Goal: Task Accomplishment & Management: Manage account settings

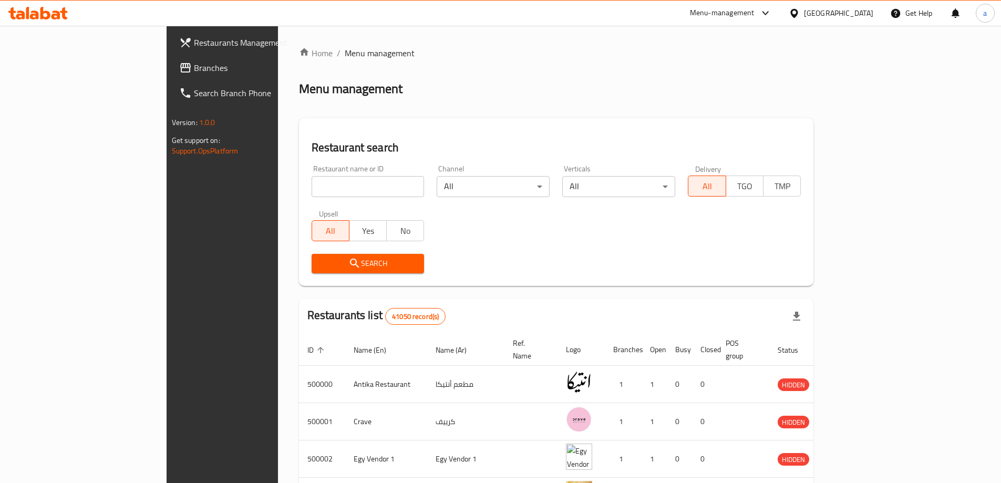
click at [171, 57] on link "Branches" at bounding box center [252, 67] width 163 height 25
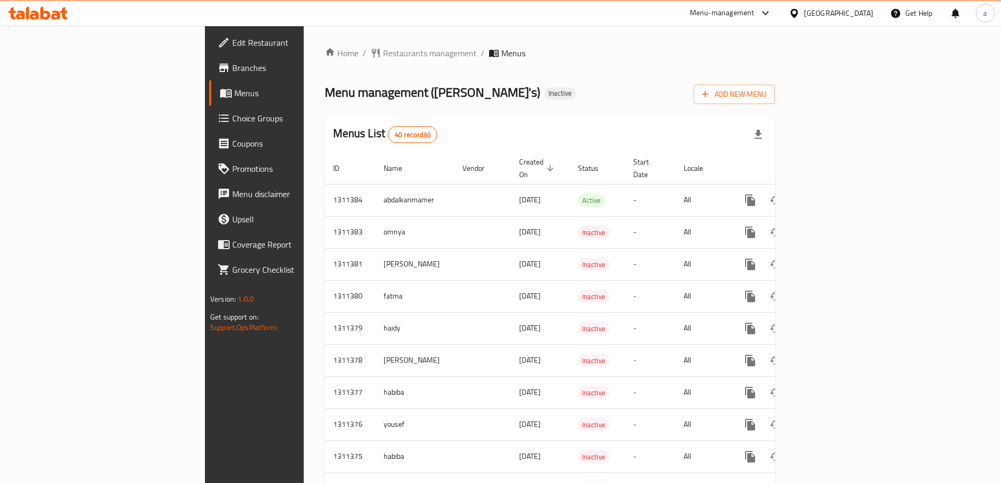
click at [234, 98] on span "Menus" at bounding box center [298, 93] width 129 height 13
click at [234, 88] on span "Menus" at bounding box center [298, 93] width 129 height 13
click at [766, 96] on span "Add New Menu" at bounding box center [734, 94] width 65 height 13
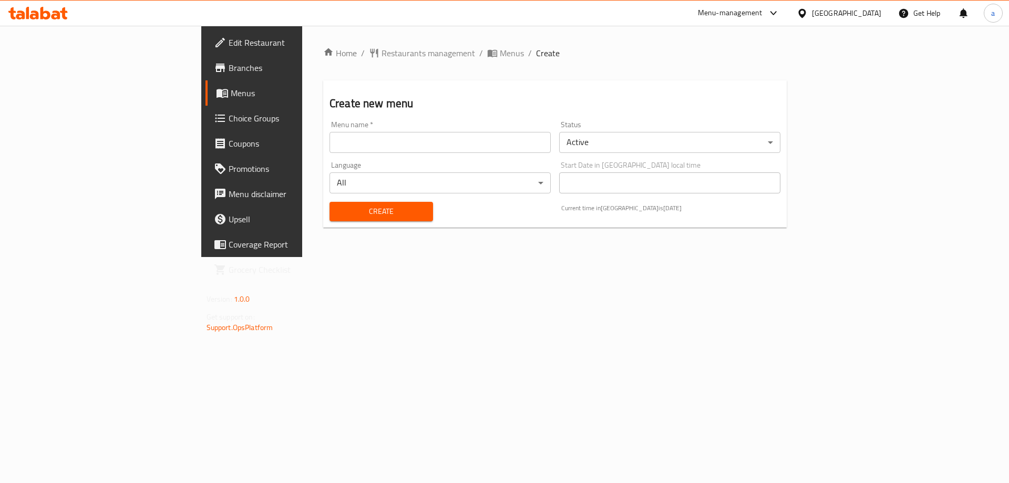
click at [536, 130] on div "Menu name   * Menu name *" at bounding box center [439, 137] width 221 height 32
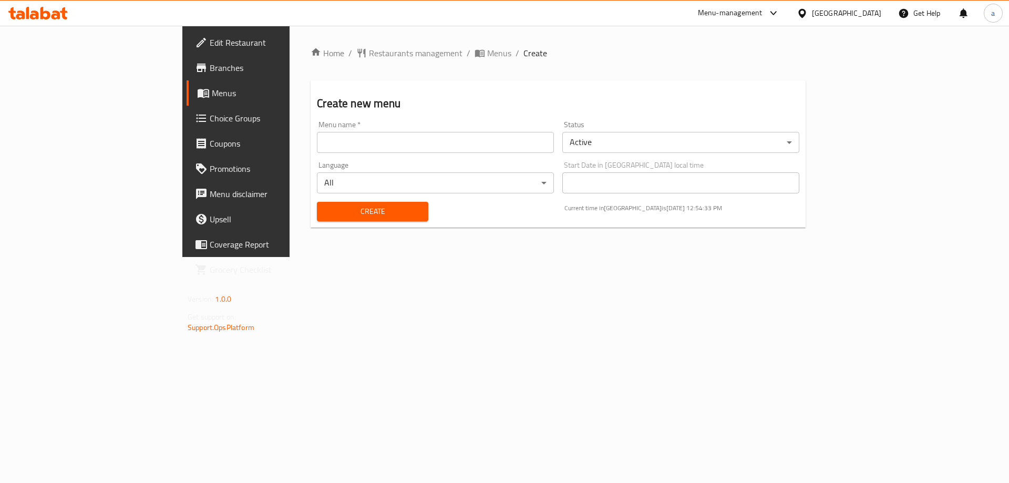
click at [525, 149] on input "text" at bounding box center [435, 142] width 237 height 21
type input "[DEMOGRAPHIC_DATA]"
click at [533, 182] on body "​ Menu-management United Arab Emirates Get Help a Edit Restaurant Branches Menu…" at bounding box center [504, 254] width 1009 height 457
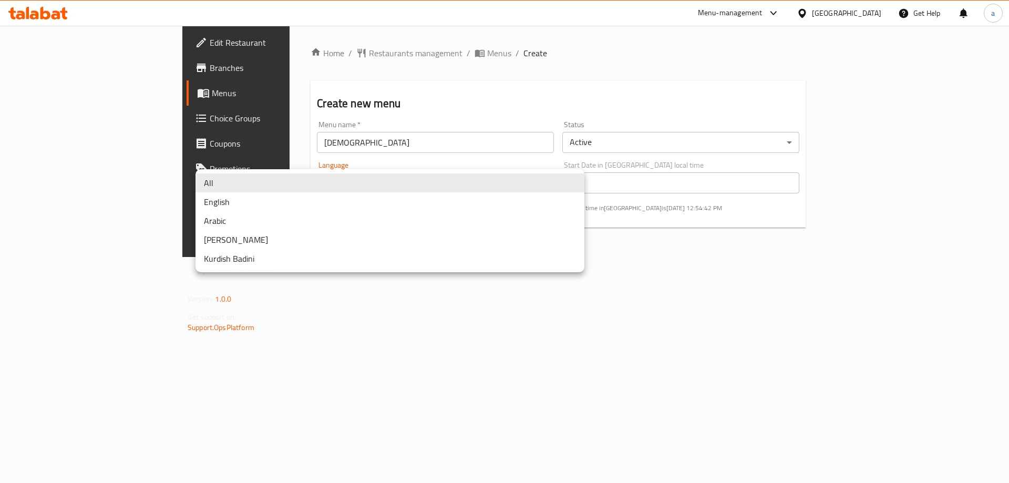
click at [708, 274] on div at bounding box center [504, 241] width 1009 height 483
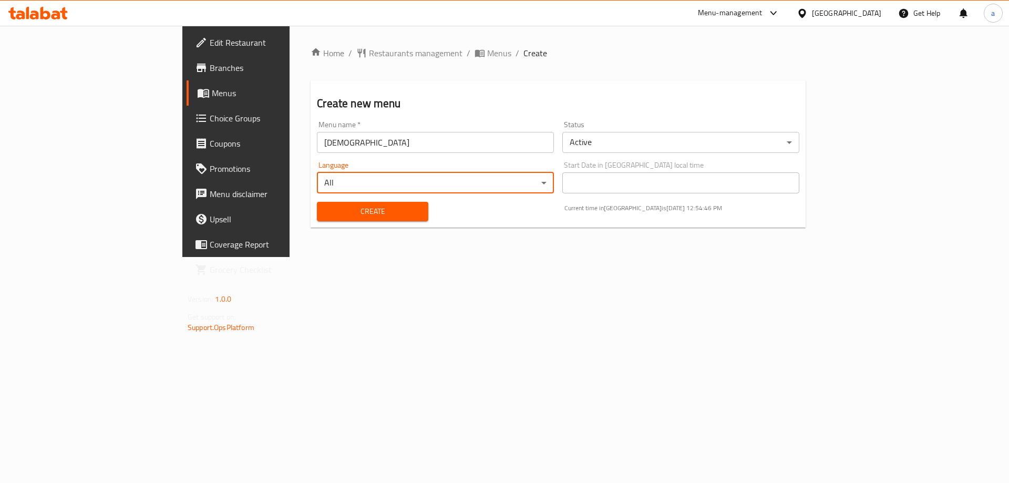
click at [325, 206] on span "Create" at bounding box center [372, 211] width 94 height 13
click at [212, 97] on span "Menus" at bounding box center [277, 93] width 131 height 13
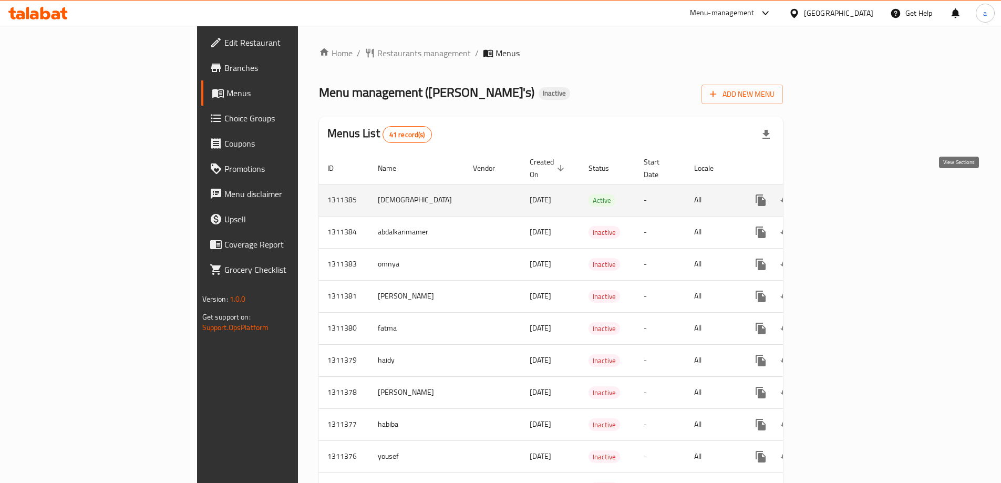
click at [843, 194] on icon "enhanced table" at bounding box center [836, 200] width 13 height 13
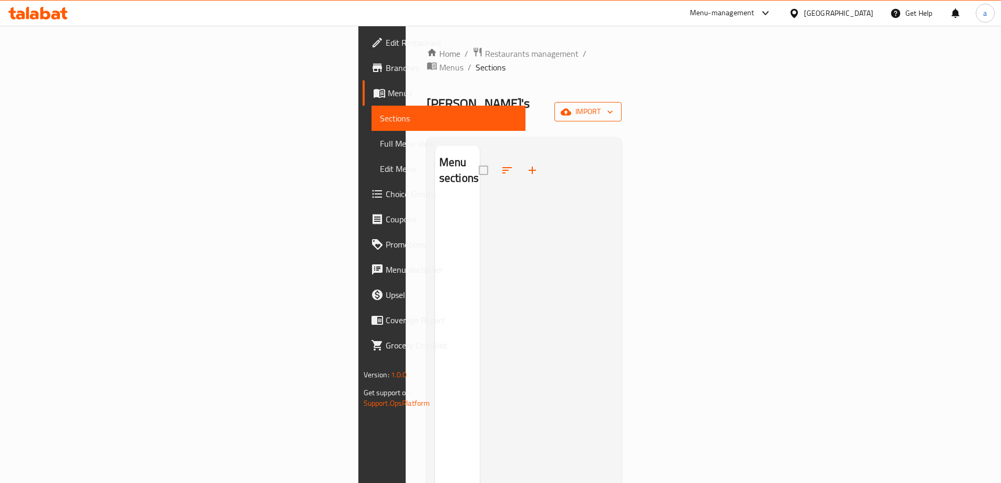
click at [571, 108] on icon "button" at bounding box center [566, 111] width 11 height 7
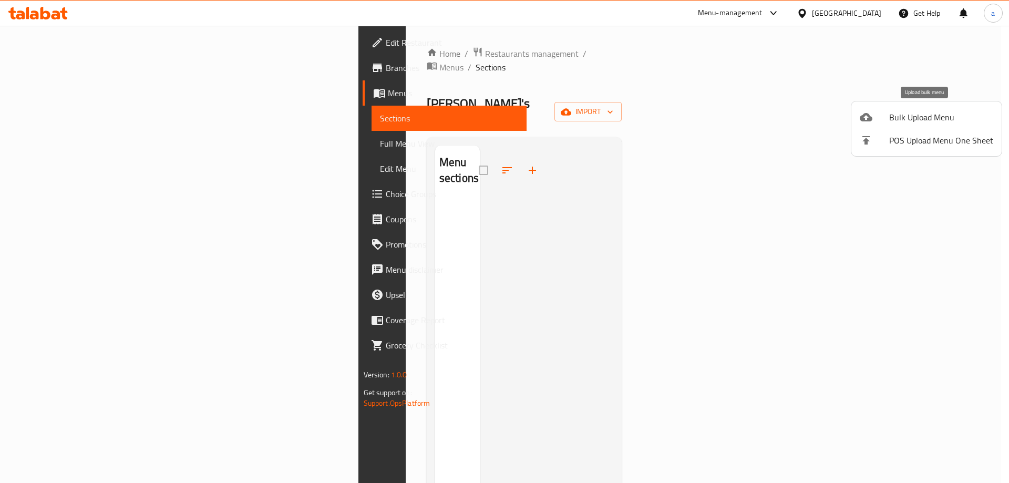
click at [916, 118] on span "Bulk Upload Menu" at bounding box center [941, 117] width 104 height 13
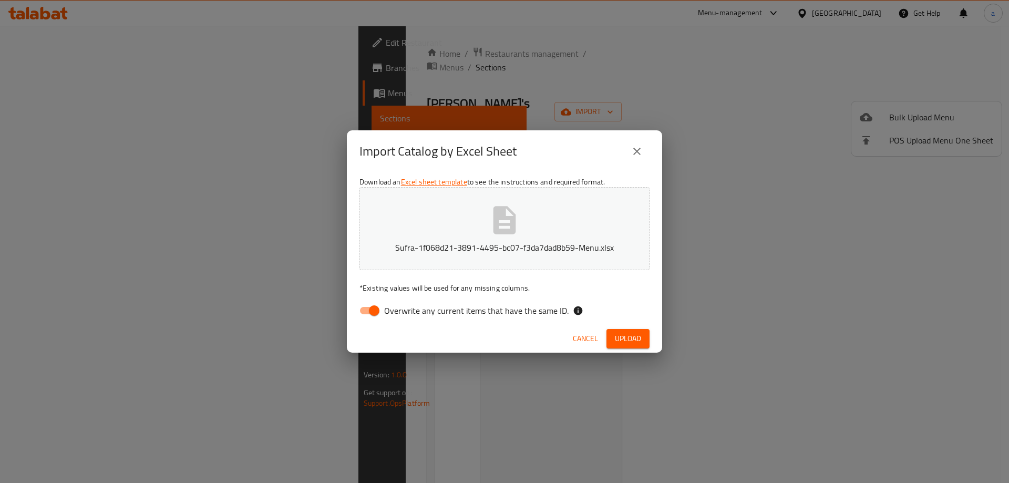
click at [625, 332] on span "Upload" at bounding box center [628, 338] width 26 height 13
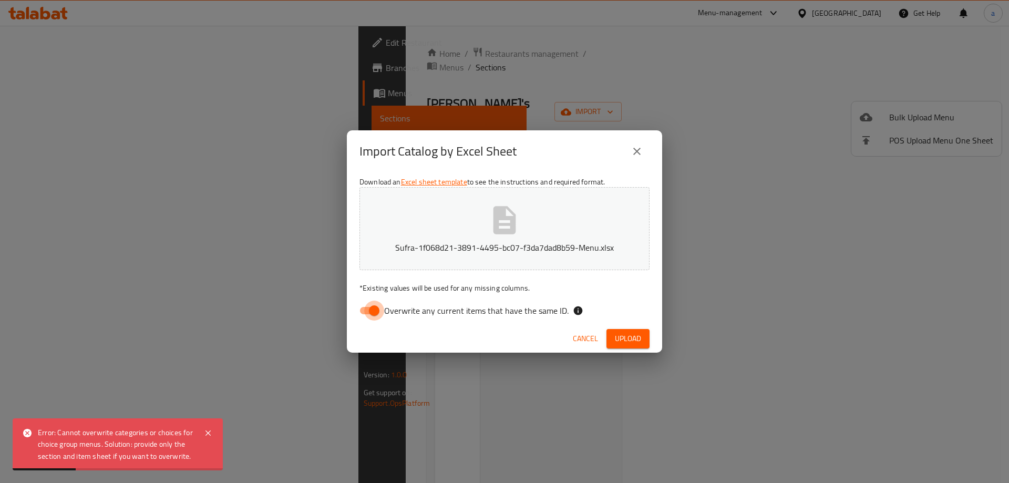
click at [375, 312] on input "Overwrite any current items that have the same ID." at bounding box center [374, 310] width 60 height 20
checkbox input "false"
click at [641, 341] on button "Upload" at bounding box center [627, 338] width 43 height 19
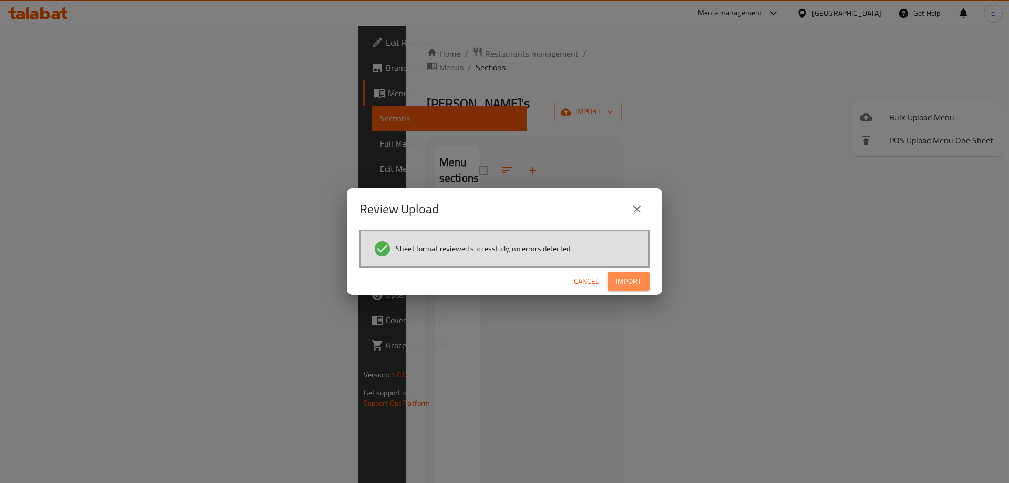
click at [634, 285] on span "Import" at bounding box center [628, 281] width 25 height 13
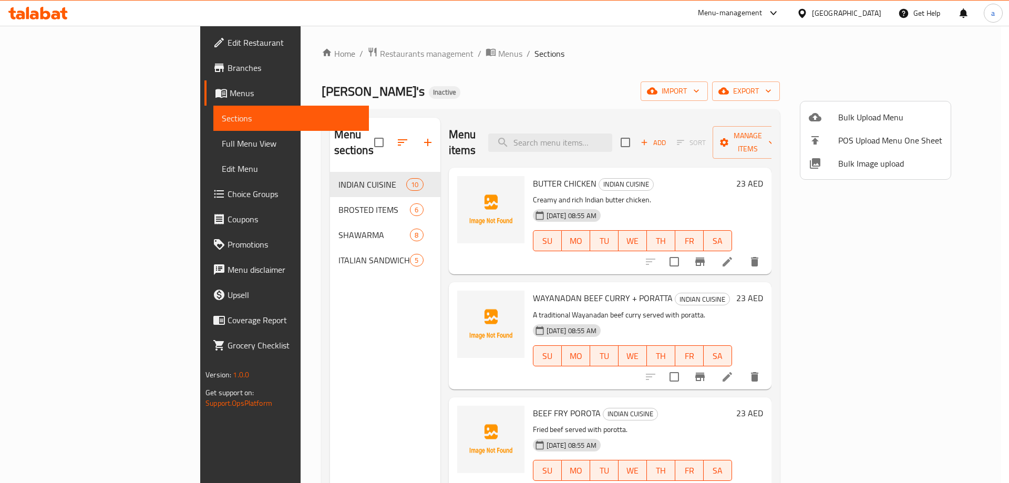
click at [553, 85] on div at bounding box center [504, 241] width 1009 height 483
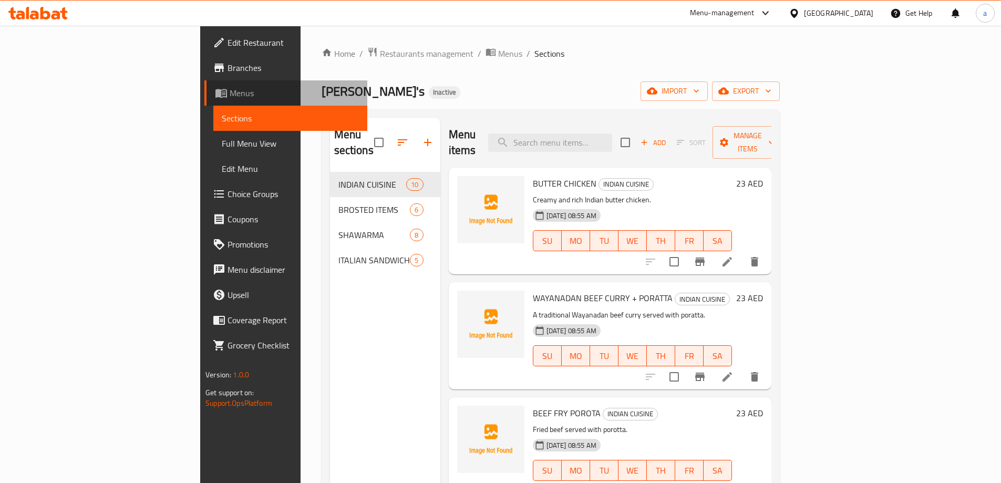
click at [230, 96] on span "Menus" at bounding box center [294, 93] width 129 height 13
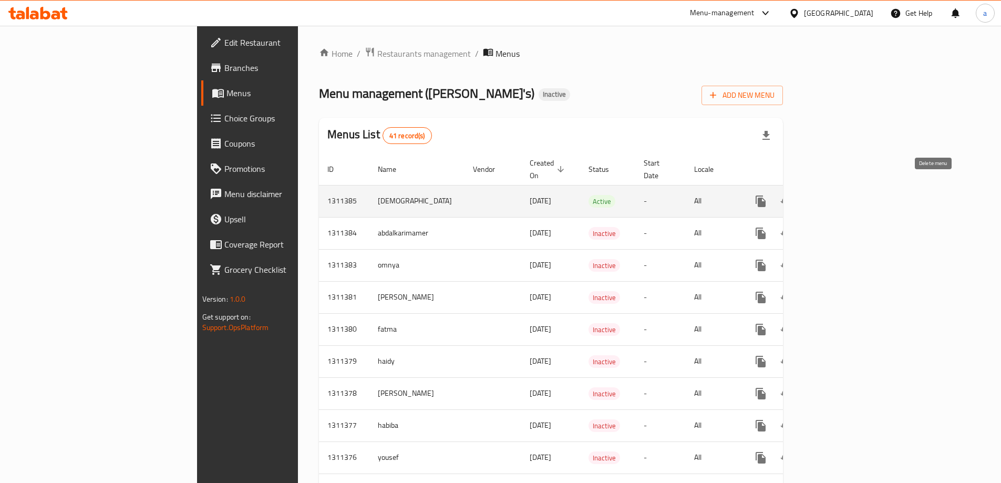
click at [815, 196] on icon "enhanced table" at bounding box center [810, 200] width 7 height 9
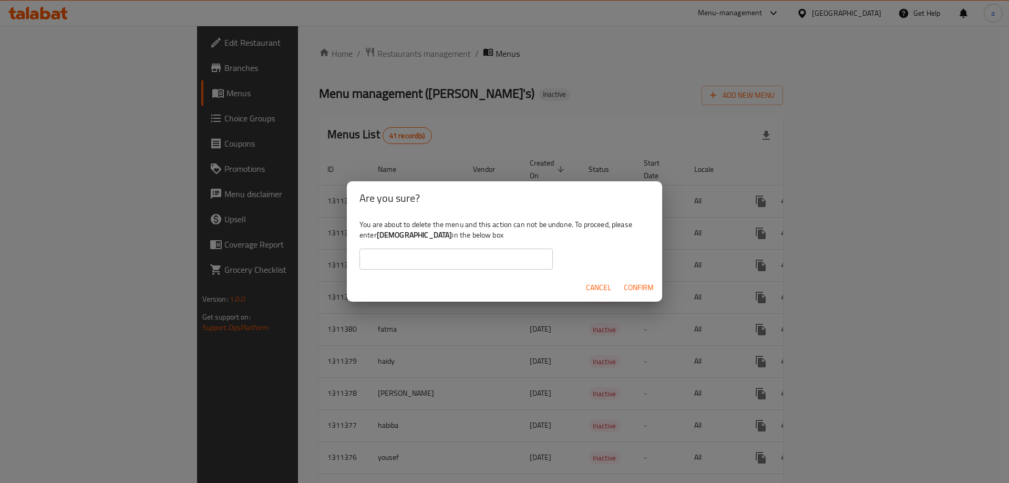
click at [520, 255] on input "text" at bounding box center [455, 258] width 193 height 21
type input "[DEMOGRAPHIC_DATA]"
click at [638, 289] on span "Confirm" at bounding box center [639, 287] width 30 height 13
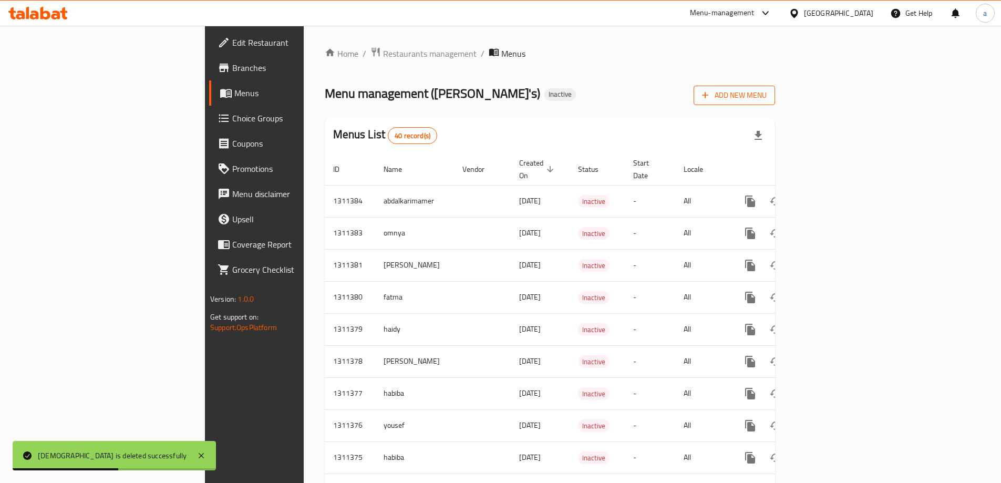
click at [775, 102] on button "Add New Menu" at bounding box center [733, 95] width 81 height 19
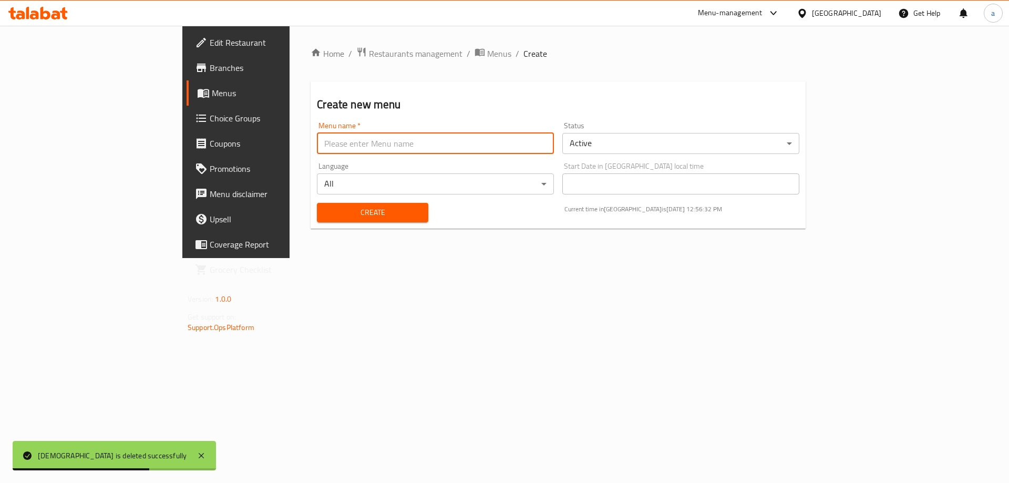
click at [509, 138] on input "text" at bounding box center [435, 143] width 237 height 21
type input "[DEMOGRAPHIC_DATA]"
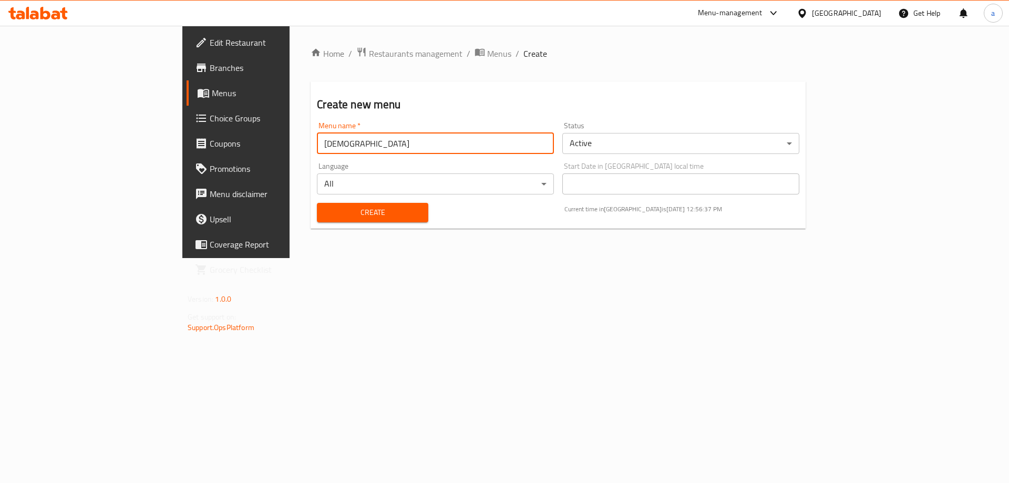
click at [351, 217] on span "Create" at bounding box center [372, 212] width 94 height 13
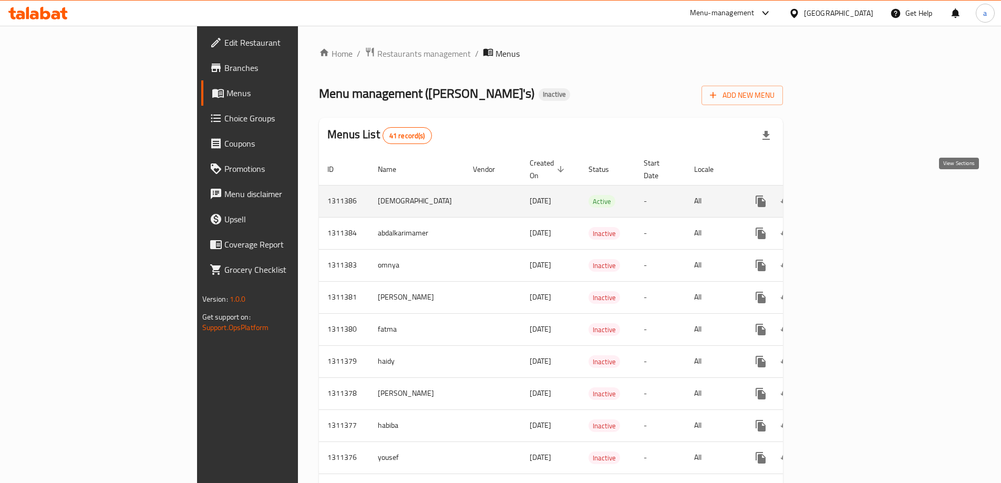
click at [843, 195] on icon "enhanced table" at bounding box center [836, 201] width 13 height 13
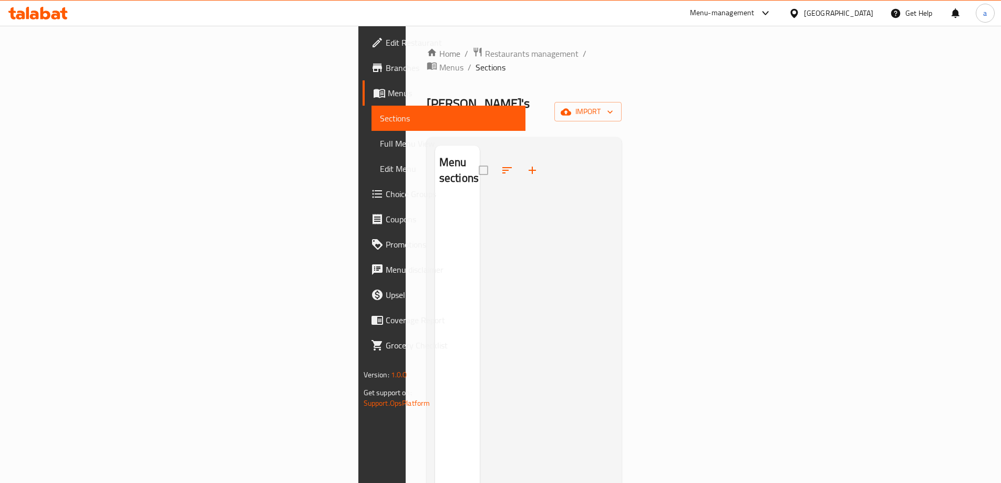
click at [435, 186] on div "Menu sections" at bounding box center [457, 387] width 45 height 483
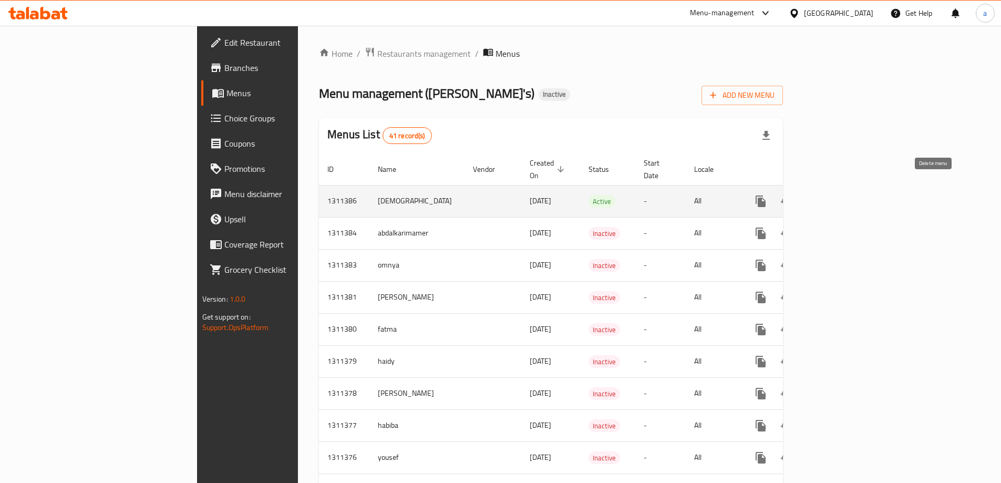
click at [817, 195] on icon "enhanced table" at bounding box center [811, 201] width 13 height 13
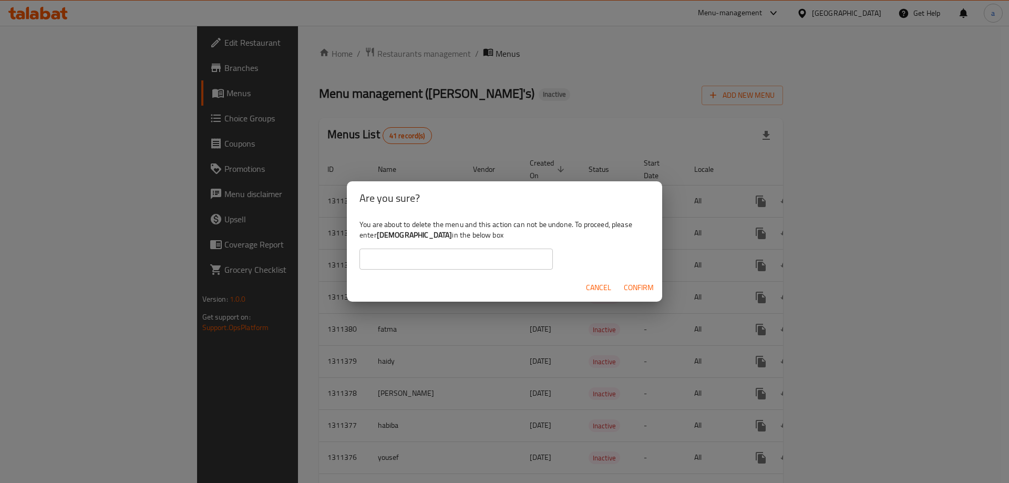
click at [483, 264] on input "text" at bounding box center [455, 258] width 193 height 21
type input "[DEMOGRAPHIC_DATA]"
click at [643, 282] on span "Confirm" at bounding box center [639, 287] width 30 height 13
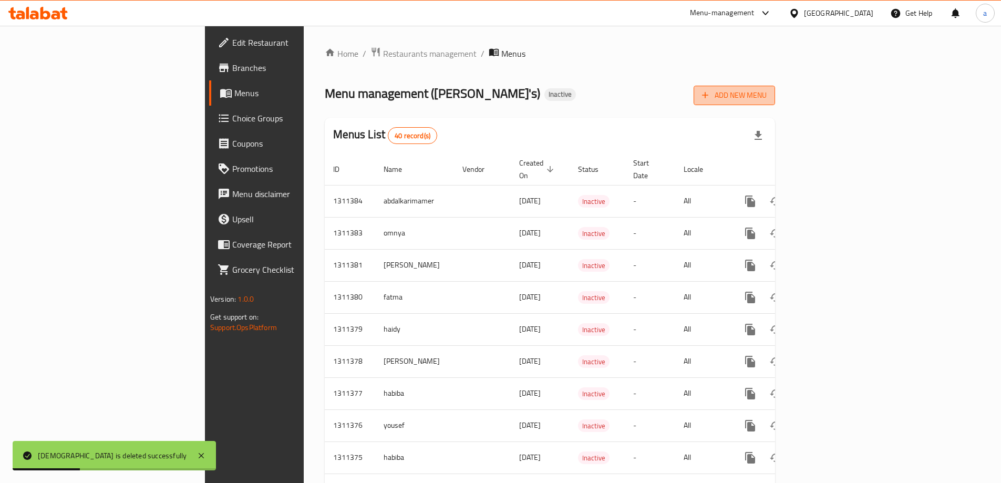
click at [766, 97] on span "Add New Menu" at bounding box center [734, 95] width 65 height 13
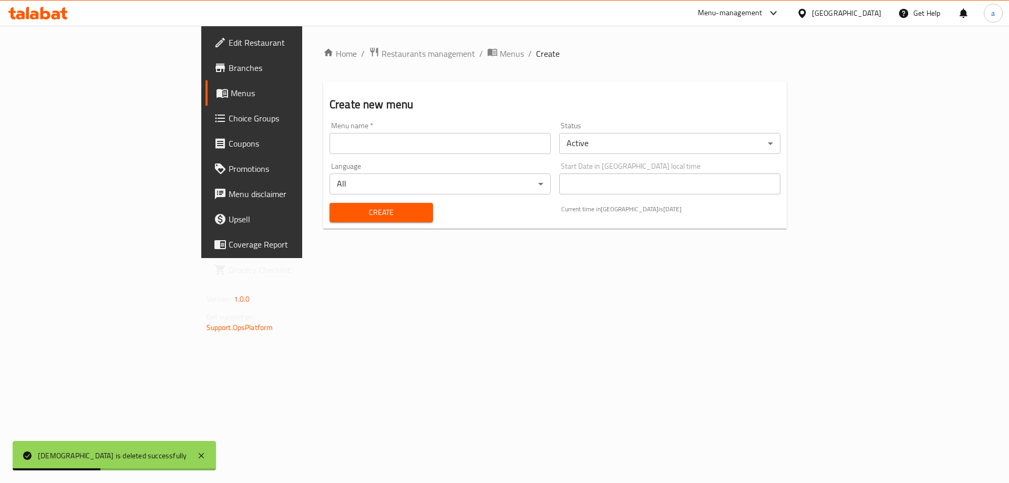
click at [473, 165] on div "Language All ​" at bounding box center [439, 178] width 221 height 32
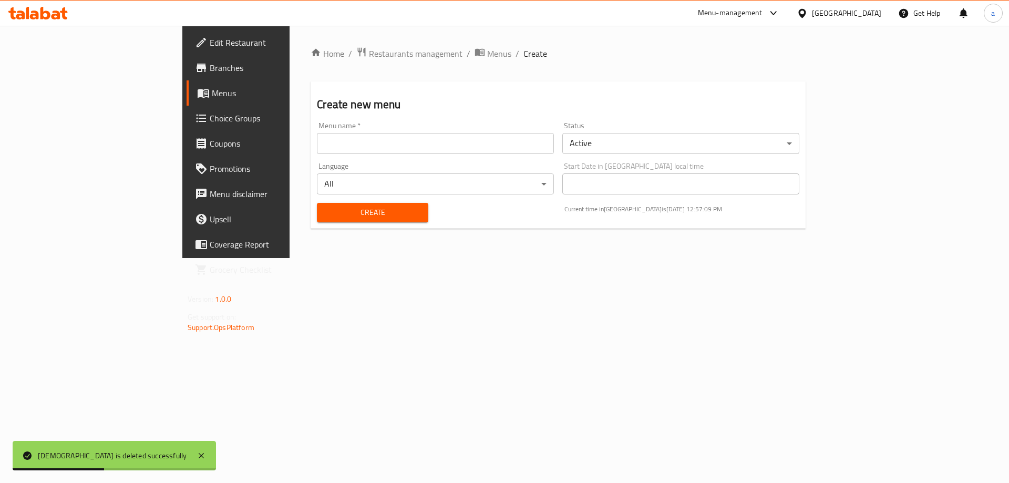
click at [476, 158] on div "Language All ​" at bounding box center [435, 178] width 245 height 40
click at [483, 152] on input "text" at bounding box center [435, 143] width 237 height 21
click at [317, 142] on input "text" at bounding box center [435, 143] width 237 height 21
click at [317, 147] on input "text" at bounding box center [435, 143] width 237 height 21
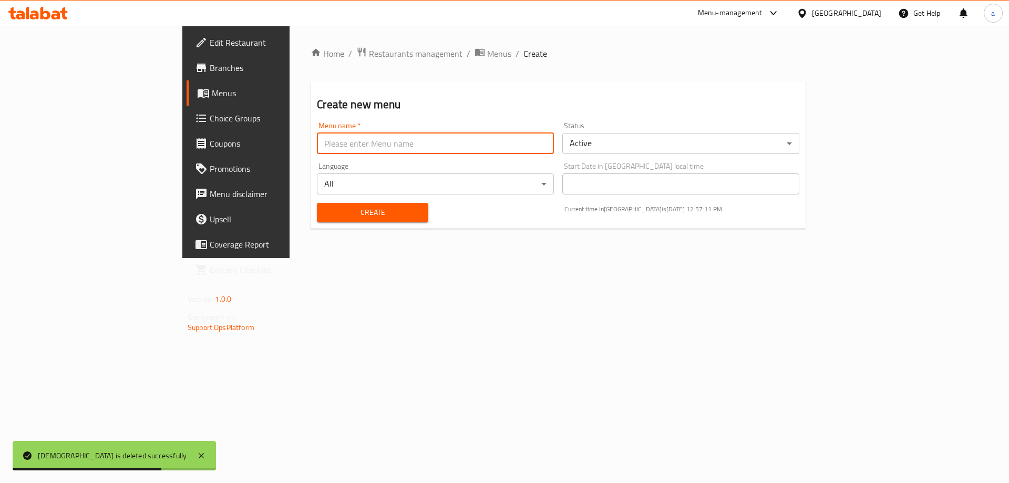
click at [317, 146] on input "text" at bounding box center [435, 143] width 237 height 21
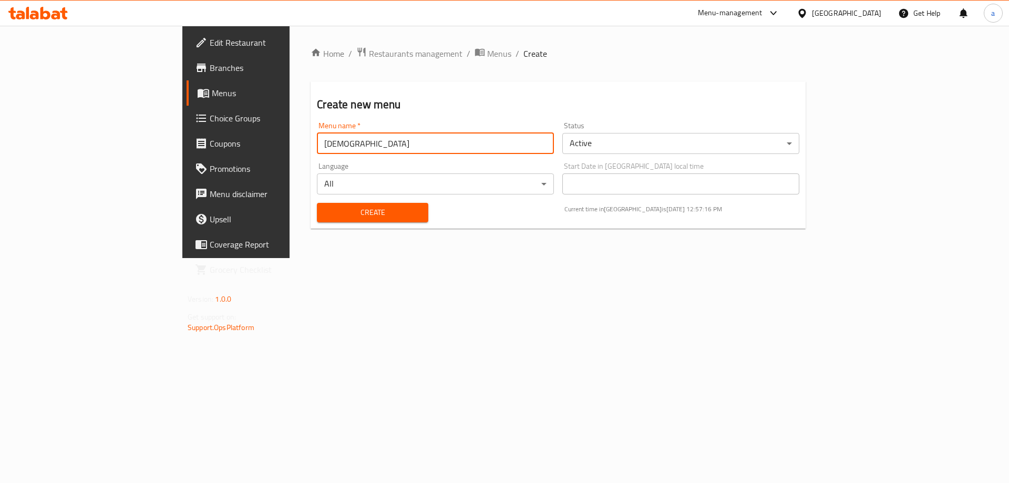
type input "[DEMOGRAPHIC_DATA]"
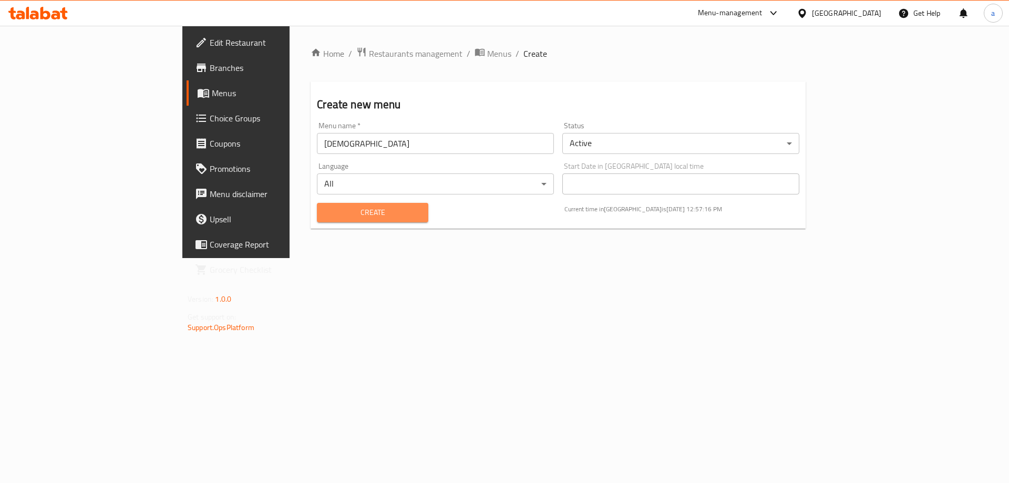
click at [325, 208] on span "Create" at bounding box center [372, 212] width 94 height 13
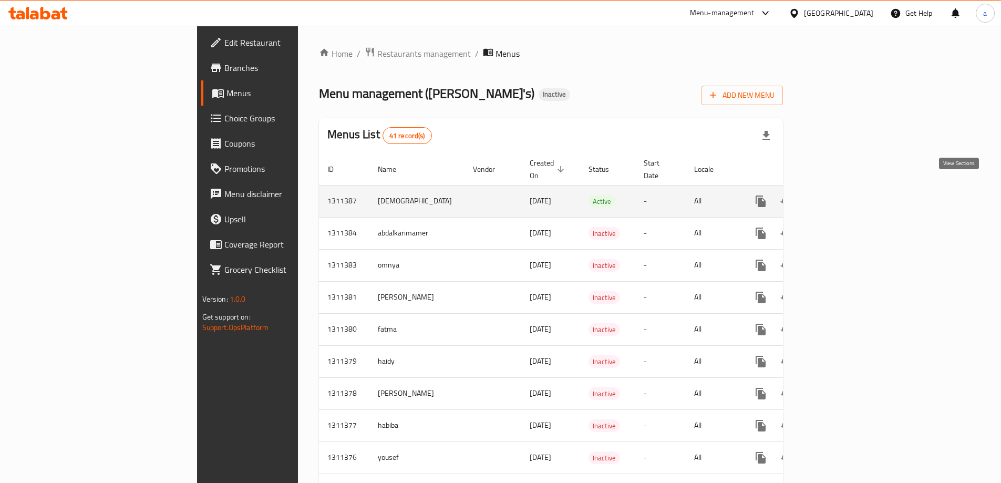
click at [843, 195] on icon "enhanced table" at bounding box center [836, 201] width 13 height 13
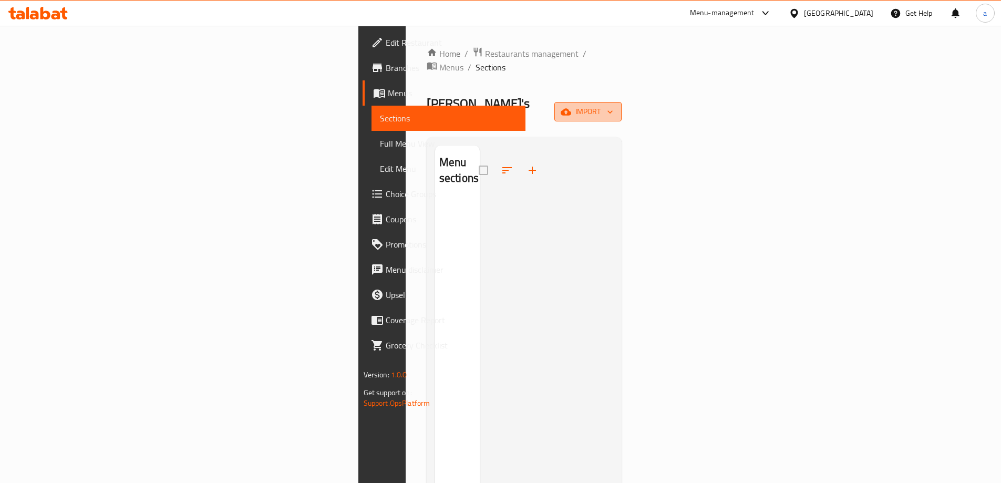
click at [613, 105] on span "import" at bounding box center [588, 111] width 50 height 13
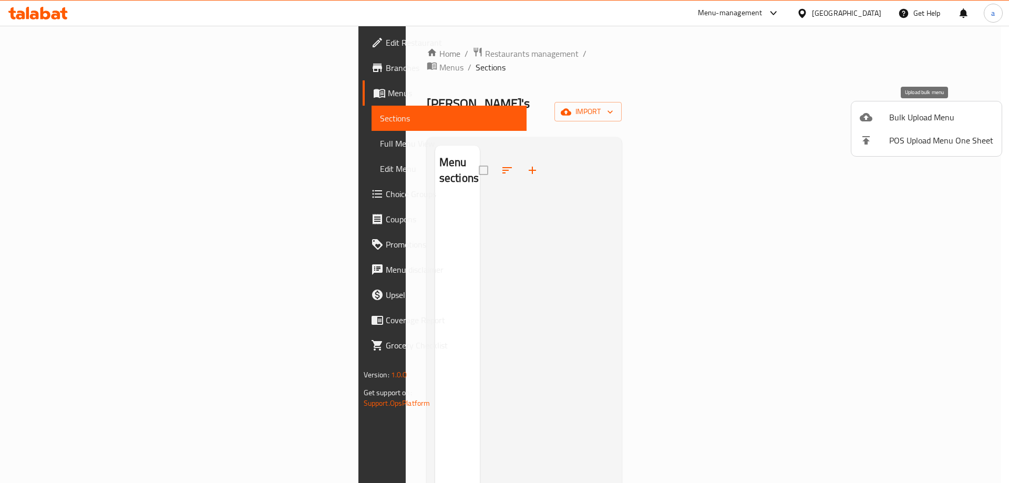
click at [937, 116] on span "Bulk Upload Menu" at bounding box center [941, 117] width 104 height 13
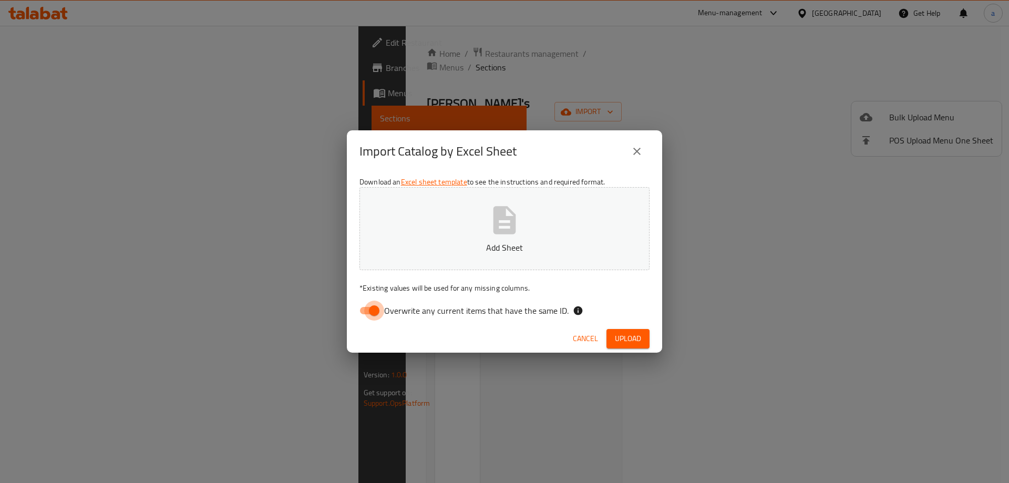
click at [371, 312] on input "Overwrite any current items that have the same ID." at bounding box center [374, 310] width 60 height 20
checkbox input "false"
click at [631, 341] on span "Upload" at bounding box center [628, 338] width 26 height 13
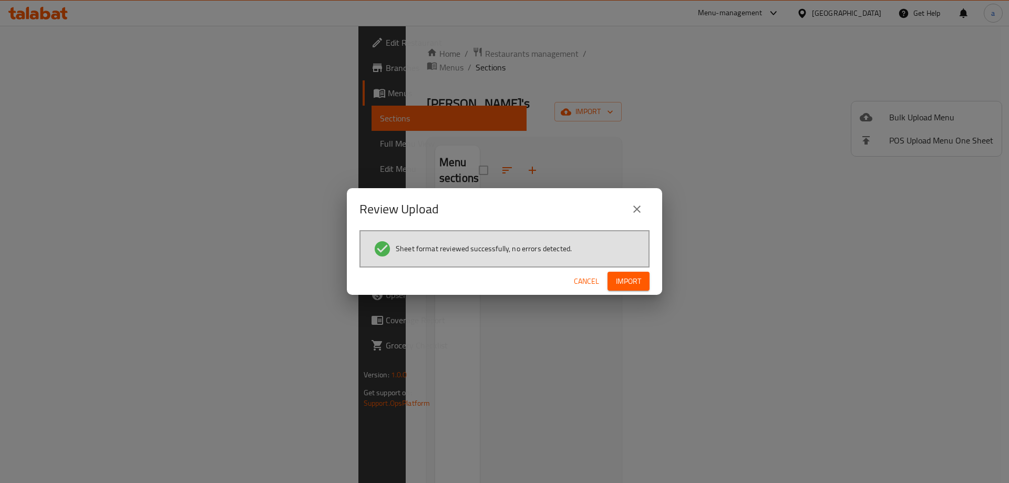
click at [632, 281] on span "Import" at bounding box center [628, 281] width 25 height 13
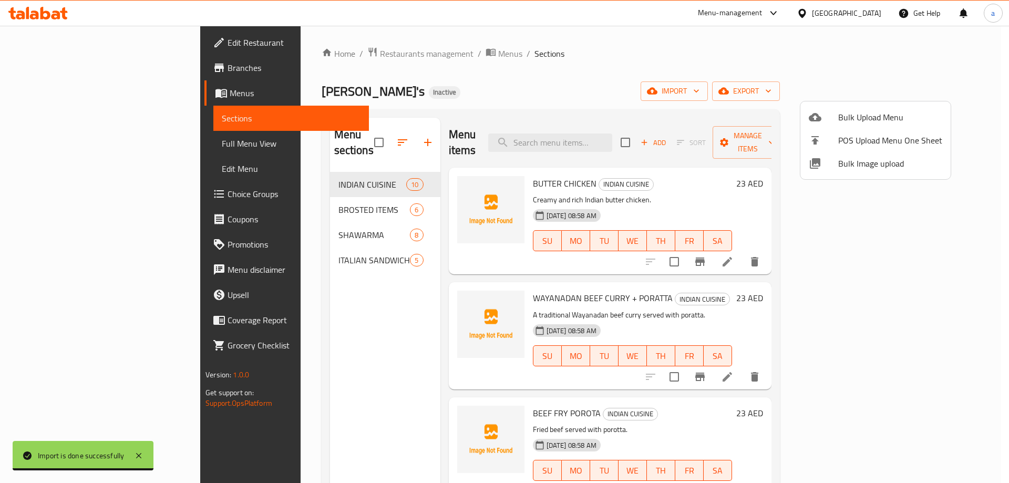
click at [330, 285] on div at bounding box center [504, 241] width 1009 height 483
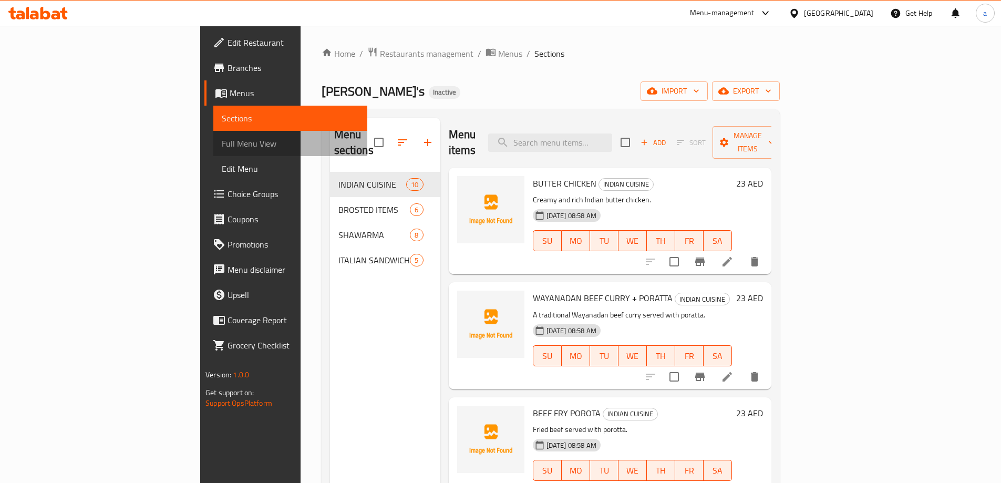
drag, startPoint x: 65, startPoint y: 140, endPoint x: 139, endPoint y: 195, distance: 92.0
click at [222, 139] on span "Full Menu View" at bounding box center [290, 143] width 137 height 13
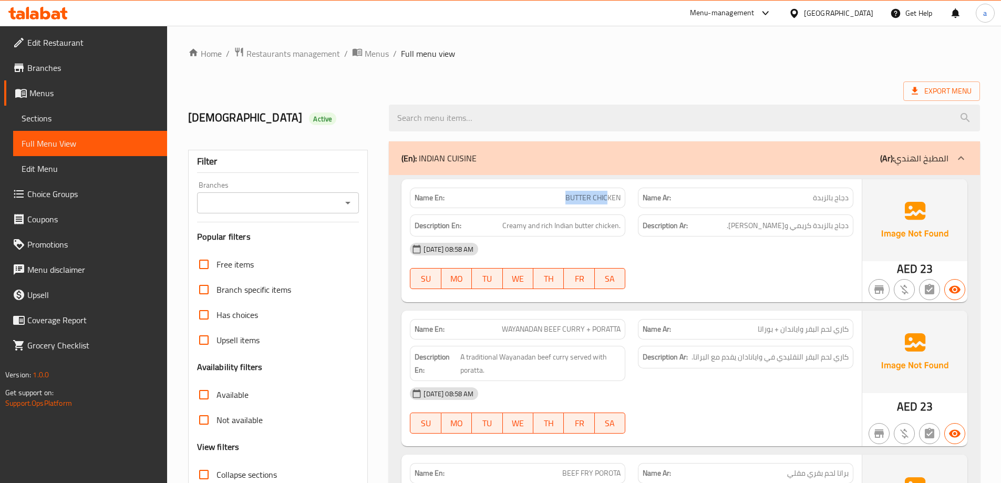
drag, startPoint x: 533, startPoint y: 203, endPoint x: 607, endPoint y: 197, distance: 74.9
click at [607, 197] on div "Name En: BUTTER CHICKEN" at bounding box center [517, 198] width 215 height 20
drag, startPoint x: 556, startPoint y: 233, endPoint x: 610, endPoint y: 237, distance: 54.3
click at [610, 237] on div "Name En: BUTTER CHICKEN Name Ar: دجاج بالزبدة Description En: Creamy and rich I…" at bounding box center [631, 240] width 460 height 123
click at [611, 236] on div "13-09-2025 08:58 AM" at bounding box center [631, 248] width 456 height 25
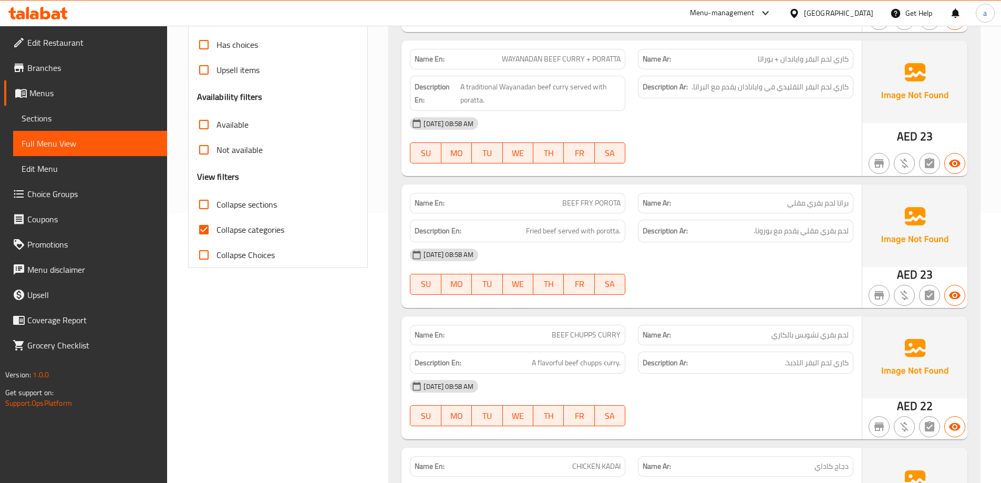
scroll to position [366, 0]
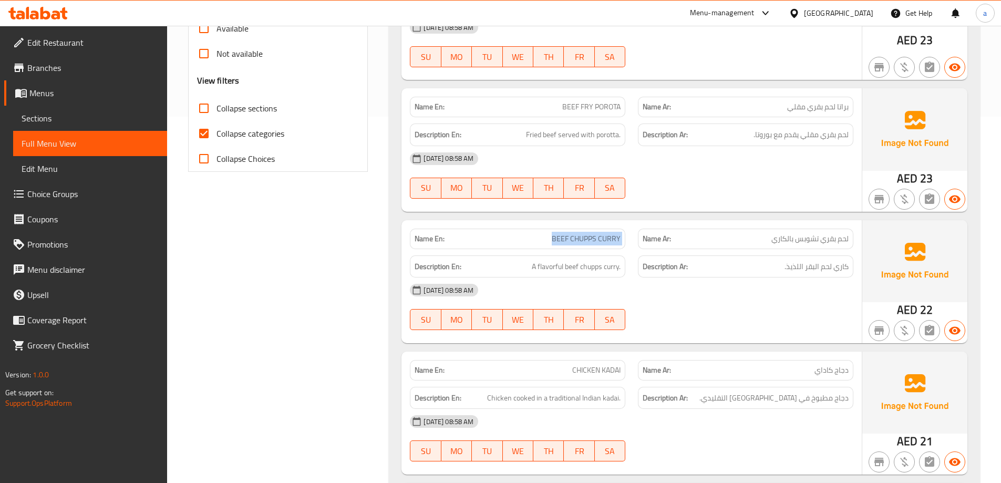
drag, startPoint x: 534, startPoint y: 232, endPoint x: 553, endPoint y: 4, distance: 228.8
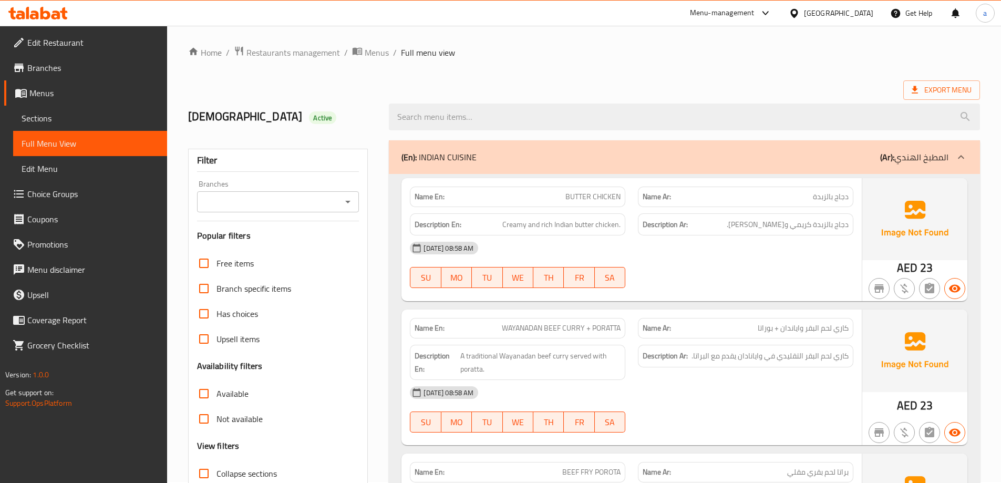
scroll to position [0, 0]
click at [529, 81] on div "Export Menu" at bounding box center [584, 90] width 792 height 19
click at [514, 227] on span "Creamy and rich Indian butter chicken." at bounding box center [561, 225] width 118 height 13
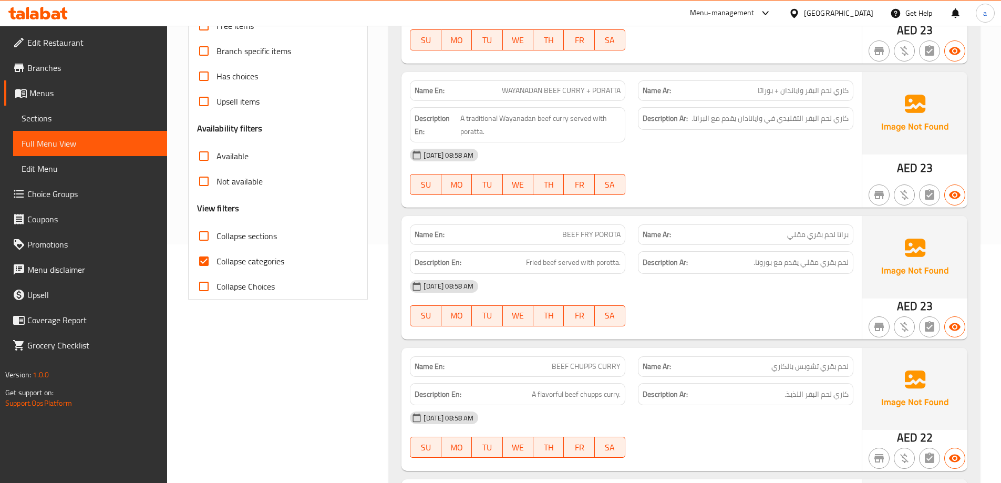
scroll to position [263, 0]
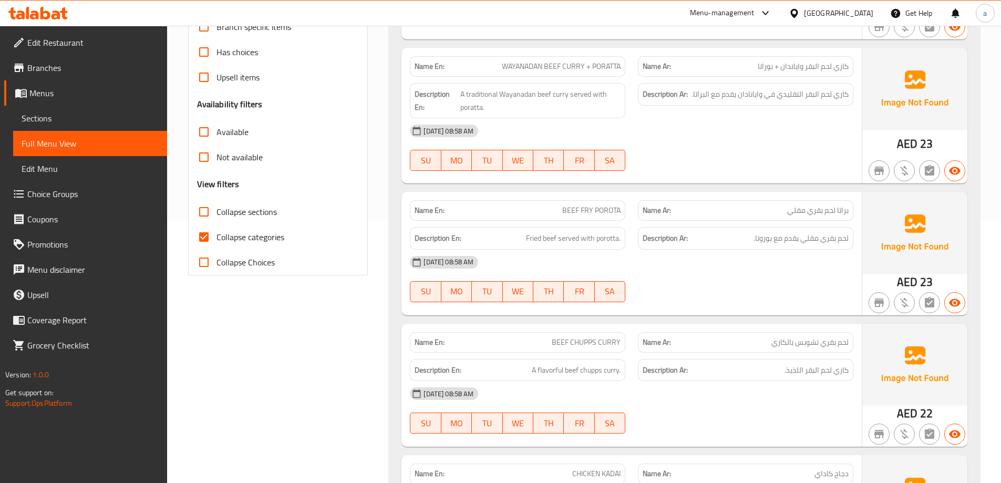
click at [206, 235] on input "Collapse categories" at bounding box center [203, 236] width 25 height 25
checkbox input "false"
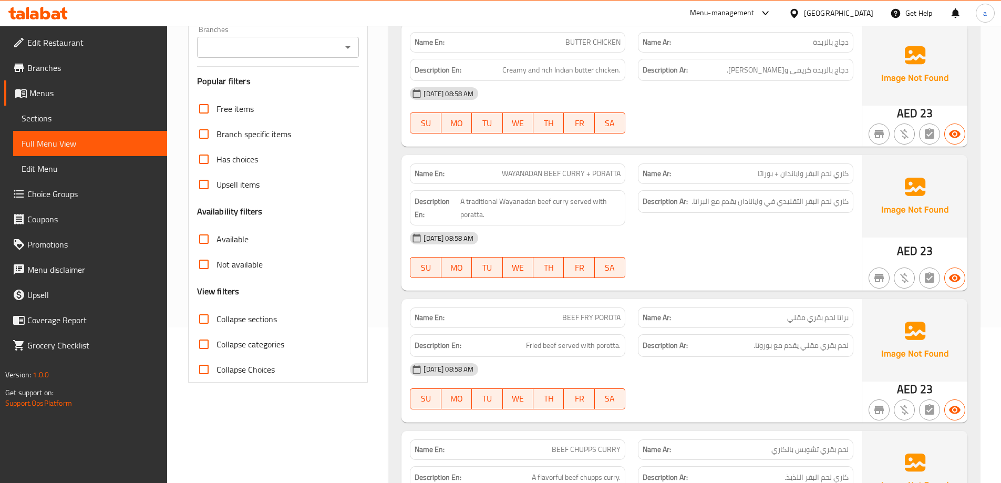
scroll to position [158, 0]
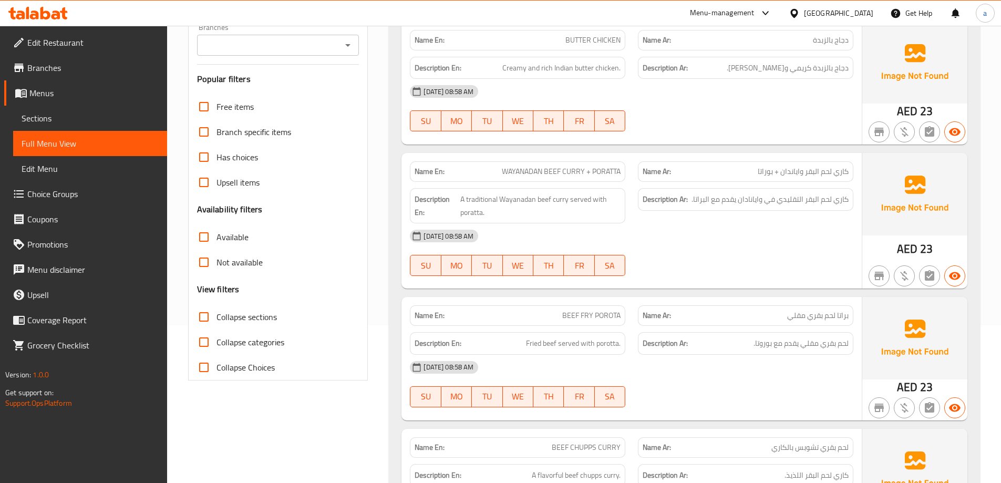
click at [363, 20] on div "Menu-management United Arab Emirates Get Help a" at bounding box center [500, 13] width 1001 height 25
click at [727, 229] on div "[DATE] 08:58 AM" at bounding box center [631, 235] width 456 height 25
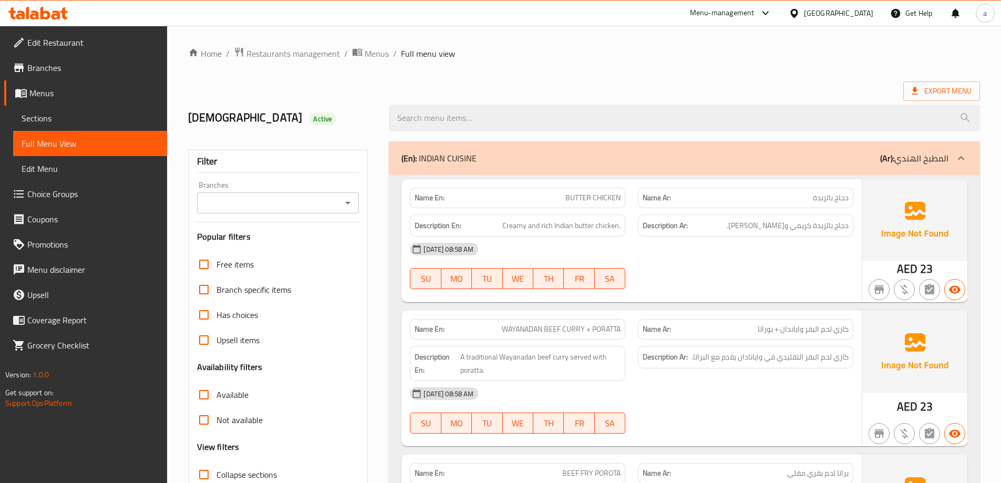
click at [47, 127] on link "Sections" at bounding box center [90, 118] width 154 height 25
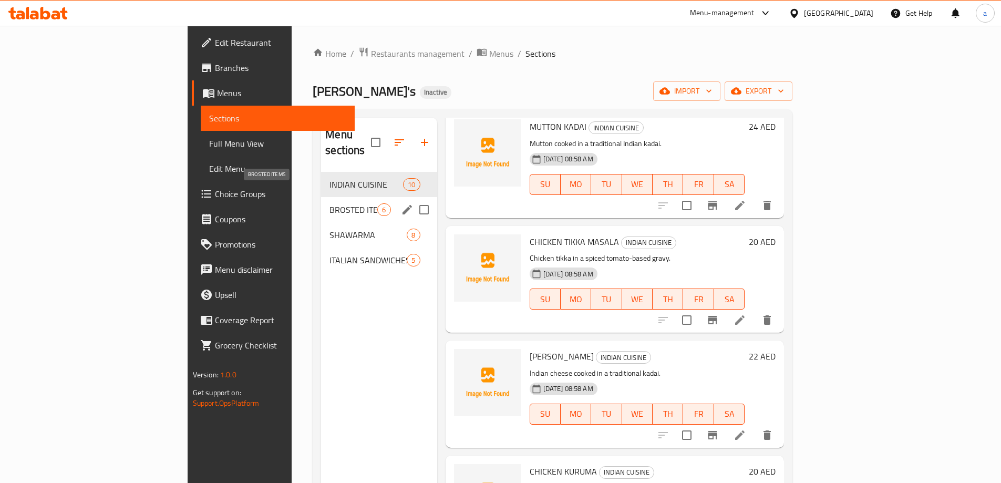
click at [329, 203] on span "BROSTED ITEMS" at bounding box center [353, 209] width 48 height 13
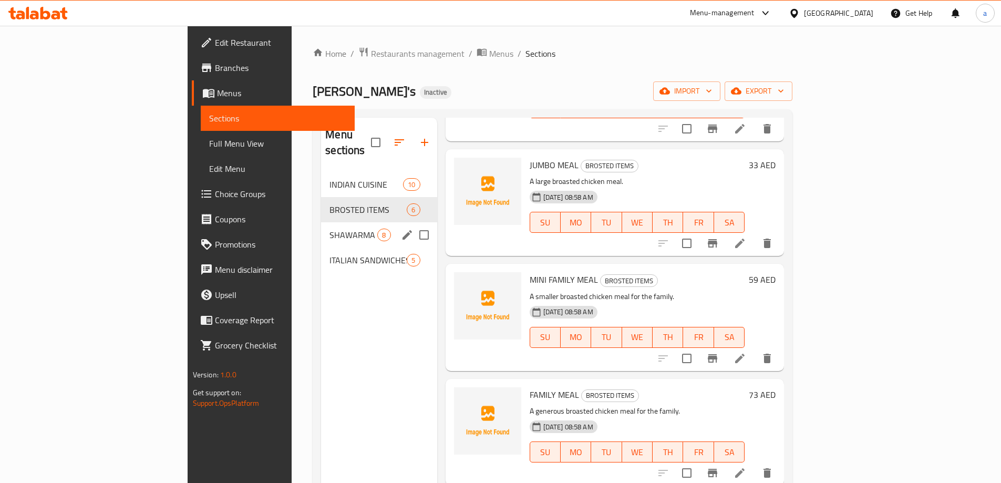
scroll to position [232, 0]
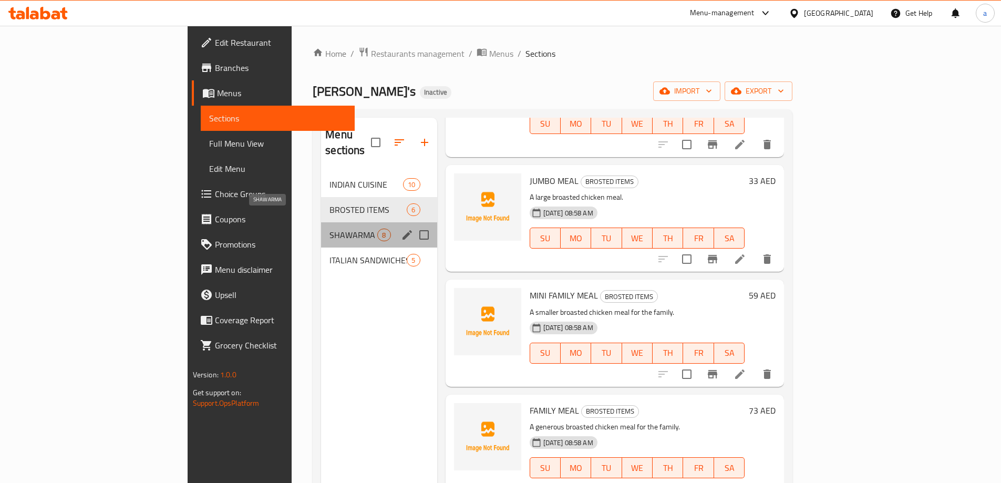
click at [329, 229] on span "SHAWARMA" at bounding box center [353, 235] width 48 height 13
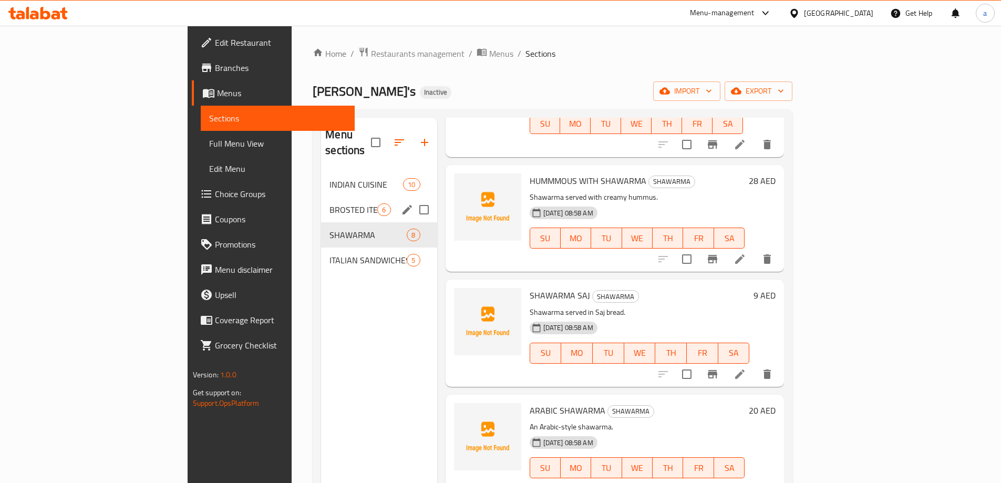
click at [329, 178] on span "INDIAN CUISINE" at bounding box center [366, 184] width 74 height 13
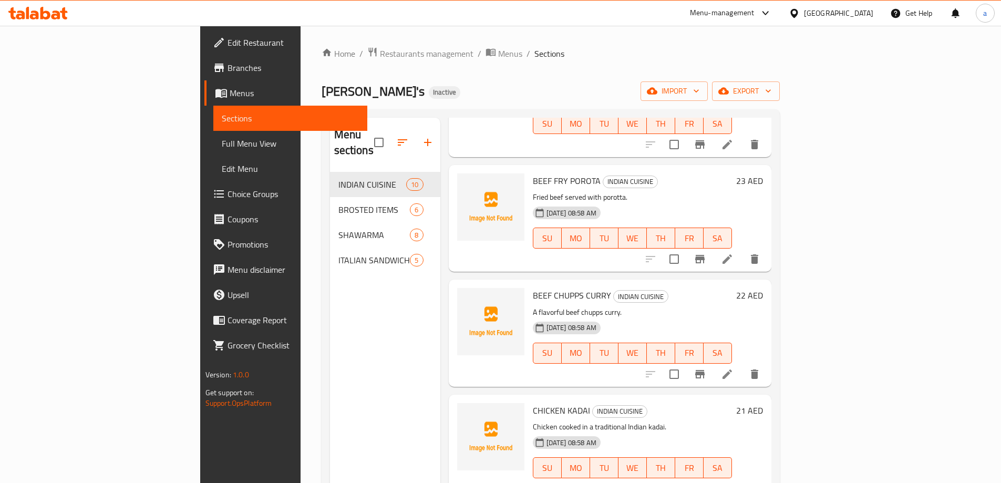
drag, startPoint x: 664, startPoint y: 206, endPoint x: 616, endPoint y: 223, distance: 50.7
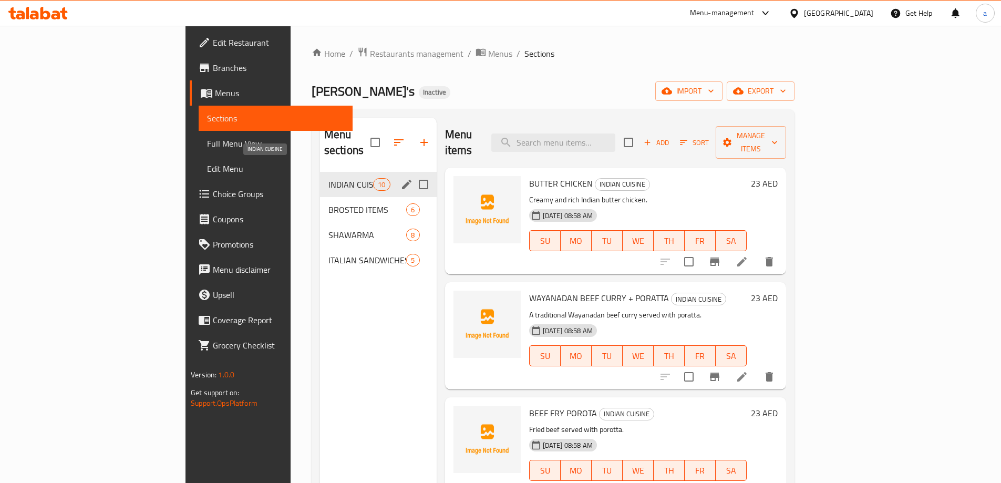
click at [328, 178] on span "INDIAN CUISINE" at bounding box center [350, 184] width 45 height 13
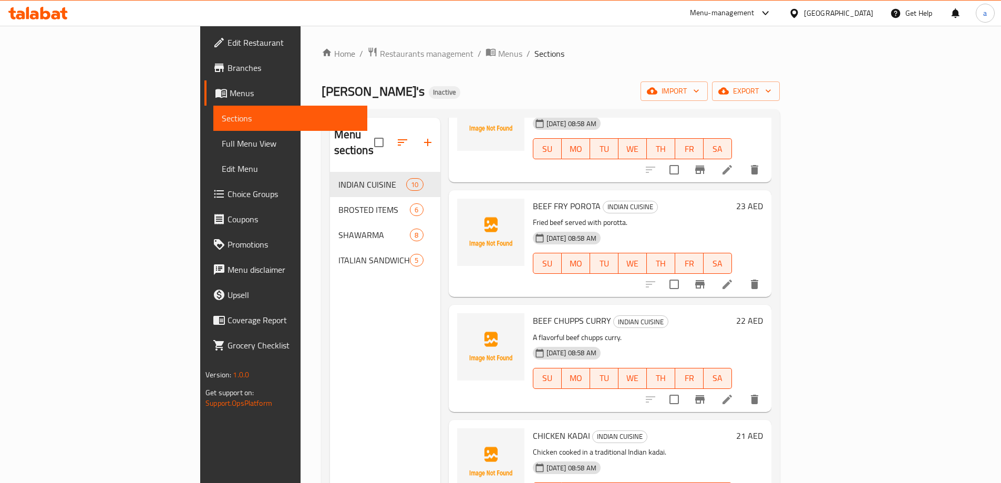
scroll to position [210, 0]
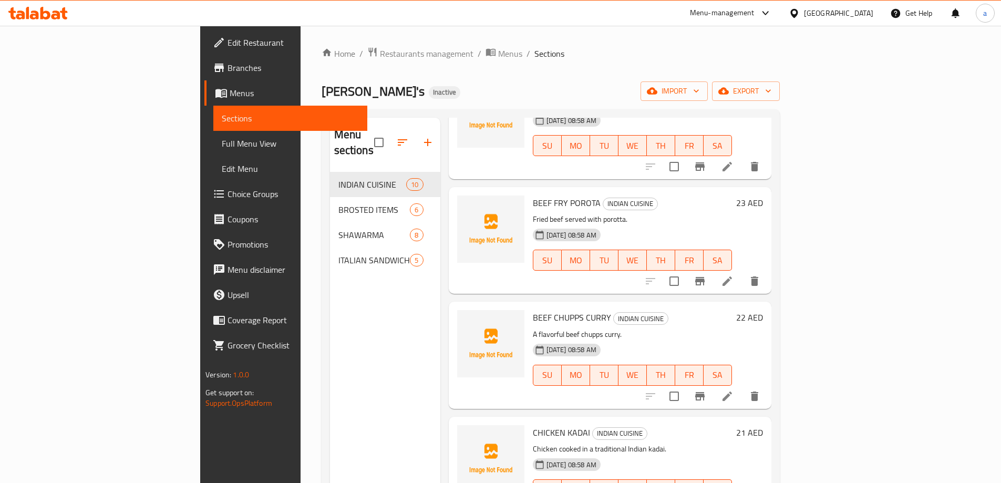
click at [676, 195] on h6 "BEEF FRY POROTA INDIAN CUISINE" at bounding box center [632, 202] width 199 height 15
click at [661, 213] on p "Fried beef served with porotta." at bounding box center [632, 219] width 199 height 13
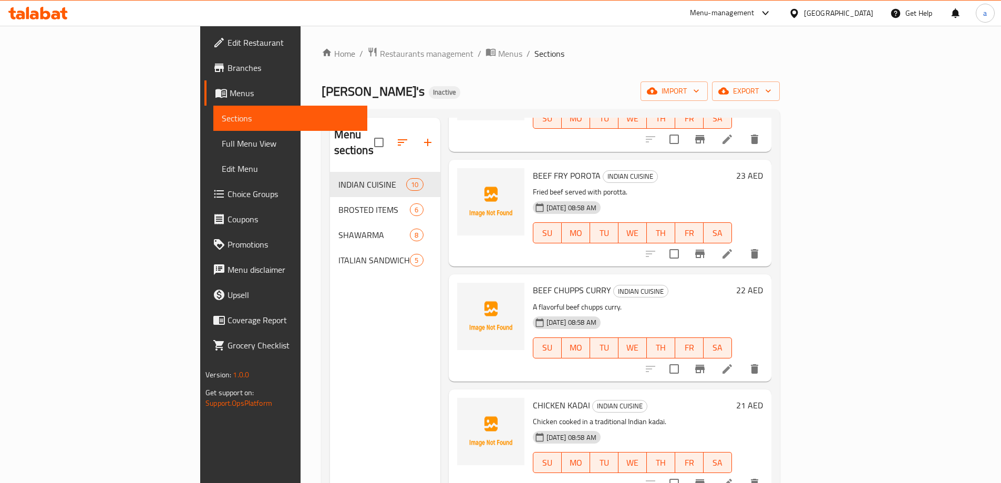
scroll to position [263, 0]
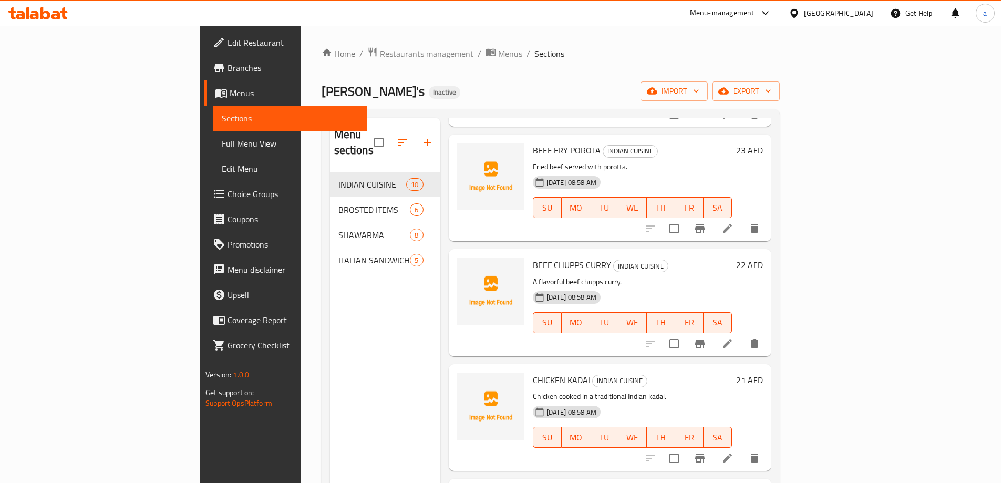
click at [645, 257] on h6 "BEEF CHUPPS CURRY INDIAN CUISINE" at bounding box center [632, 264] width 199 height 15
click at [733, 337] on icon at bounding box center [727, 343] width 13 height 13
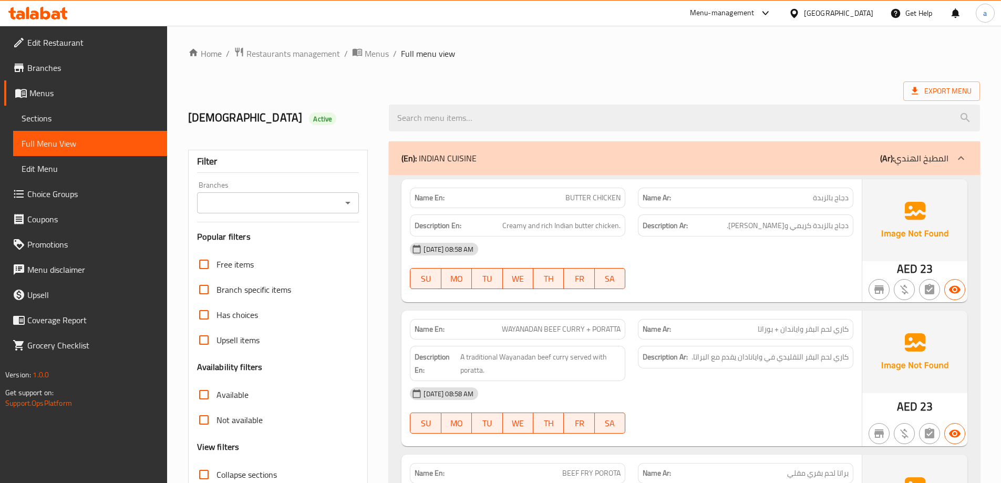
click at [94, 169] on span "Edit Menu" at bounding box center [90, 168] width 137 height 13
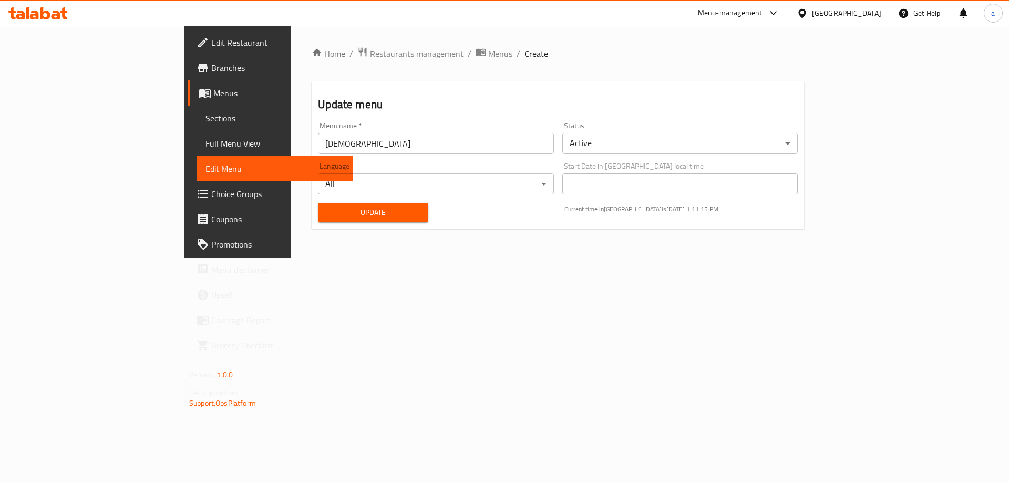
click at [205, 117] on span "Sections" at bounding box center [274, 118] width 139 height 13
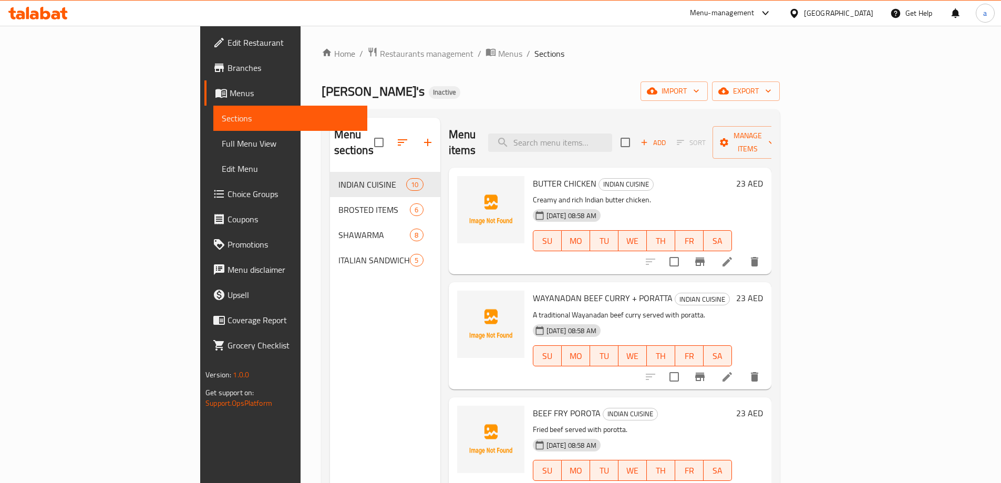
click at [733, 370] on icon at bounding box center [727, 376] width 13 height 13
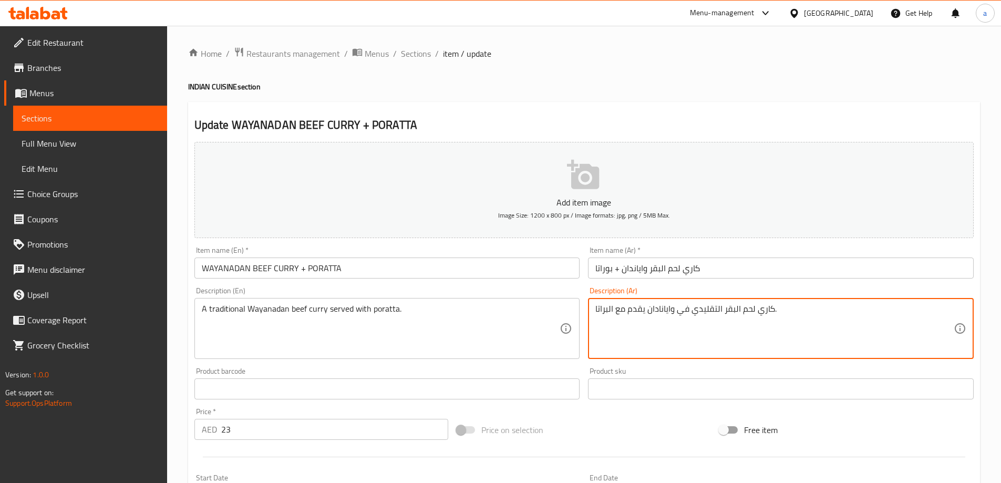
click at [787, 310] on textarea "كاري لحم البقر التقليدي في وايانادان يقدم مع البراتا." at bounding box center [774, 329] width 358 height 50
click at [822, 328] on textarea "كاري لحم البقر التقليدي في وايانادان يقدم مع البراتا." at bounding box center [774, 329] width 358 height 50
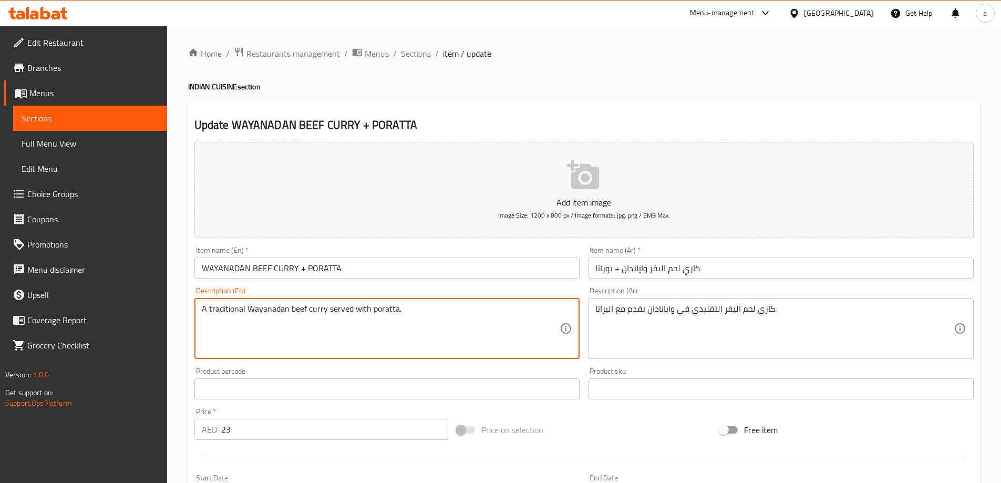
click at [272, 309] on textarea "A traditional Wayanadan beef curry served with poratta." at bounding box center [381, 329] width 358 height 50
click at [292, 321] on textarea "A traditional Wayanadan beef curry served with poratta." at bounding box center [381, 329] width 358 height 50
drag, startPoint x: 247, startPoint y: 308, endPoint x: 327, endPoint y: 312, distance: 80.5
click at [327, 312] on textarea "A traditional Wayanadan beef curry served with poratta." at bounding box center [381, 329] width 358 height 50
click at [435, 316] on textarea "A traditional Wayanadan beef curry served with poratta." at bounding box center [381, 329] width 358 height 50
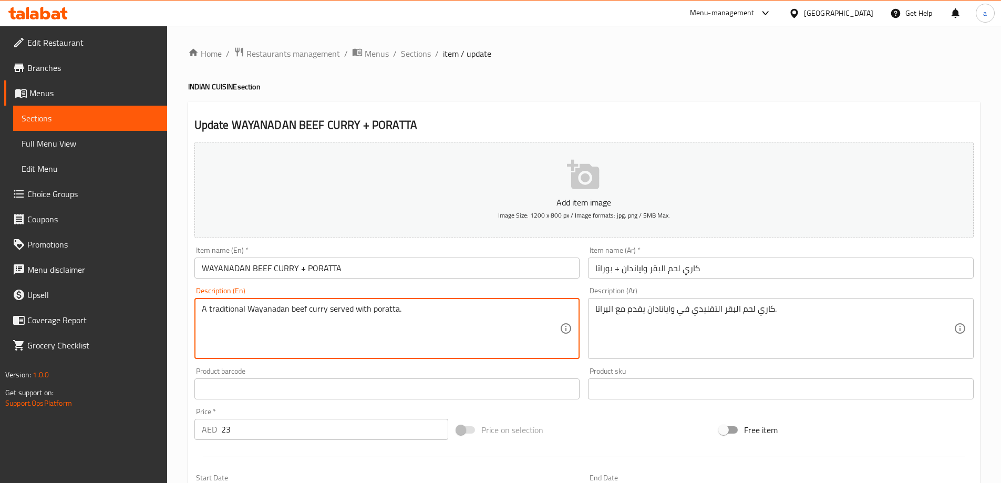
click at [427, 320] on textarea "A traditional Wayanadan beef curry served with poratta." at bounding box center [381, 329] width 358 height 50
click at [414, 315] on textarea "A traditional Wayanadan beef curry served with poratta." at bounding box center [381, 329] width 358 height 50
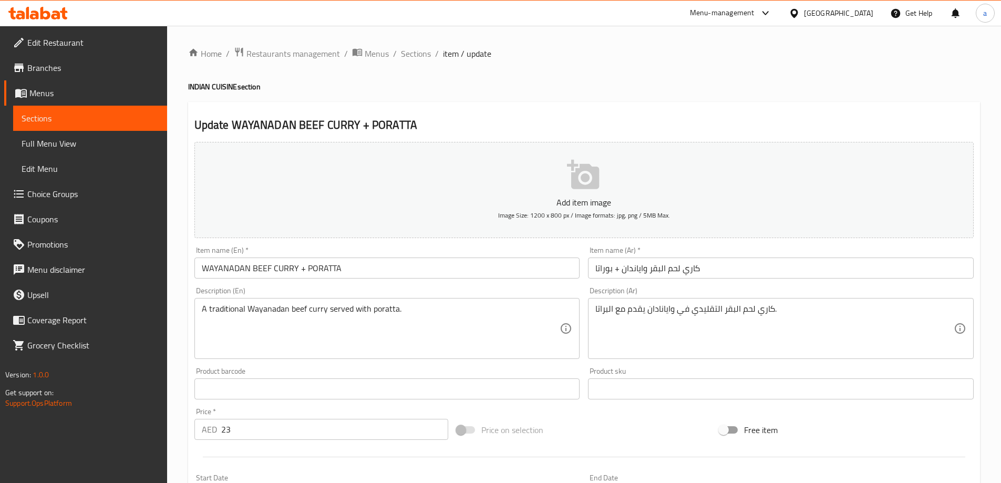
click at [592, 312] on div "كاري لحم البقر التقليدي في وايانادان يقدم مع البراتا. Description (Ar)" at bounding box center [781, 328] width 386 height 61
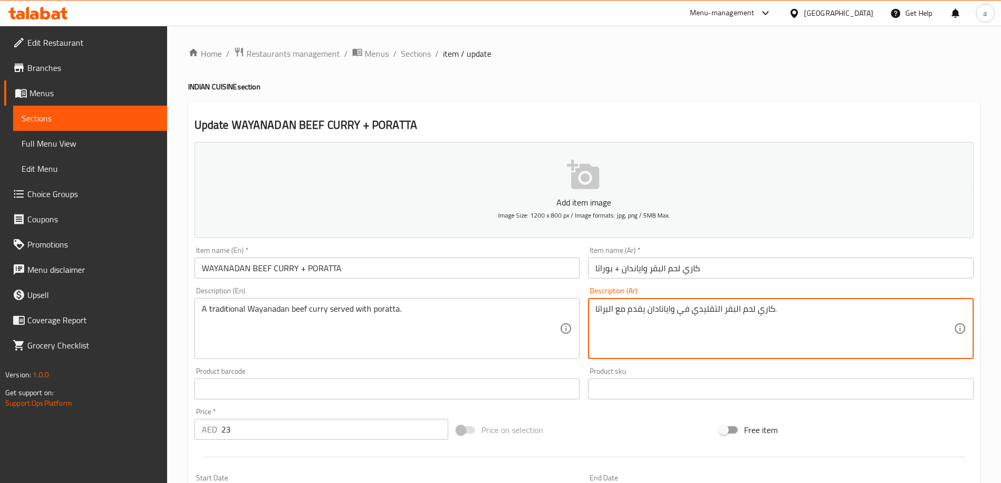
click at [595, 308] on textarea "كاري لحم البقر التقليدي في وايانادان يقدم مع البراتا." at bounding box center [774, 329] width 358 height 50
click at [608, 310] on textarea "كاري لحم البقر التقليدي في وايانادان يقدم مع البراتا." at bounding box center [774, 329] width 358 height 50
click at [607, 309] on textarea "كاري لحم البقر التقليدي في وايانادان يقدم مع البراتا." at bounding box center [774, 329] width 358 height 50
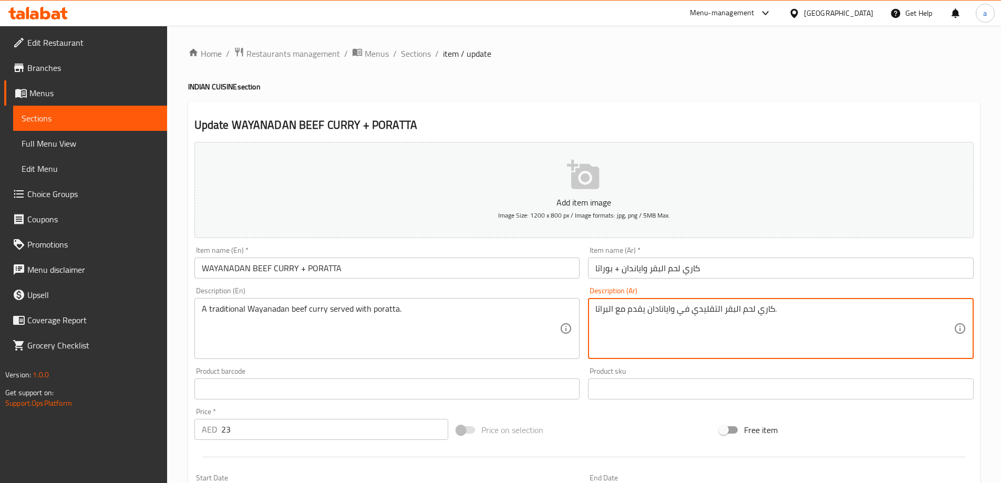
click at [607, 309] on textarea "كاري لحم البقر التقليدي في وايانادان يقدم مع البراتا." at bounding box center [774, 329] width 358 height 50
click at [624, 325] on textarea "كاري لحم البقر التقليدي في وايانادان يقدم مع البراتا." at bounding box center [774, 329] width 358 height 50
click at [606, 309] on textarea "كاري لحم البقر التقليدي في وايانادان يقدم مع البراتا." at bounding box center [774, 329] width 358 height 50
click at [594, 310] on div "كاري لحم البقر التقليدي في وايانادان يقدم مع . Description (Ar)" at bounding box center [781, 328] width 386 height 61
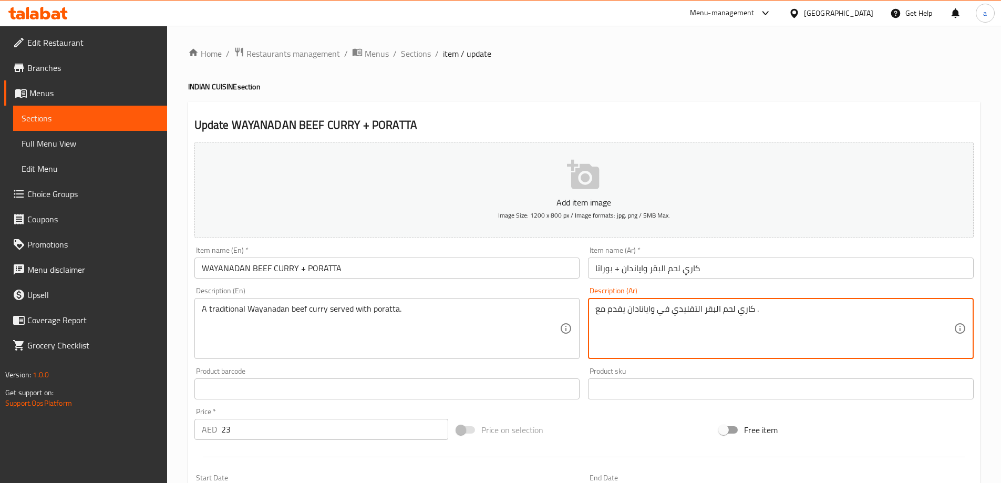
click at [759, 310] on textarea "كاري لحم البقر التقليدي في وايانادان يقدم مع ." at bounding box center [774, 329] width 358 height 50
type textarea "كاري لحم البقر التقليدي في وايانادان يقدم مع خبز البوراتا"
click at [644, 320] on textarea "كاري لحم البقر التقليدي في وايانادان يقدم مع خبز البوراتا" at bounding box center [774, 329] width 358 height 50
click at [763, 316] on textarea "كاري لحم البقر التقليدي في وايانادان يقدم مع خبز البوراتا" at bounding box center [774, 329] width 358 height 50
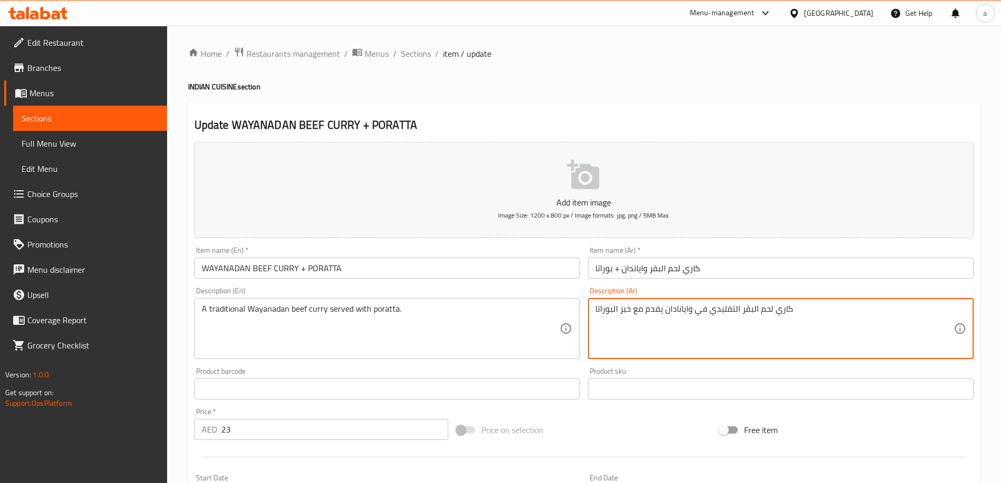
click at [714, 323] on textarea "كاري لحم البقر التقليدي في وايانادان يقدم مع خبز البوراتا" at bounding box center [774, 329] width 358 height 50
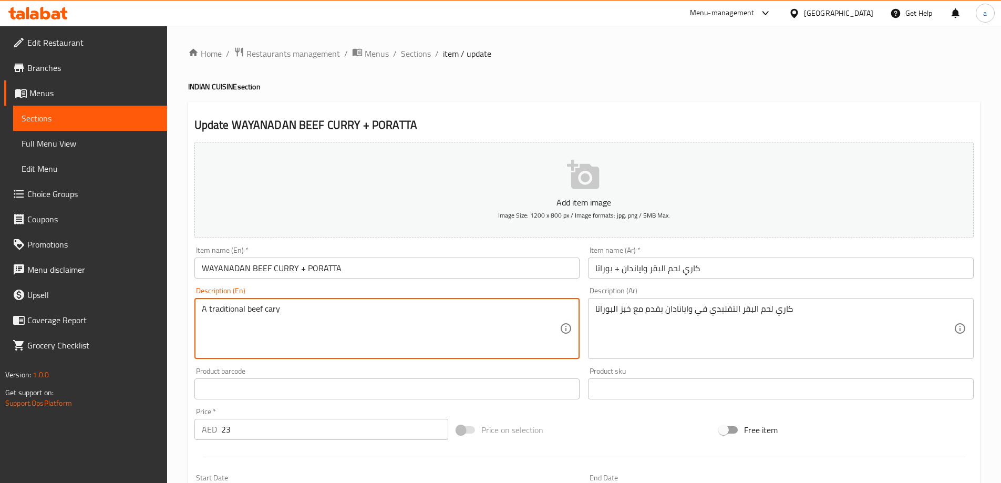
click at [362, 322] on textarea "A traditional beef cary" at bounding box center [381, 329] width 358 height 50
click at [283, 308] on textarea "A traditional beef curry cooked with spices, herbs, and coconut milk" at bounding box center [381, 329] width 358 height 50
type textarea "A traditional beef curry served with poratta bread and cooked with spices, herb…"
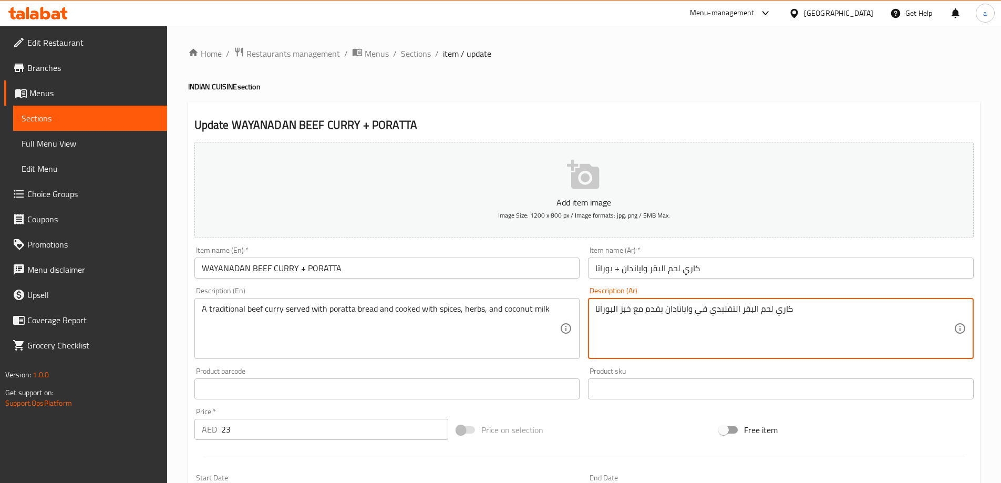
click at [659, 307] on textarea "كاري لحم البقر التقليدي في وايانادان يقدم مع خبز البوراتا" at bounding box center [774, 329] width 358 height 50
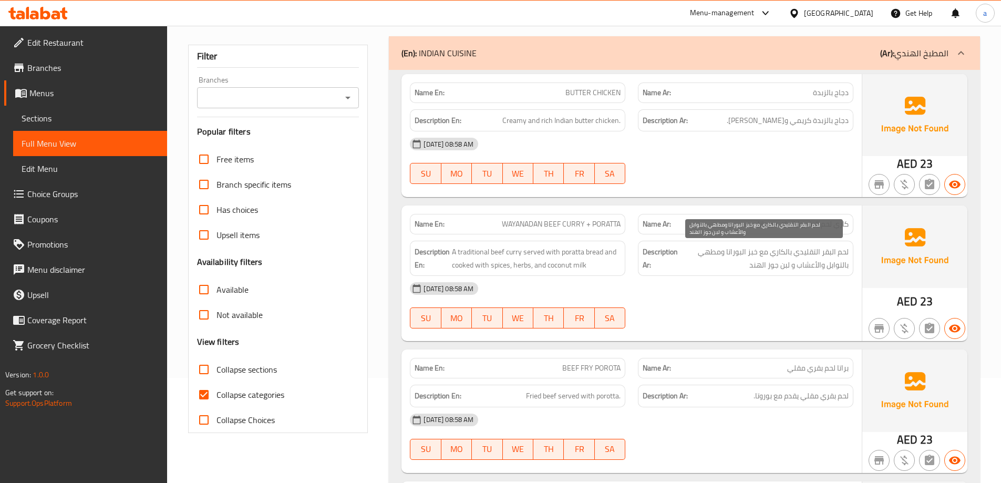
scroll to position [105, 0]
click at [742, 311] on div "13-09-2025 08:58 AM SU MO TU WE TH FR SA" at bounding box center [631, 305] width 456 height 59
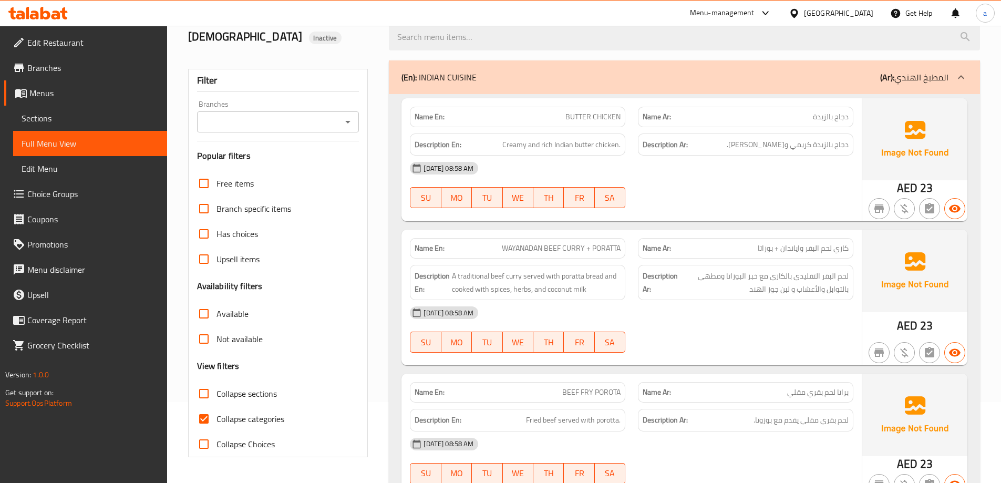
scroll to position [0, 0]
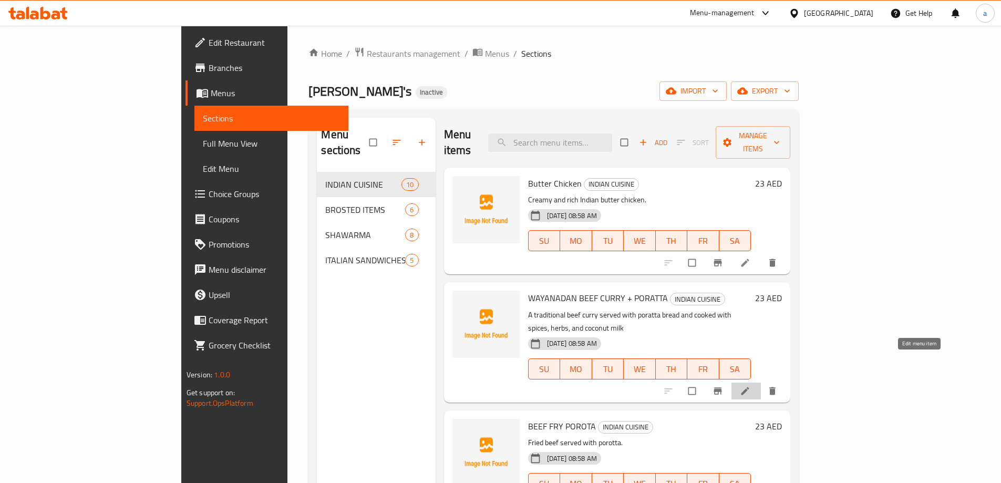
click at [750, 386] on icon at bounding box center [745, 391] width 11 height 11
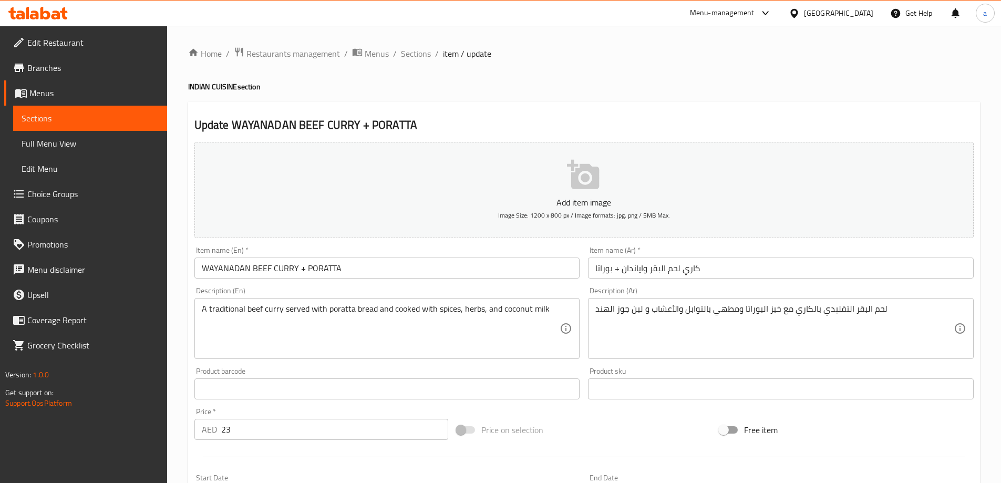
click at [350, 276] on input "WAYANADAN BEEF CURRY + PORATTA" at bounding box center [387, 267] width 386 height 21
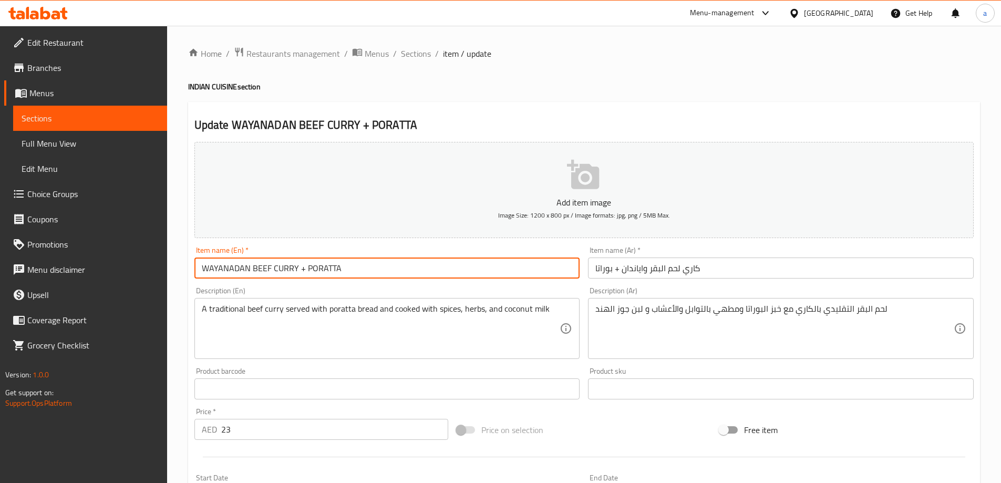
click at [246, 268] on input "WAYANADAN BEEF CURRY + PORATTA" at bounding box center [387, 267] width 386 height 21
click at [248, 270] on input "WAYANADAN BEEF CURRY + PORATTA" at bounding box center [387, 267] width 386 height 21
type input "Wayanadan Beef Curry + Poratta"
click at [387, 230] on button "Add item image Image Size: 1200 x 800 px / Image formats: jpg, png / 5MB Max." at bounding box center [583, 190] width 779 height 96
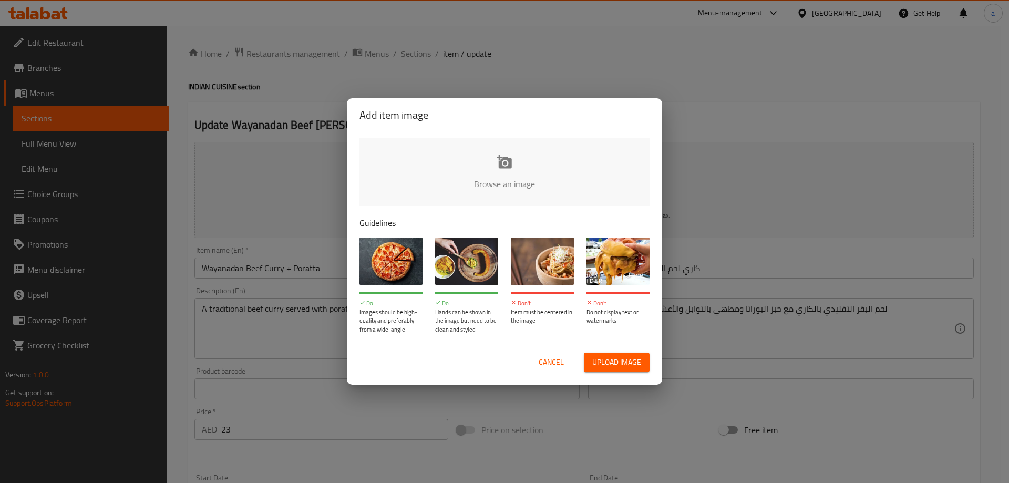
click at [295, 238] on div "Add item image Browse an image Guidelines Do Images should be high-quality and …" at bounding box center [504, 241] width 1009 height 483
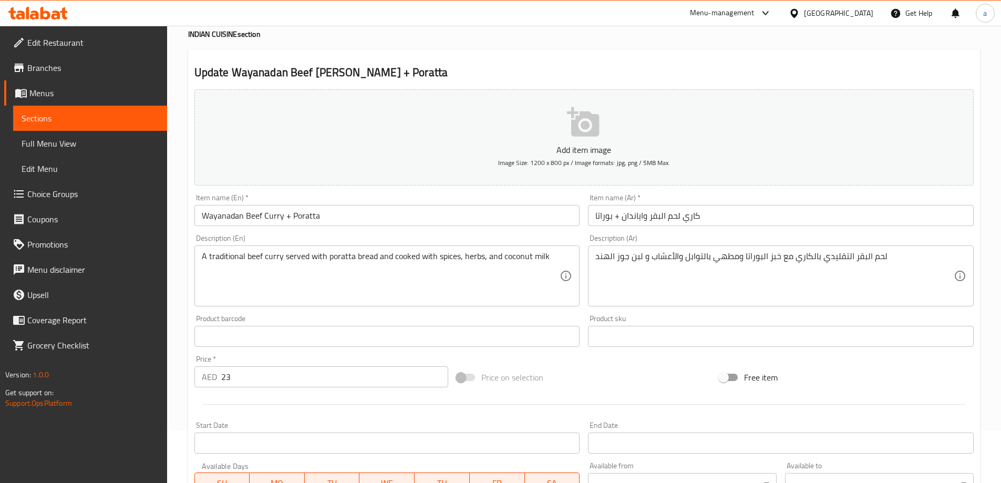
scroll to position [260, 0]
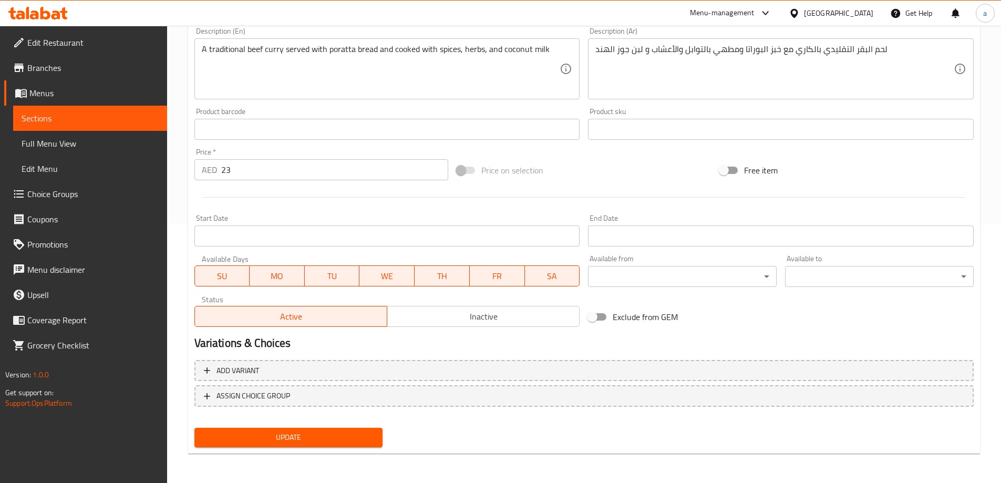
click at [291, 446] on button "Update" at bounding box center [288, 437] width 189 height 19
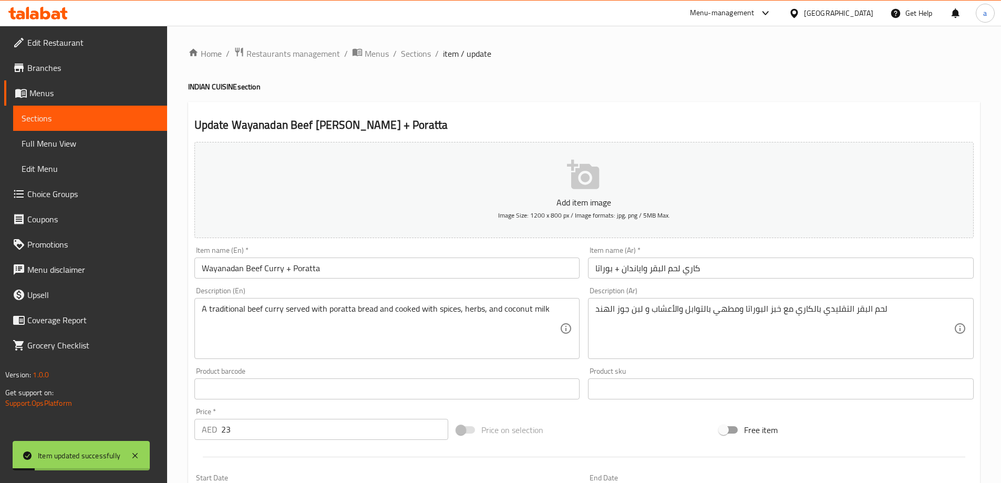
click at [82, 111] on link "Sections" at bounding box center [90, 118] width 154 height 25
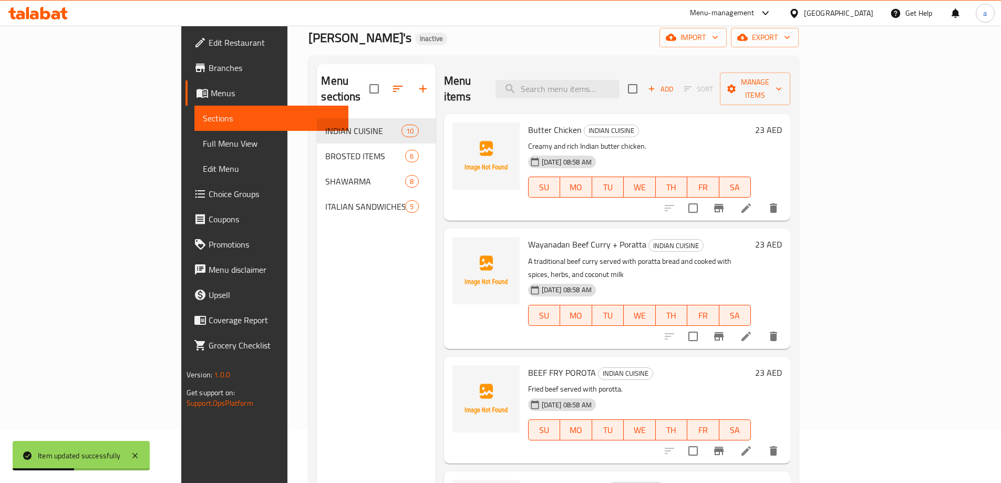
scroll to position [105, 0]
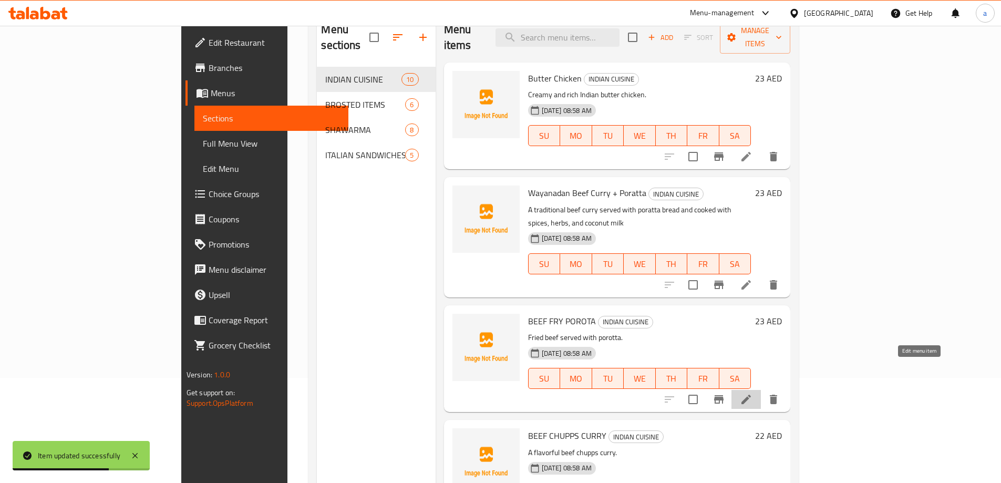
click at [752, 393] on icon at bounding box center [746, 399] width 13 height 13
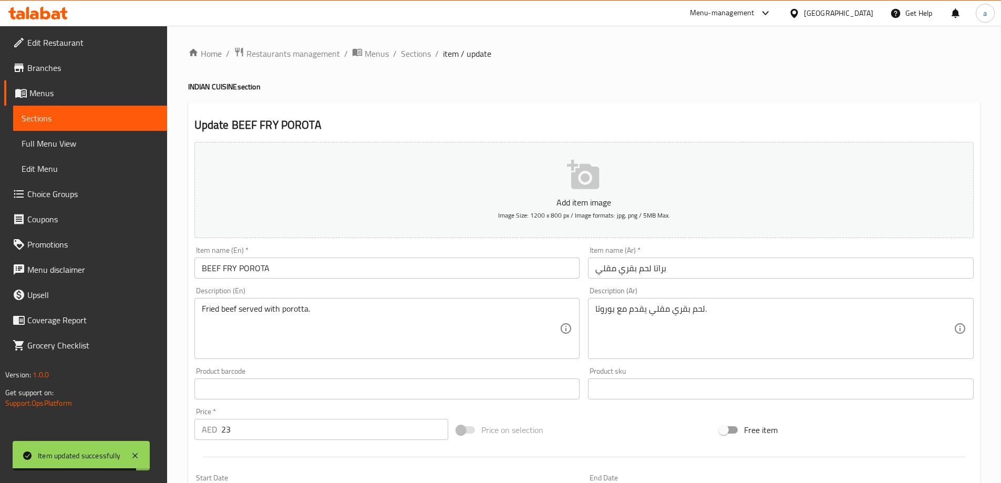
click at [221, 268] on input "BEEF FRY POROTA" at bounding box center [387, 267] width 386 height 21
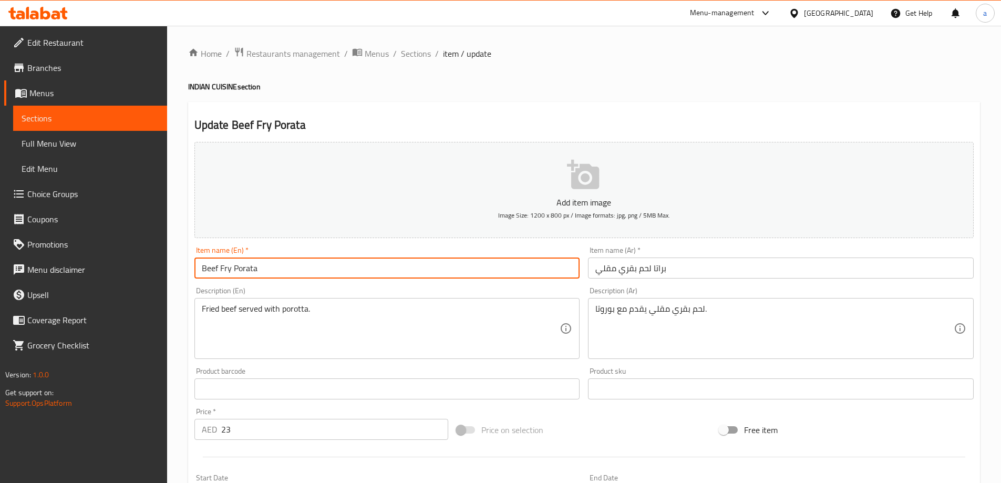
type input "Beef Fry Porata"
click at [294, 283] on div "Description (En) Fried beef served with porotta. Description (En)" at bounding box center [387, 323] width 394 height 80
click at [412, 261] on input "Beef Fry Porata" at bounding box center [387, 267] width 386 height 21
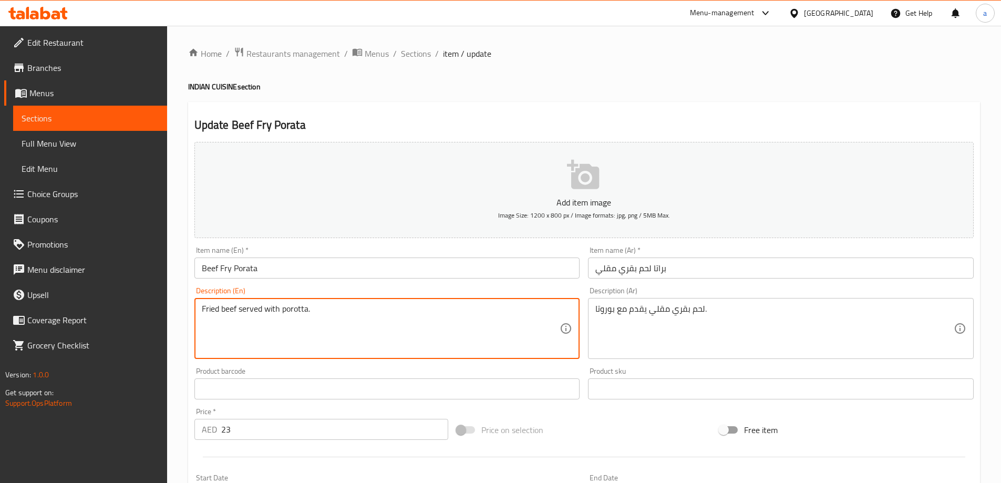
click at [409, 316] on textarea "Fried beef served with porotta." at bounding box center [381, 329] width 358 height 50
click at [296, 309] on textarea "Fried beef served with porotta." at bounding box center [381, 329] width 358 height 50
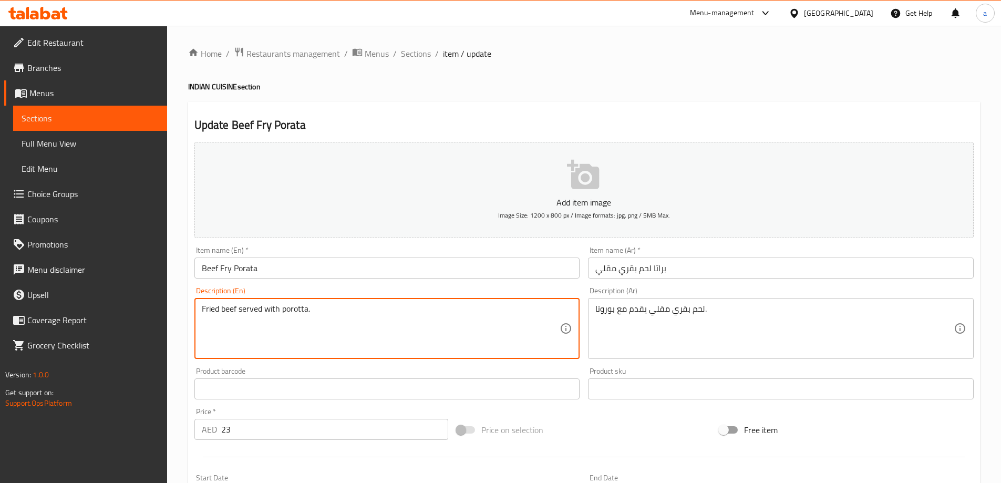
click at [415, 302] on div "Fried beef served with porotta. Description (En)" at bounding box center [387, 328] width 386 height 61
click at [366, 330] on textarea "Fried beef served with porotta." at bounding box center [381, 329] width 358 height 50
type textarea "Fried beef served with porotta bread"
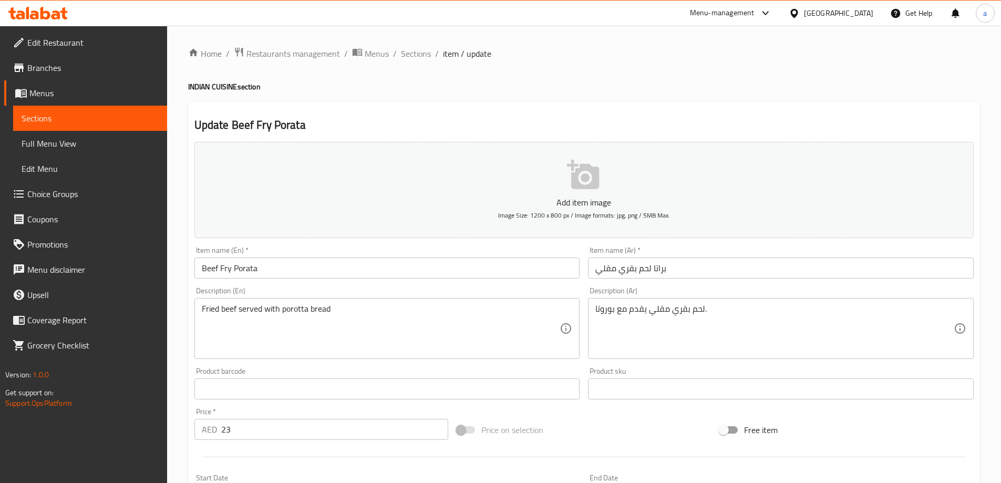
click at [595, 312] on div "لحم بقري مقلي يقدم مع بوروتا. Description (Ar)" at bounding box center [781, 328] width 386 height 61
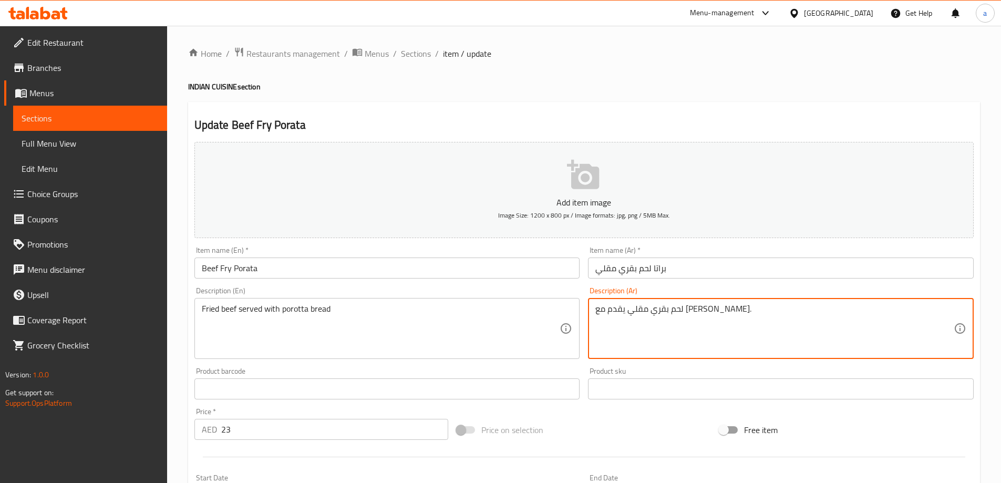
click at [614, 308] on textarea "لحم بقري مقلي يقدم مع [PERSON_NAME]." at bounding box center [774, 329] width 358 height 50
click at [615, 310] on textarea "لحم بقري مقلي يقدم مع [PERSON_NAME]." at bounding box center [774, 329] width 358 height 50
click at [616, 309] on textarea "لحم بقري مقلي يقدم مع [PERSON_NAME]." at bounding box center [774, 329] width 358 height 50
click at [656, 319] on textarea "لحم بقري مقلي يقدم مع [PERSON_NAME]." at bounding box center [774, 329] width 358 height 50
type textarea "لحم بقري مقلي يقدم مع [PERSON_NAME]."
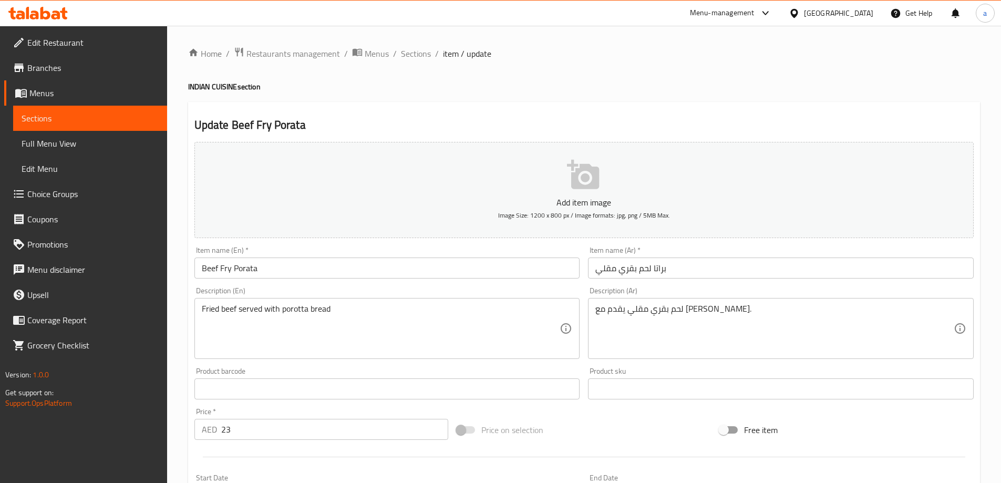
click at [590, 309] on div "لحم بقري مقلي يقدم مع خبز بوروتا. Description (Ar)" at bounding box center [781, 328] width 386 height 61
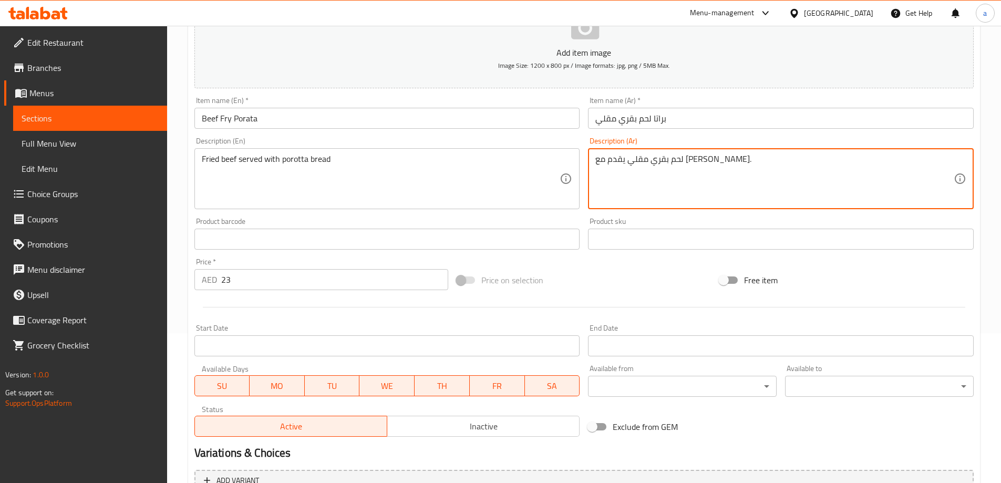
scroll to position [260, 0]
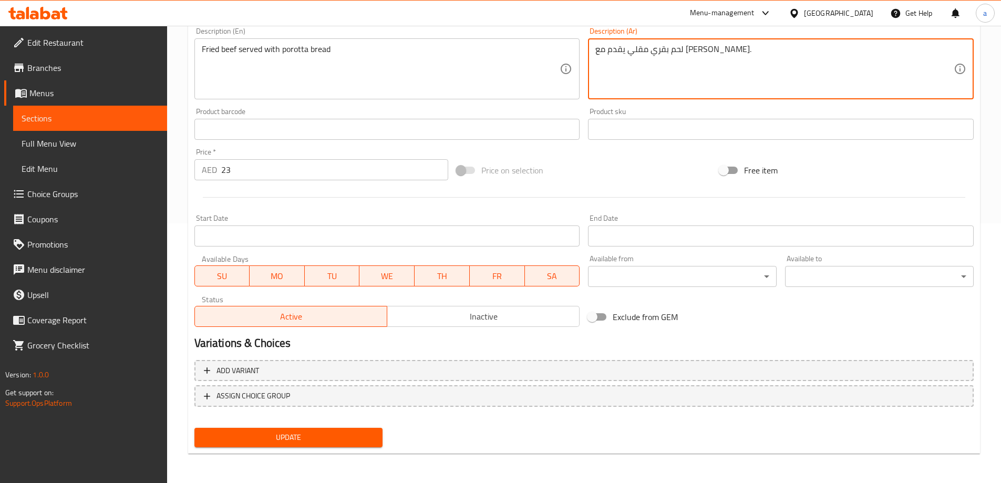
click at [300, 430] on button "Update" at bounding box center [288, 437] width 189 height 19
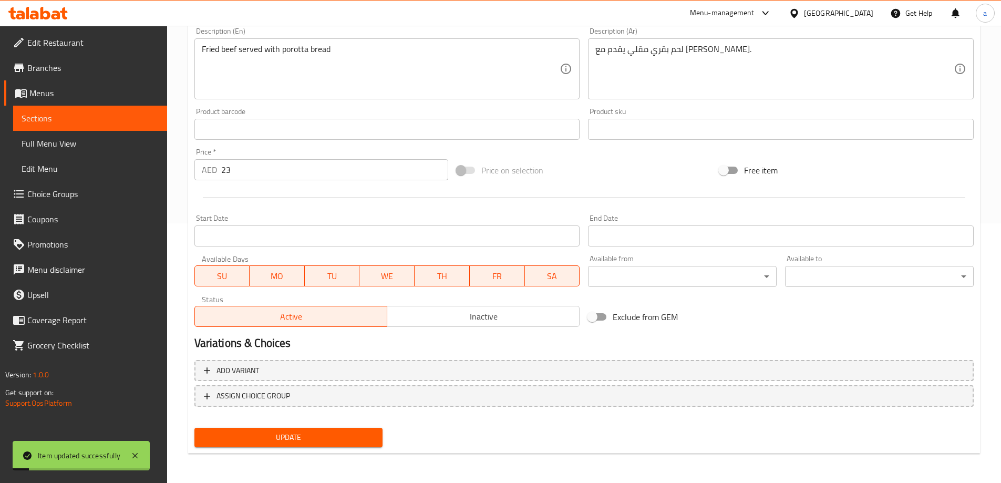
click at [119, 116] on span "Sections" at bounding box center [90, 118] width 137 height 13
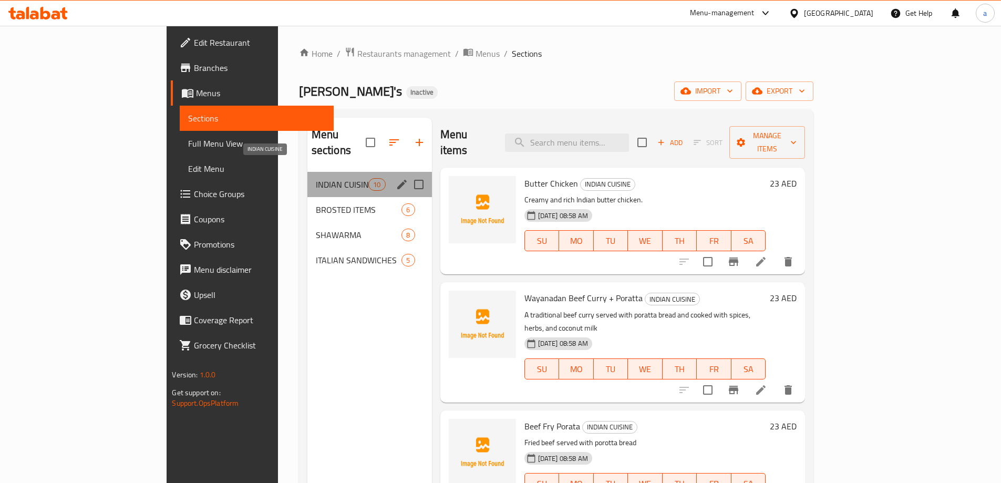
click at [316, 178] on span "INDIAN CUISINE" at bounding box center [342, 184] width 53 height 13
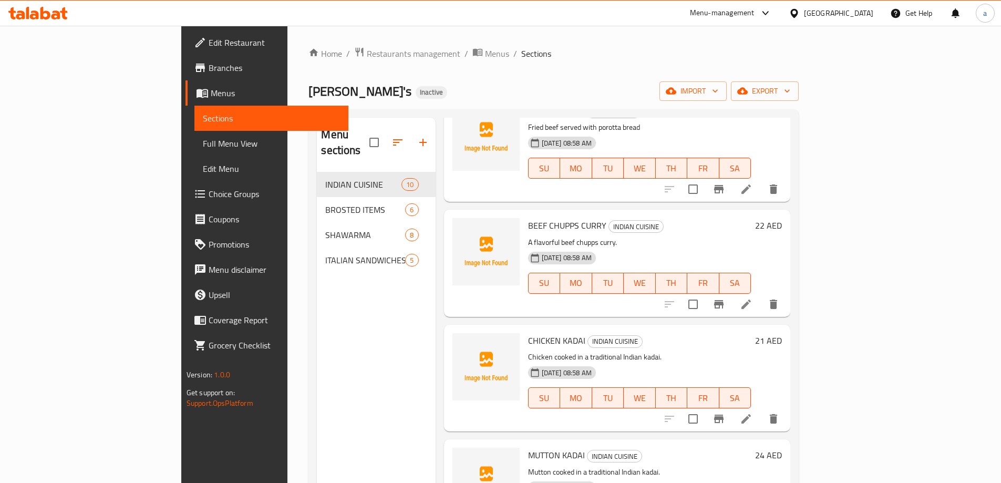
scroll to position [368, 0]
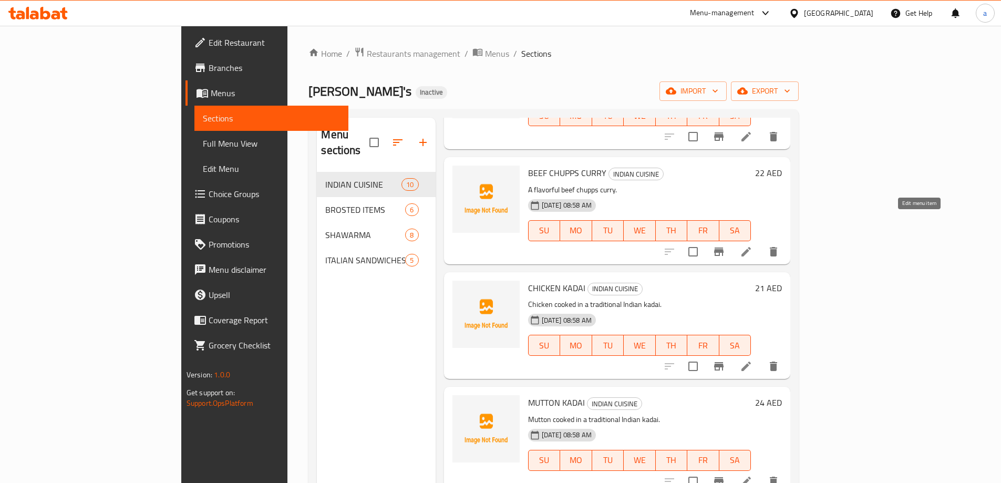
click at [752, 245] on icon at bounding box center [746, 251] width 13 height 13
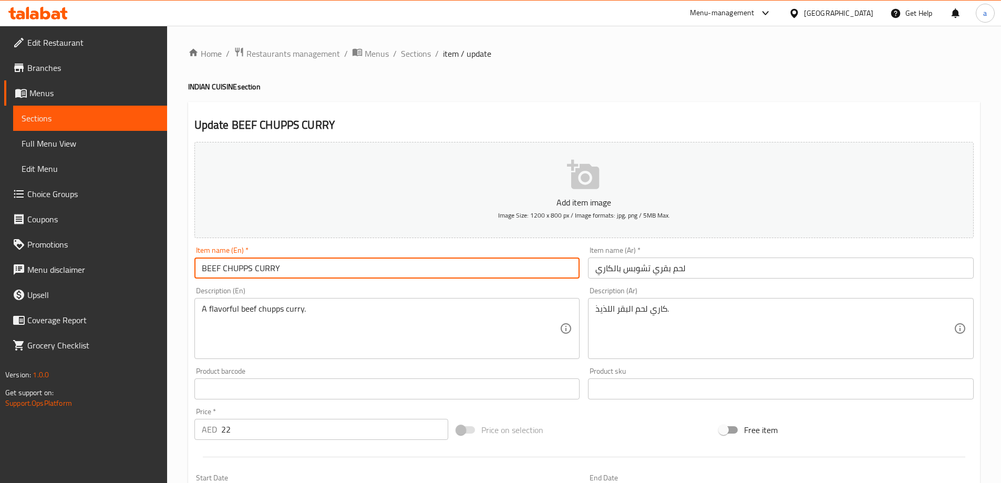
click at [286, 266] on input "BEEF CHUPPS CURRY" at bounding box center [387, 267] width 386 height 21
click at [219, 267] on input "BEEF CHUPPS CURRY" at bounding box center [387, 267] width 386 height 21
click at [313, 275] on input "Beef Chupps Curry" at bounding box center [387, 267] width 386 height 21
click at [316, 278] on input "Beef Chupps Curry" at bounding box center [387, 267] width 386 height 21
type input "Beef Chupps Curry"
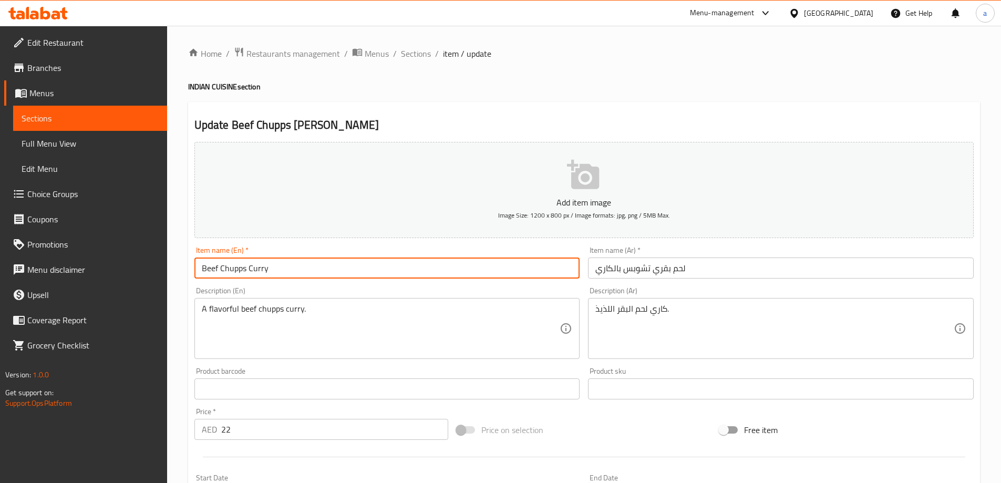
click at [317, 283] on div "Description (En) A flavorful beef chupps curry. Description (En)" at bounding box center [387, 323] width 394 height 80
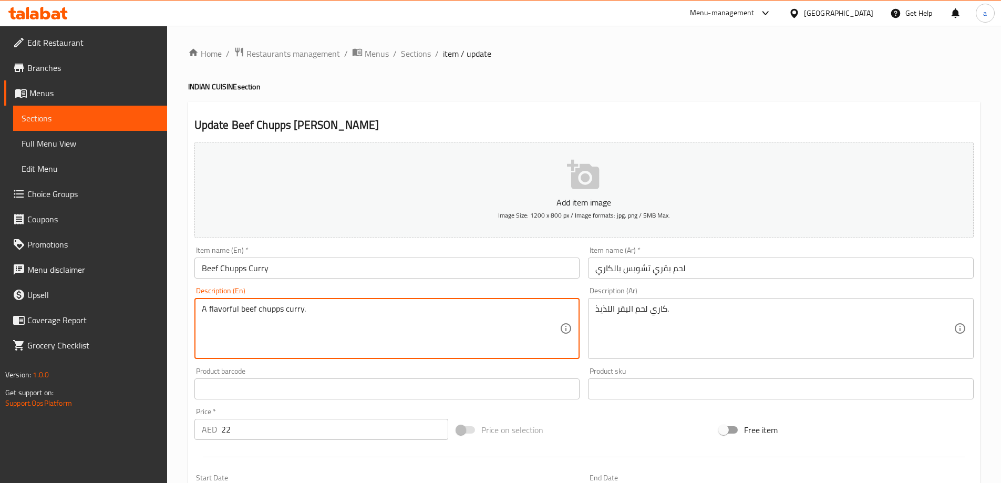
click at [273, 309] on textarea "A flavorful beef chupps curry." at bounding box center [381, 329] width 358 height 50
click at [383, 310] on textarea "A flavorful beef chupps curry." at bounding box center [381, 329] width 358 height 50
click at [266, 314] on textarea "A flavorful beef chupps curry." at bounding box center [381, 329] width 358 height 50
click at [429, 286] on div "Description (En) A flavorful beef chupps curry. Description (En)" at bounding box center [387, 323] width 394 height 80
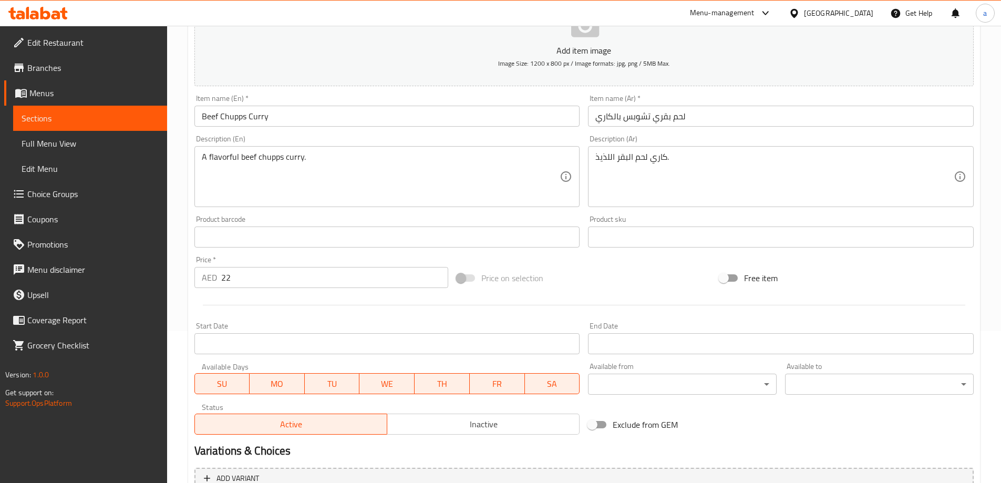
scroll to position [158, 0]
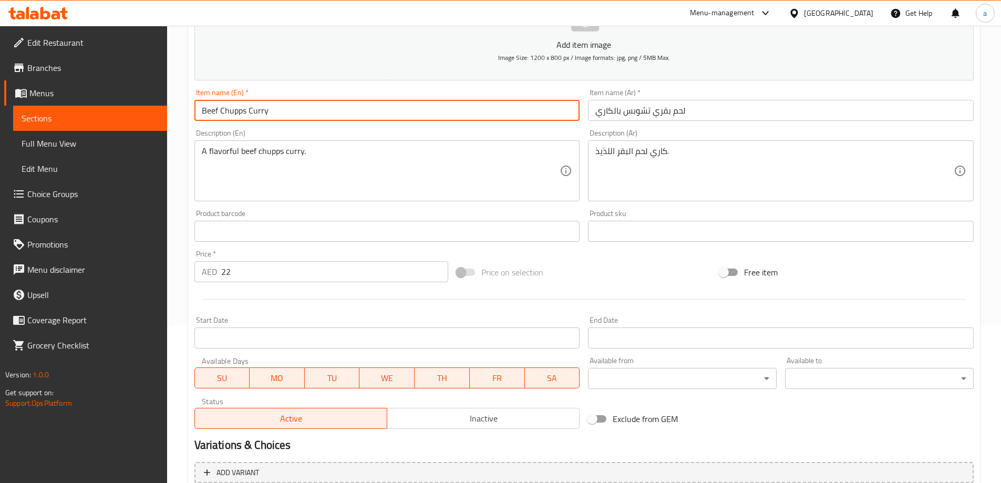
drag, startPoint x: 201, startPoint y: 110, endPoint x: 273, endPoint y: 115, distance: 72.6
click at [273, 112] on input "Beef Chupps Curry" at bounding box center [387, 110] width 386 height 21
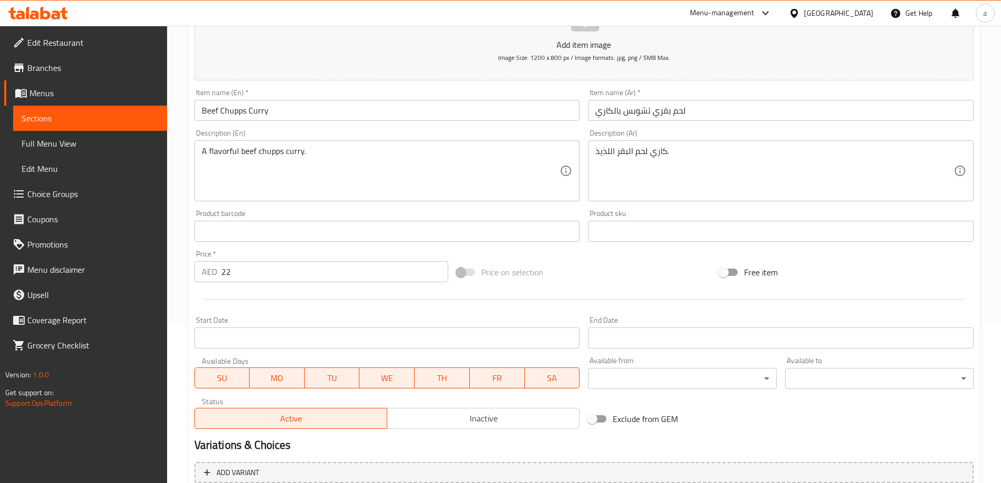
click at [355, 131] on div "Description (En) A flavorful beef chupps curry. Description (En)" at bounding box center [387, 165] width 386 height 72
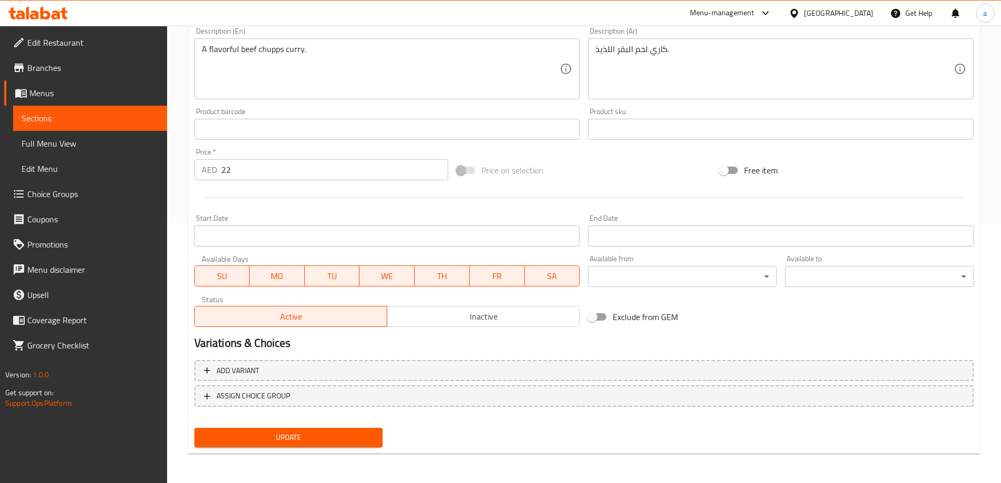
click at [297, 434] on span "Update" at bounding box center [289, 437] width 172 height 13
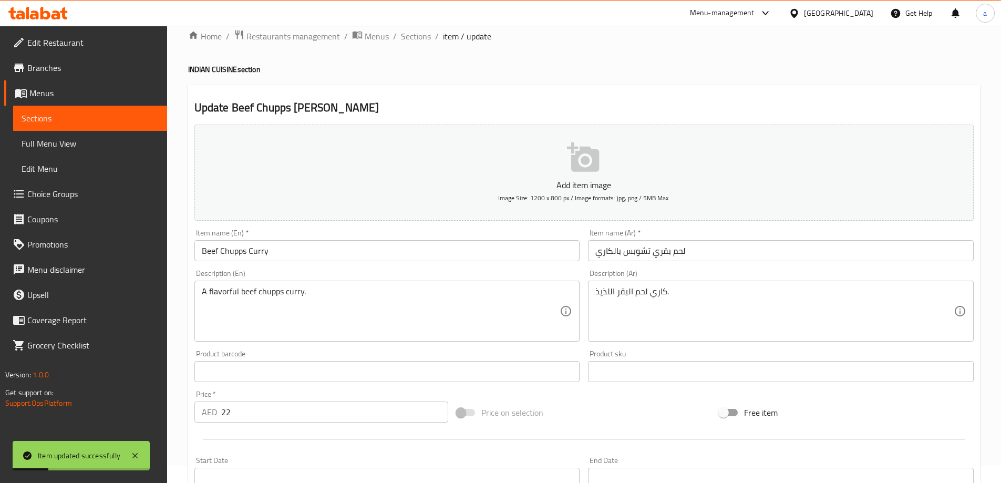
scroll to position [0, 0]
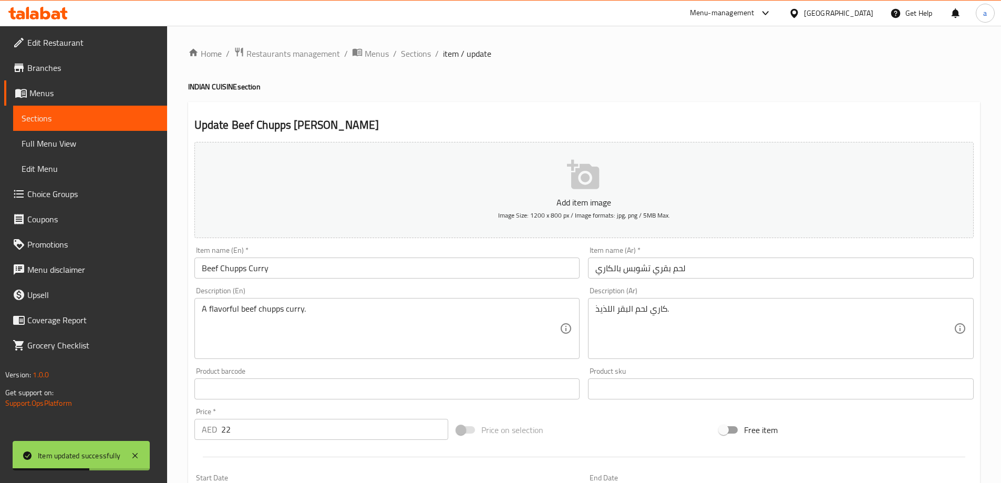
click at [116, 116] on span "Sections" at bounding box center [90, 118] width 137 height 13
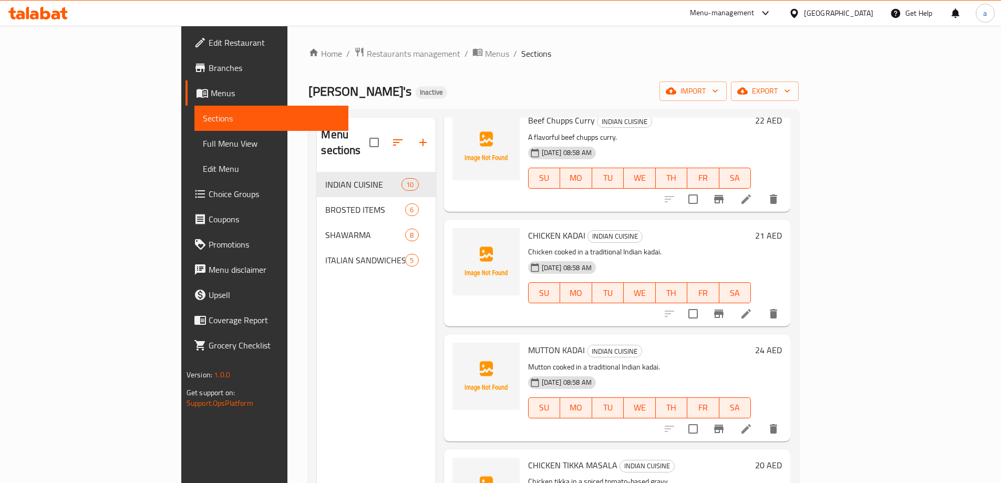
scroll to position [473, 0]
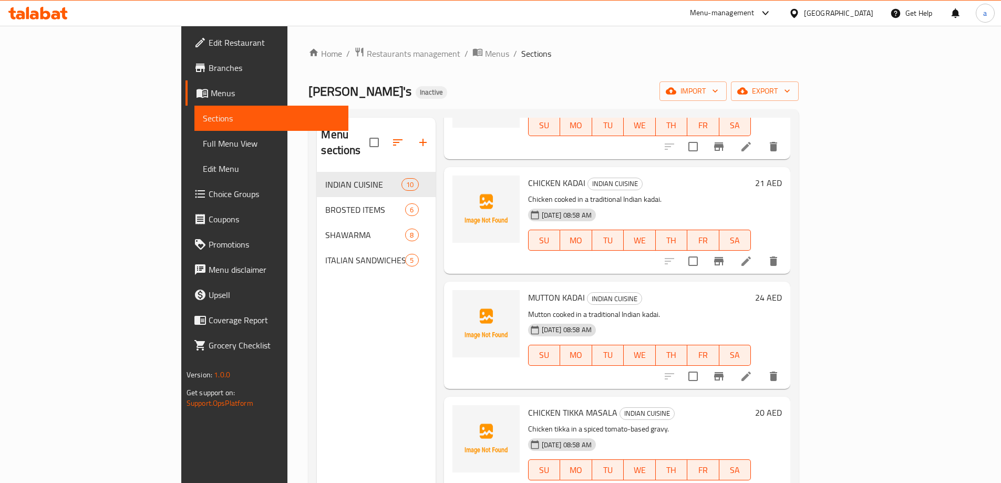
click at [761, 252] on li at bounding box center [745, 261] width 29 height 19
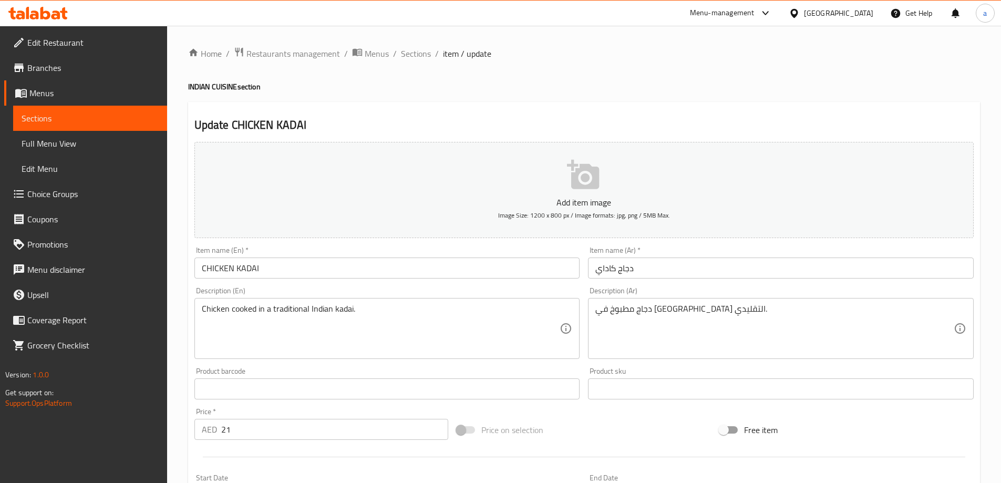
click at [306, 276] on input "CHICKEN KADAI" at bounding box center [387, 267] width 386 height 21
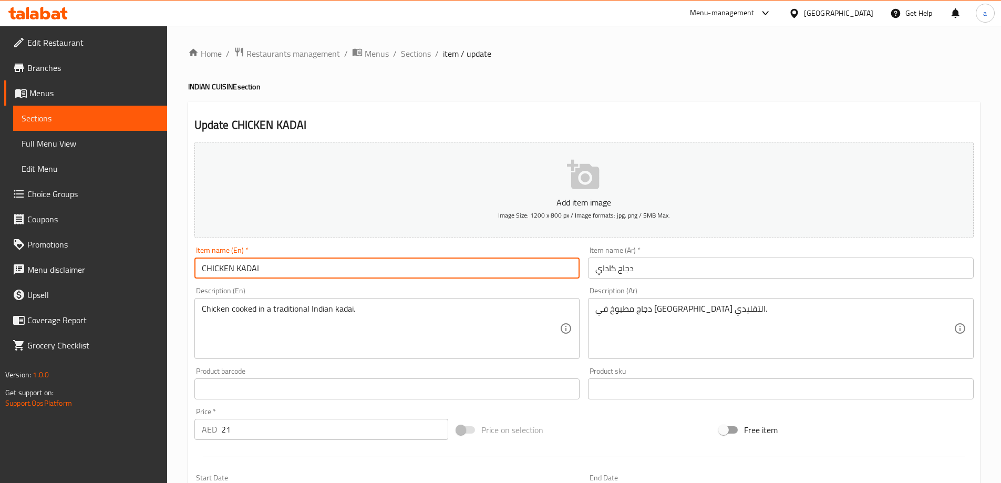
click at [260, 270] on input "CHICKEN KADAI" at bounding box center [387, 267] width 386 height 21
click at [252, 264] on input "CHICKEN KADAI" at bounding box center [387, 267] width 386 height 21
drag, startPoint x: 252, startPoint y: 264, endPoint x: 257, endPoint y: 265, distance: 5.5
click at [252, 264] on input "CHICKEN KADAI" at bounding box center [387, 267] width 386 height 21
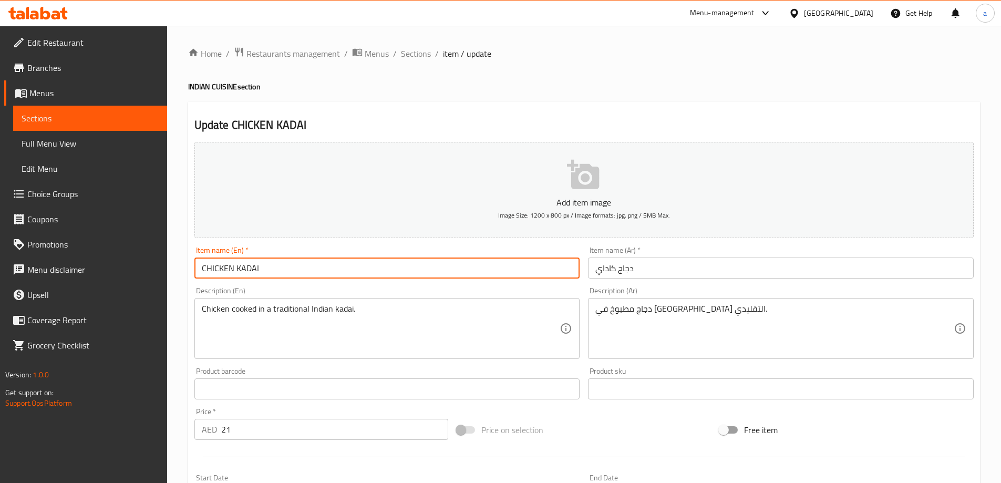
click at [257, 265] on input "CHICKEN KADAI" at bounding box center [387, 267] width 386 height 21
click at [279, 271] on input "Chicken Kadai" at bounding box center [387, 267] width 386 height 21
type input "Chicken Kadai"
click at [520, 291] on div "Description (En) Chicken cooked in a traditional Indian kadai. Description (En)" at bounding box center [387, 323] width 386 height 72
drag, startPoint x: 202, startPoint y: 268, endPoint x: 267, endPoint y: 271, distance: 65.7
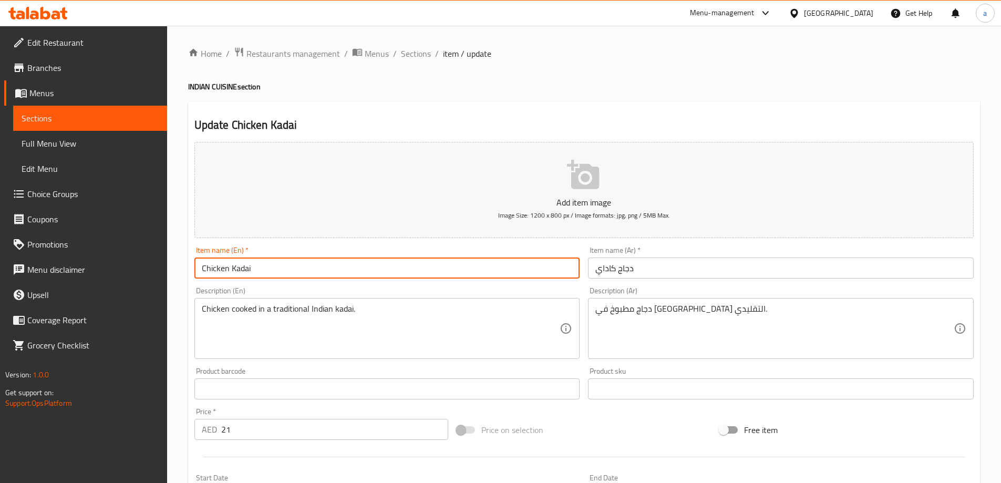
click at [263, 270] on input "Chicken Kadai" at bounding box center [387, 267] width 386 height 21
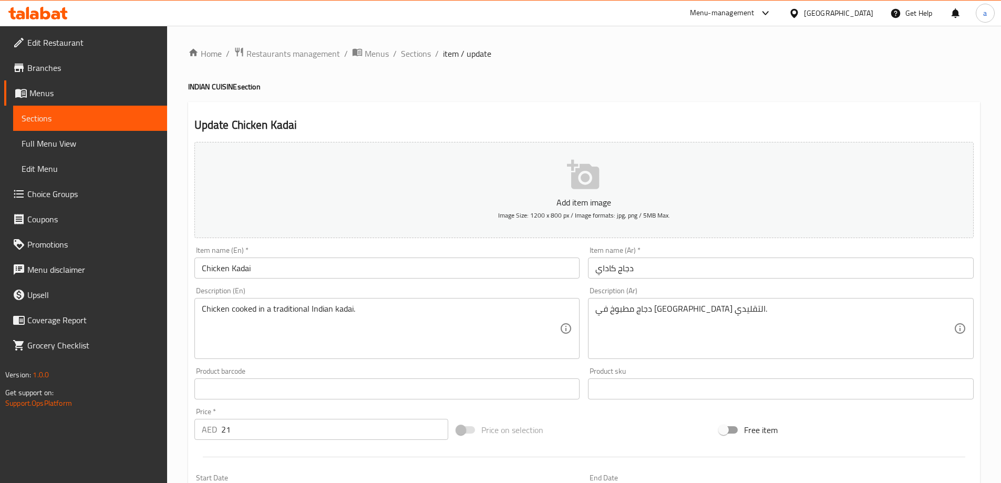
click at [434, 279] on div "Item name (En)   * Chicken Kadai Item name (En) *" at bounding box center [387, 262] width 394 height 40
click at [429, 270] on input "Chicken Kadai" at bounding box center [387, 267] width 386 height 21
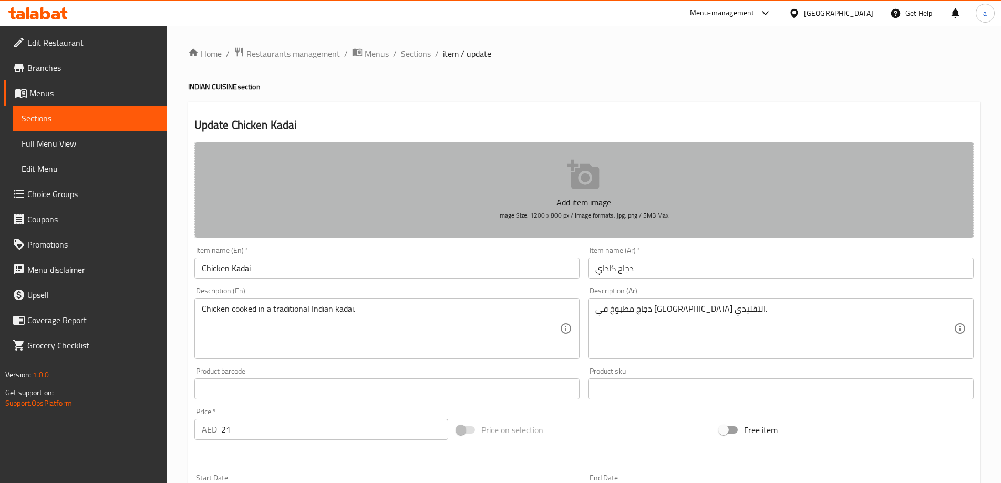
click at [431, 238] on button "Add item image Image Size: 1200 x 800 px / Image formats: jpg, png / 5MB Max." at bounding box center [583, 190] width 779 height 96
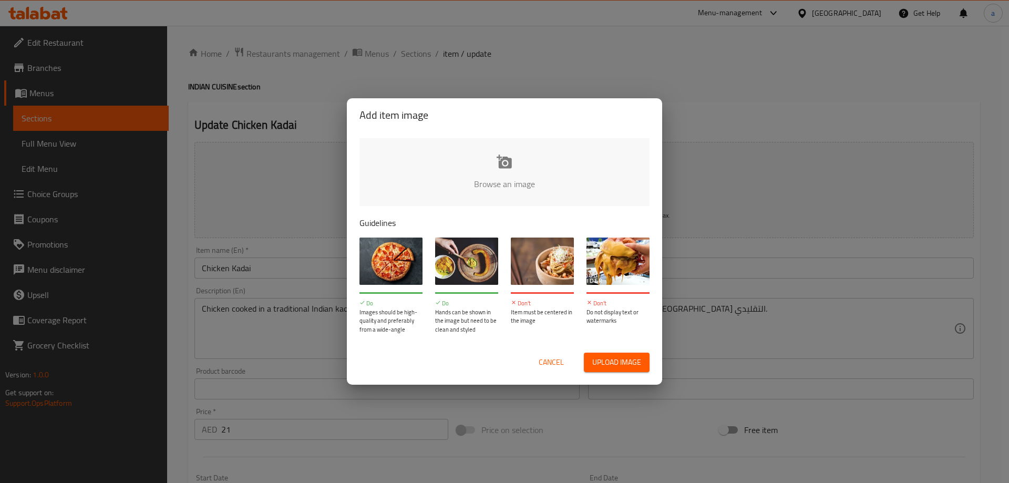
click at [317, 296] on div "Add item image Browse an image Guidelines Do Images should be high-quality and …" at bounding box center [504, 241] width 1009 height 483
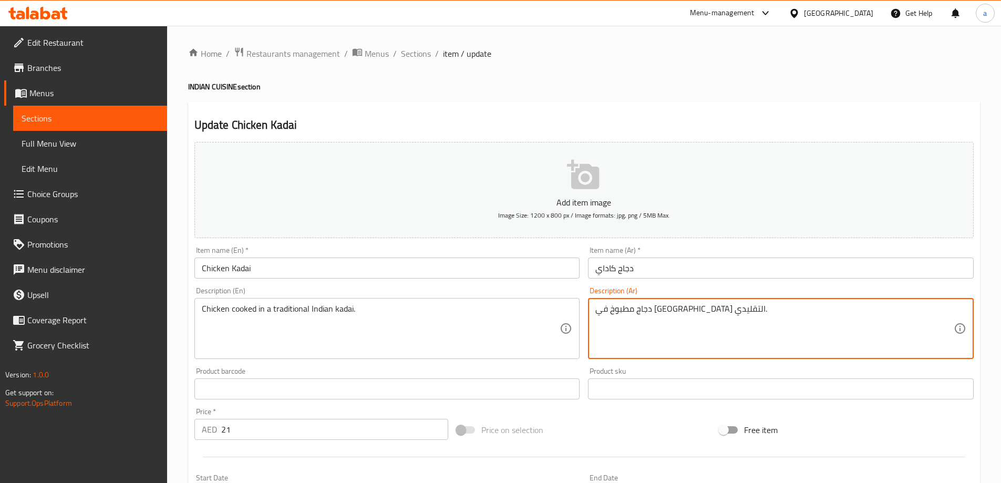
click at [629, 309] on textarea "دجاج مطبوخ في كاداي التقليدي." at bounding box center [774, 329] width 358 height 50
type textarea "دجاج مطبوخ في [GEOGRAPHIC_DATA] الهندي التقليدي."
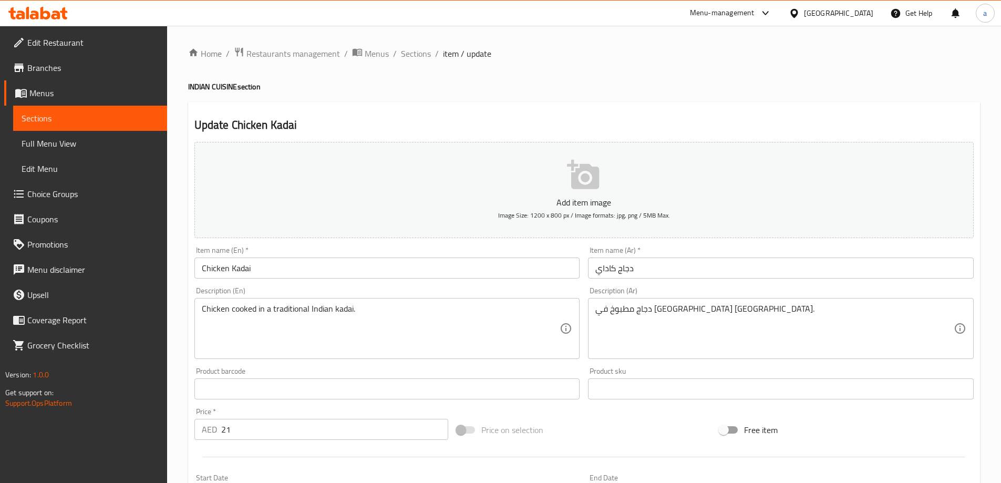
click at [565, 351] on div "Chicken cooked in a traditional Indian kadai. Description (En)" at bounding box center [387, 328] width 386 height 61
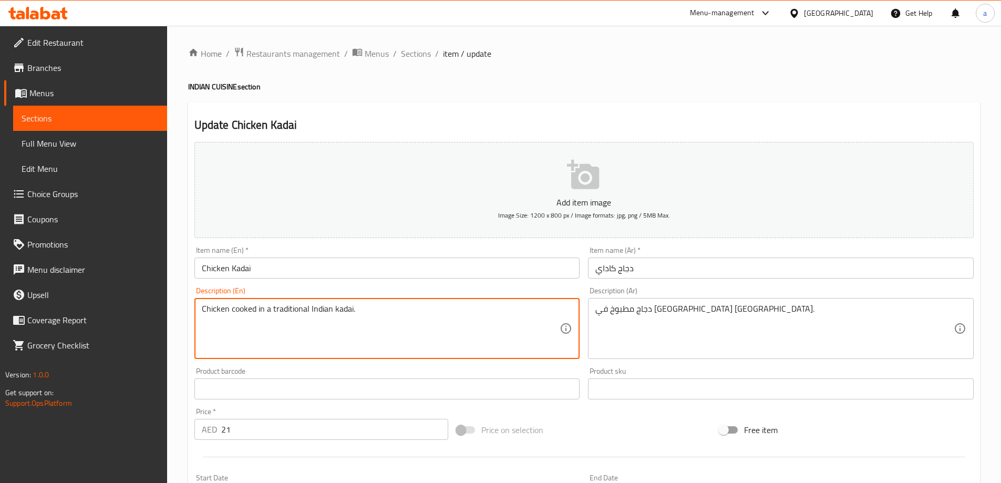
click at [569, 361] on div "Description (En) Chicken cooked in a traditional Indian kadai. Description (En)" at bounding box center [387, 323] width 394 height 80
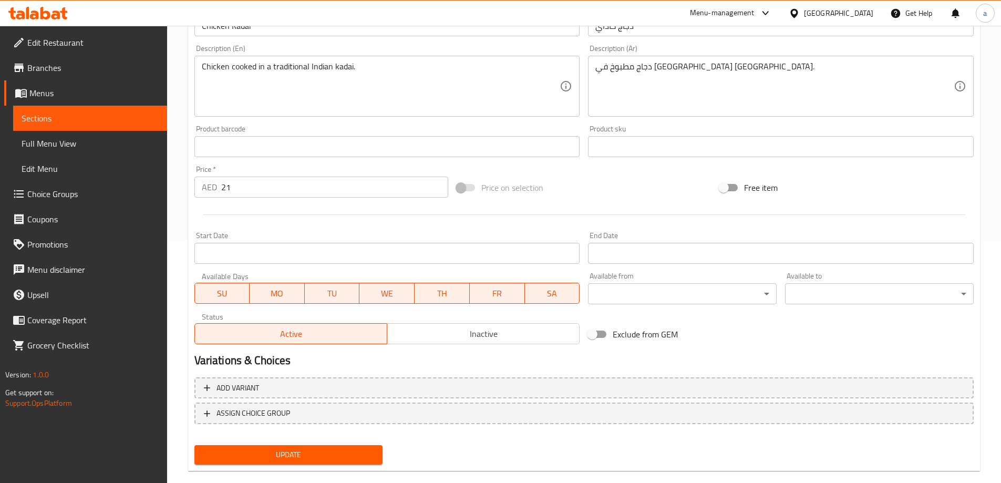
scroll to position [260, 0]
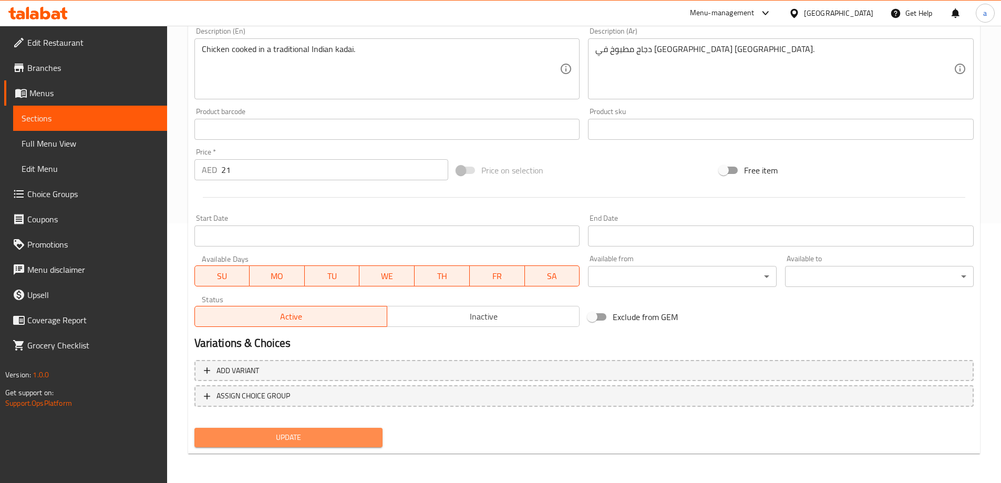
click at [349, 430] on button "Update" at bounding box center [288, 437] width 189 height 19
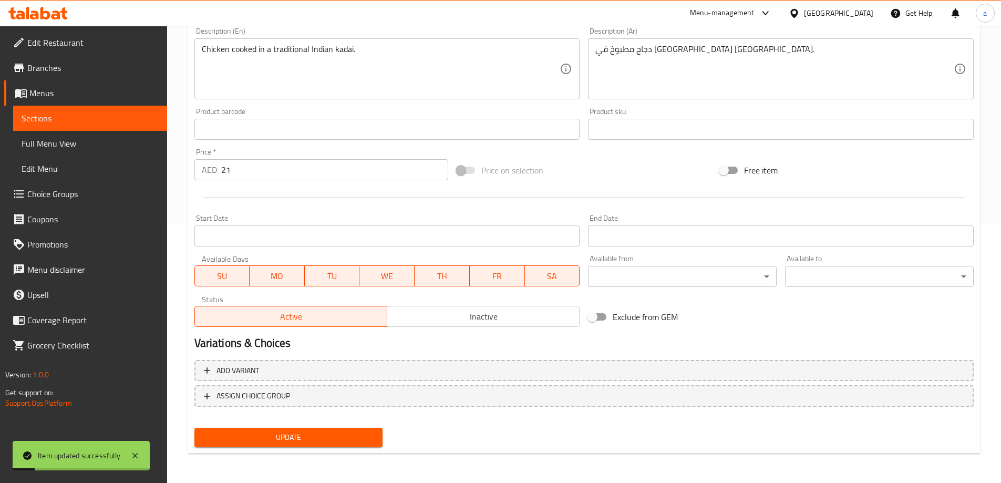
click at [73, 114] on span "Sections" at bounding box center [90, 118] width 137 height 13
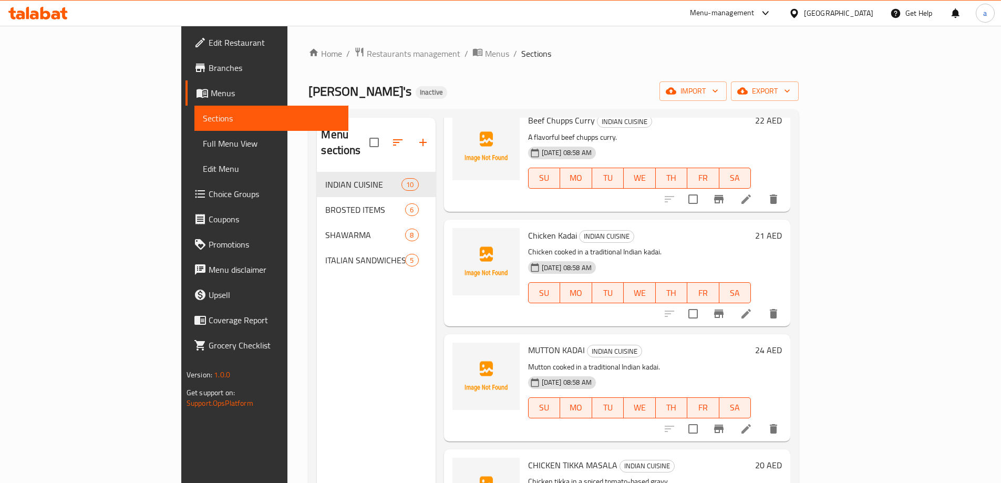
scroll to position [315, 0]
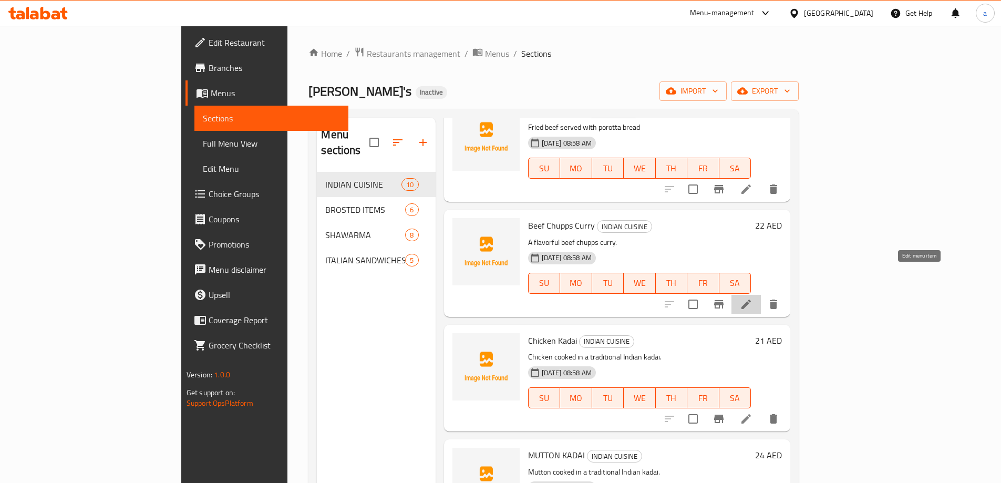
click at [751, 299] on icon at bounding box center [745, 303] width 9 height 9
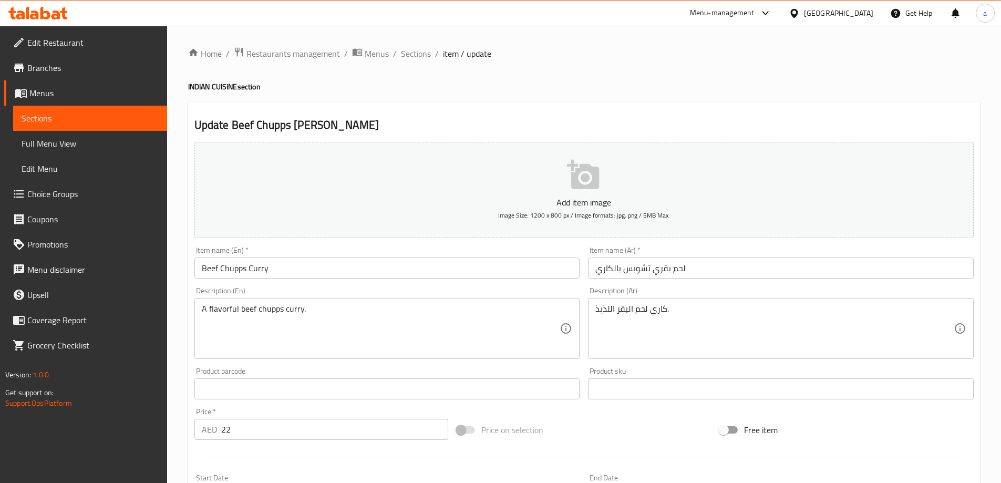
click at [78, 113] on span "Sections" at bounding box center [90, 118] width 137 height 13
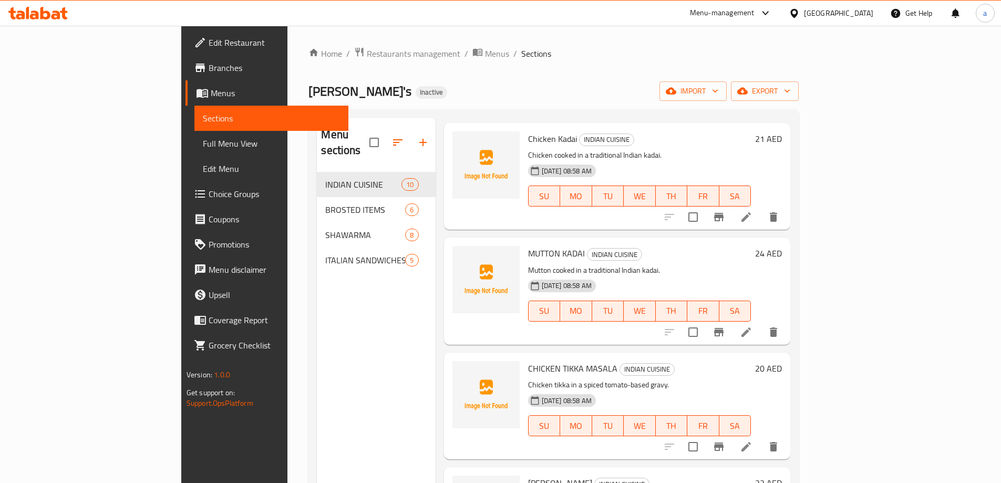
scroll to position [578, 0]
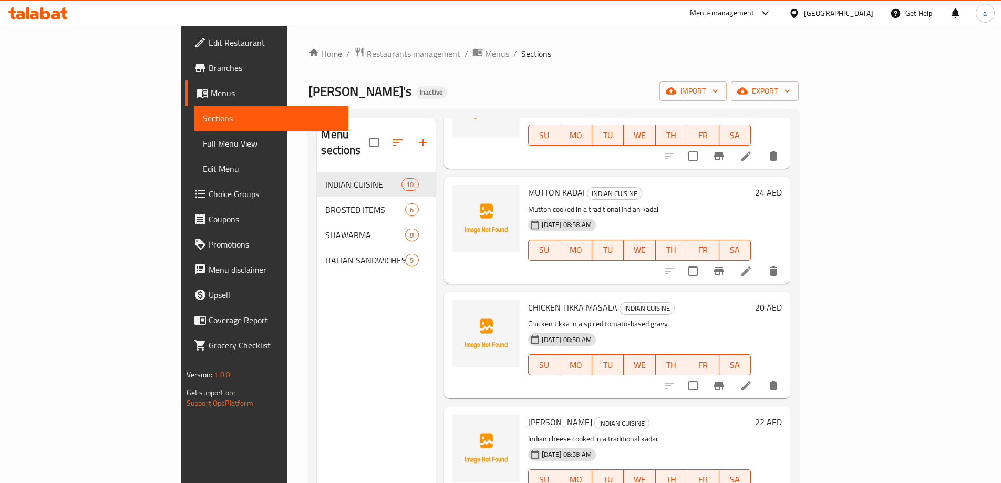
click at [761, 262] on li at bounding box center [745, 271] width 29 height 19
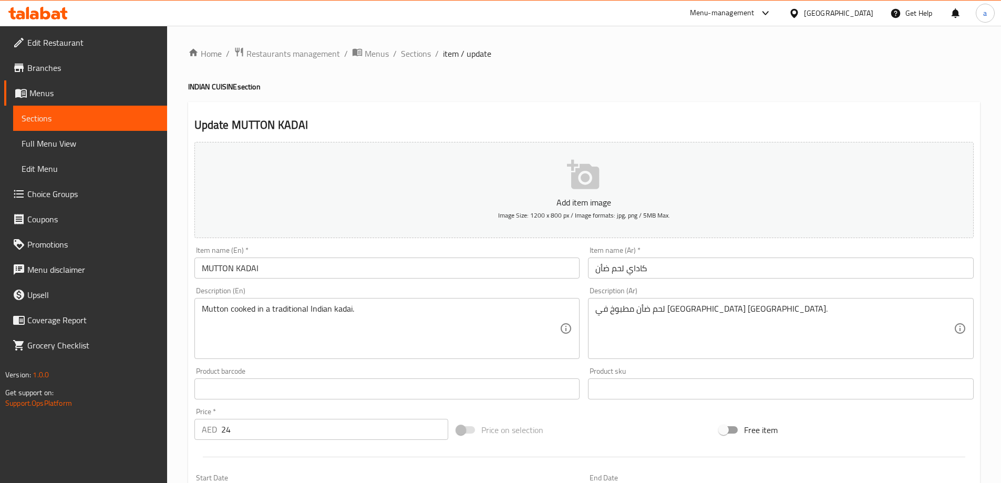
click at [263, 272] on input "MUTTON KADAI" at bounding box center [387, 267] width 386 height 21
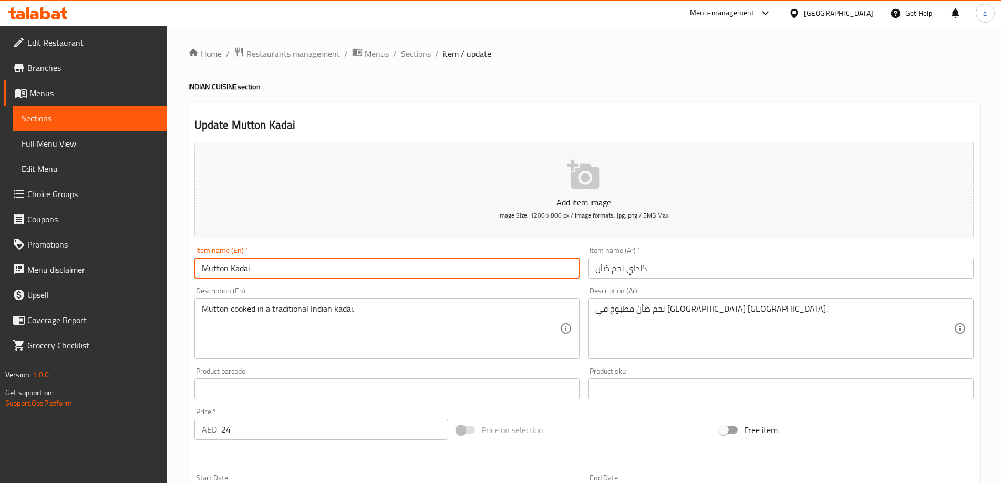
type input "Mutton Kadai"
click at [370, 286] on div "Description (En) Mutton cooked in a traditional Indian kadai. Description (En)" at bounding box center [387, 323] width 394 height 80
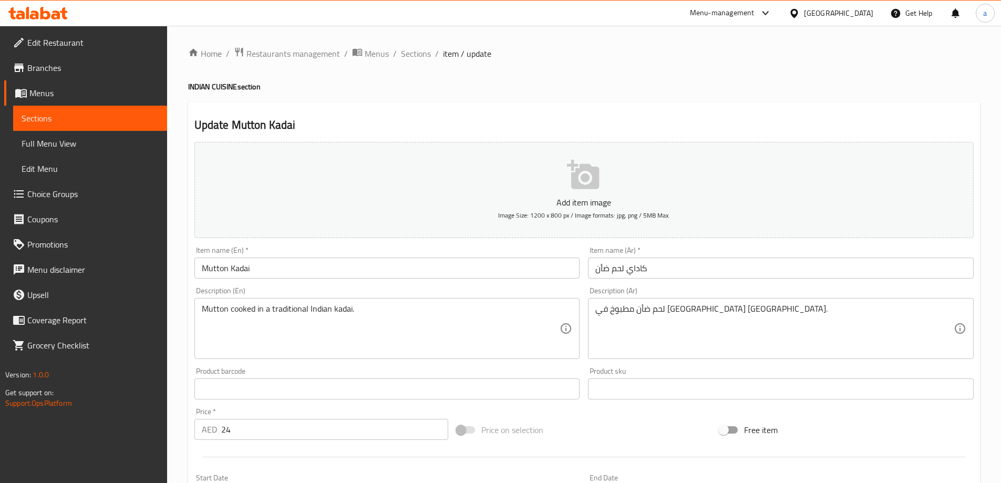
click at [215, 269] on input "Mutton Kadai" at bounding box center [387, 267] width 386 height 21
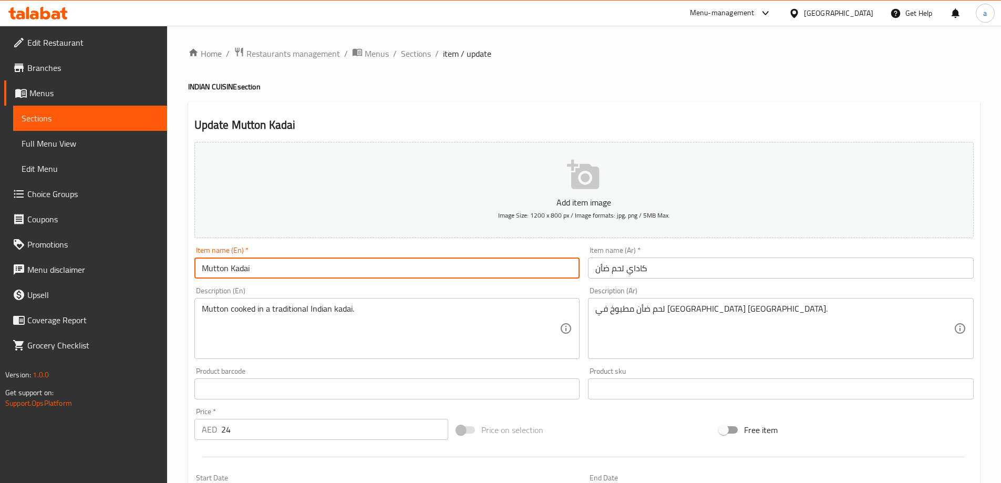
click at [215, 269] on input "Mutton Kadai" at bounding box center [387, 267] width 386 height 21
click at [214, 267] on input "Mutton Kadai" at bounding box center [387, 267] width 386 height 21
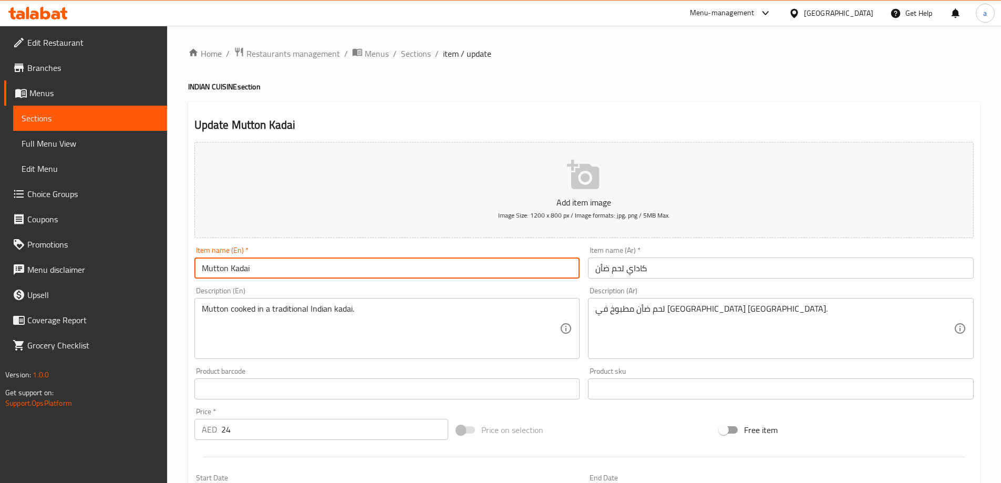
click at [358, 289] on div "Description (En) Mutton cooked in a traditional Indian kadai. Description (En)" at bounding box center [387, 323] width 386 height 72
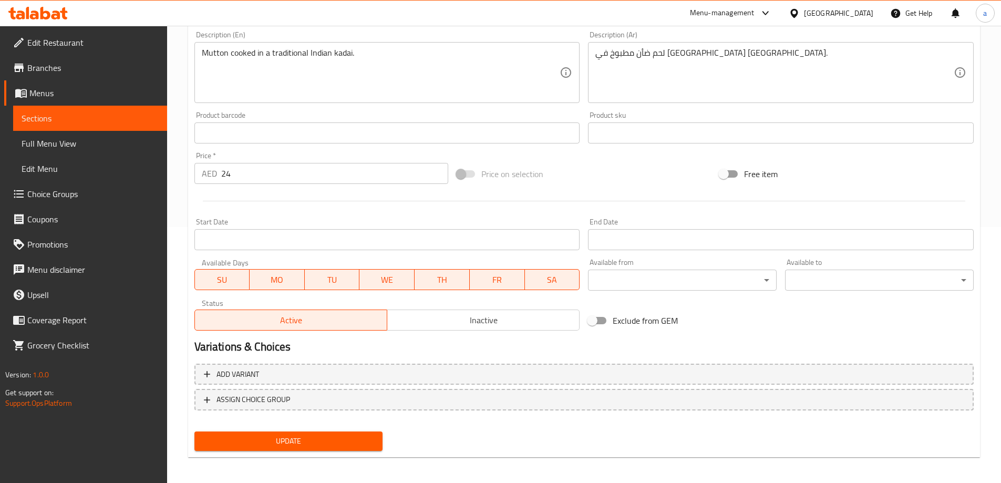
scroll to position [260, 0]
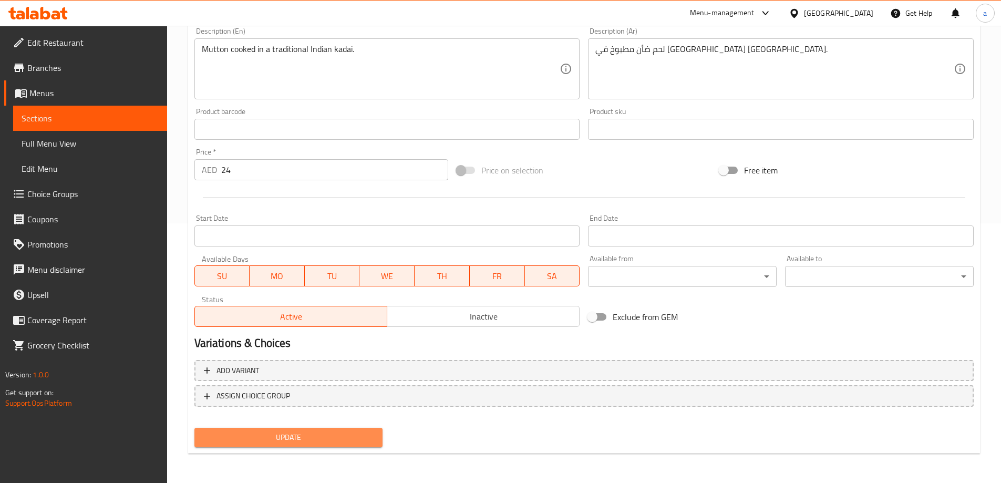
click at [330, 433] on span "Update" at bounding box center [289, 437] width 172 height 13
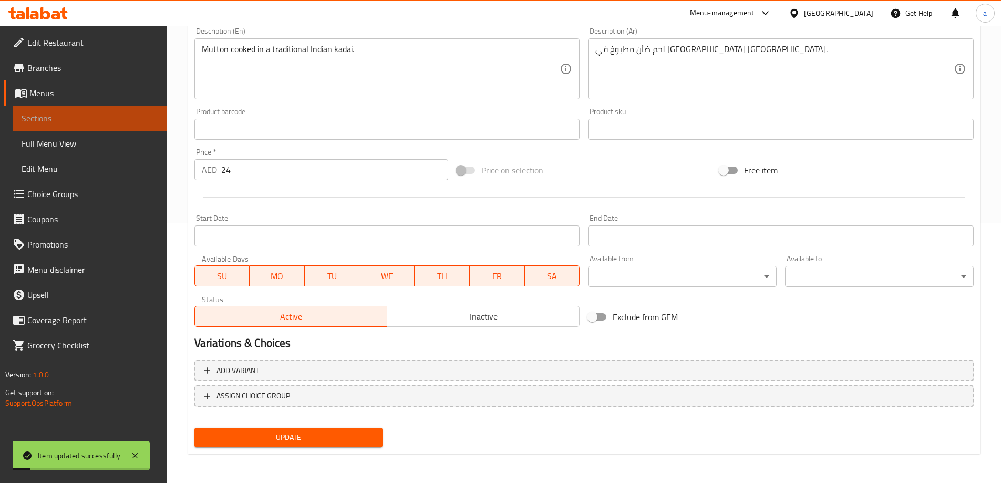
click at [60, 112] on span "Sections" at bounding box center [90, 118] width 137 height 13
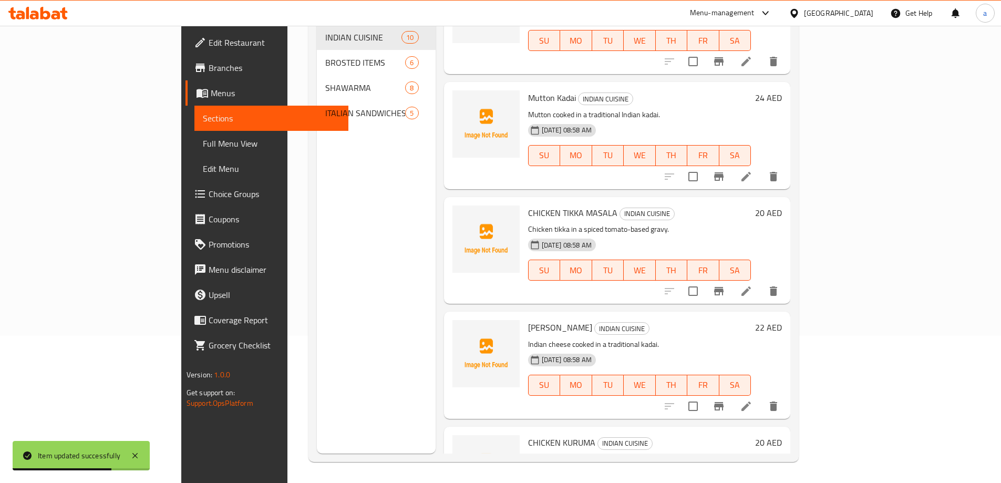
scroll to position [630, 0]
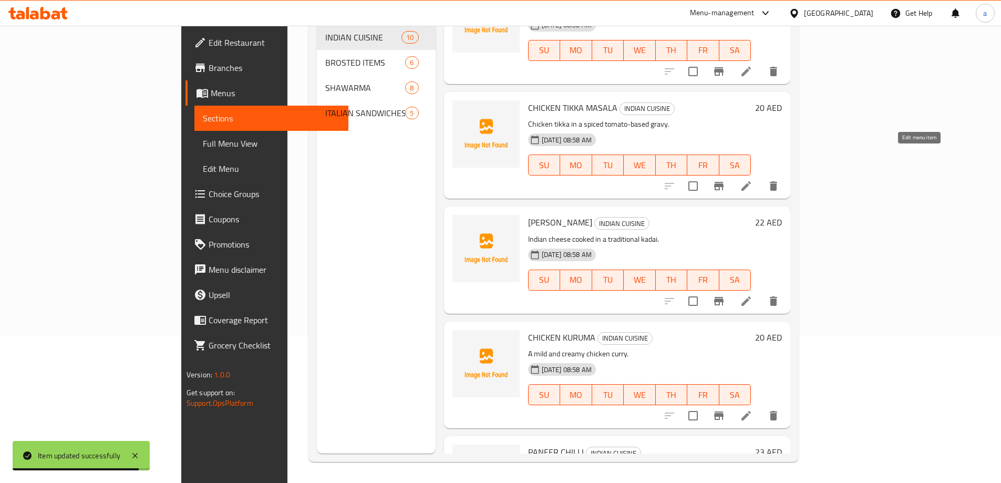
click at [752, 180] on icon at bounding box center [746, 186] width 13 height 13
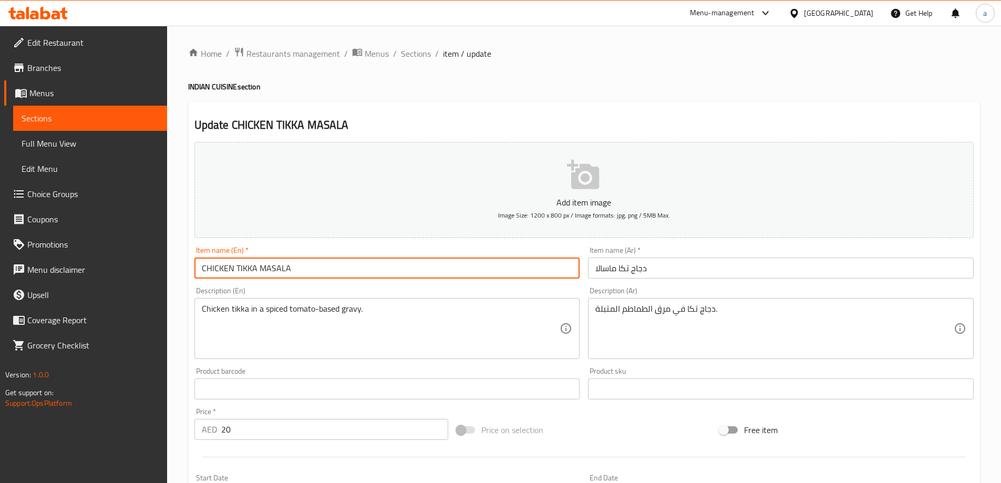
click at [316, 264] on input "CHICKEN TIKKA MASALA" at bounding box center [387, 267] width 386 height 21
type input "Chicken Tikka Masala"
click at [527, 281] on div "Item name (En)   * Chicken Tikka Masala Item name (En) *" at bounding box center [387, 262] width 394 height 40
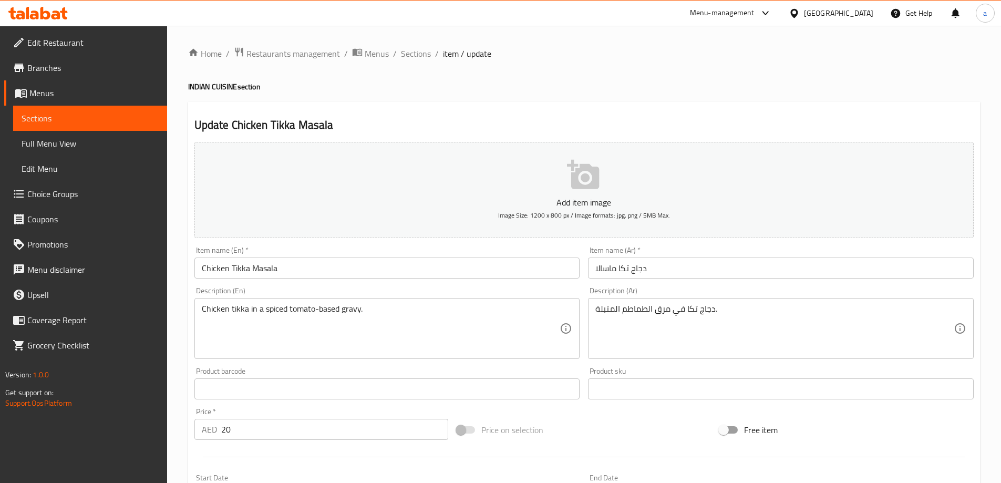
click at [253, 265] on input "Chicken Tikka Masala" at bounding box center [387, 267] width 386 height 21
click at [290, 288] on div "Description (En) Chicken tikka in a spiced tomato-based gravy. Description (En)" at bounding box center [387, 323] width 386 height 72
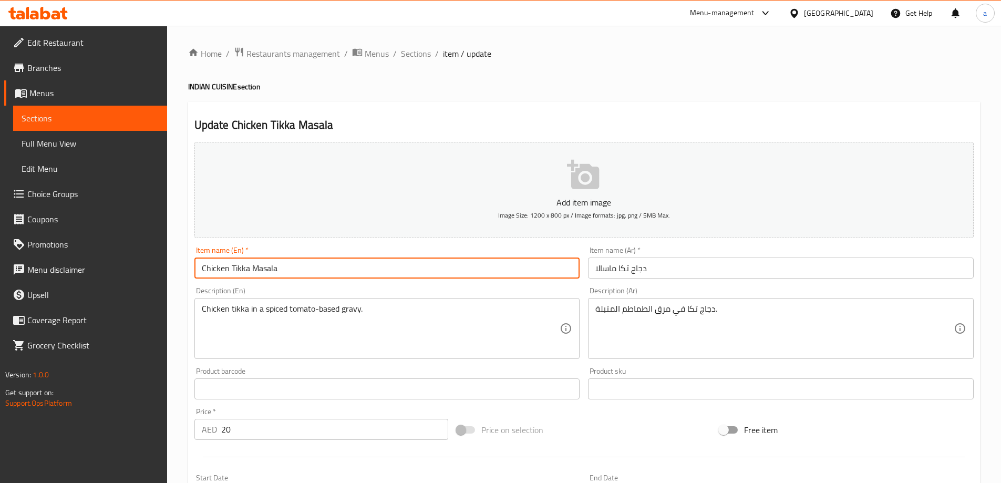
click at [267, 271] on input "Chicken Tikka Masala" at bounding box center [387, 267] width 386 height 21
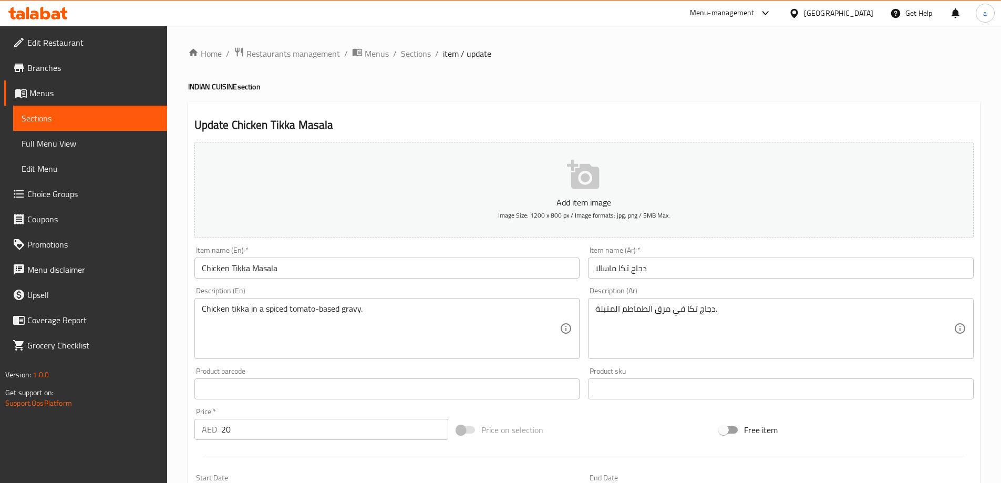
click at [405, 286] on div "Description (En) Chicken tikka in a spiced tomato-based gravy. Description (En)" at bounding box center [387, 323] width 394 height 80
click at [410, 288] on div "Description (En) Chicken tikka in a spiced tomato-based gravy. Description (En)" at bounding box center [387, 323] width 386 height 72
click at [435, 244] on div "Item name (En)   * Chicken Tikka Masala Item name (En) *" at bounding box center [387, 262] width 394 height 40
click at [455, 283] on div "Description (En) Chicken tikka in a spiced tomato-based gravy. Description (En)" at bounding box center [387, 323] width 394 height 80
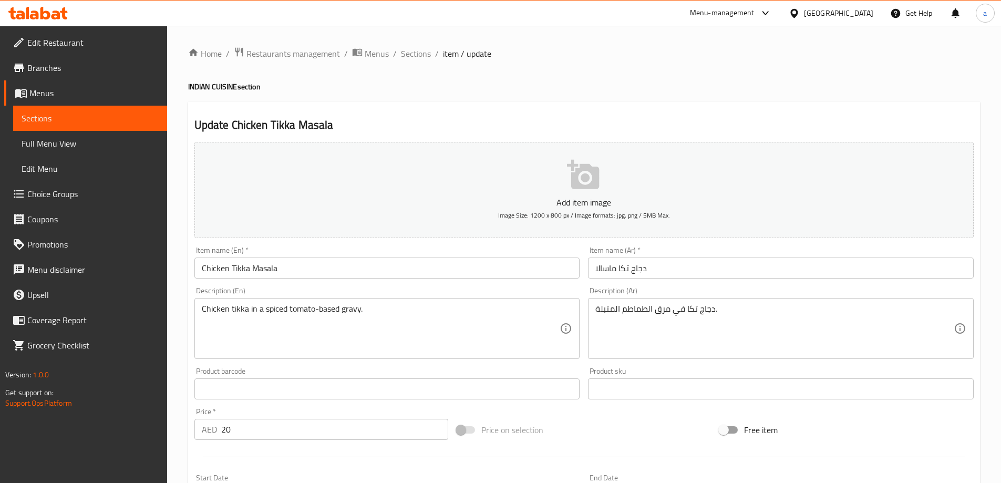
click at [455, 283] on div "Description (En) Chicken tikka in a spiced tomato-based gravy. Description (En)" at bounding box center [387, 323] width 394 height 80
click at [442, 292] on div "Description (En) Chicken tikka in a spiced tomato-based gravy. Description (En)" at bounding box center [387, 323] width 386 height 72
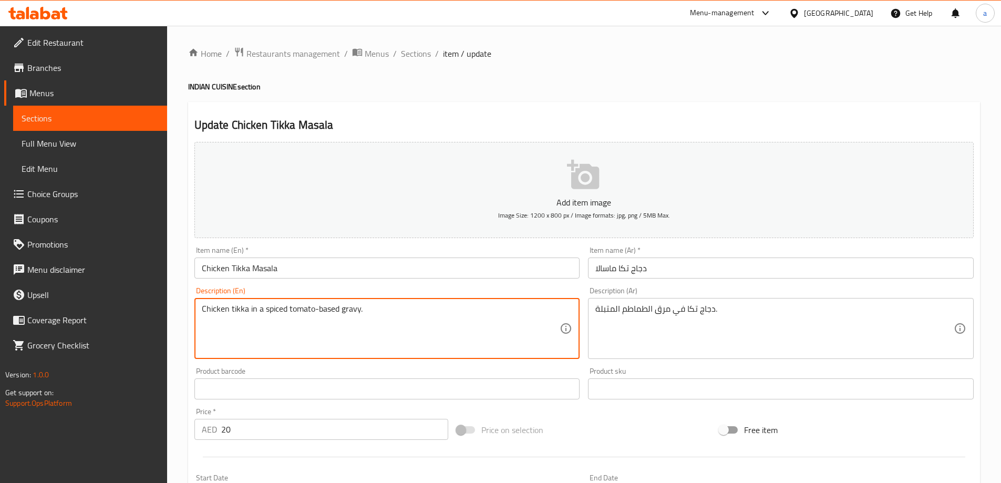
click at [269, 309] on textarea "Chicken tikka in a spiced tomato-based gravy." at bounding box center [381, 329] width 358 height 50
drag, startPoint x: 306, startPoint y: 323, endPoint x: 303, endPoint y: 317, distance: 6.4
click at [305, 322] on textarea "Chicken tikka in a spiced tomato-based gravy." at bounding box center [381, 329] width 358 height 50
click at [302, 313] on textarea "Chicken tikka in a spiced tomato-based gravy." at bounding box center [381, 329] width 358 height 50
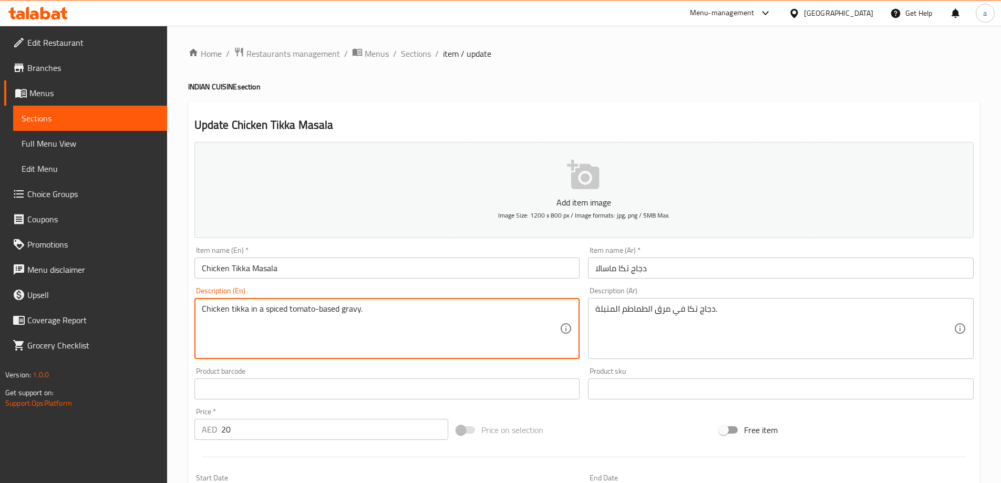
click at [302, 313] on textarea "Chicken tikka in a spiced tomato-based gravy." at bounding box center [381, 329] width 358 height 50
click at [306, 313] on textarea "Chicken tikka in a spiced tomato-based gravy." at bounding box center [381, 329] width 358 height 50
drag, startPoint x: 287, startPoint y: 310, endPoint x: 339, endPoint y: 310, distance: 52.0
click at [339, 310] on textarea "Chicken tikka in a spiced tomato-based gravy." at bounding box center [381, 329] width 358 height 50
click at [423, 335] on textarea "Chicken tikka in a spiced tomato-based gravy." at bounding box center [381, 329] width 358 height 50
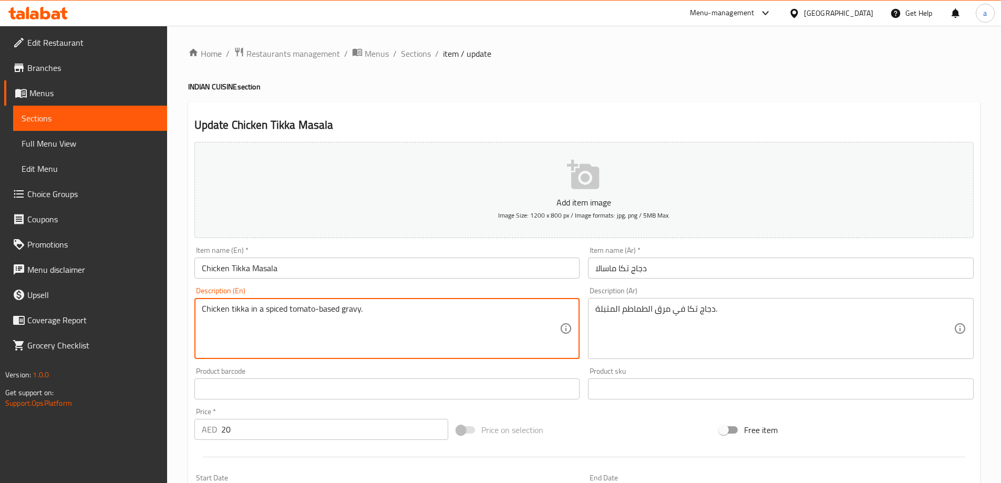
drag, startPoint x: 361, startPoint y: 307, endPoint x: 186, endPoint y: 310, distance: 174.4
click at [186, 310] on div "Home / Restaurants management / Menus / Sections / item / update INDIAN CUISINE…" at bounding box center [584, 384] width 834 height 717
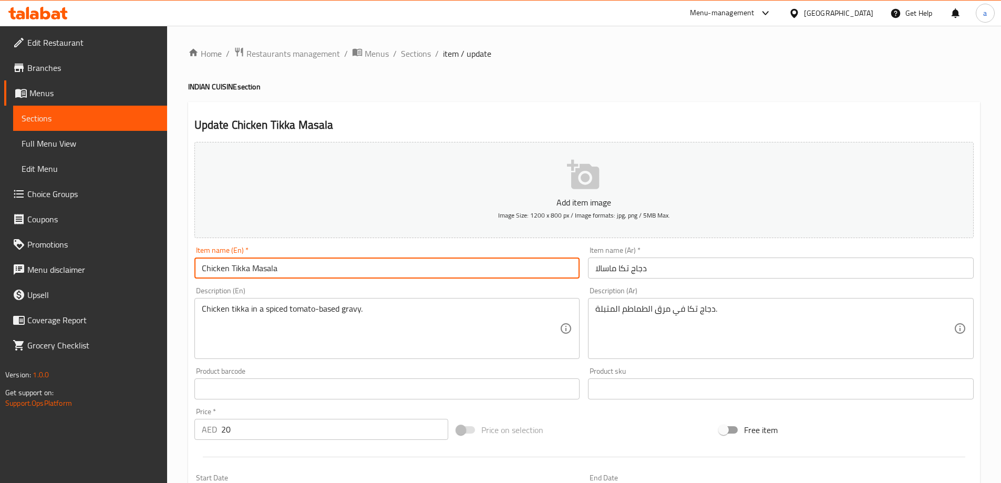
click at [297, 265] on input "Chicken Tikka Masala" at bounding box center [387, 267] width 386 height 21
drag, startPoint x: 297, startPoint y: 265, endPoint x: 187, endPoint y: 258, distance: 110.6
click at [188, 260] on div "Update Chicken Tikka Masala Add item image Image Size: 1200 x 800 px / Image fo…" at bounding box center [584, 407] width 792 height 611
drag, startPoint x: 236, startPoint y: 257, endPoint x: 287, endPoint y: 263, distance: 51.8
click at [286, 263] on input "Chicken Tikka Masala" at bounding box center [387, 267] width 386 height 21
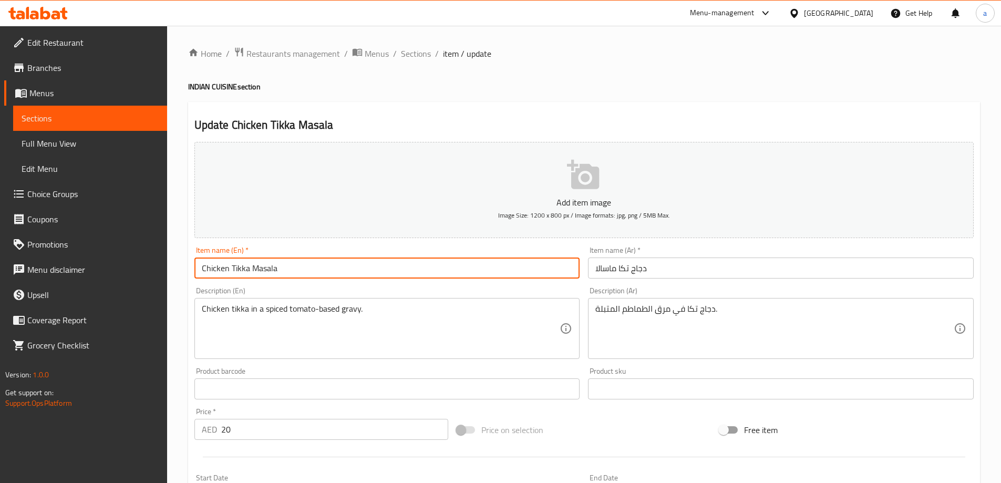
drag, startPoint x: 237, startPoint y: 267, endPoint x: 200, endPoint y: 267, distance: 37.8
click at [200, 267] on input "Chicken Tikka Masala" at bounding box center [387, 267] width 386 height 21
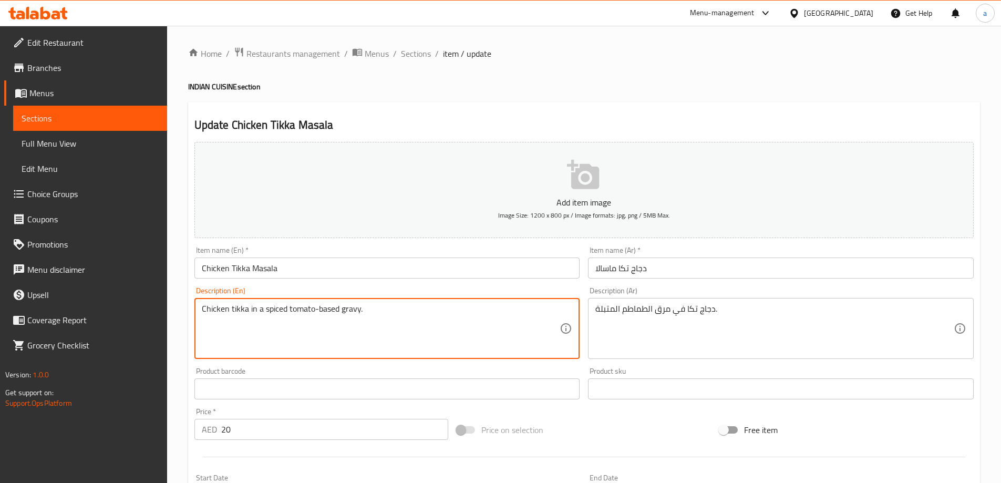
click at [430, 320] on textarea "Chicken tikka in a spiced tomato-based gravy." at bounding box center [381, 329] width 358 height 50
click at [426, 326] on textarea "Chicken tikka in a spiced tomato-based gravy." at bounding box center [381, 329] width 358 height 50
click at [439, 306] on textarea "Chicken tikka in a spiced tomato-based gravy." at bounding box center [381, 329] width 358 height 50
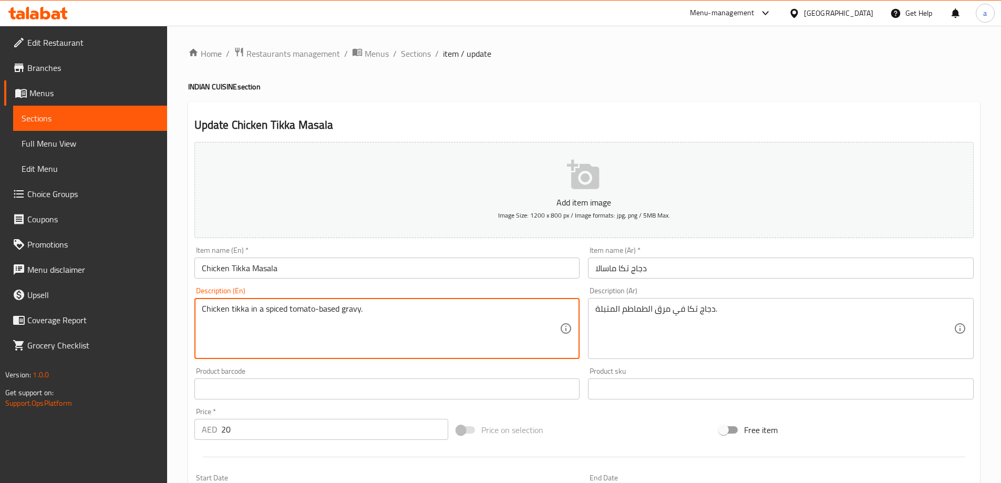
click at [438, 306] on textarea "Chicken tikka in a spiced tomato-based gravy." at bounding box center [381, 329] width 358 height 50
click at [425, 314] on textarea "Chicken tikka in a spiced tomato-based gravy." at bounding box center [381, 329] width 358 height 50
paste textarea "Spicy and succulent flavorful tender chicken marinated in spices, grilled to pe…"
click at [369, 308] on textarea "Chicken tikka in a spiced tomato-based gravy. Spicy and succulent flavorful ten…" at bounding box center [381, 329] width 358 height 50
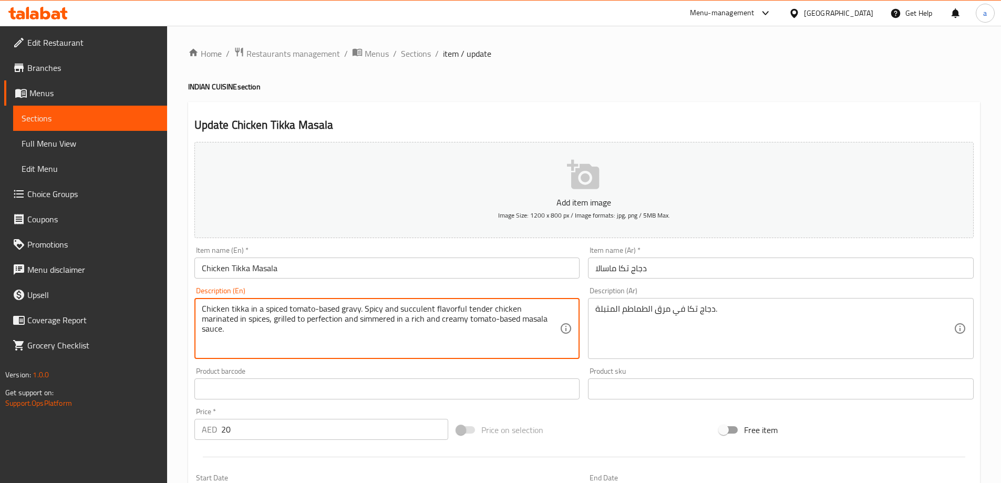
click at [369, 308] on textarea "Chicken tikka in a spiced tomato-based gravy. Spicy and succulent flavorful ten…" at bounding box center [381, 329] width 358 height 50
click at [370, 308] on textarea "Chicken tikka in a spiced tomato-based gravy. Spicy and succulent flavorful ten…" at bounding box center [381, 329] width 358 height 50
drag, startPoint x: 370, startPoint y: 308, endPoint x: 536, endPoint y: 335, distance: 168.6
click at [506, 334] on textarea "Chicken tikka in a spiced tomato-based gravy. Spicy and succulent flavorful ten…" at bounding box center [381, 329] width 358 height 50
click at [537, 333] on textarea "Chicken tikka in a spiced tomato-based gravy. Spicy and succulent flavorful ten…" at bounding box center [381, 329] width 358 height 50
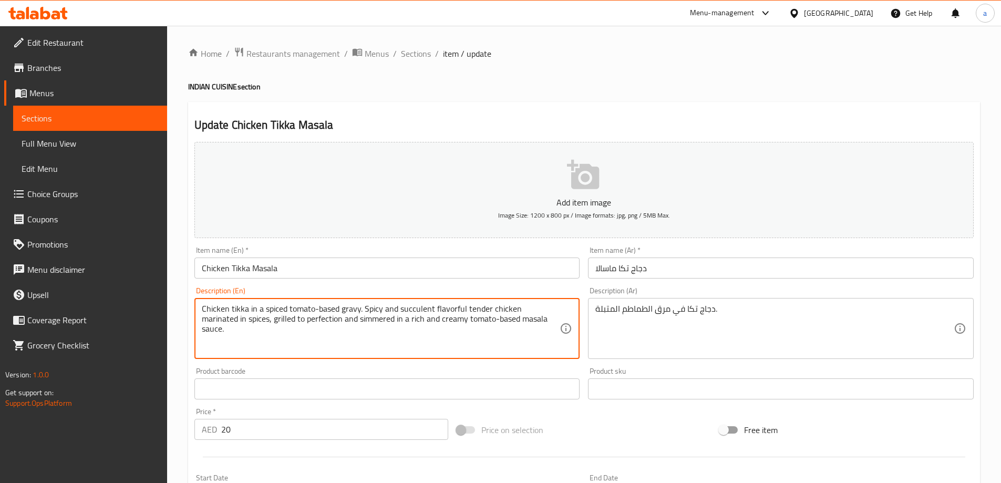
click at [520, 323] on textarea "Chicken tikka in a spiced tomato-based gravy. Spicy and succulent flavorful ten…" at bounding box center [381, 329] width 358 height 50
drag, startPoint x: 530, startPoint y: 318, endPoint x: 361, endPoint y: 302, distance: 168.9
click at [361, 302] on div "Chicken tikka in a spiced tomato-based gravy. Spicy and succulent flavorful ten…" at bounding box center [387, 328] width 386 height 61
click at [379, 316] on textarea "Chicken tikka in a spiced tomato-based gravy.." at bounding box center [381, 329] width 358 height 50
type textarea "Chicken tikka in a spiced tomato-based gravy."
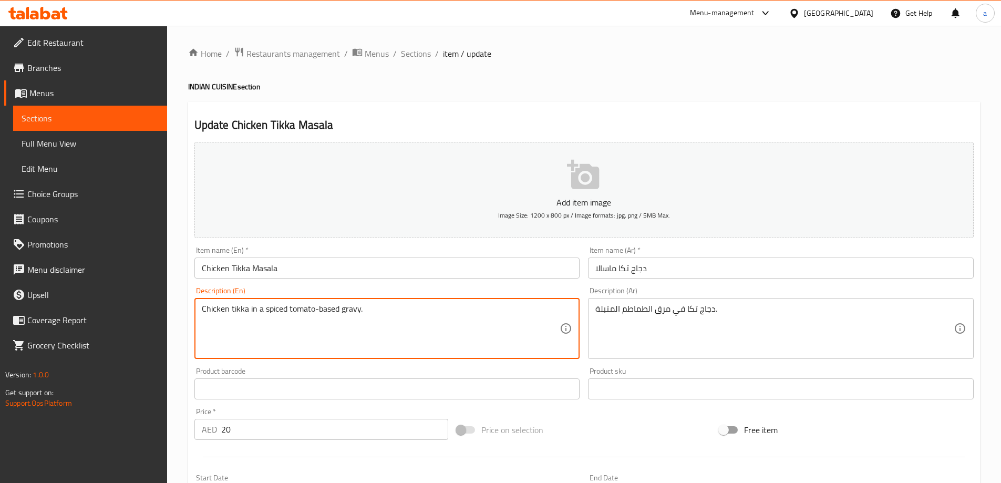
click at [101, 117] on span "Sections" at bounding box center [90, 118] width 137 height 13
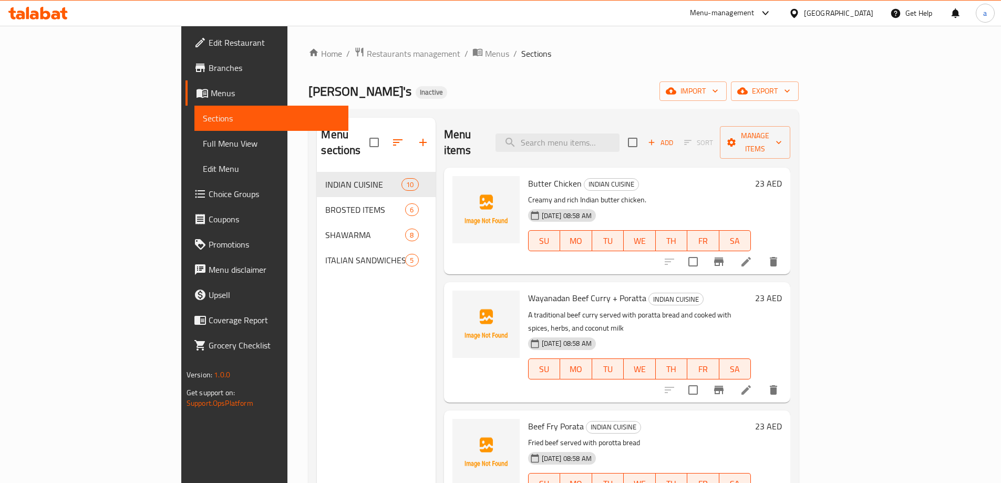
click at [565, 290] on span "Wayanadan Beef Curry + Poratta" at bounding box center [587, 298] width 118 height 16
click at [751, 385] on icon at bounding box center [745, 389] width 9 height 9
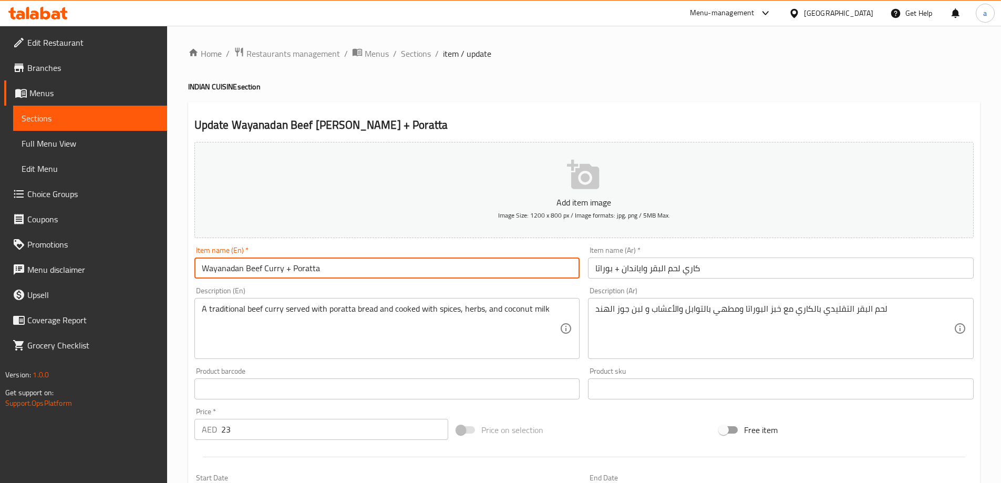
drag, startPoint x: 202, startPoint y: 266, endPoint x: 323, endPoint y: 264, distance: 120.8
click at [323, 264] on input "Wayanadan Beef Curry + Poratta" at bounding box center [387, 267] width 386 height 21
click at [347, 237] on button "Add item image Image Size: 1200 x 800 px / Image formats: jpg, png / 5MB Max." at bounding box center [583, 190] width 779 height 96
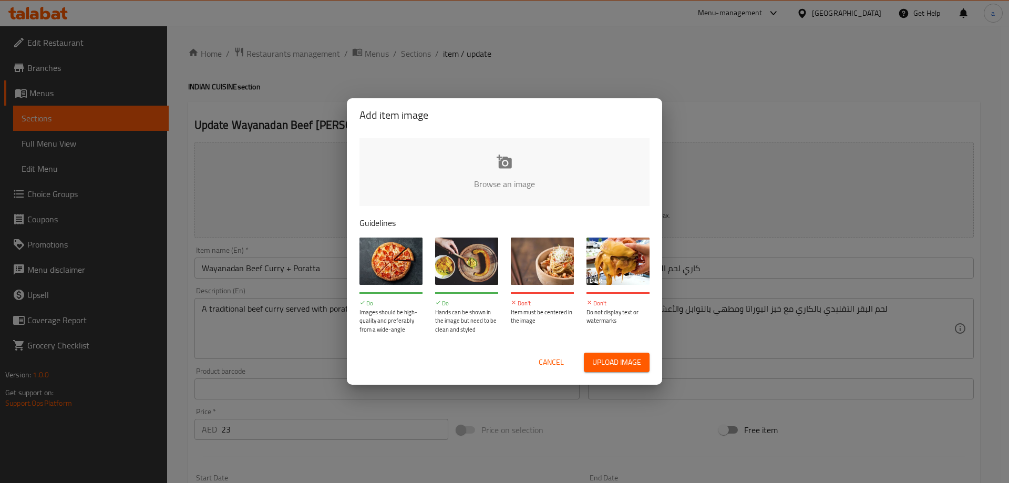
click at [299, 287] on div "Add item image Browse an image Guidelines Do Images should be high-quality and …" at bounding box center [504, 241] width 1009 height 483
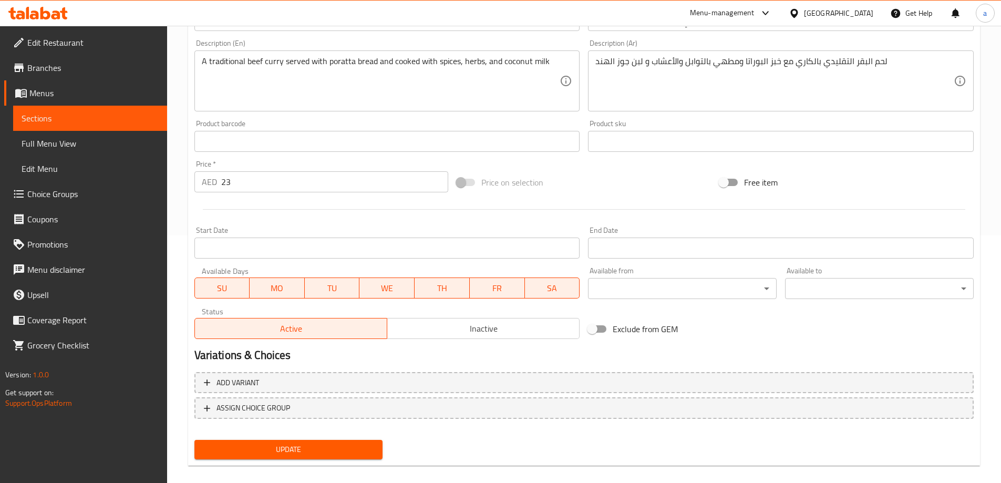
scroll to position [260, 0]
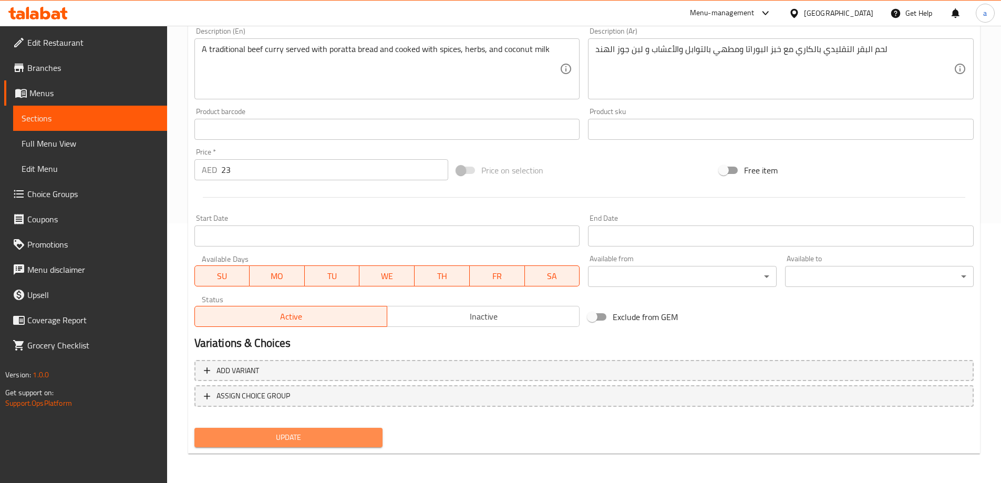
click at [338, 439] on span "Update" at bounding box center [289, 437] width 172 height 13
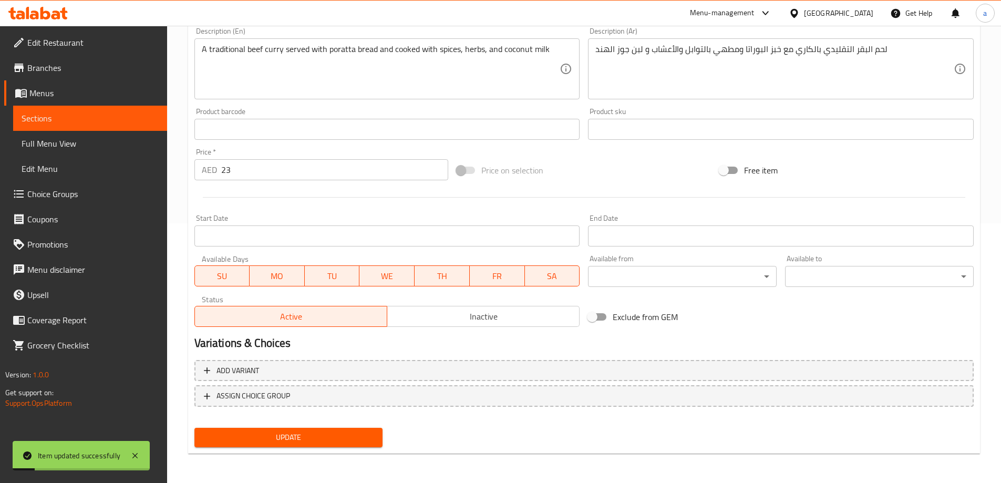
click at [82, 121] on span "Sections" at bounding box center [90, 118] width 137 height 13
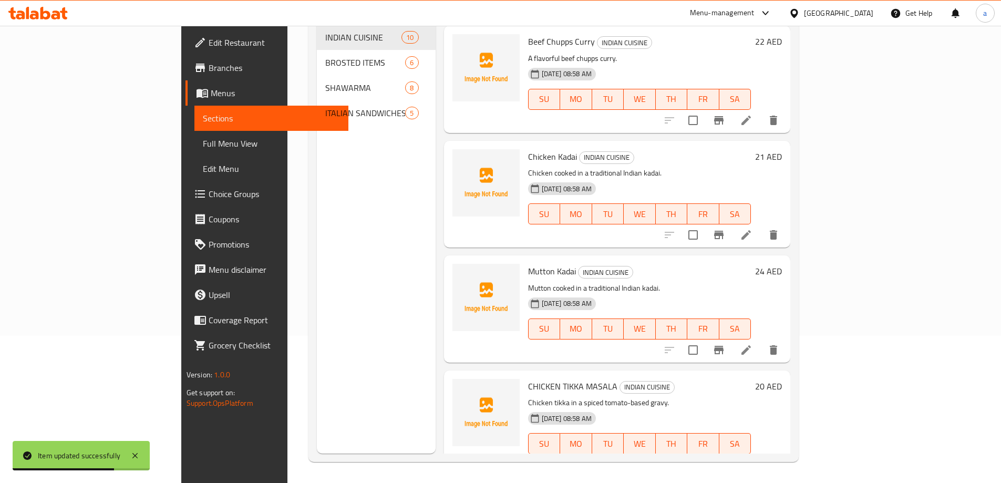
scroll to position [368, 0]
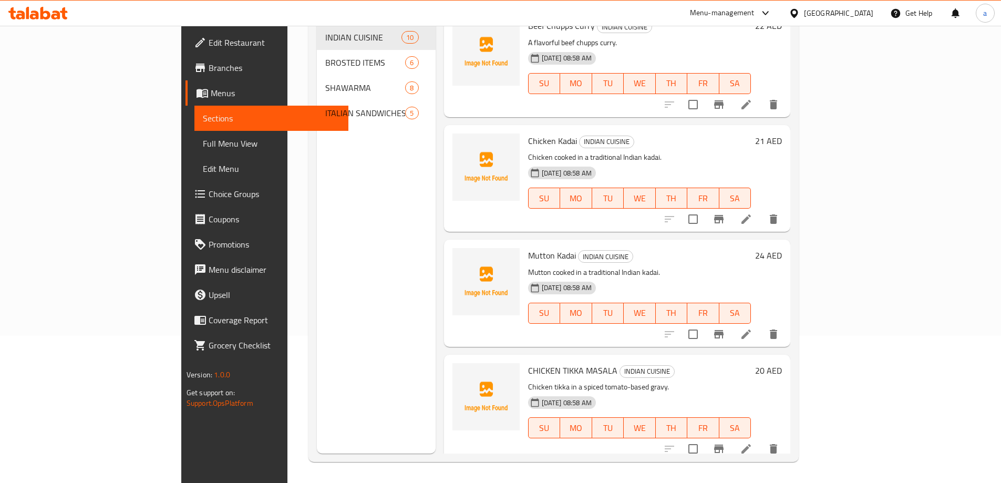
click at [317, 243] on div "Menu sections INDIAN CUISINE 10 BROSTED ITEMS 6 SHAWARMA 8 ITALIAN SANDWICHES 5" at bounding box center [376, 212] width 118 height 483
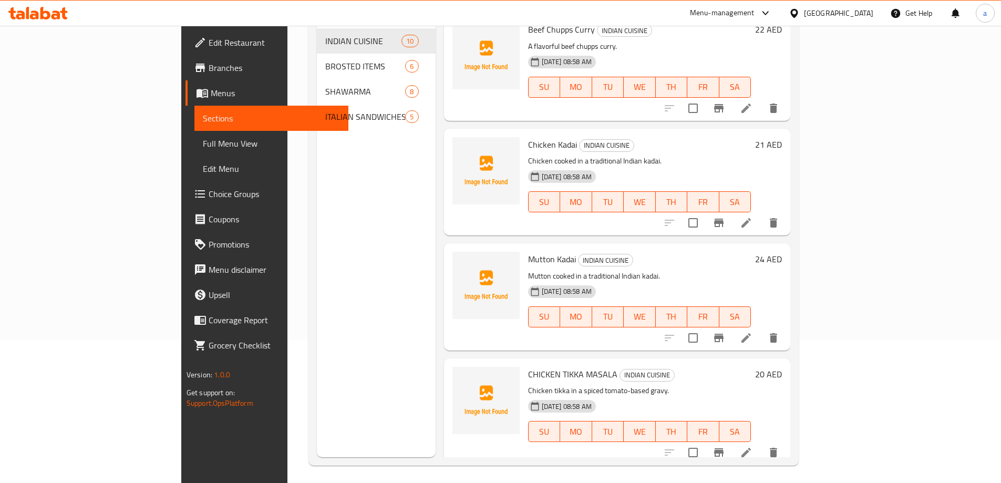
scroll to position [0, 0]
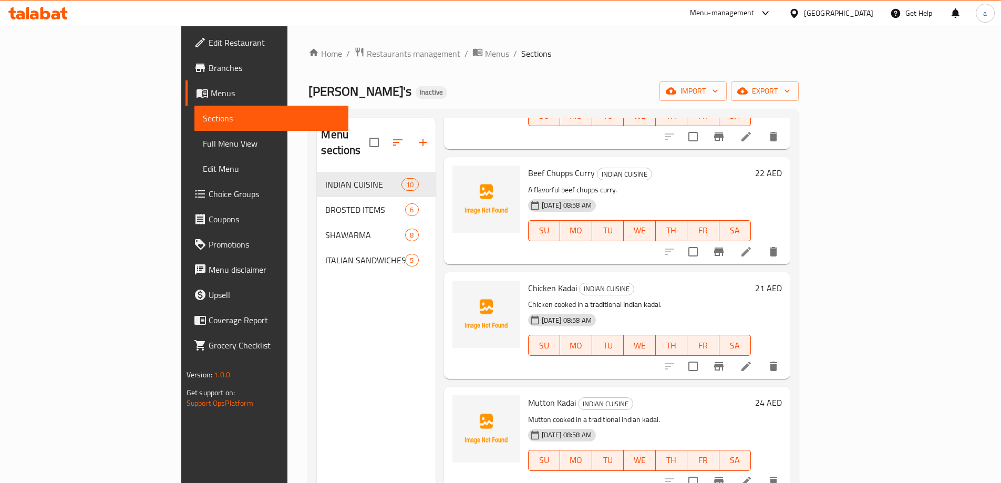
click at [203, 120] on span "Sections" at bounding box center [271, 118] width 137 height 13
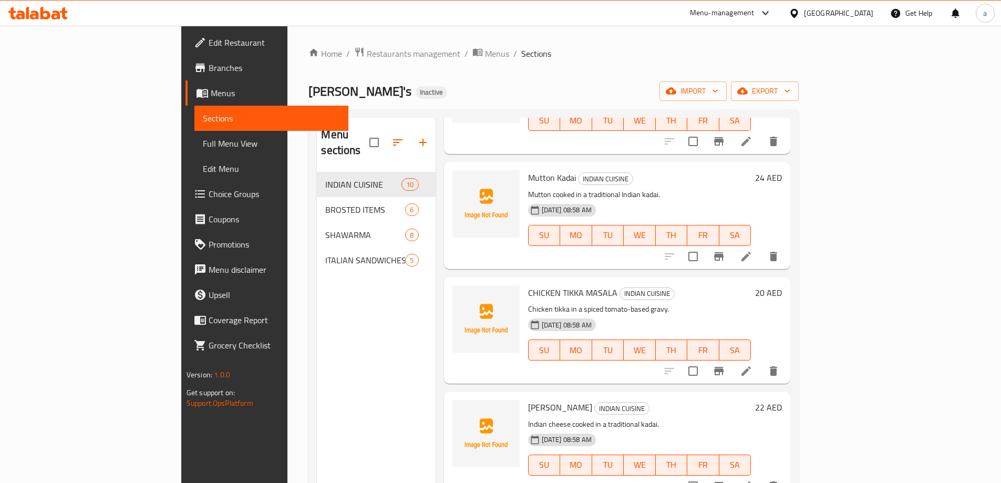
scroll to position [473, 0]
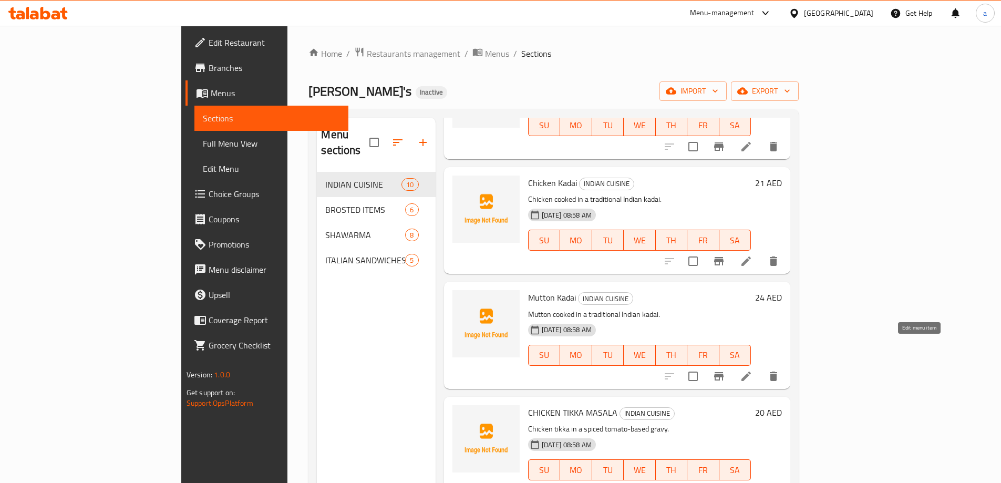
click at [752, 370] on icon at bounding box center [746, 376] width 13 height 13
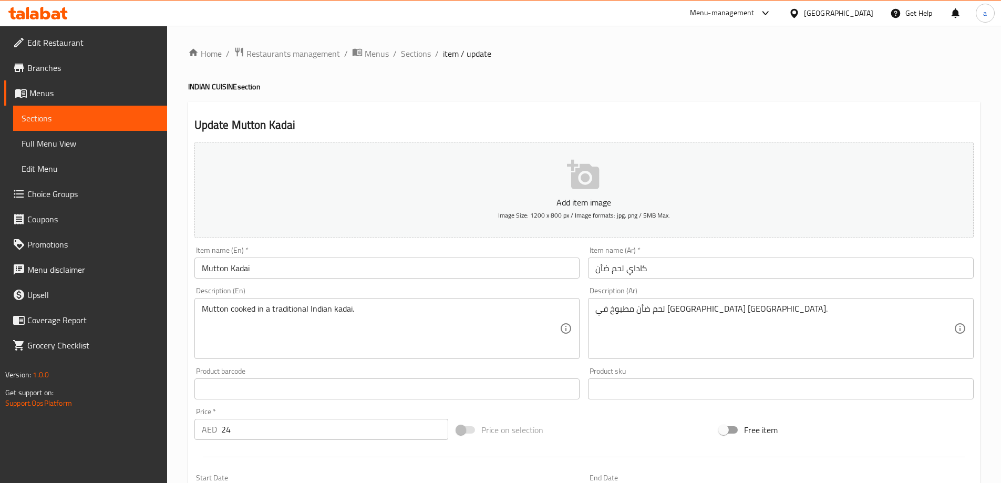
click at [125, 118] on span "Sections" at bounding box center [90, 118] width 137 height 13
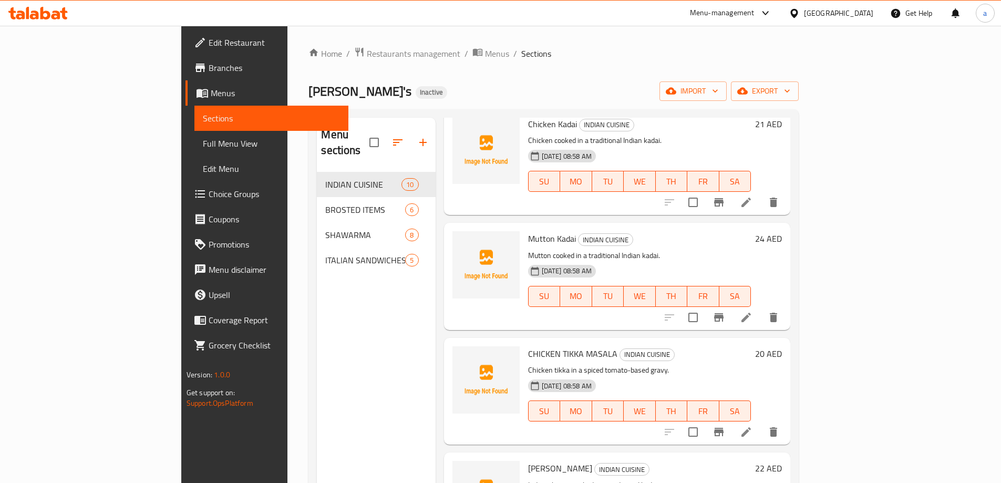
scroll to position [630, 0]
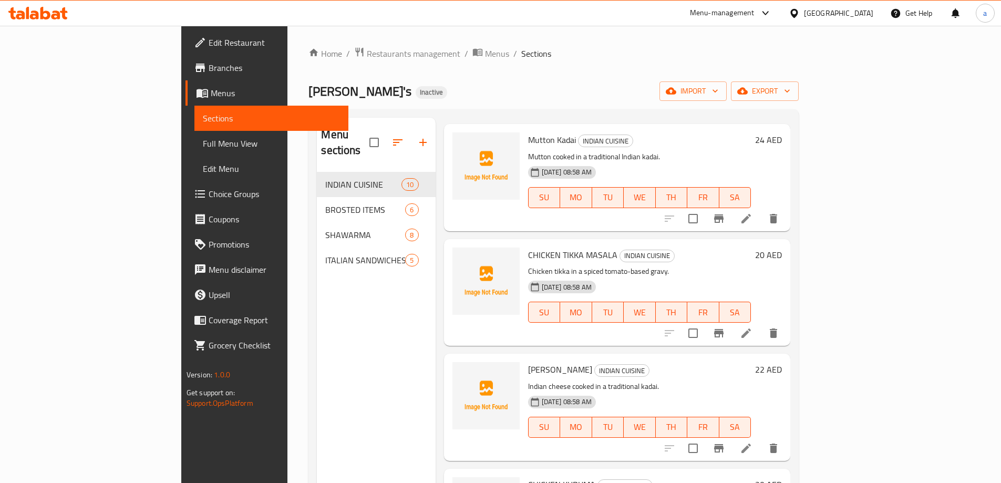
click at [752, 327] on icon at bounding box center [746, 333] width 13 height 13
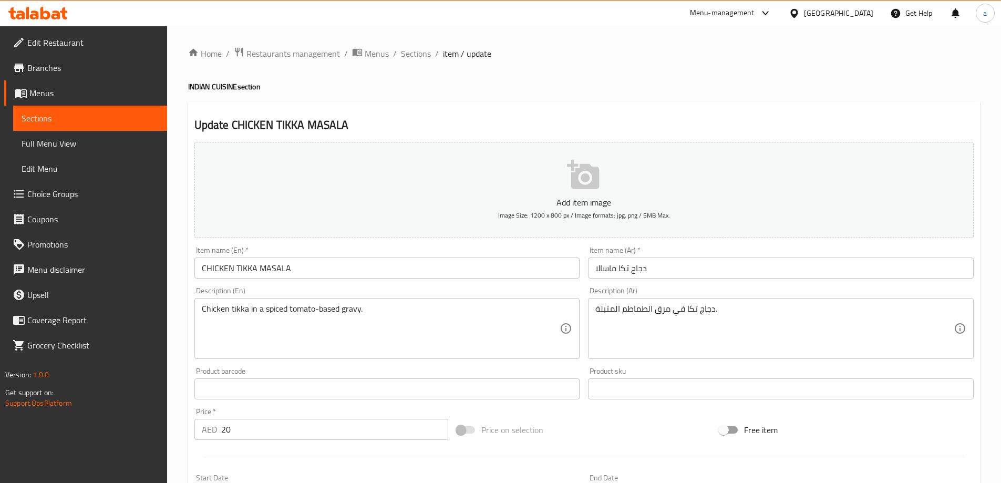
click at [232, 266] on input "CHICKEN TIKKA MASALA" at bounding box center [387, 267] width 386 height 21
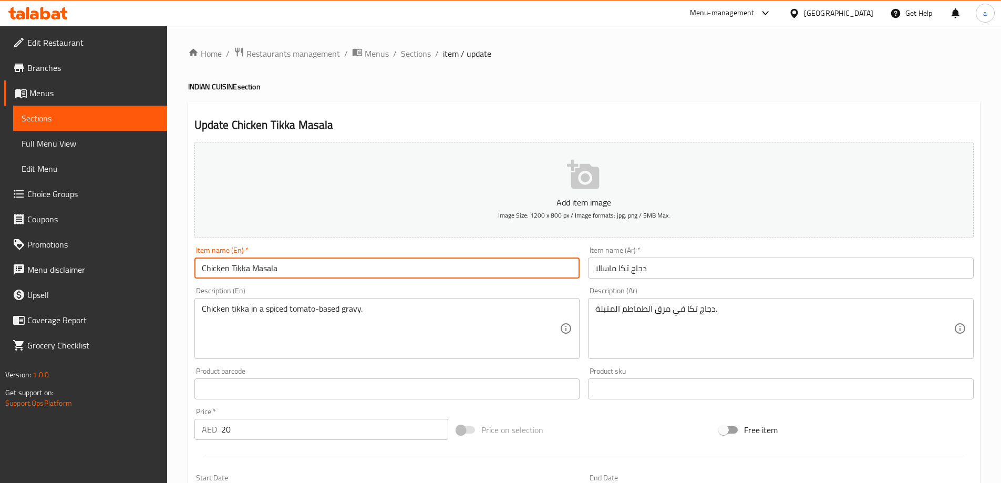
type input "Chicken Tikka Masala"
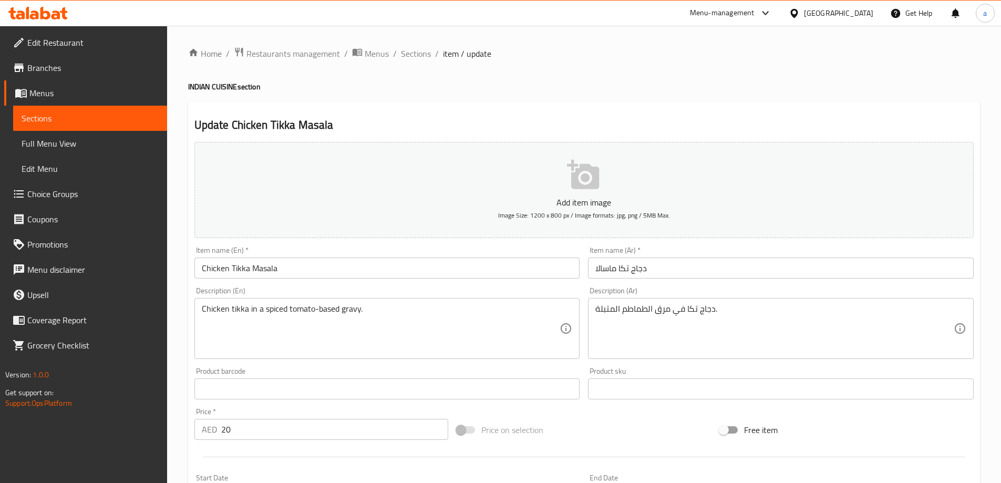
click at [381, 284] on div "Description (En) Chicken tikka in a spiced tomato-based gravy. Description (En)" at bounding box center [387, 323] width 394 height 80
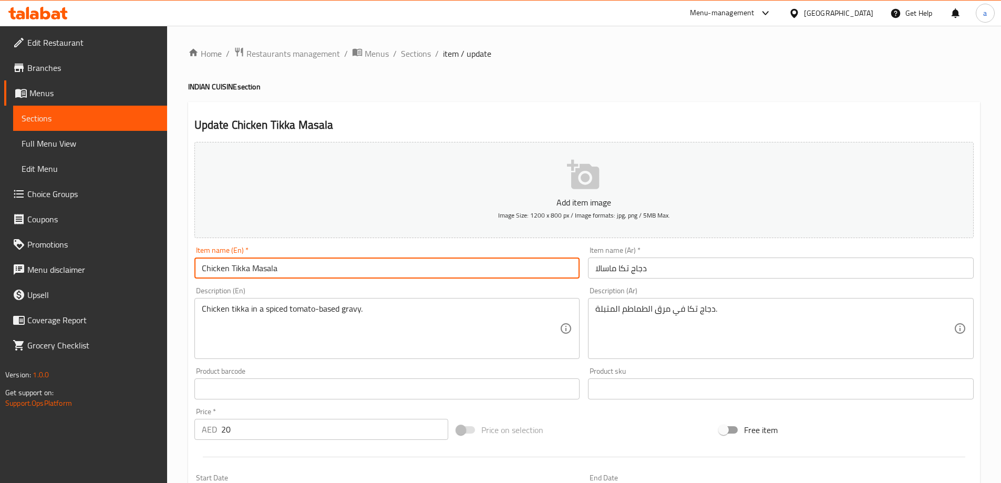
drag, startPoint x: 286, startPoint y: 264, endPoint x: 194, endPoint y: 269, distance: 92.6
click at [197, 269] on input "Chicken Tikka Masala" at bounding box center [387, 267] width 386 height 21
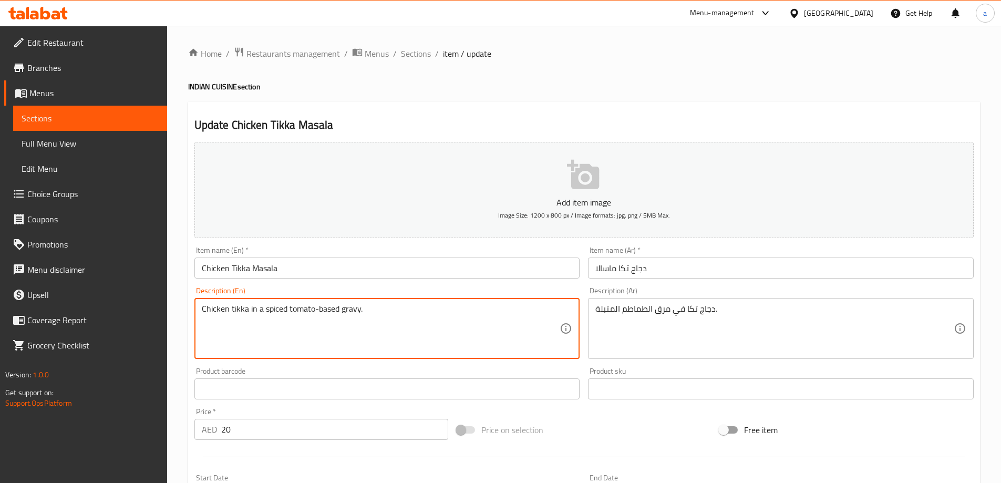
drag, startPoint x: 263, startPoint y: 309, endPoint x: 369, endPoint y: 312, distance: 105.6
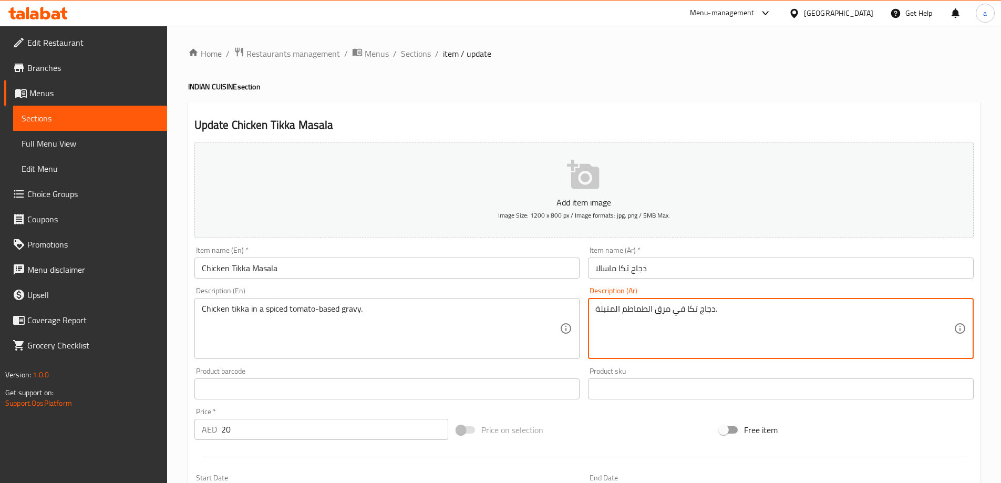
click at [616, 324] on textarea "دجاج تكا في مرق الطماطم المتبلة." at bounding box center [774, 329] width 358 height 50
click at [666, 314] on textarea "دجاج تكا في مرق الطماطم المتبلة." at bounding box center [774, 329] width 358 height 50
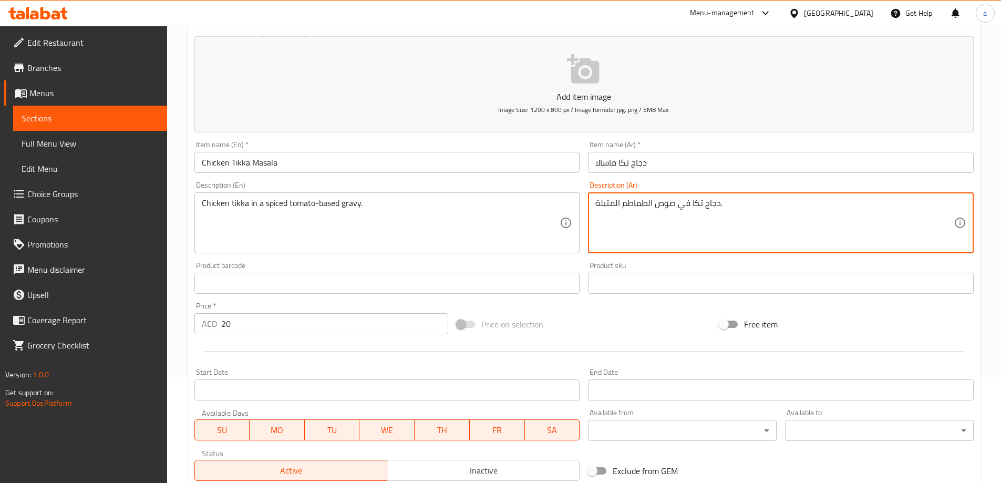
scroll to position [102, 0]
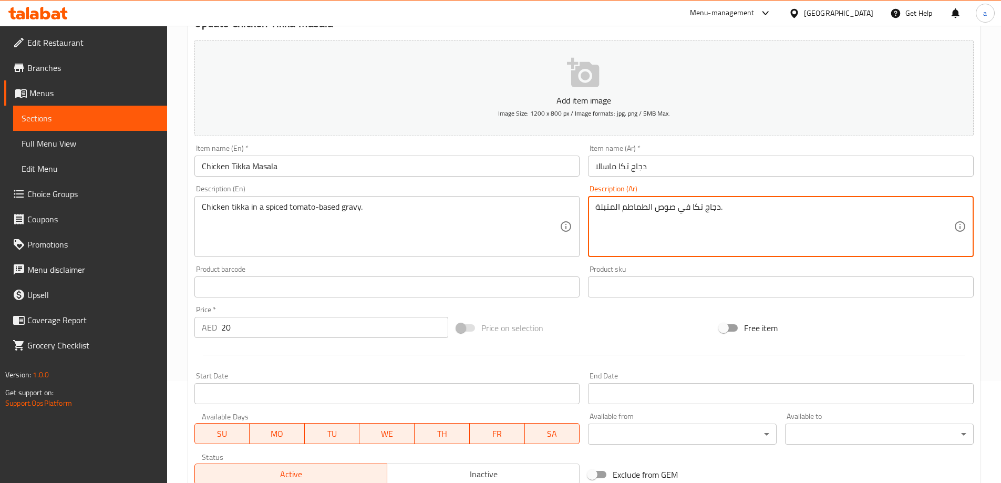
type textarea "دجاج تكا في صوص الطماطم المتبلة."
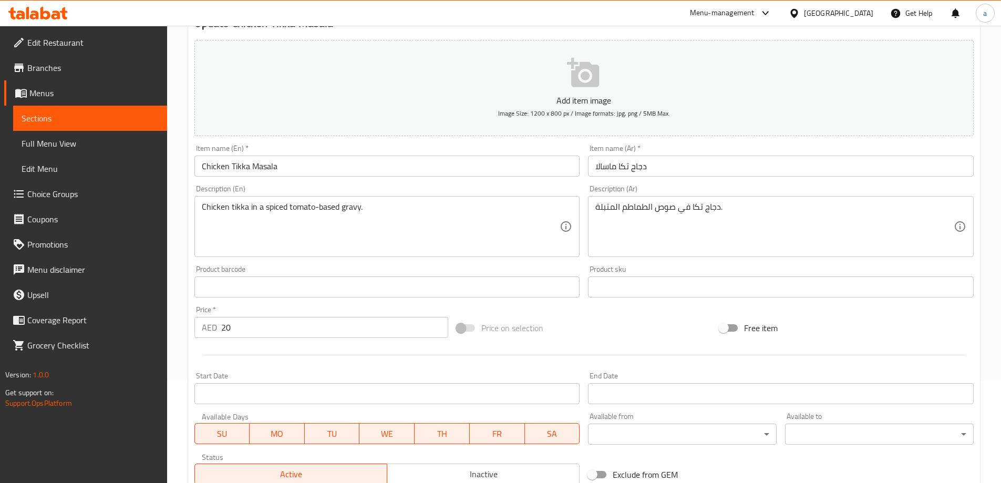
click at [370, 345] on div at bounding box center [583, 355] width 787 height 26
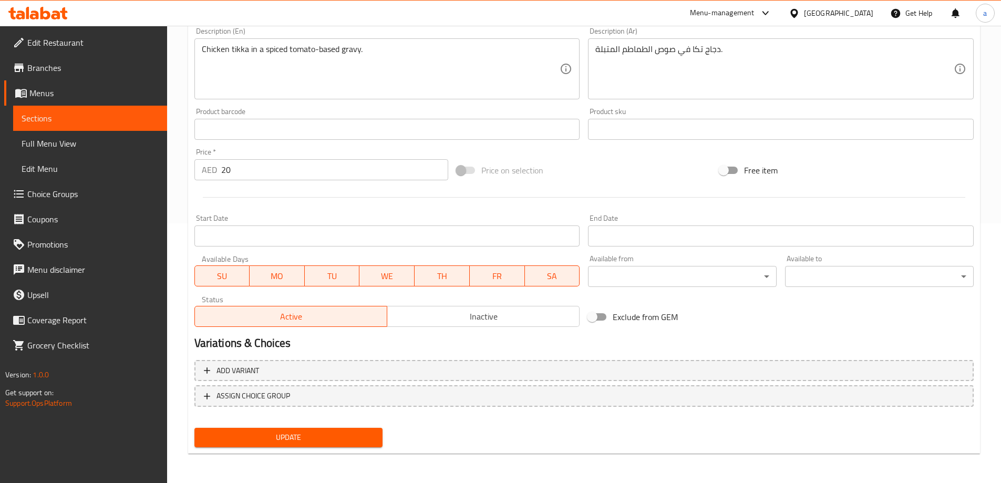
click at [326, 434] on span "Update" at bounding box center [289, 437] width 172 height 13
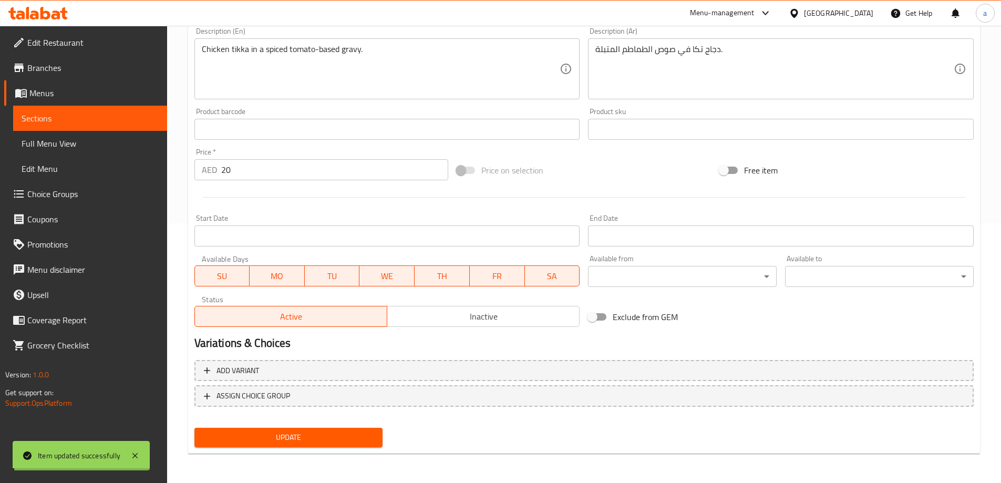
click at [113, 119] on span "Sections" at bounding box center [90, 118] width 137 height 13
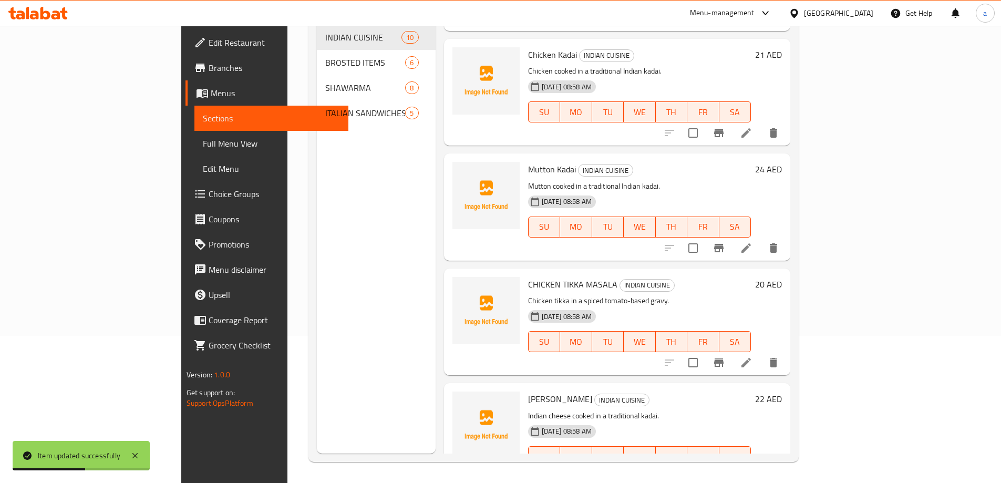
scroll to position [473, 0]
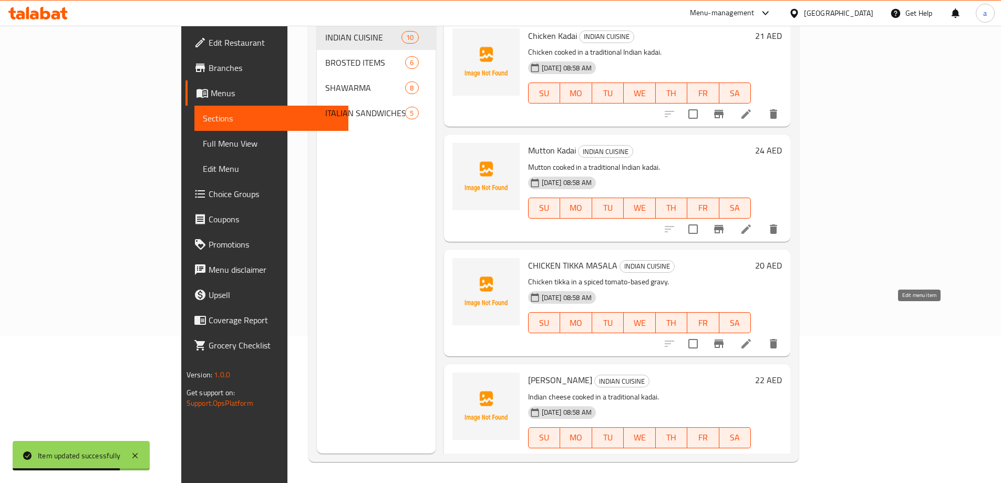
click at [751, 339] on icon at bounding box center [745, 343] width 9 height 9
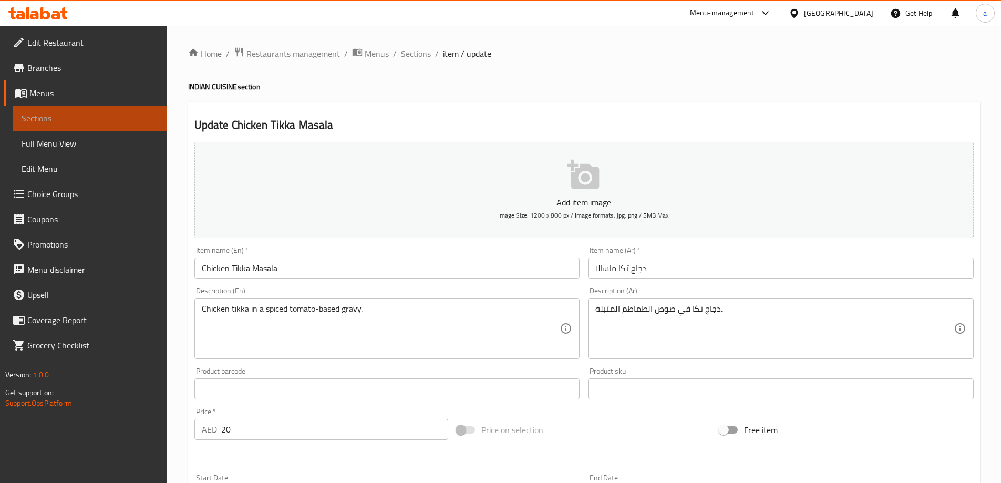
click at [70, 110] on link "Sections" at bounding box center [90, 118] width 154 height 25
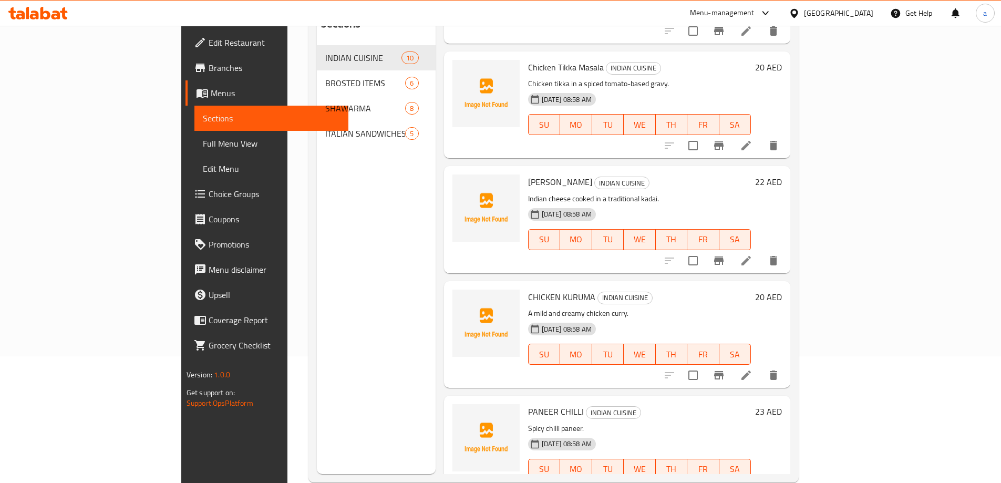
scroll to position [147, 0]
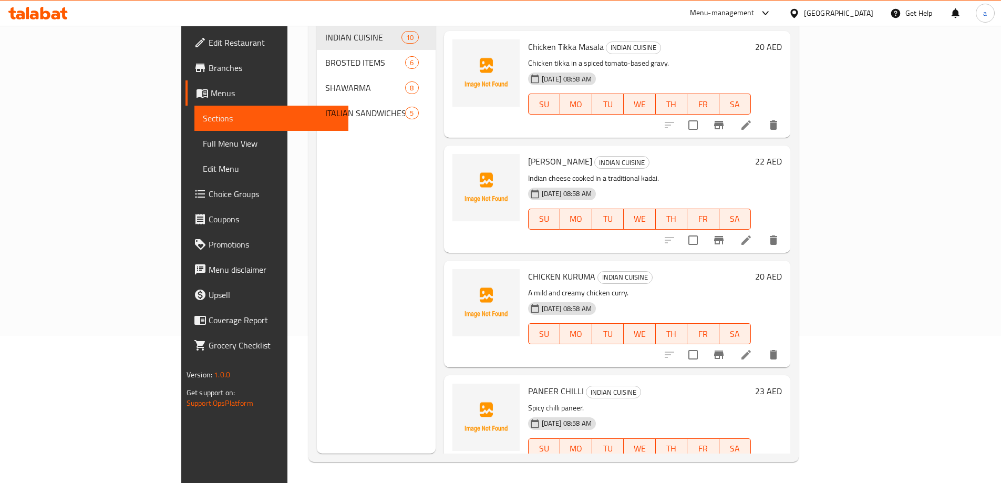
click at [751, 235] on icon at bounding box center [745, 239] width 9 height 9
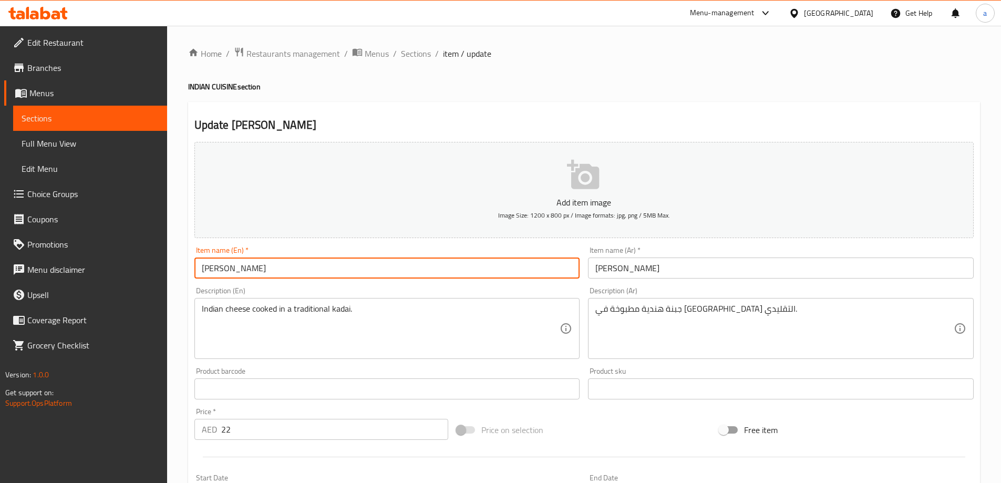
click at [356, 266] on input "PANEER KADAI" at bounding box center [387, 267] width 386 height 21
click at [310, 263] on input "PANEER KADAI" at bounding box center [387, 267] width 386 height 21
click at [230, 267] on input "PANEER KADAI" at bounding box center [387, 267] width 386 height 21
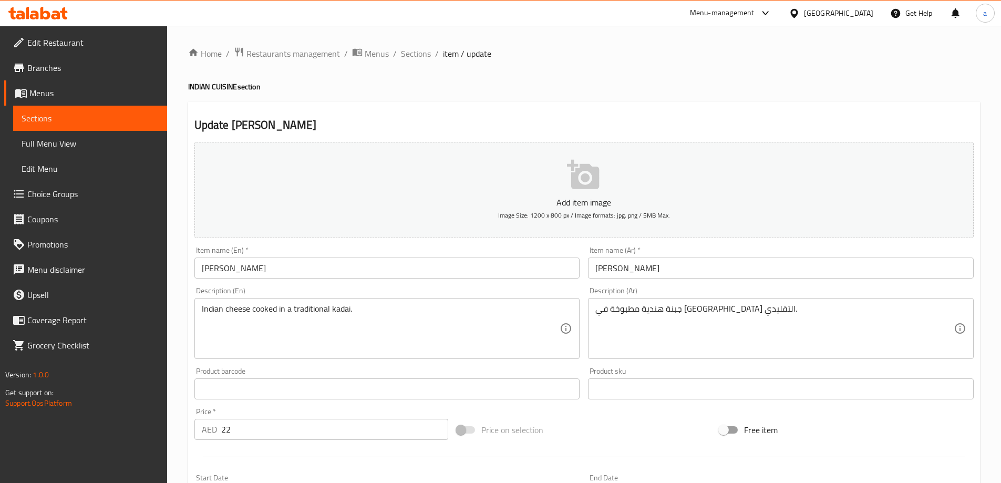
click at [265, 262] on input "PANEER KADAI" at bounding box center [387, 267] width 386 height 21
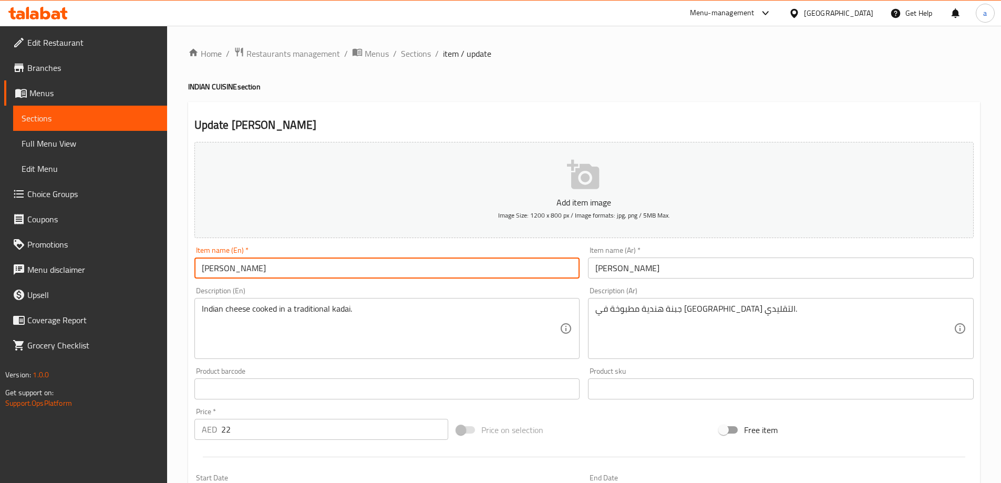
click at [231, 265] on input "PANEER Kadai" at bounding box center [387, 267] width 386 height 21
type input "[PERSON_NAME]"
click at [276, 280] on div "Item name (En)   * Paneer Kadai Item name (En) *" at bounding box center [387, 262] width 394 height 40
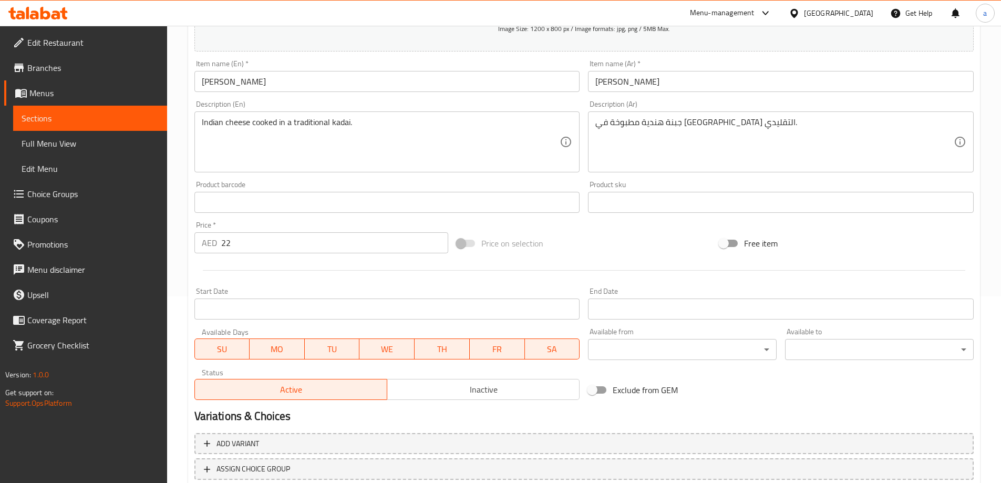
scroll to position [210, 0]
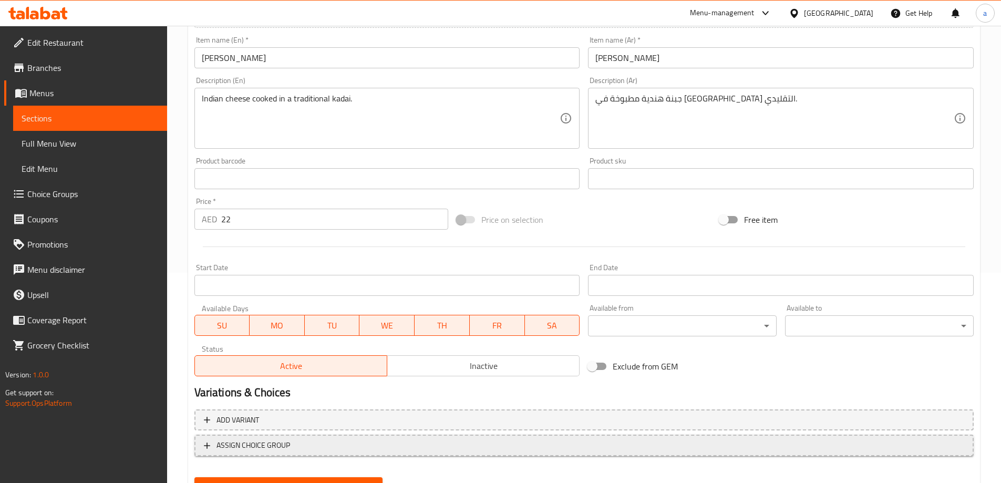
click at [347, 453] on button "ASSIGN CHOICE GROUP" at bounding box center [583, 445] width 779 height 22
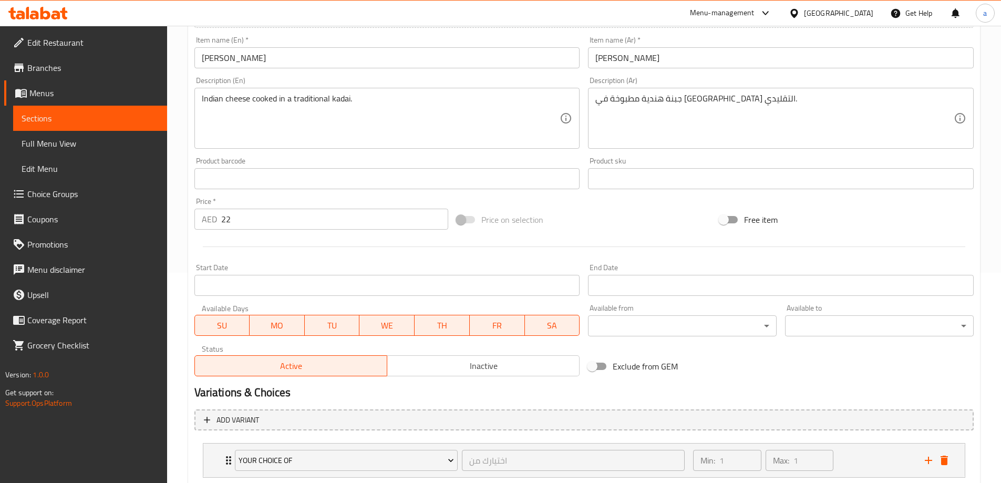
click at [376, 385] on h2 "Variations & Choices" at bounding box center [583, 393] width 779 height 16
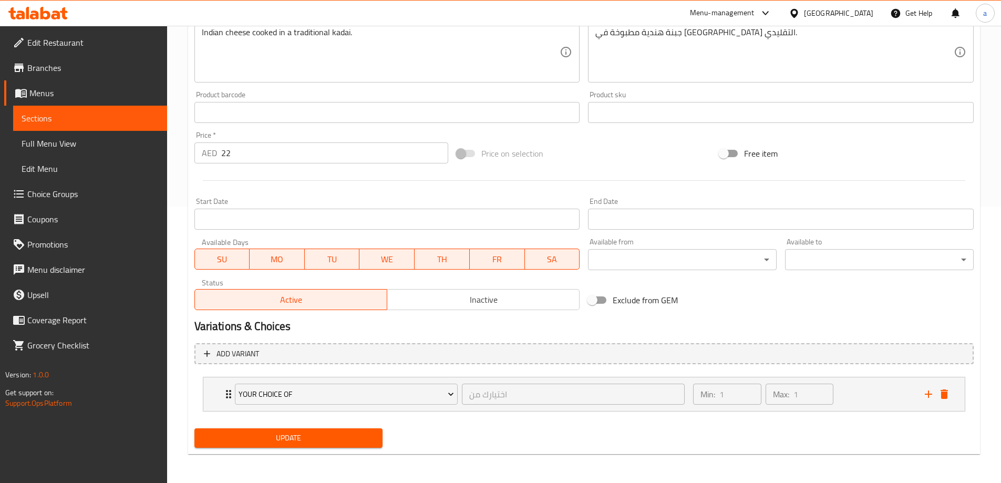
scroll to position [277, 0]
click at [337, 428] on button "Update" at bounding box center [288, 437] width 189 height 19
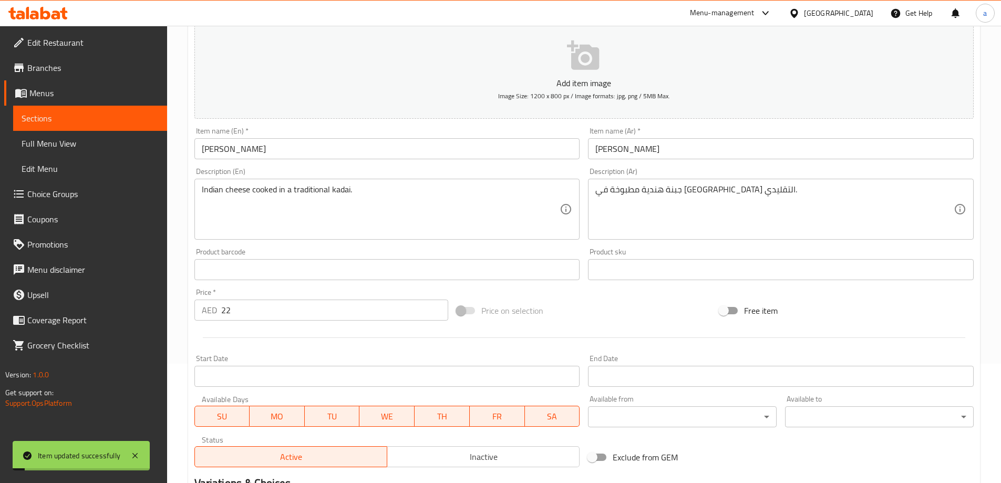
scroll to position [0, 0]
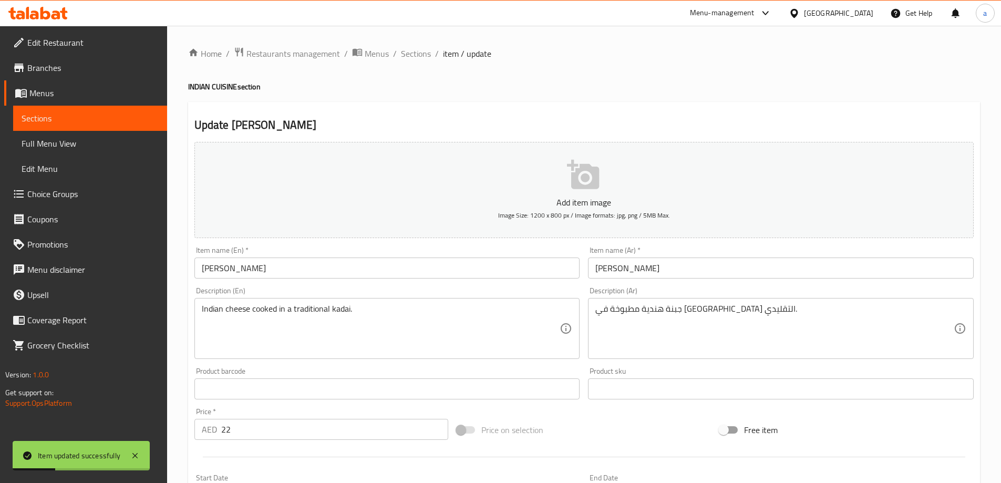
click at [116, 122] on span "Sections" at bounding box center [90, 118] width 137 height 13
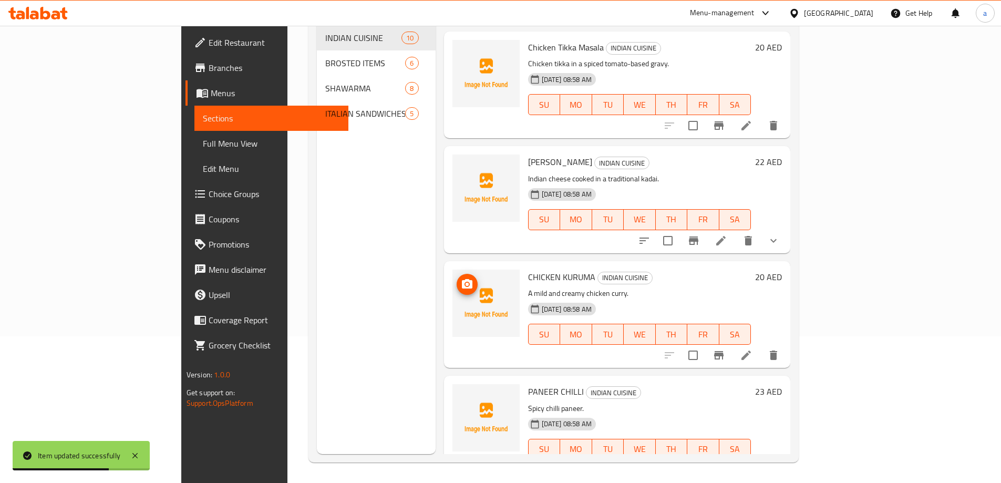
scroll to position [147, 0]
click at [751, 350] on icon at bounding box center [745, 354] width 9 height 9
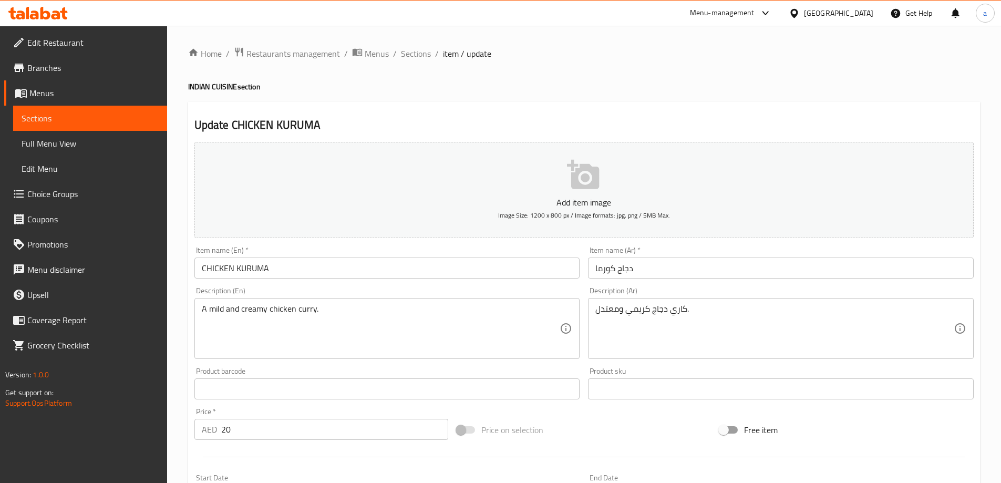
click at [326, 271] on input "CHICKEN KURUMA" at bounding box center [387, 267] width 386 height 21
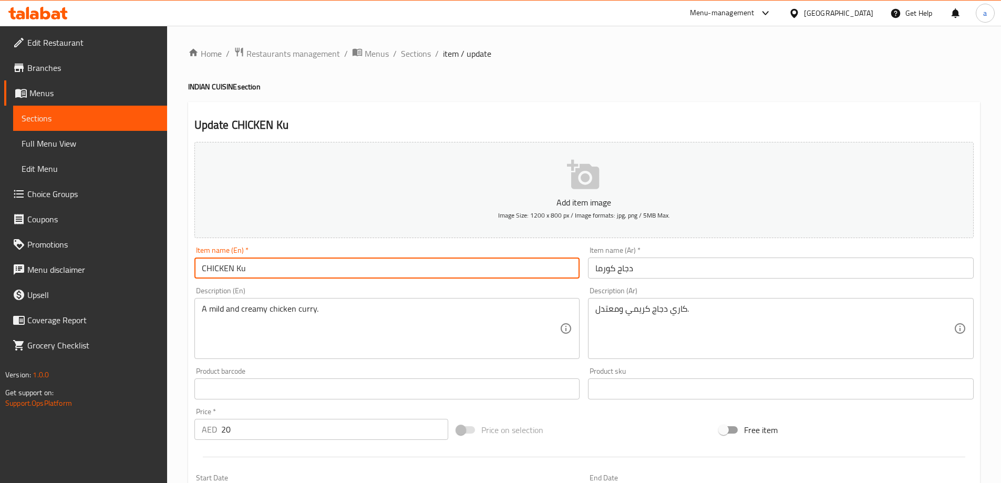
click at [318, 264] on input "CHICKEN Ku" at bounding box center [387, 267] width 386 height 21
type input "Chicken Kuruma"
click at [482, 292] on div "Description (En) A mild and creamy chicken curry. Description (En)" at bounding box center [387, 323] width 386 height 72
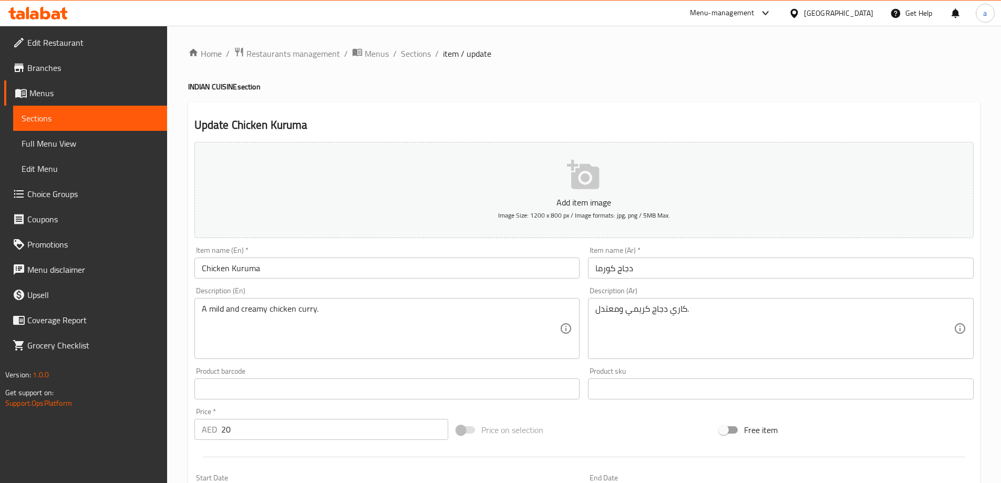
click at [368, 266] on input "Chicken Kuruma" at bounding box center [387, 267] width 386 height 21
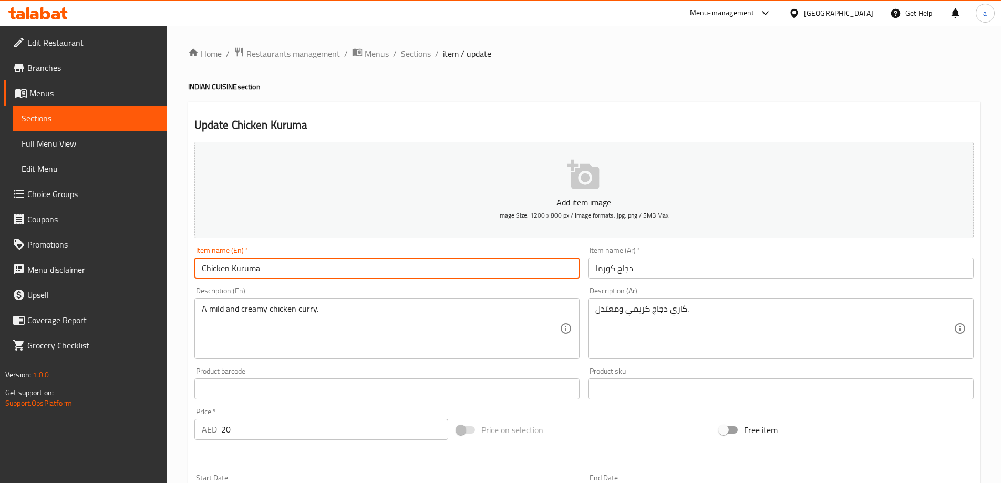
click at [368, 266] on input "Chicken Kuruma" at bounding box center [387, 267] width 386 height 21
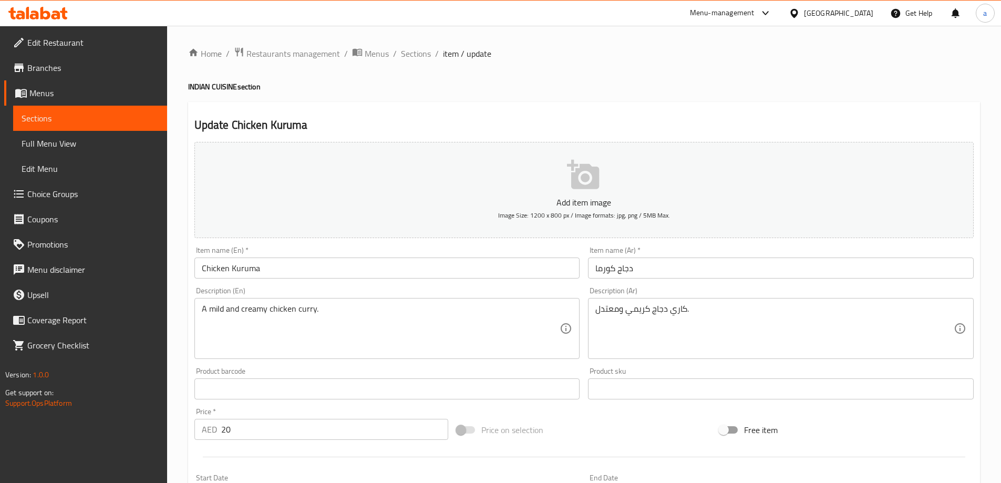
click at [396, 286] on div "Description (En) A mild and creamy chicken curry. Description (En)" at bounding box center [387, 323] width 394 height 80
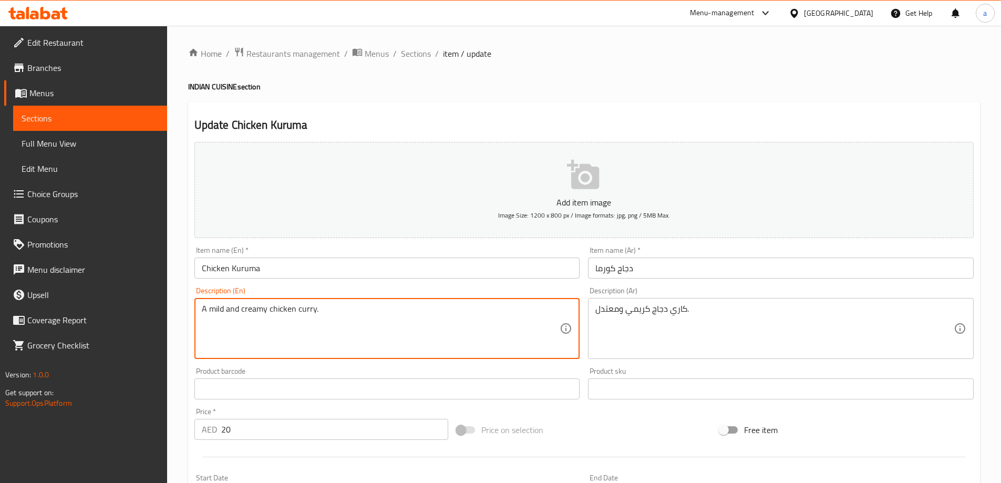
click at [217, 310] on textarea "A mild and creamy chicken curry." at bounding box center [381, 329] width 358 height 50
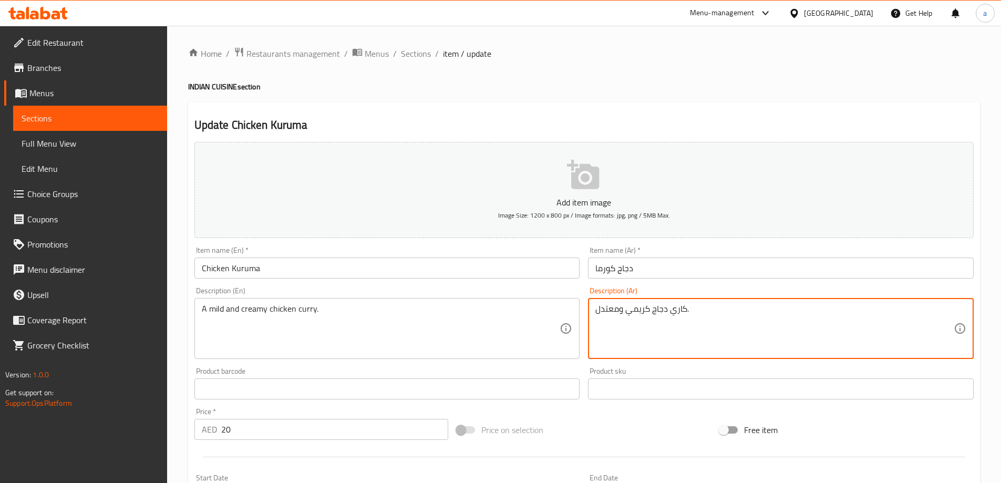
click at [593, 316] on div "كاري دجاج كريمي ومعتدل. Description (Ar)" at bounding box center [781, 328] width 386 height 61
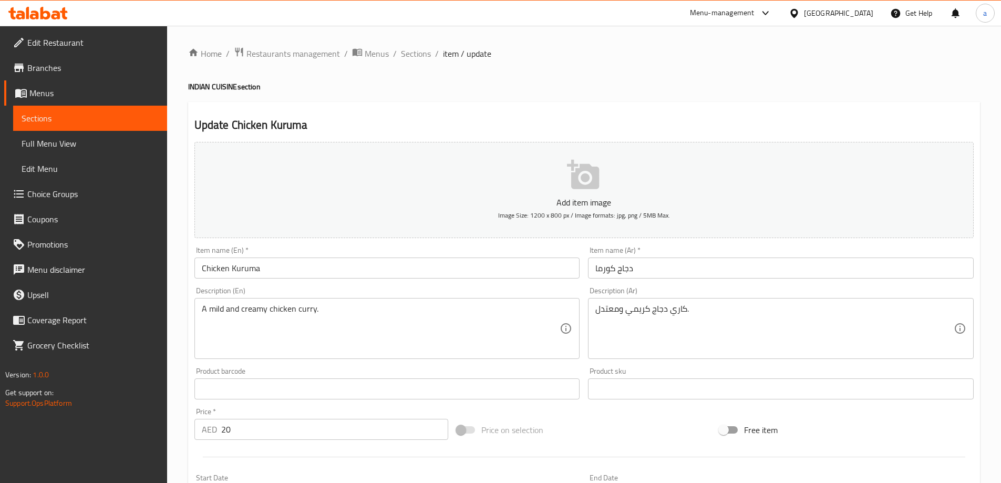
click at [594, 310] on div "كاري دجاج كريمي ومعتدل. Description (Ar)" at bounding box center [781, 328] width 386 height 61
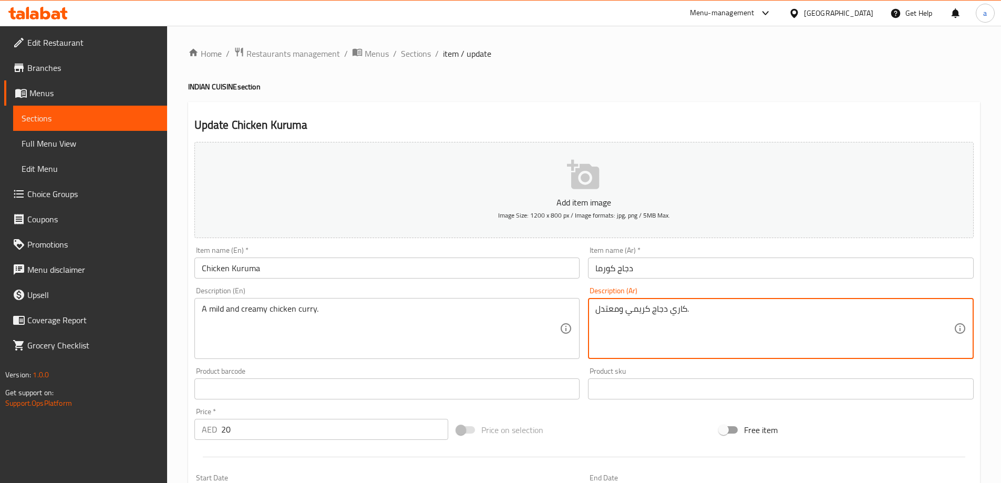
click at [596, 310] on textarea "كاري دجاج كريمي ومعتدل." at bounding box center [774, 329] width 358 height 50
click at [607, 312] on textarea "كاري دجاج كريمي ومعتدل." at bounding box center [774, 329] width 358 height 50
click at [605, 308] on textarea "كاري دجاج كريمي ومعتدل." at bounding box center [774, 329] width 358 height 50
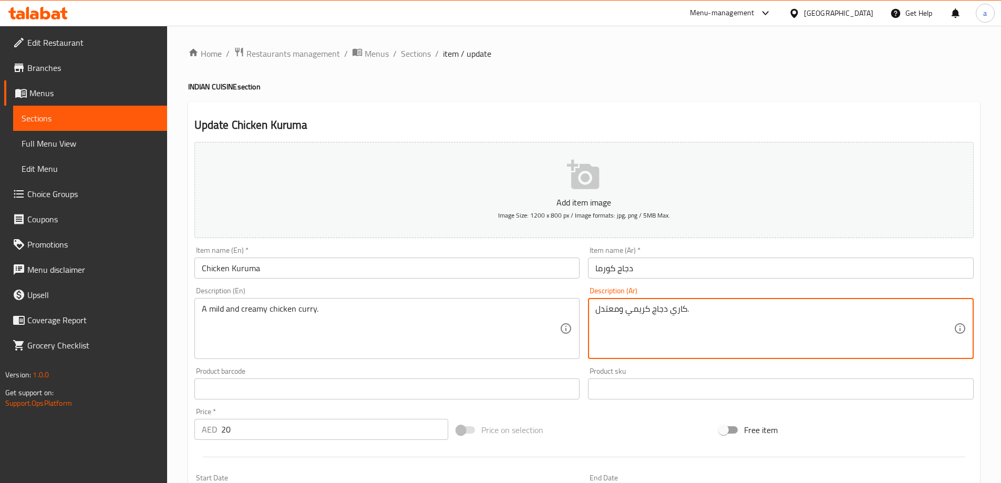
click at [606, 308] on textarea "كاري دجاج كريمي ومعتدل." at bounding box center [774, 329] width 358 height 50
click at [613, 316] on textarea "كاري دجاج كريمي ومعتدل." at bounding box center [774, 329] width 358 height 50
click at [618, 314] on textarea "كاري دجاج كريمي ومعتدل." at bounding box center [774, 329] width 358 height 50
click at [616, 310] on textarea "كاري دجاج كريمي ومعتدل." at bounding box center [774, 329] width 358 height 50
click at [611, 310] on textarea "كاري دجاج كريمي ومعتدل." at bounding box center [774, 329] width 358 height 50
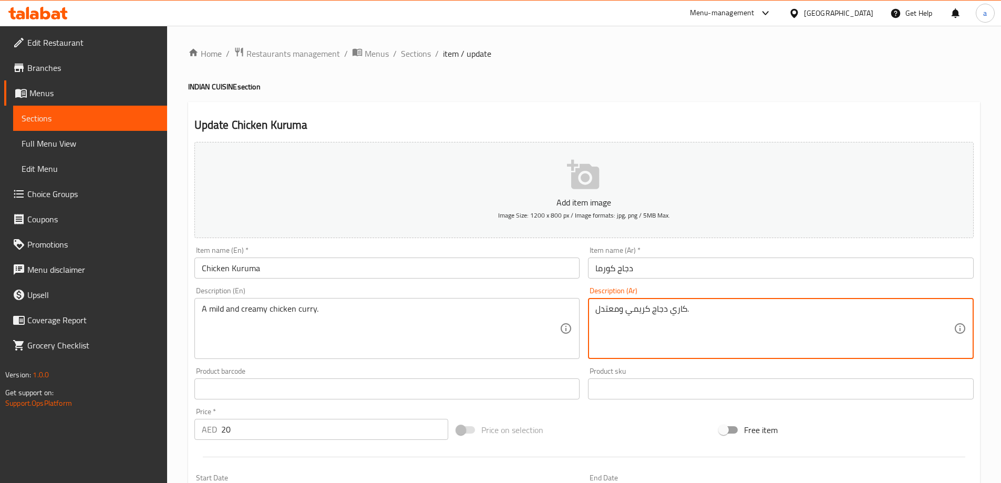
click at [608, 310] on textarea "كاري دجاج كريمي ومعتدل." at bounding box center [774, 329] width 358 height 50
click at [608, 309] on textarea "كاري دجاج كريمي ومعتدل." at bounding box center [774, 329] width 358 height 50
type textarea "كاري دجاج كريمي و ناعم."
click at [468, 370] on div "Product barcode Product barcode" at bounding box center [387, 383] width 386 height 32
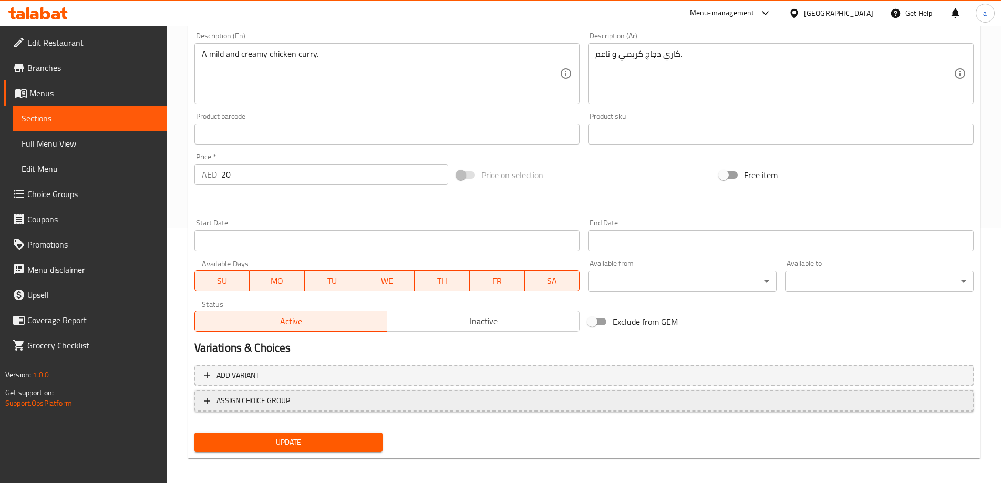
scroll to position [260, 0]
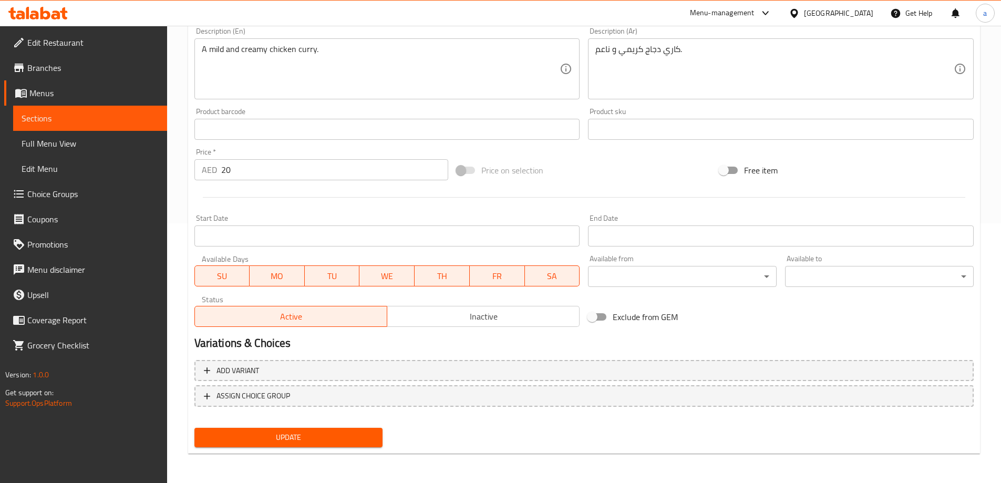
click at [291, 437] on span "Update" at bounding box center [289, 437] width 172 height 13
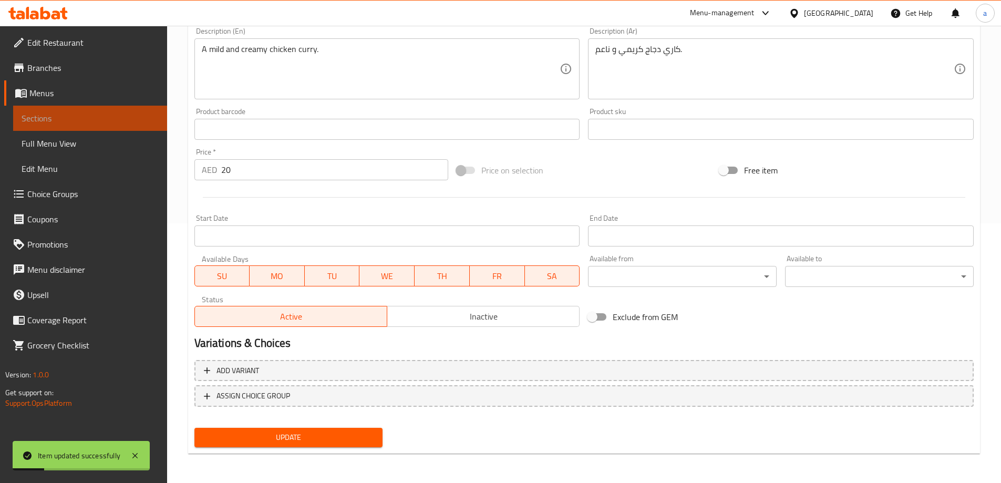
click at [109, 110] on link "Sections" at bounding box center [90, 118] width 154 height 25
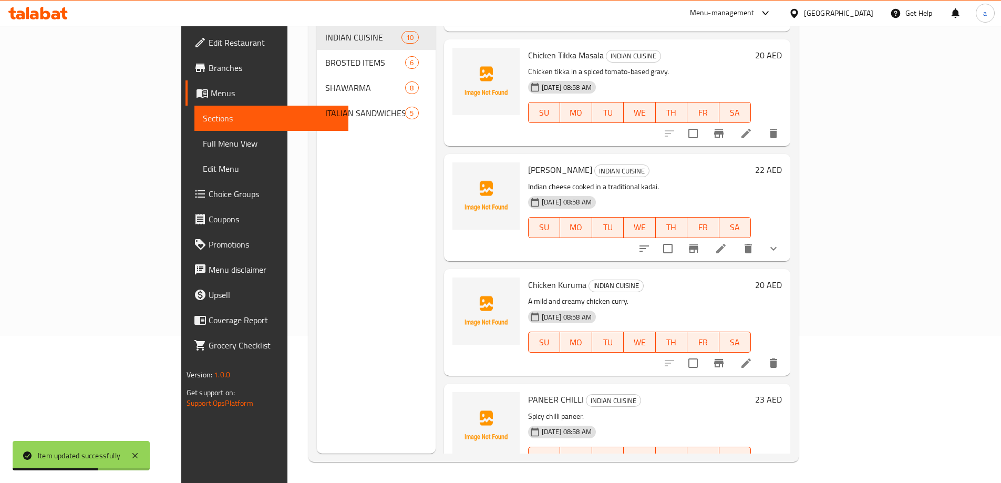
scroll to position [691, 0]
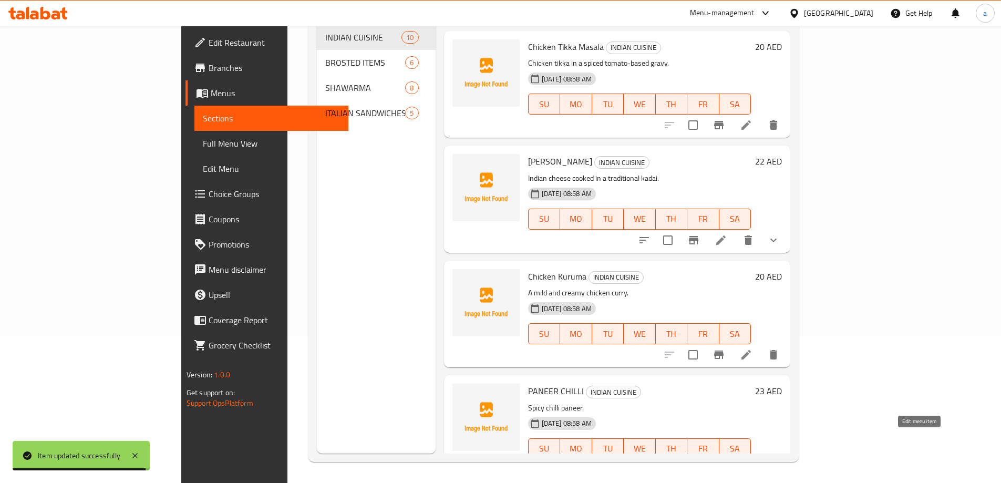
click at [751, 465] on icon at bounding box center [745, 469] width 9 height 9
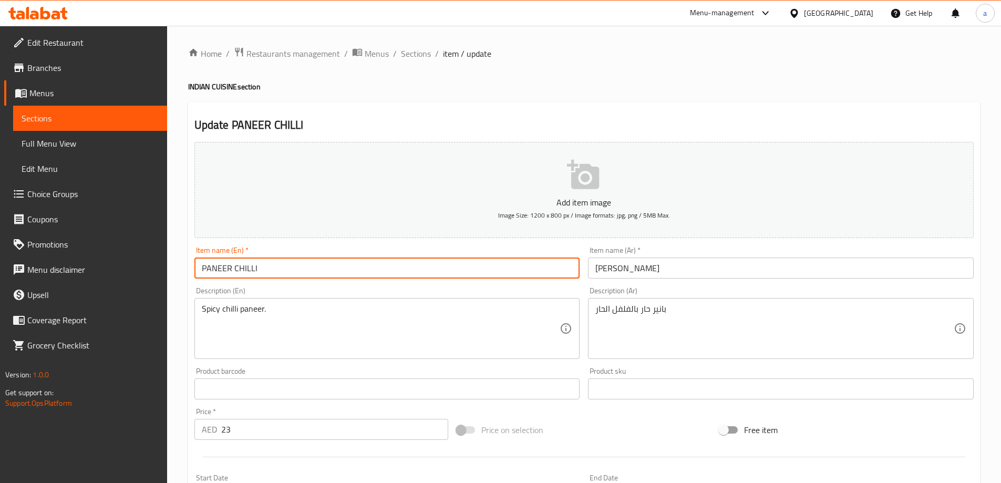
click at [328, 273] on input "PANEER CHILLI" at bounding box center [387, 267] width 386 height 21
click at [230, 270] on input "PANEER Chilli" at bounding box center [387, 267] width 386 height 21
type input "[PERSON_NAME]"
click at [269, 279] on div "Item name (En)   * Paneer Chilli Item name (En) *" at bounding box center [387, 262] width 394 height 40
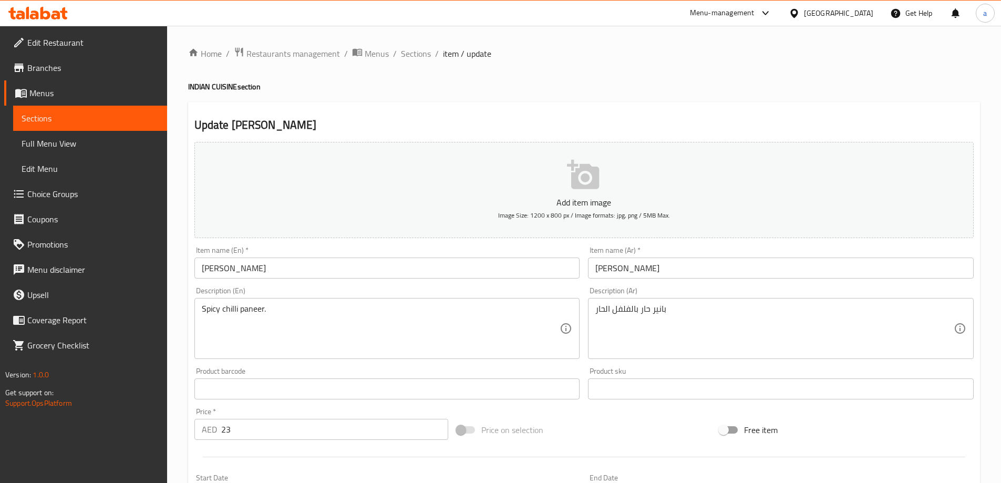
click at [249, 267] on input "[PERSON_NAME]" at bounding box center [387, 267] width 386 height 21
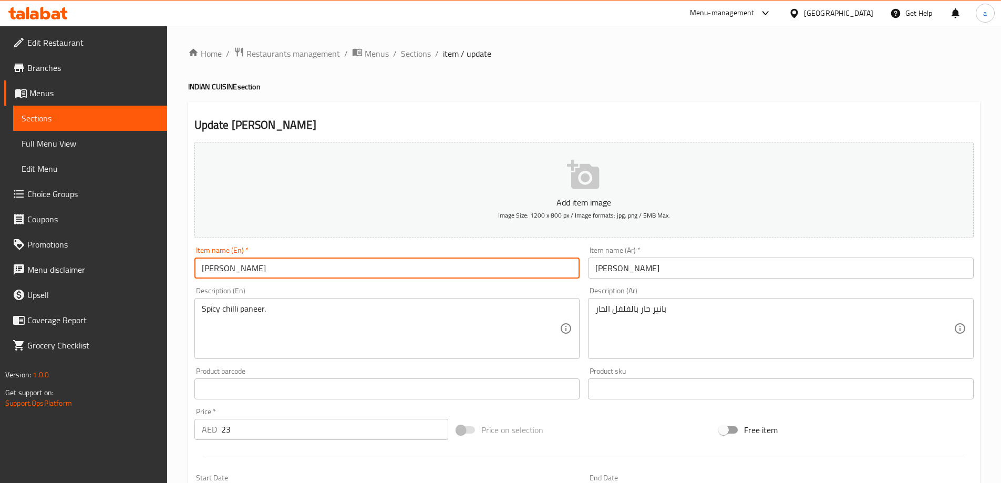
click at [249, 267] on input "[PERSON_NAME]" at bounding box center [387, 267] width 386 height 21
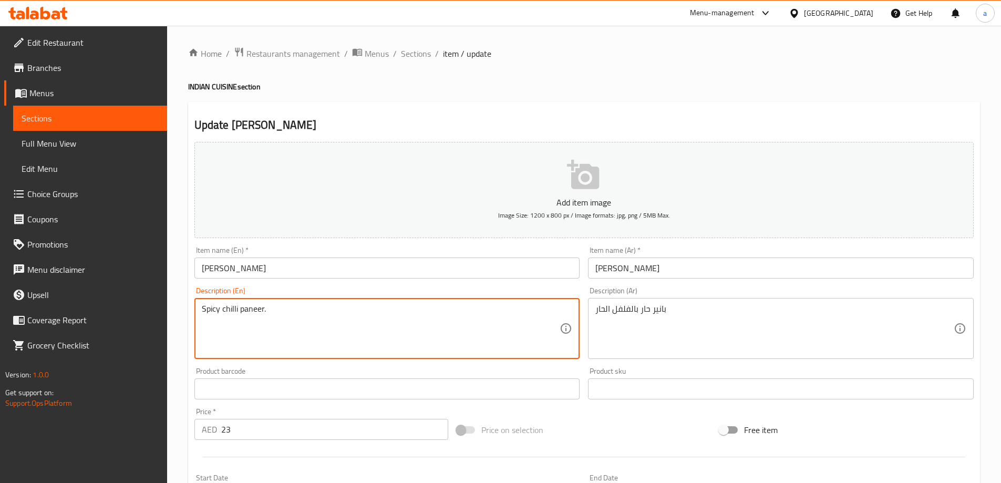
click at [358, 309] on textarea "Spicy chilli paneer." at bounding box center [381, 329] width 358 height 50
paste textarea "A spicy Indo-Chinese dish made with paneer (Indian cottage cheese) and chili pe…"
type textarea "A spicy Indo-Chinese dish made with paneer (Indian cottage cheese) and chili pe…"
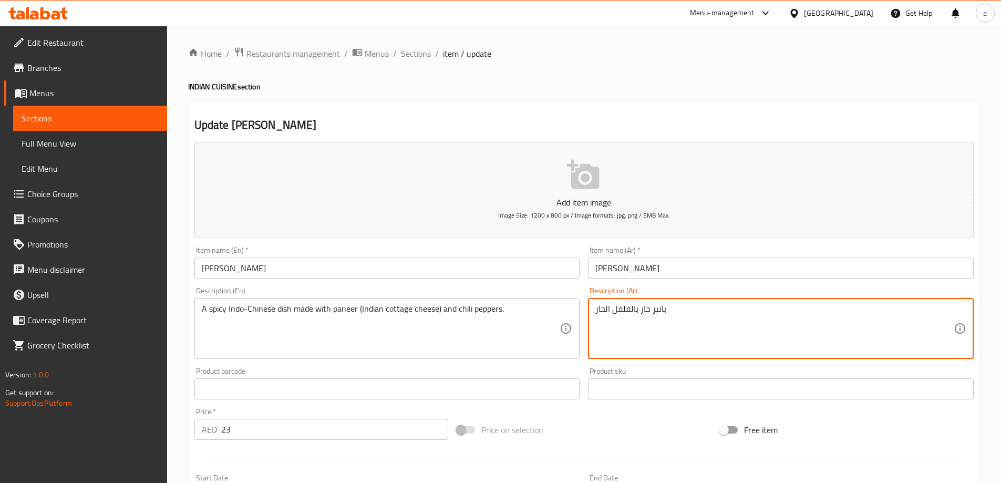
click at [621, 314] on textarea "بانير حار بالفلفل الحار" at bounding box center [774, 329] width 358 height 50
paste textarea "بق هندي صيني حار مصنوع من البانير (الجبن الهندي) والفلفل الحار."
type textarea "طبق هندي صيني حار مصنوع من البانير (الجبن الهندي) والفلفل الحار."
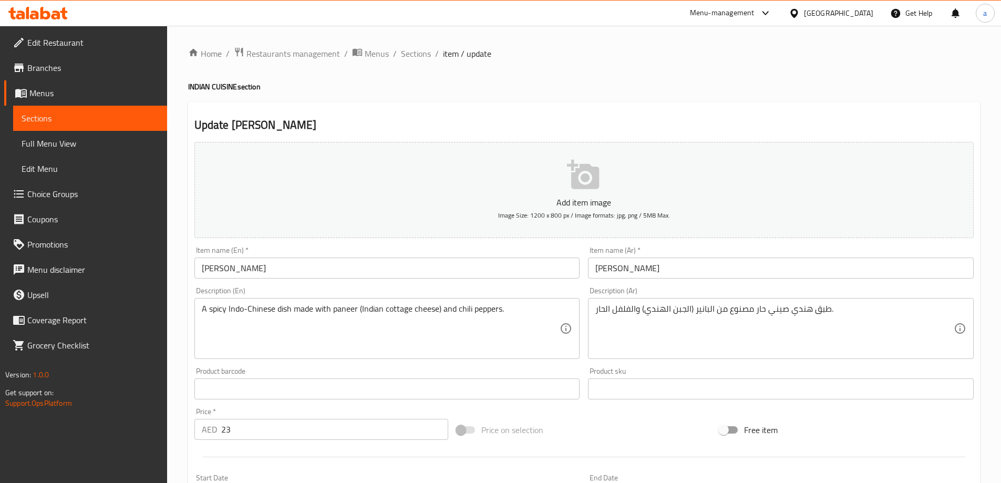
click at [610, 47] on ol "Home / Restaurants management / Menus / Sections / item / update" at bounding box center [584, 54] width 792 height 14
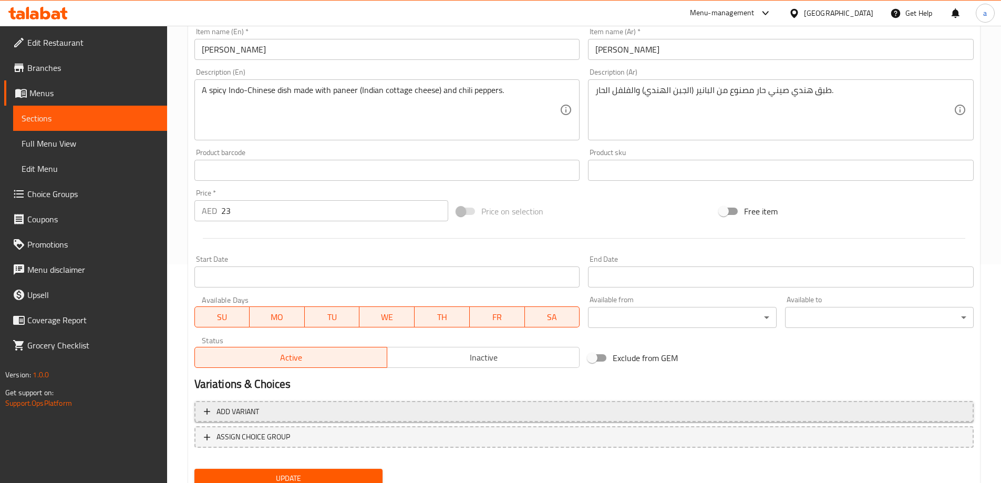
scroll to position [260, 0]
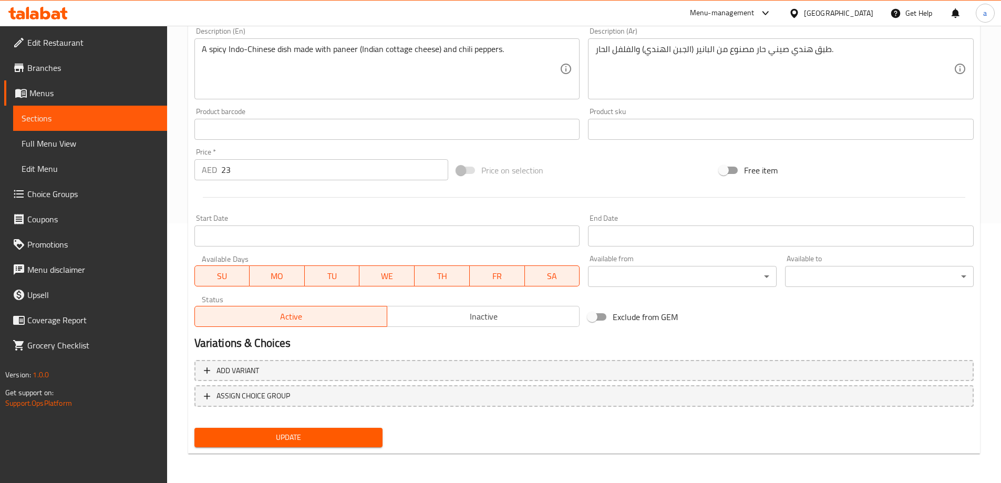
click at [268, 425] on div "Update" at bounding box center [288, 437] width 197 height 28
click at [271, 434] on span "Update" at bounding box center [289, 437] width 172 height 13
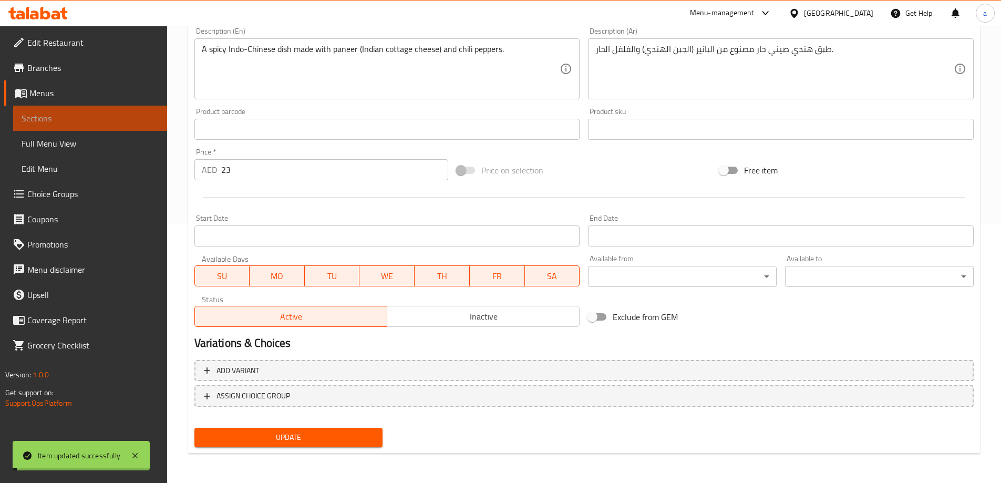
click at [136, 118] on span "Sections" at bounding box center [90, 118] width 137 height 13
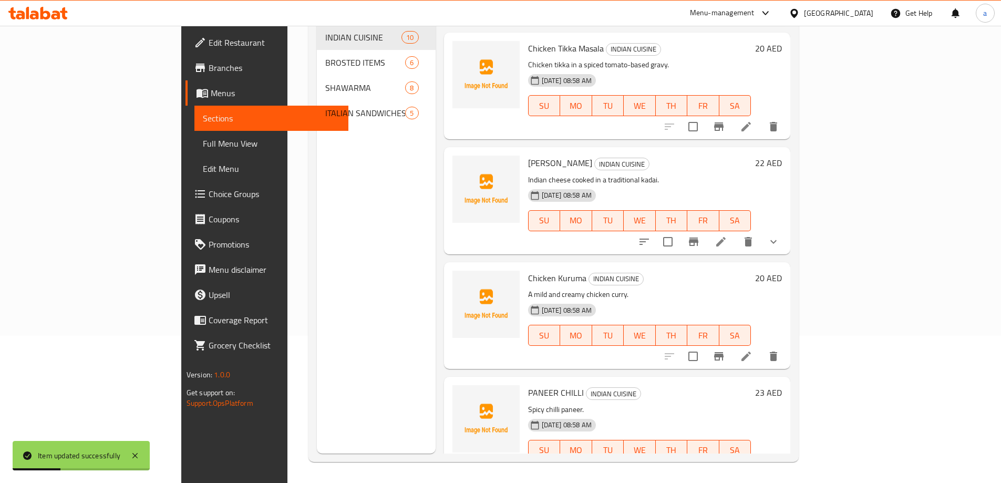
scroll to position [691, 0]
click at [627, 401] on p "Spicy chilli paneer." at bounding box center [639, 407] width 223 height 13
click at [752, 463] on icon at bounding box center [746, 469] width 13 height 13
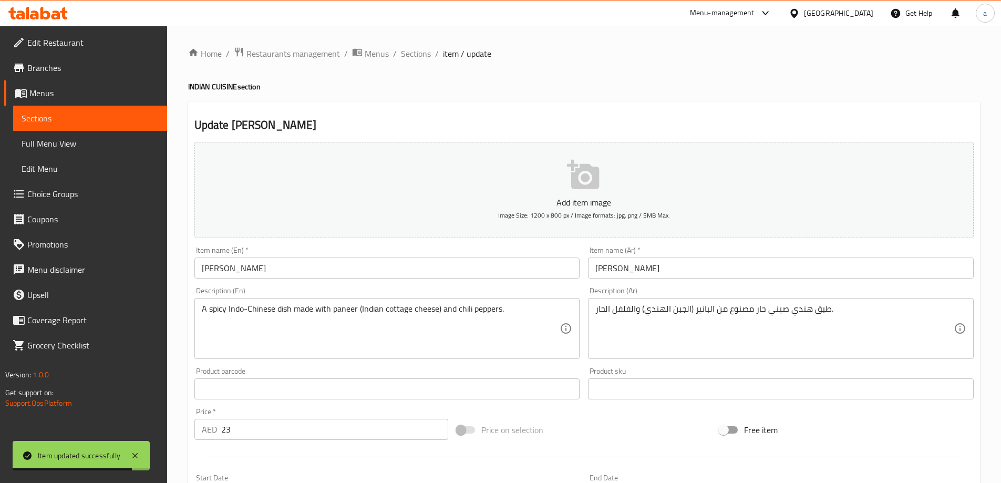
click at [88, 112] on span "Sections" at bounding box center [90, 118] width 137 height 13
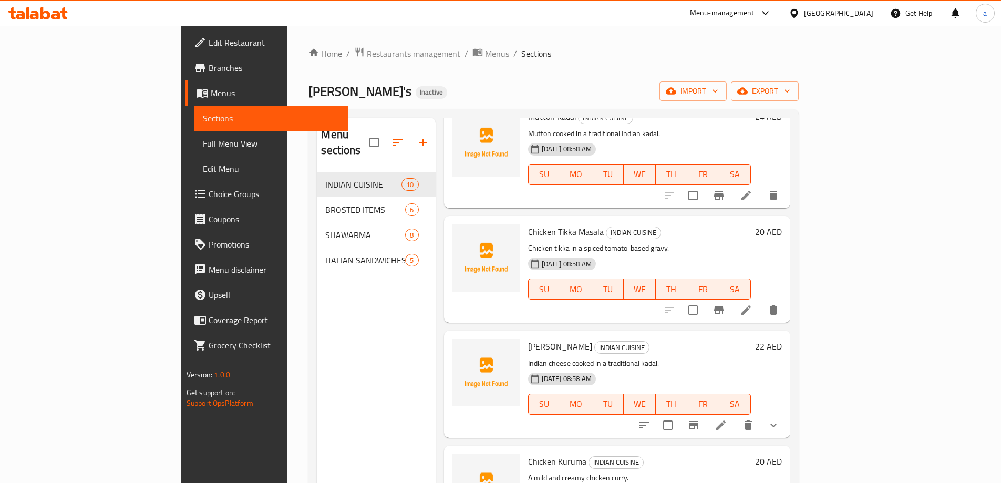
scroll to position [691, 0]
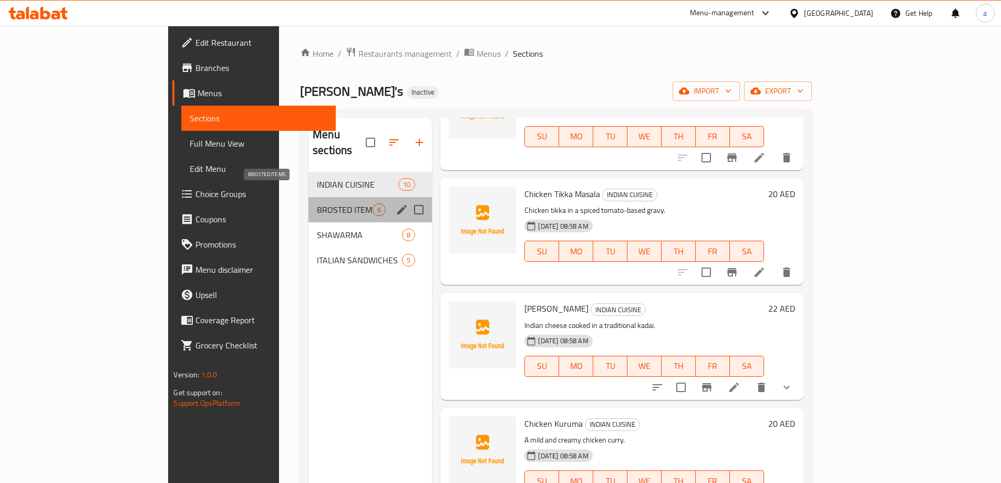
click at [317, 203] on span "BROSTED ITEMS" at bounding box center [345, 209] width 56 height 13
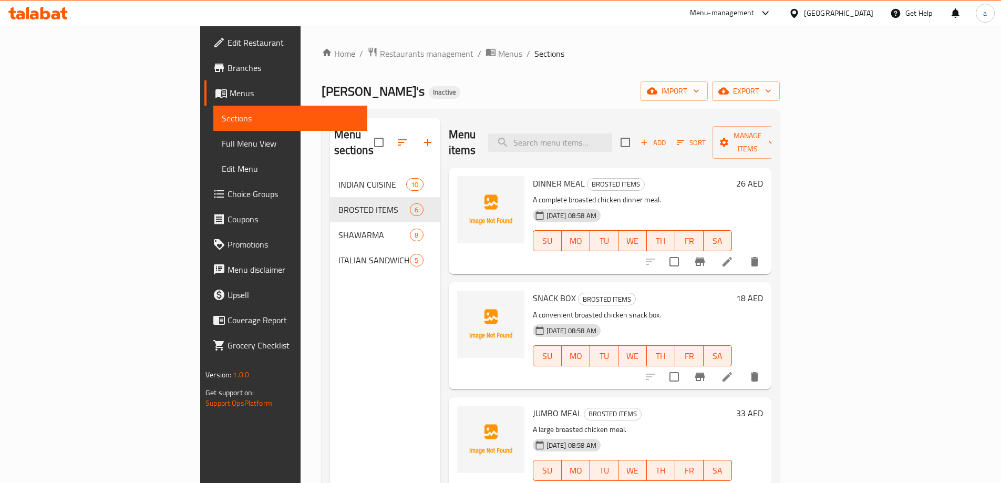
click at [733, 255] on icon at bounding box center [727, 261] width 13 height 13
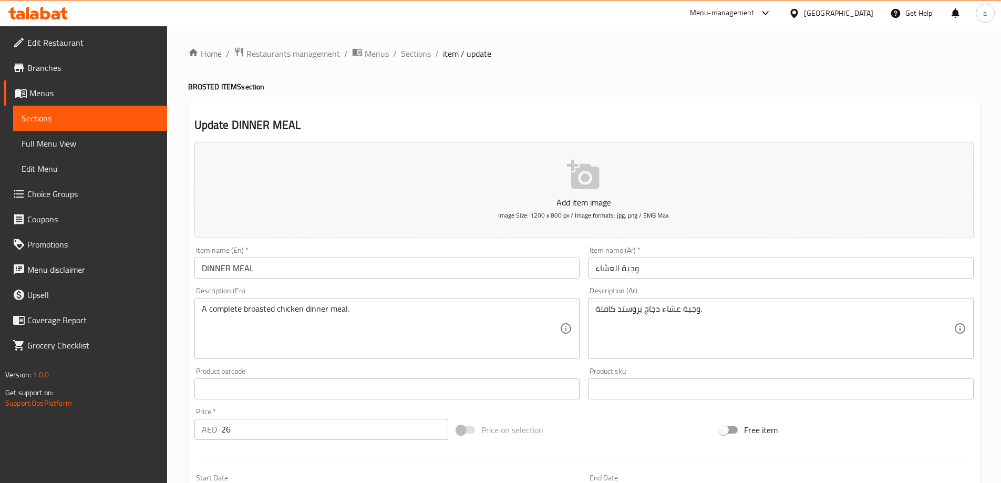
click at [393, 266] on input "DINNER MEAL" at bounding box center [387, 267] width 386 height 21
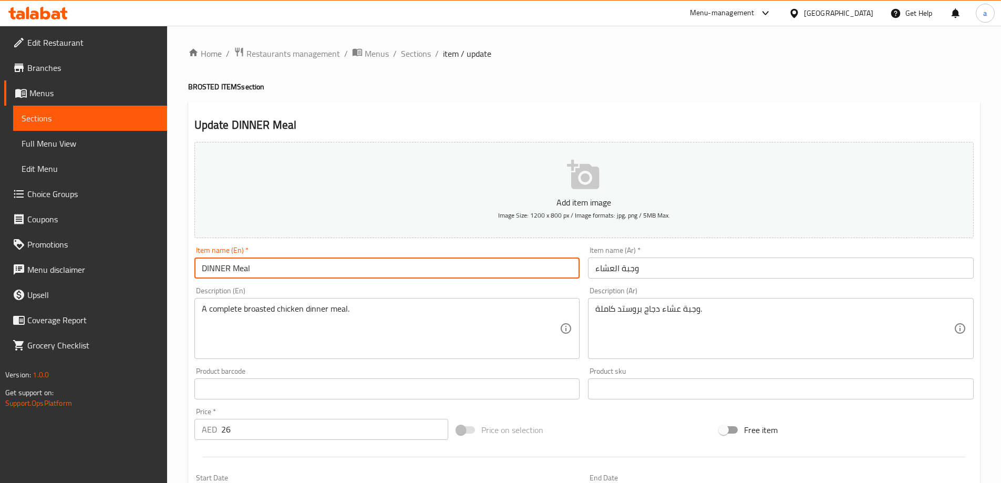
click at [234, 271] on input "DINNER Meal" at bounding box center [387, 267] width 386 height 21
click at [231, 271] on input "DINNER Meal" at bounding box center [387, 267] width 386 height 21
click at [226, 267] on input "DINNER Meal" at bounding box center [387, 267] width 386 height 21
click at [231, 269] on input "DINNER Meal" at bounding box center [387, 267] width 386 height 21
click at [229, 265] on input "DINNER Meal" at bounding box center [387, 267] width 386 height 21
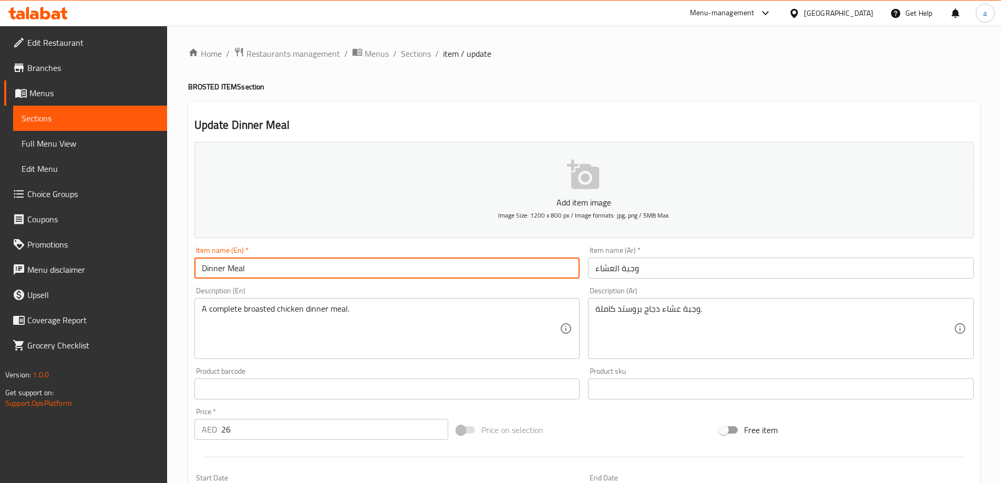
type input "Dinner Meal"
click at [272, 290] on div "Description (En) A complete broasted chicken dinner meal. Description (En)" at bounding box center [387, 323] width 386 height 72
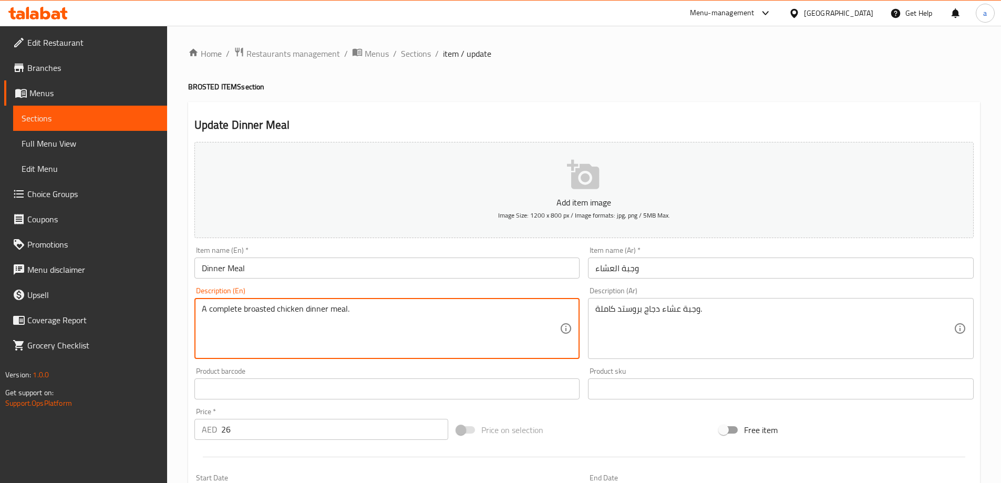
click at [257, 308] on textarea "A complete broasted chicken dinner meal." at bounding box center [381, 329] width 358 height 50
click at [413, 291] on div "Description (En) A complete broasted chicken dinner meal. Description (En)" at bounding box center [387, 323] width 386 height 72
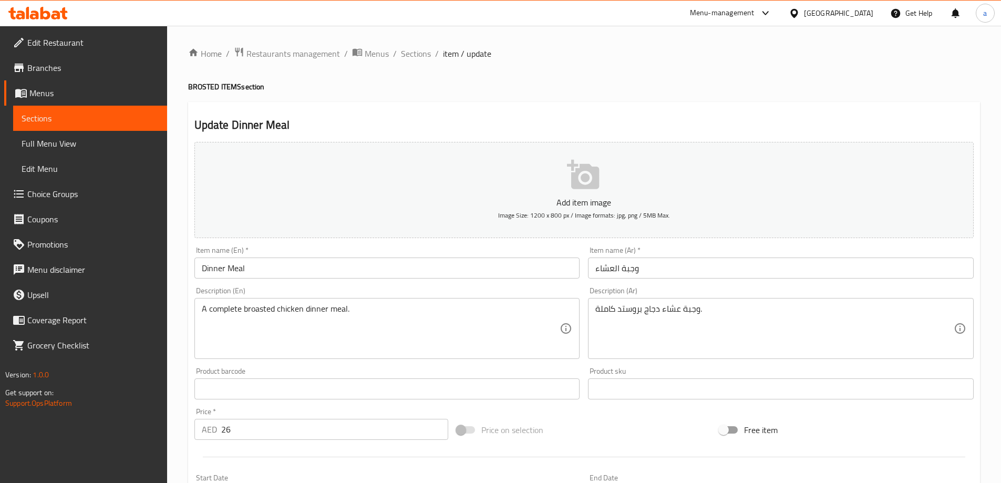
click at [444, 292] on div "Description (En) A complete broasted chicken dinner meal. Description (En)" at bounding box center [387, 323] width 386 height 72
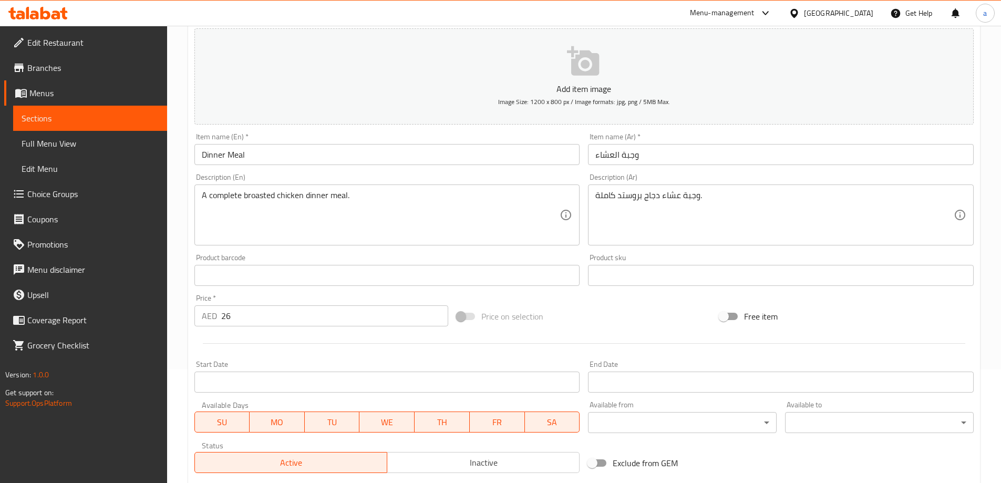
scroll to position [260, 0]
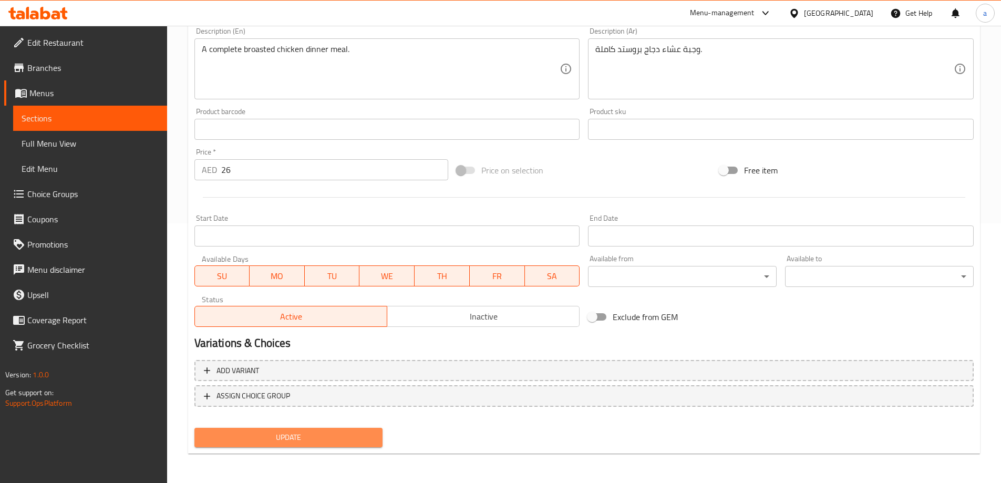
click at [300, 429] on button "Update" at bounding box center [288, 437] width 189 height 19
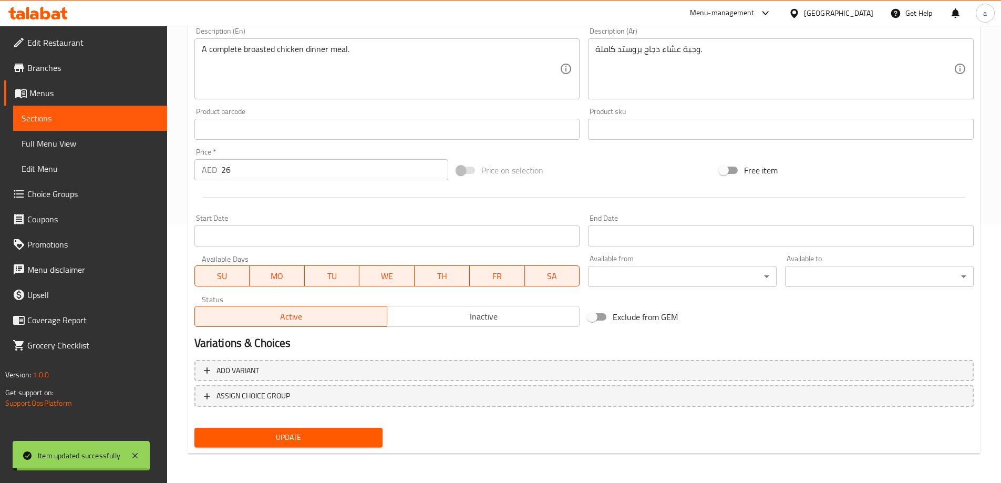
click at [108, 117] on span "Sections" at bounding box center [90, 118] width 137 height 13
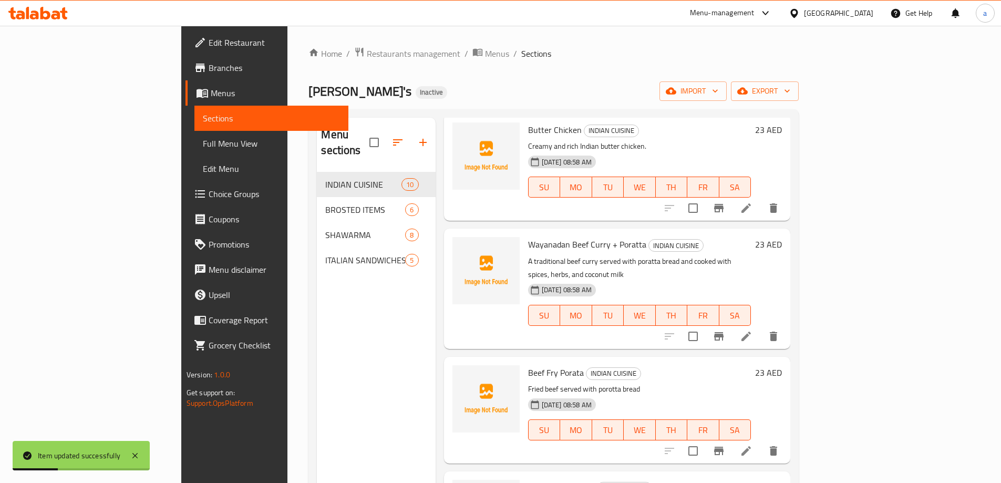
scroll to position [53, 0]
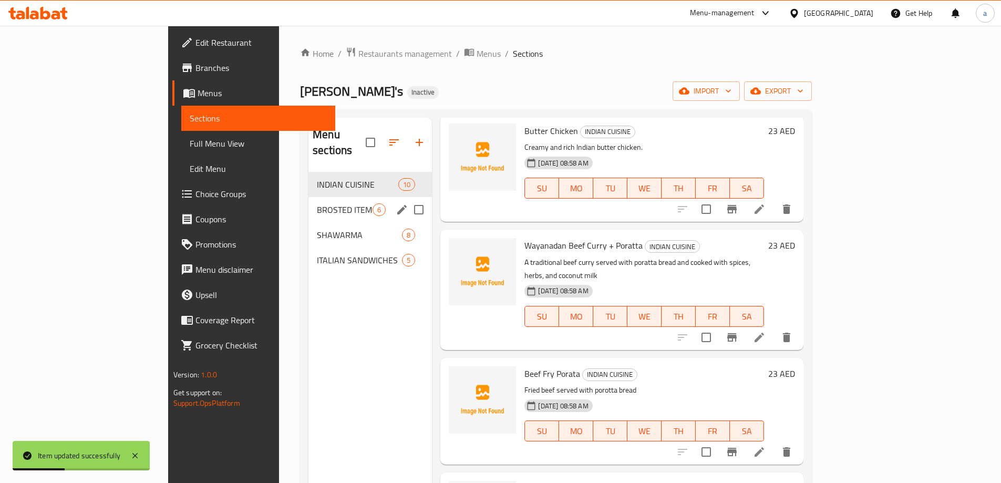
click at [317, 203] on span "BROSTED ITEMS" at bounding box center [345, 209] width 56 height 13
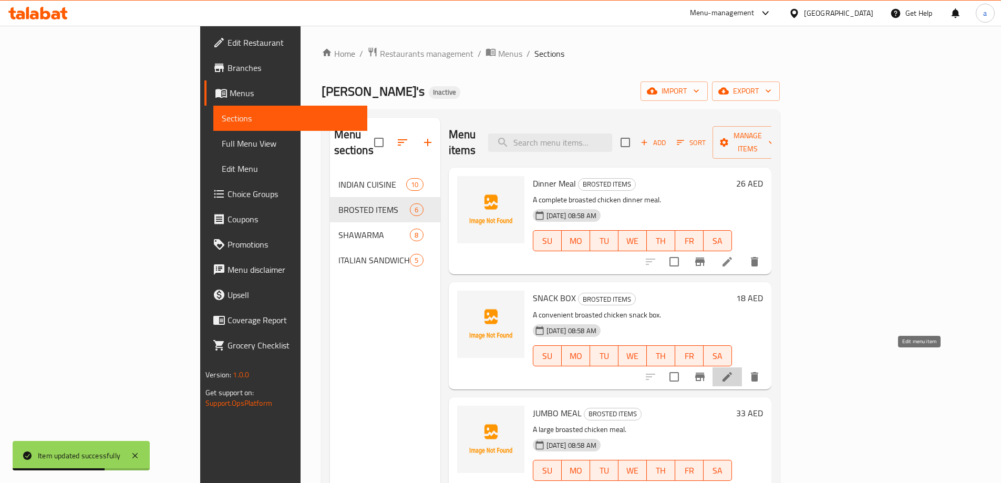
click at [733, 370] on icon at bounding box center [727, 376] width 13 height 13
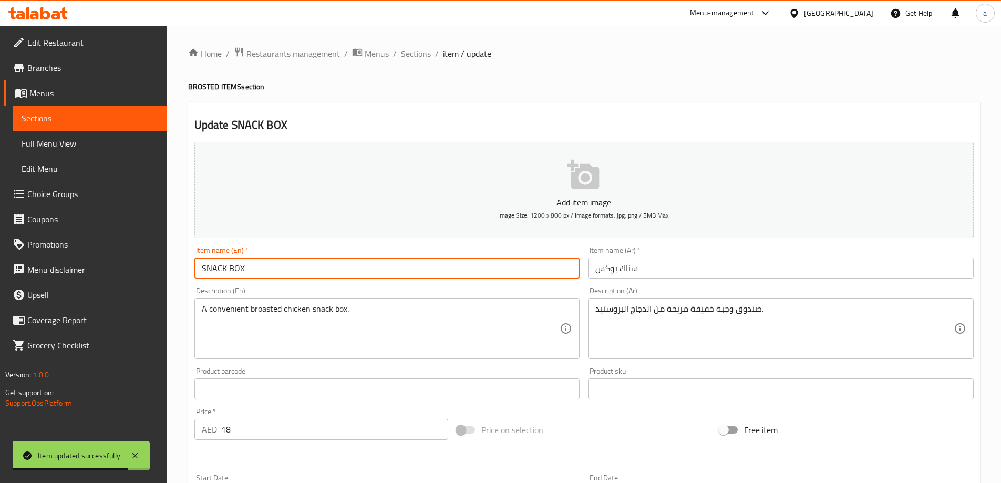
click at [329, 268] on input "SNACK BOX" at bounding box center [387, 267] width 386 height 21
click at [225, 269] on input "SNACK Box" at bounding box center [387, 267] width 386 height 21
type input "Snack Box"
click at [277, 281] on div "Item name (En)   * Snack Box Item name (En) *" at bounding box center [387, 262] width 394 height 40
click at [227, 268] on input "Snack Box" at bounding box center [387, 267] width 386 height 21
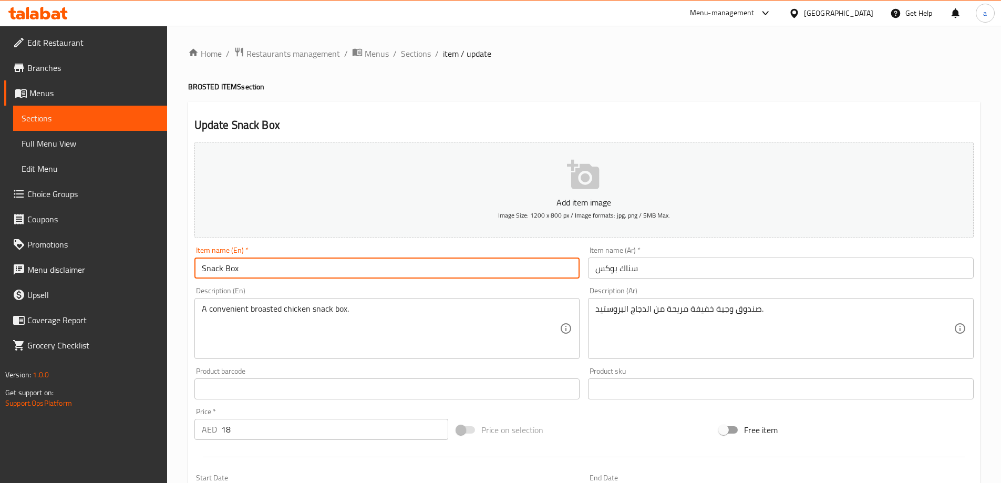
click at [227, 268] on input "Snack Box" at bounding box center [387, 267] width 386 height 21
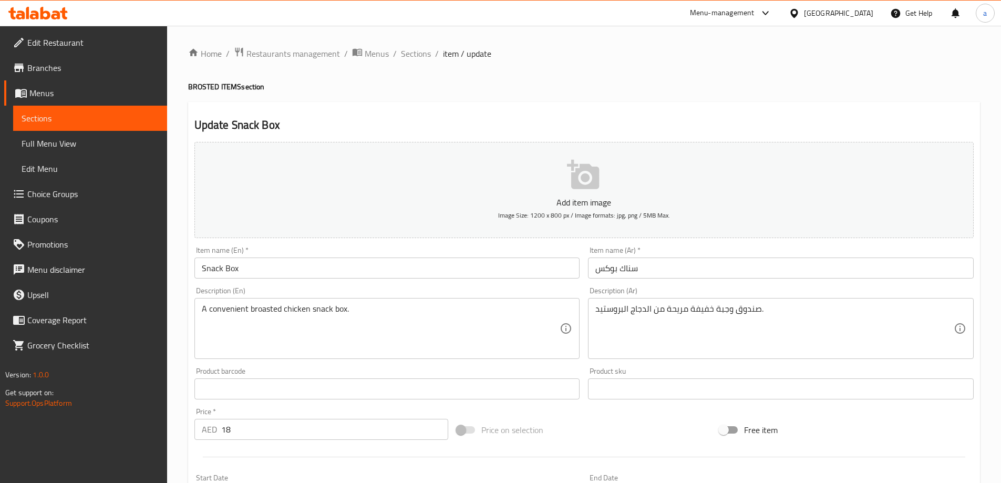
click at [414, 244] on div "Item name (En)   * Snack Box Item name (En) *" at bounding box center [387, 262] width 394 height 40
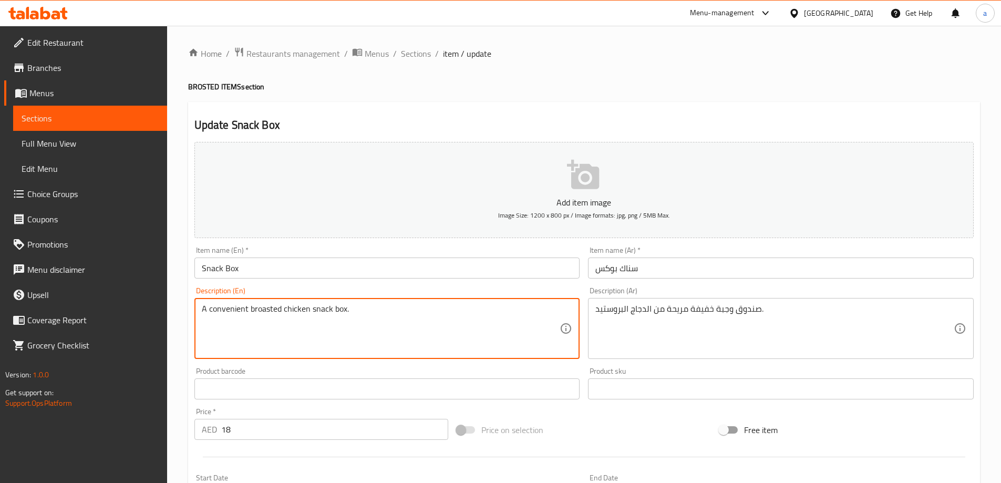
click at [228, 310] on textarea "A convenient broasted chicken snack box." at bounding box center [381, 329] width 358 height 50
click at [260, 339] on textarea "A convenient broasted chicken snack box." at bounding box center [381, 329] width 358 height 50
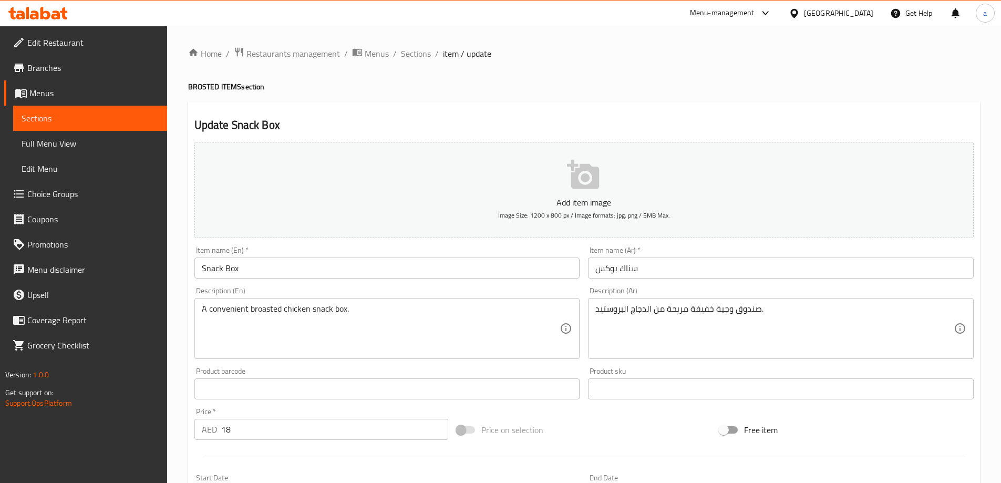
click at [360, 285] on div "Description (En) A convenient broasted chicken snack box. Description (En)" at bounding box center [387, 323] width 394 height 80
click at [219, 268] on input "Snack Box" at bounding box center [387, 267] width 386 height 21
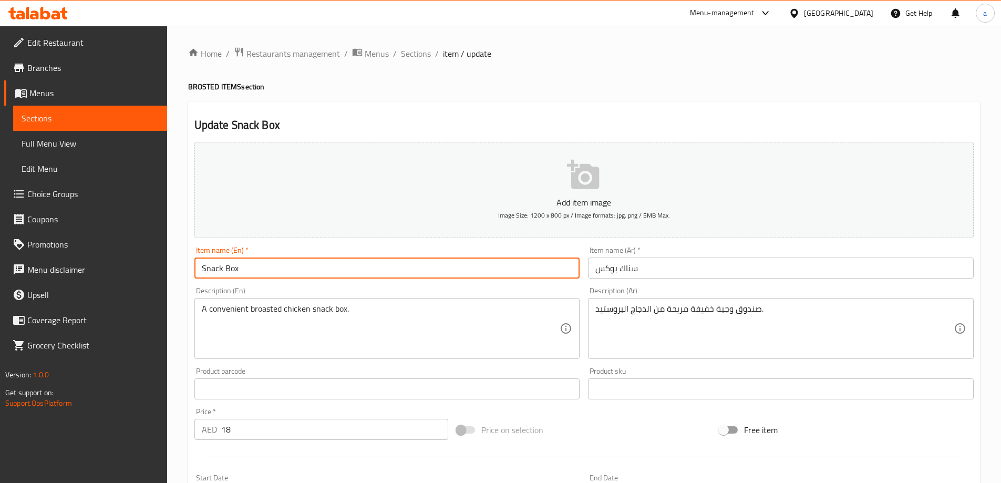
click at [219, 268] on input "Snack Box" at bounding box center [387, 267] width 386 height 21
click at [504, 283] on div "Description (En) A convenient broasted chicken snack box. Description (En)" at bounding box center [387, 323] width 394 height 80
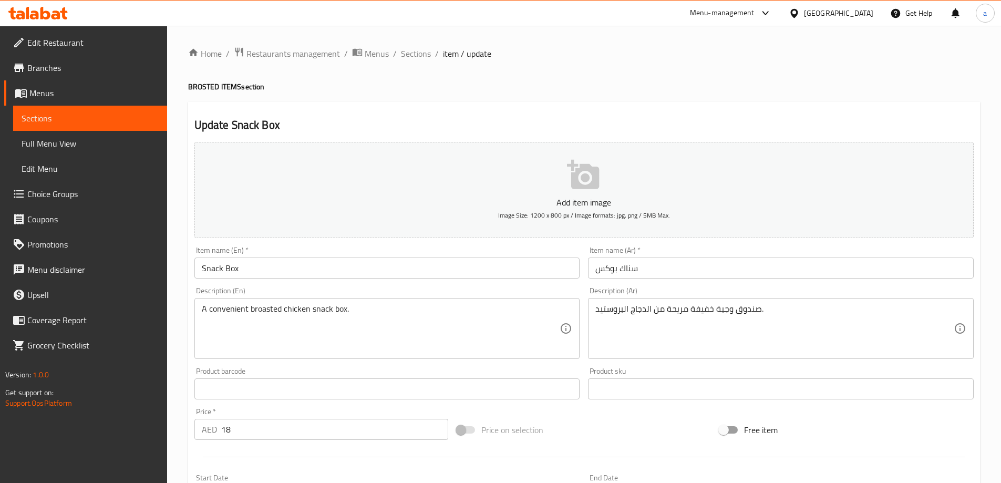
click at [481, 283] on div "Description (En) A convenient broasted chicken snack box. Description (En)" at bounding box center [387, 323] width 394 height 80
click at [479, 284] on div "Description (En) A convenient broasted chicken snack box. Description (En)" at bounding box center [387, 323] width 394 height 80
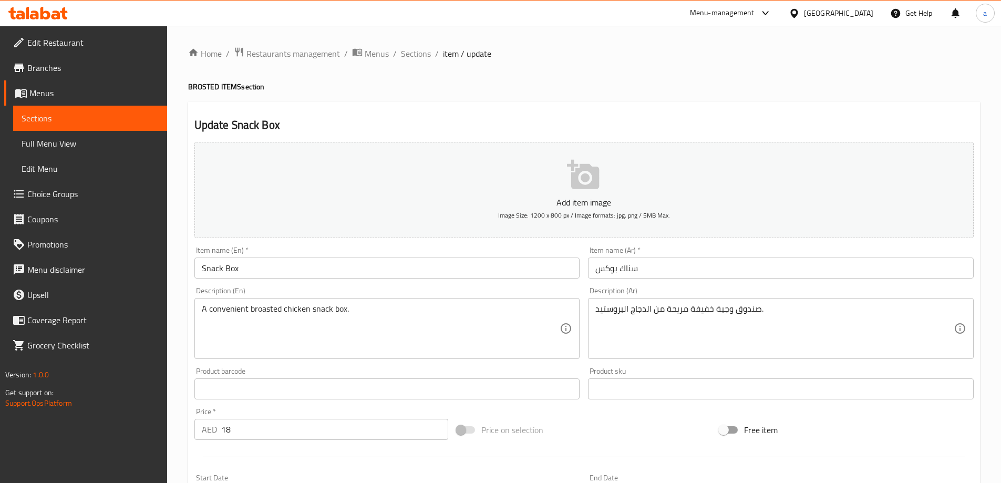
click at [443, 247] on div "Item name (En)   * Snack Box Item name (En) *" at bounding box center [387, 262] width 386 height 32
click at [434, 288] on div "Description (En) A convenient broasted chicken snack box. Description (En)" at bounding box center [387, 323] width 386 height 72
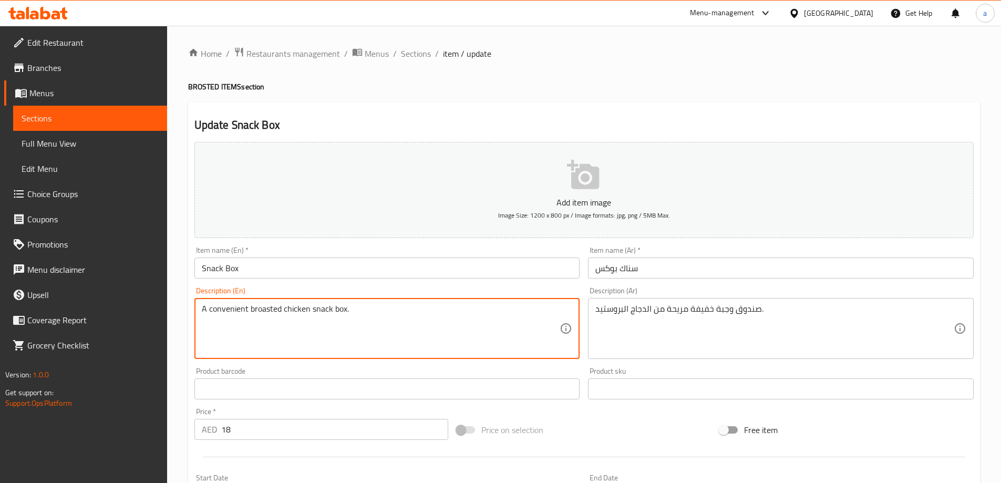
click at [237, 313] on textarea "A convenient broasted chicken snack box." at bounding box center [381, 329] width 358 height 50
click at [290, 307] on textarea "A convenient broasted chicken snack box." at bounding box center [381, 329] width 358 height 50
click at [330, 308] on textarea "A convenient broasted chicken snack box." at bounding box center [381, 329] width 358 height 50
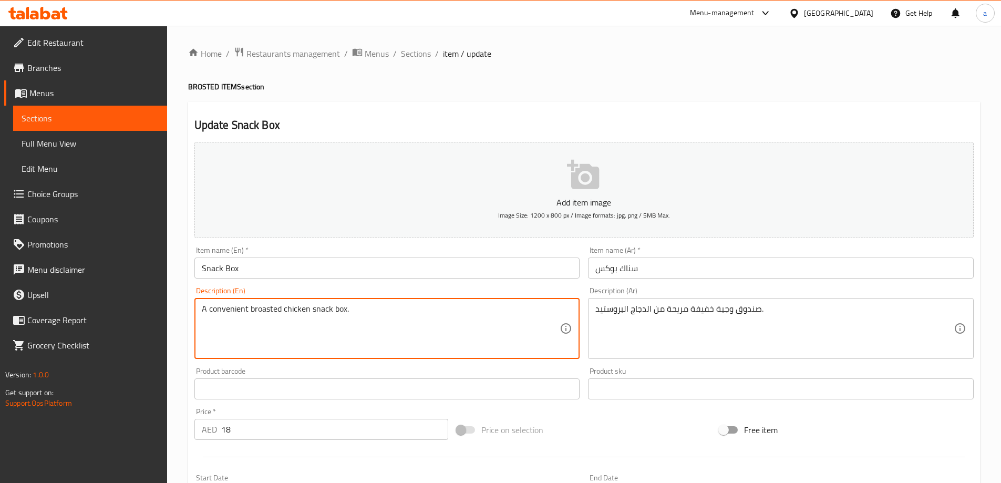
click at [330, 308] on textarea "A convenient broasted chicken snack box." at bounding box center [381, 329] width 358 height 50
click at [438, 244] on div "Item name (En)   * Snack Box Item name (En) *" at bounding box center [387, 262] width 394 height 40
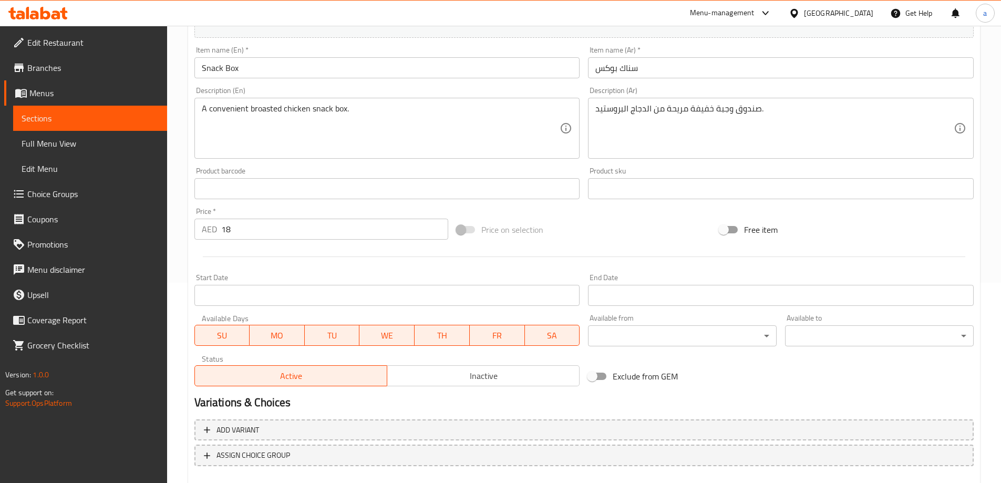
scroll to position [260, 0]
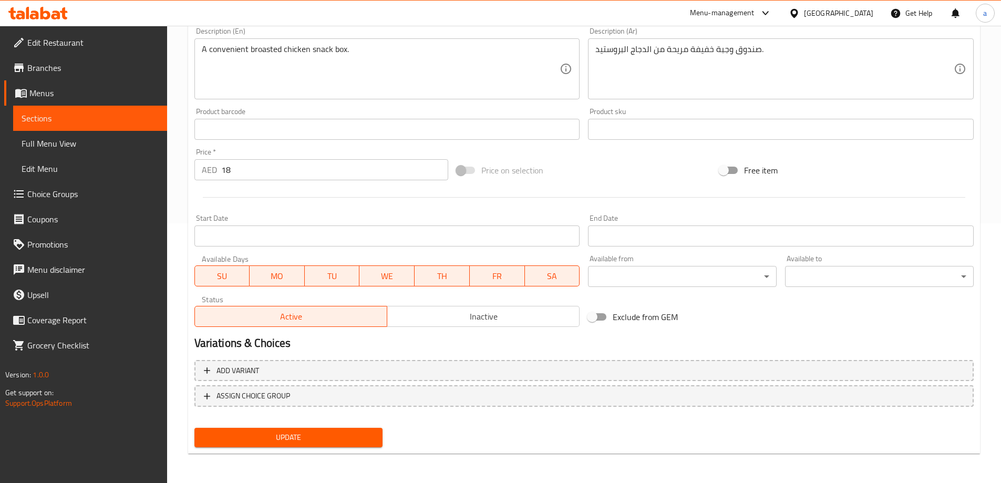
click at [298, 434] on span "Update" at bounding box center [289, 437] width 172 height 13
click at [77, 114] on span "Sections" at bounding box center [90, 118] width 137 height 13
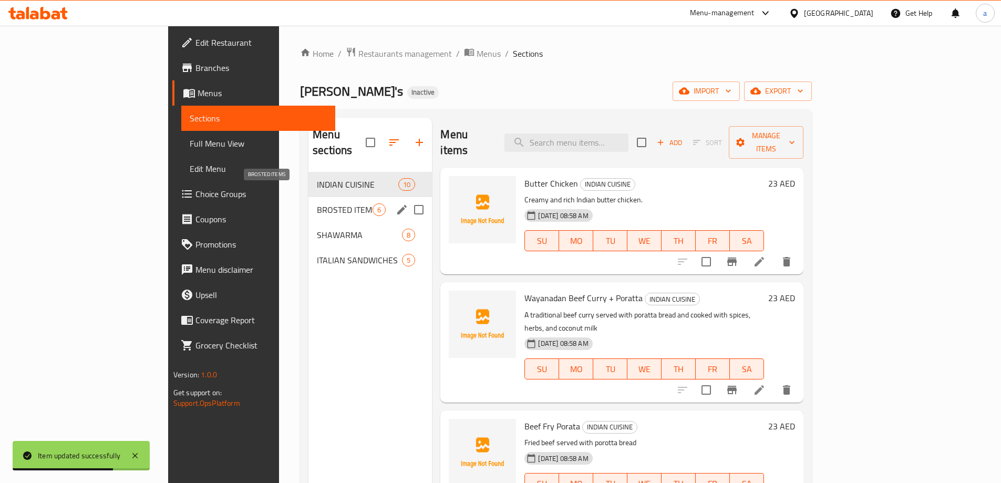
click at [317, 203] on span "BROSTED ITEMS" at bounding box center [345, 209] width 56 height 13
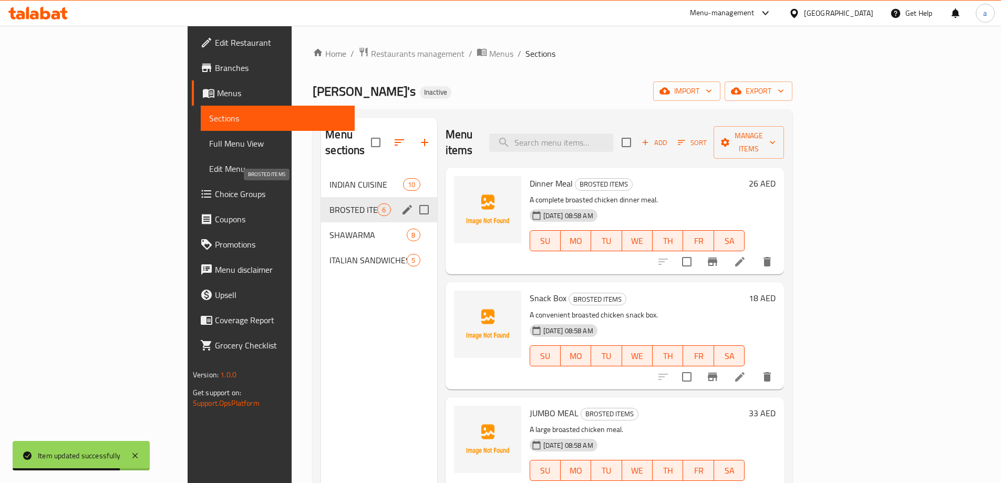
click at [329, 203] on span "BROSTED ITEMS" at bounding box center [353, 209] width 48 height 13
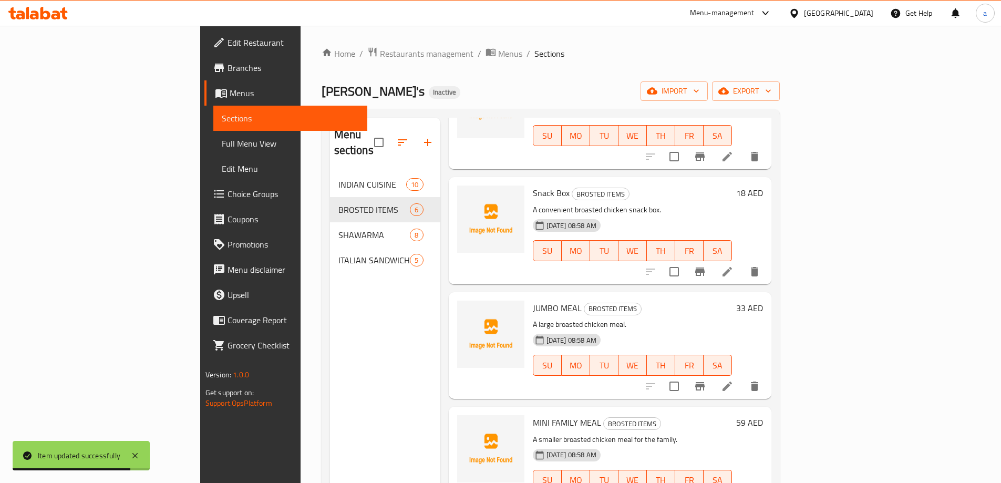
scroll to position [232, 0]
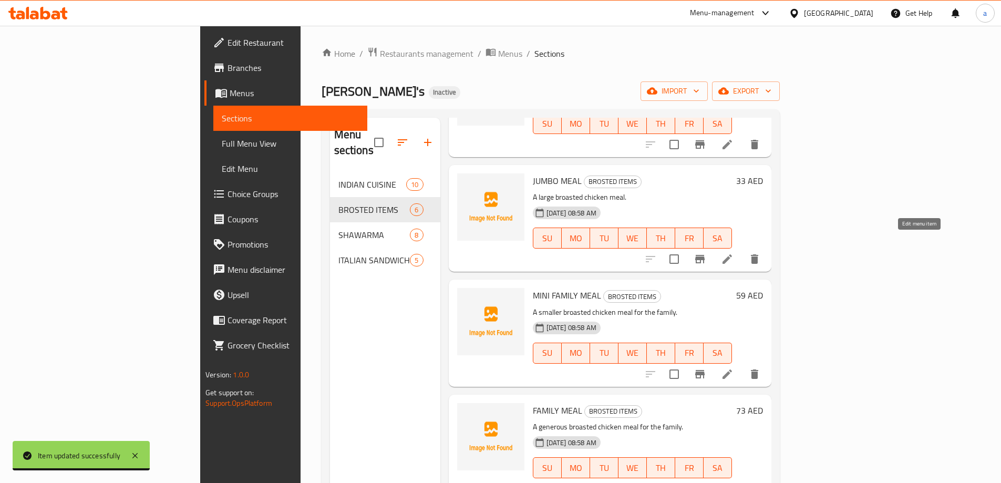
click at [733, 253] on icon at bounding box center [727, 259] width 13 height 13
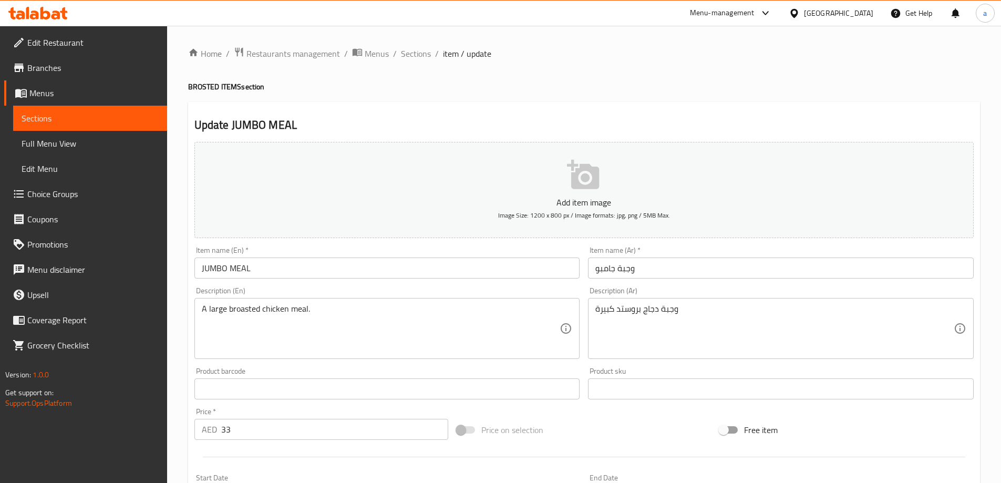
click at [310, 258] on input "JUMBO MEAL" at bounding box center [387, 267] width 386 height 21
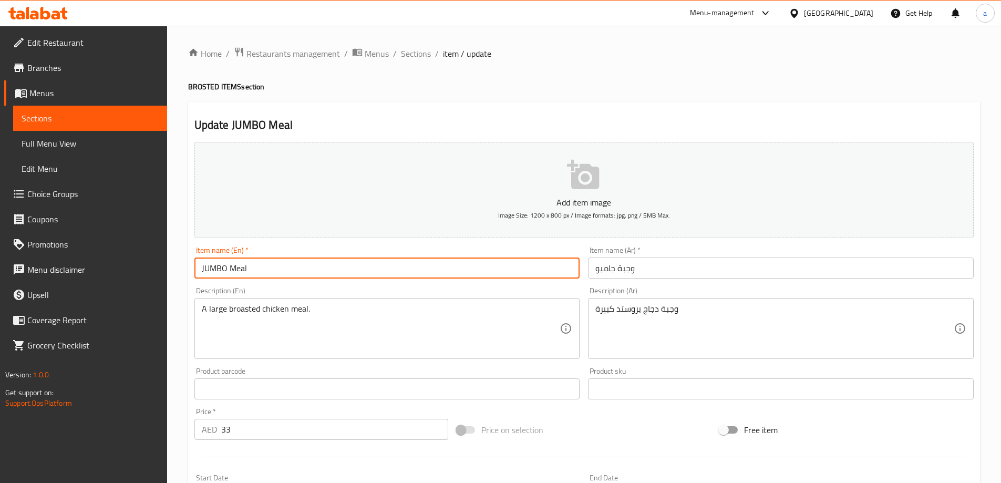
click at [227, 272] on input "JUMBO Meal" at bounding box center [387, 267] width 386 height 21
type input "Jumpo Meal"
click at [269, 280] on div "Item name (En)   * Jumpo Meal Item name (En) *" at bounding box center [387, 262] width 394 height 40
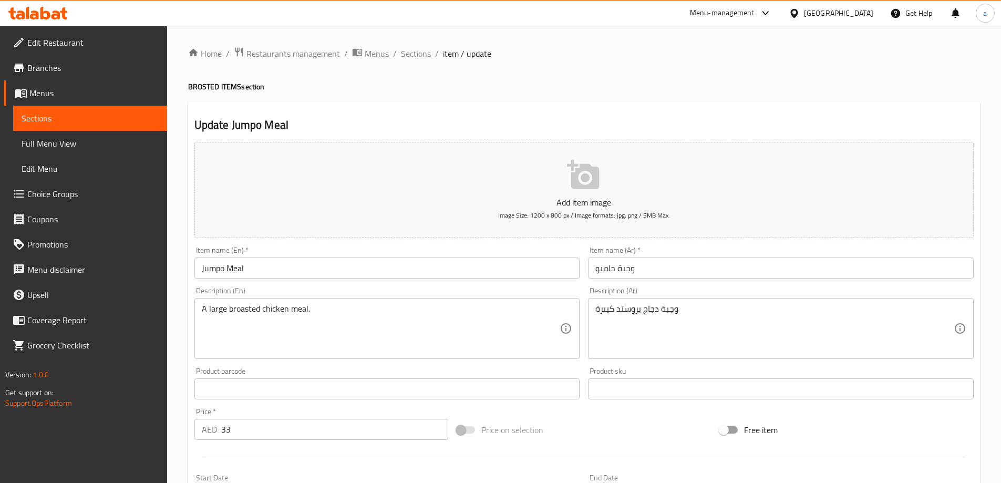
click at [211, 270] on input "Jumpo Meal" at bounding box center [387, 267] width 386 height 21
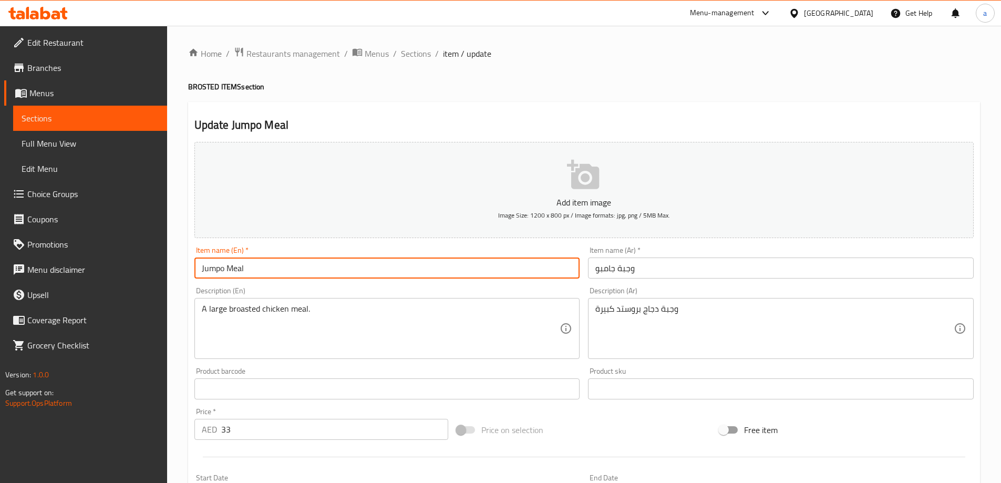
click at [211, 270] on input "Jumpo Meal" at bounding box center [387, 267] width 386 height 21
click at [330, 288] on div "Description (En) A large broasted chicken meal. Description (En)" at bounding box center [387, 323] width 386 height 72
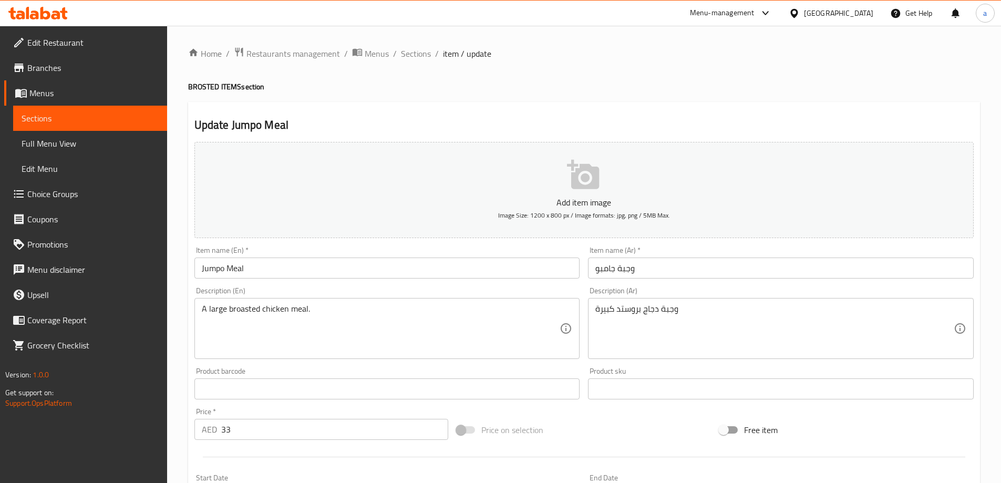
click at [522, 289] on div "Description (En) A large broasted chicken meal. Description (En)" at bounding box center [387, 323] width 386 height 72
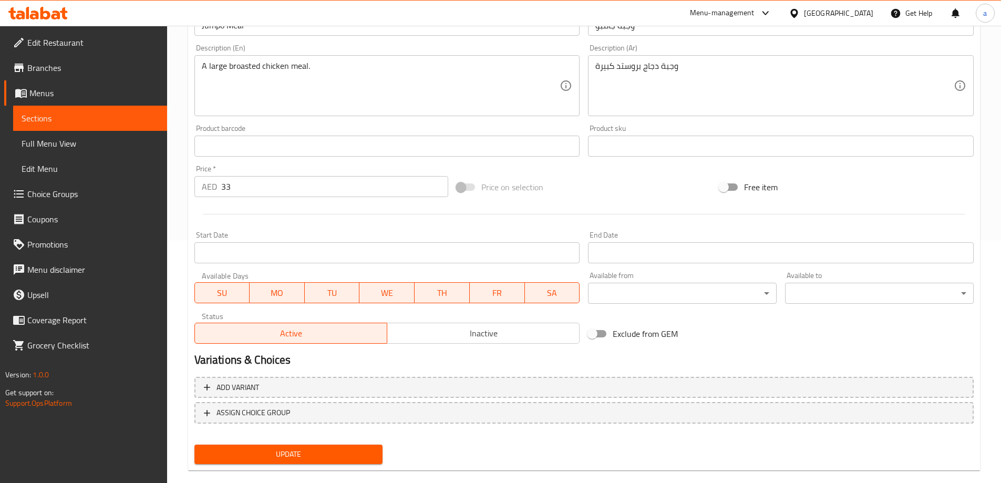
scroll to position [260, 0]
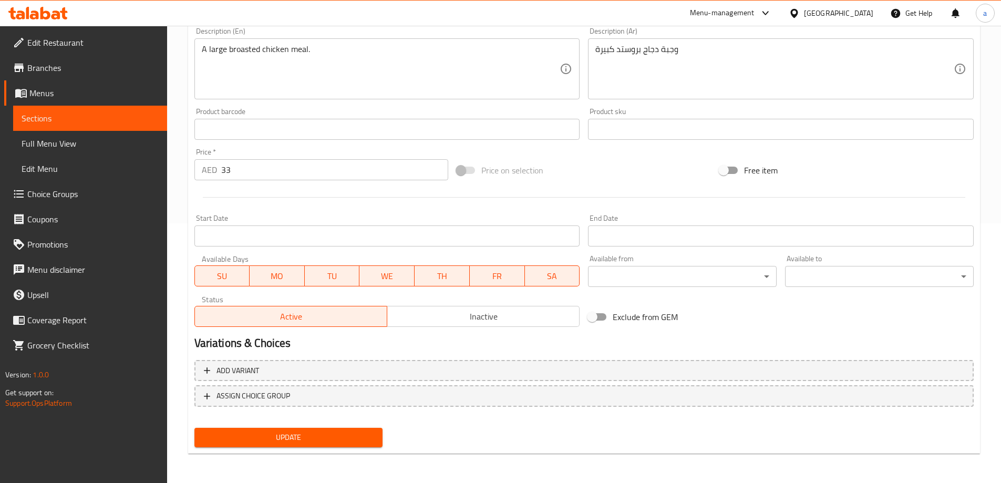
click at [318, 430] on button "Update" at bounding box center [288, 437] width 189 height 19
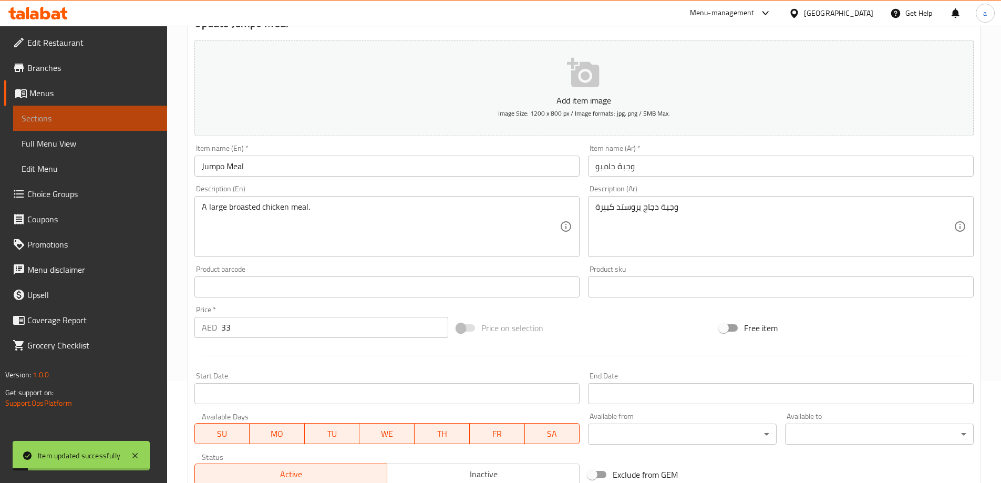
click at [118, 117] on span "Sections" at bounding box center [90, 118] width 137 height 13
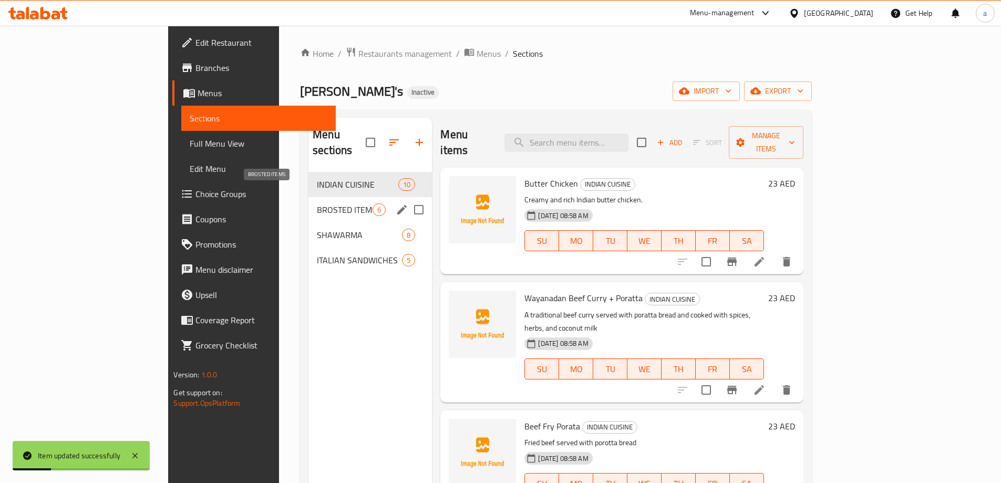
click at [317, 203] on span "BROSTED ITEMS" at bounding box center [345, 209] width 56 height 13
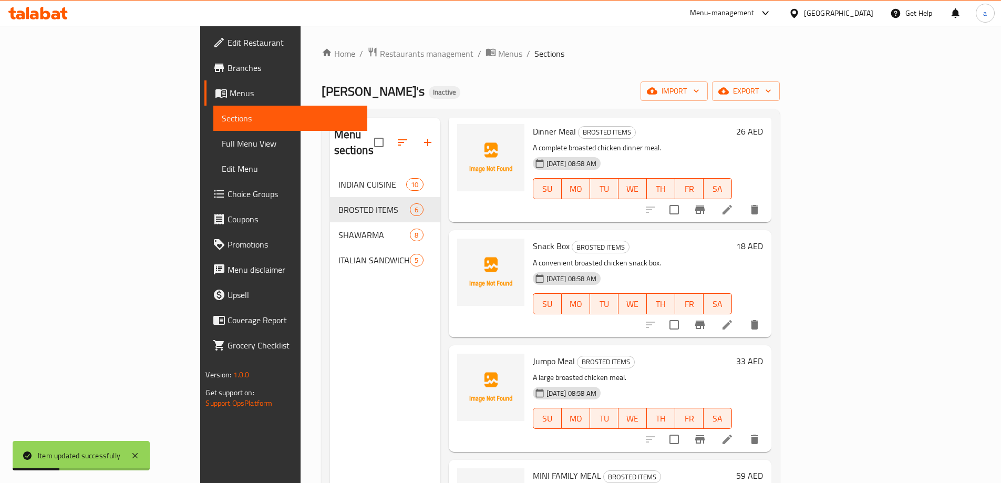
scroll to position [158, 0]
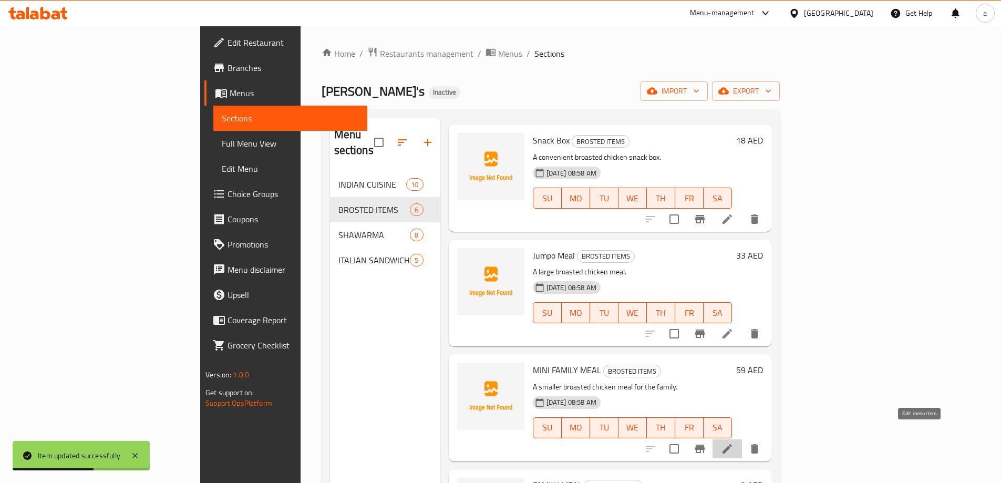
click at [733, 442] on icon at bounding box center [727, 448] width 13 height 13
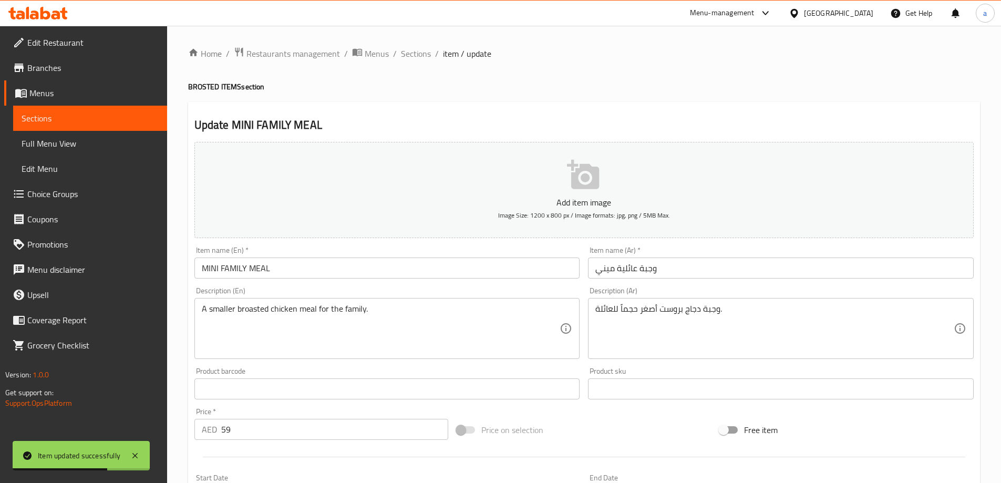
click at [358, 269] on input "MINI FAMILY MEAL" at bounding box center [387, 267] width 386 height 21
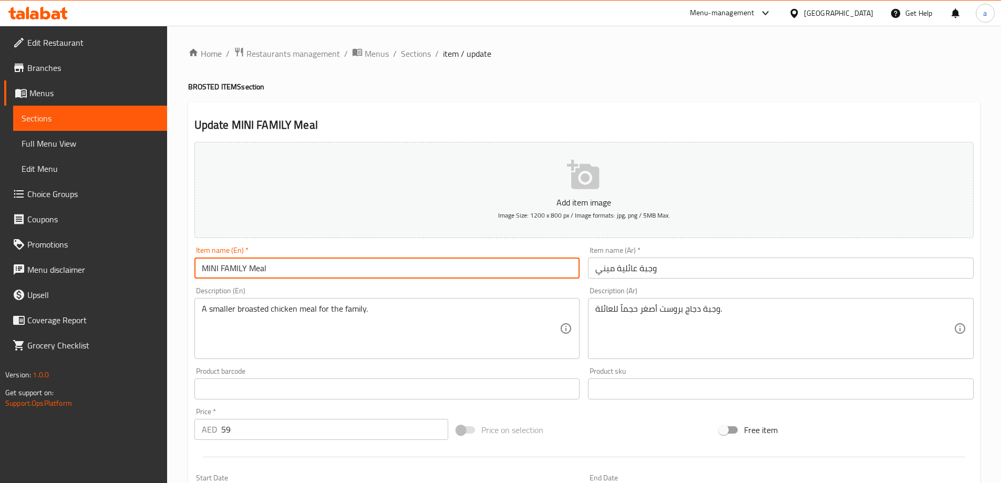
click at [247, 271] on input "MINI FAMILY Meal" at bounding box center [387, 267] width 386 height 21
click at [220, 267] on input "MINI Family Meal" at bounding box center [387, 267] width 386 height 21
click at [216, 268] on input "MINI Family Meal" at bounding box center [387, 267] width 386 height 21
click at [217, 266] on input "MINI Family Meal" at bounding box center [387, 267] width 386 height 21
type input "Mini Family Meal"
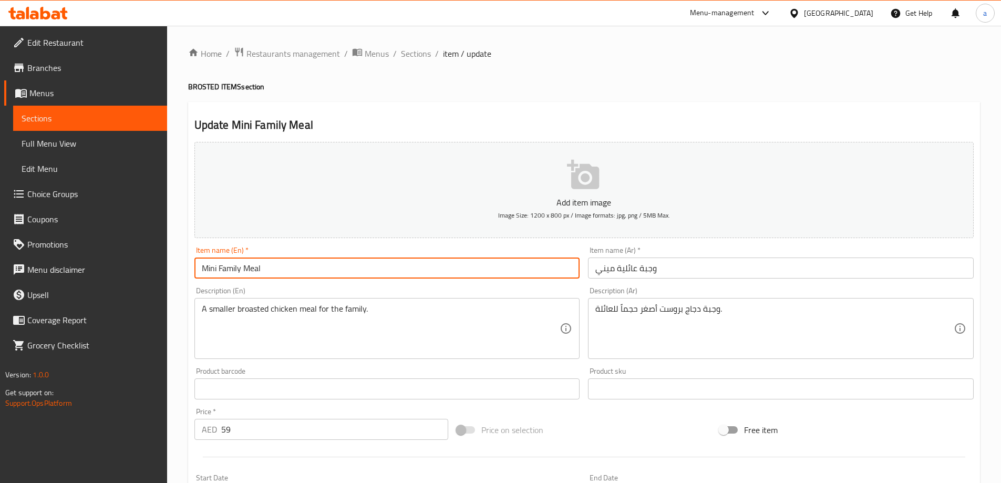
click at [285, 288] on div "Description (En) A smaller broasted chicken meal for the family. Description (E…" at bounding box center [387, 323] width 386 height 72
click at [289, 269] on input "Mini Family Meal" at bounding box center [387, 267] width 386 height 21
click at [412, 287] on div "Description (En) A smaller broasted chicken meal for the family. Description (E…" at bounding box center [387, 323] width 386 height 72
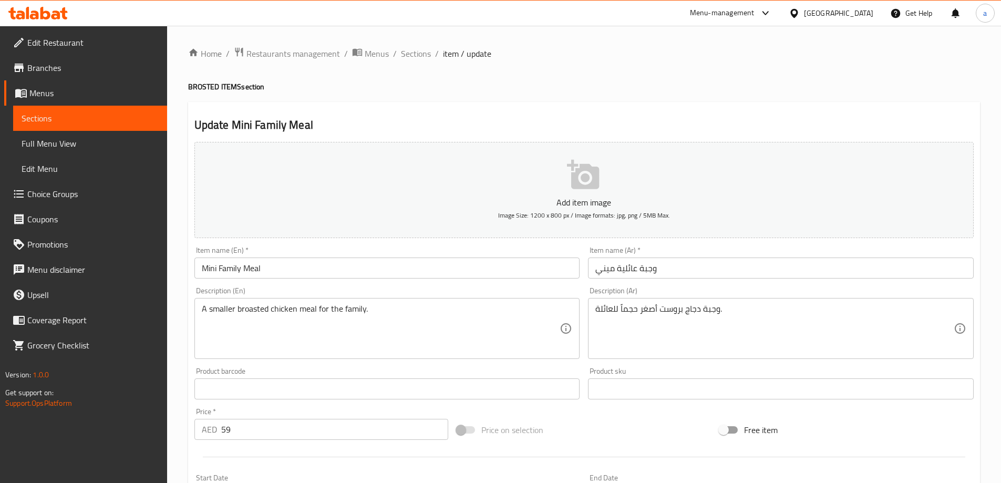
click at [214, 264] on input "Mini Family Meal" at bounding box center [387, 267] width 386 height 21
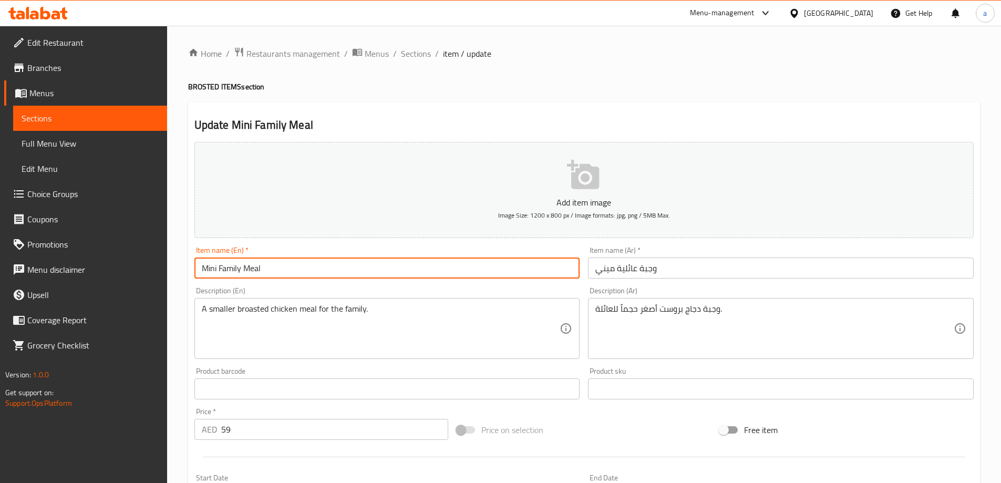
click at [214, 264] on input "Mini Family Meal" at bounding box center [387, 267] width 386 height 21
click at [392, 279] on div "Item name (En)   * Mini Family Meal Item name (En) *" at bounding box center [387, 262] width 394 height 40
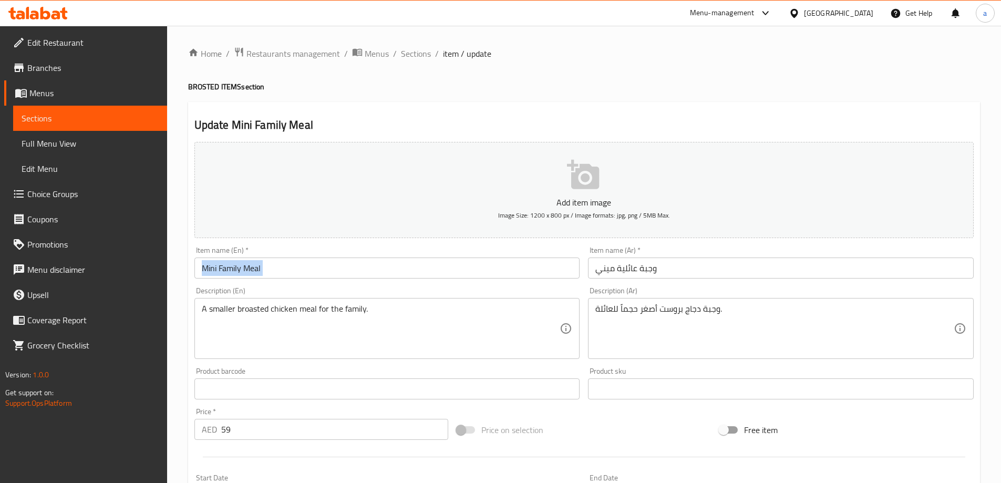
click at [392, 279] on div "Item name (En)   * Mini Family Meal Item name (En) *" at bounding box center [387, 262] width 394 height 40
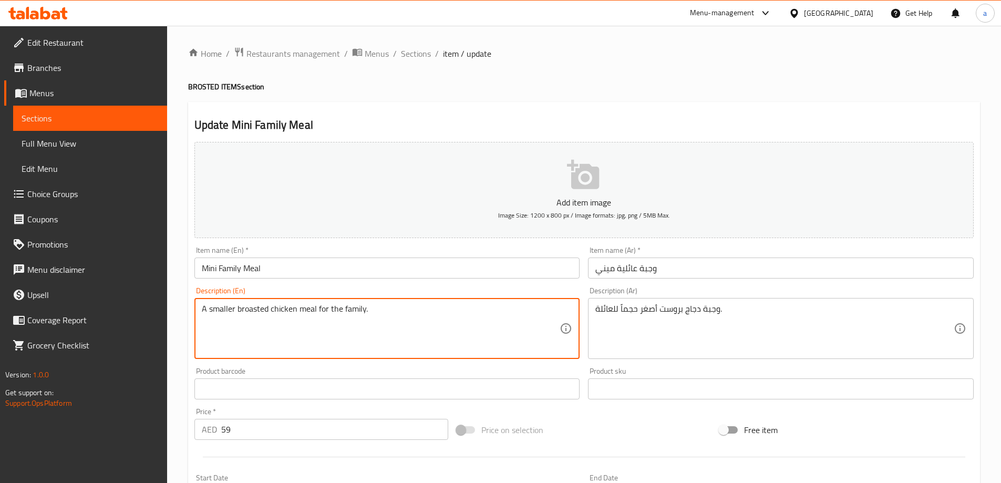
click at [378, 313] on textarea "A smaller broasted chicken meal for the family." at bounding box center [381, 329] width 358 height 50
click at [393, 318] on textarea "A smaller broasted chicken meal for the family." at bounding box center [381, 329] width 358 height 50
click at [478, 290] on div "Description (En) A smaller broasted chicken meal for the family. Description (E…" at bounding box center [387, 323] width 386 height 72
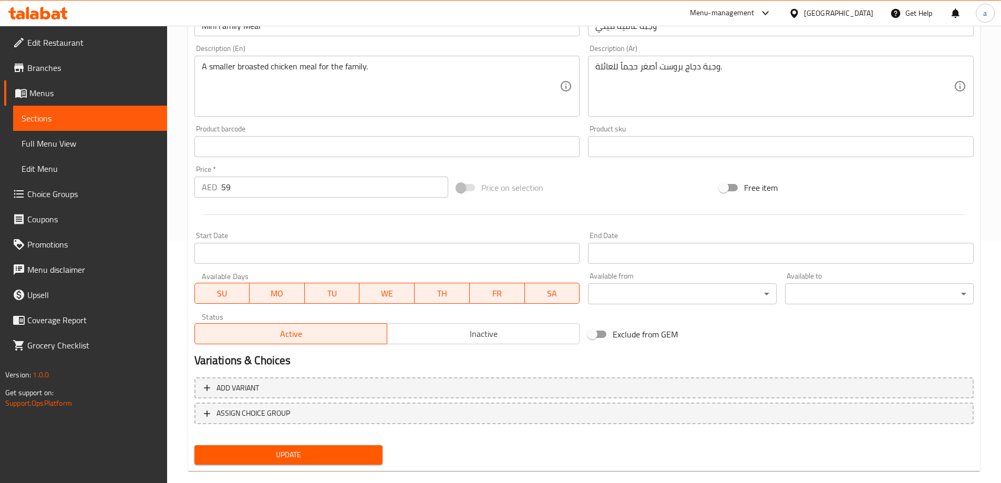
scroll to position [260, 0]
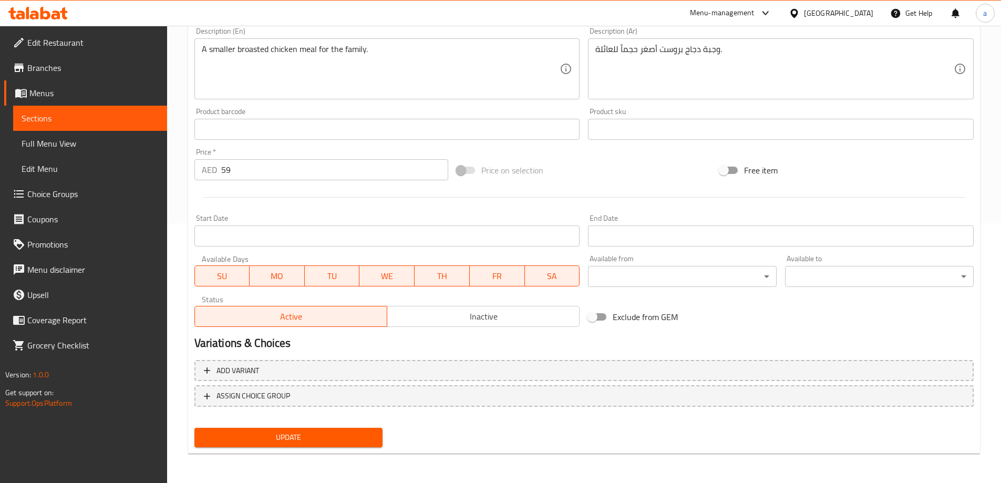
click at [292, 432] on span "Update" at bounding box center [289, 437] width 172 height 13
click at [72, 113] on span "Sections" at bounding box center [90, 118] width 137 height 13
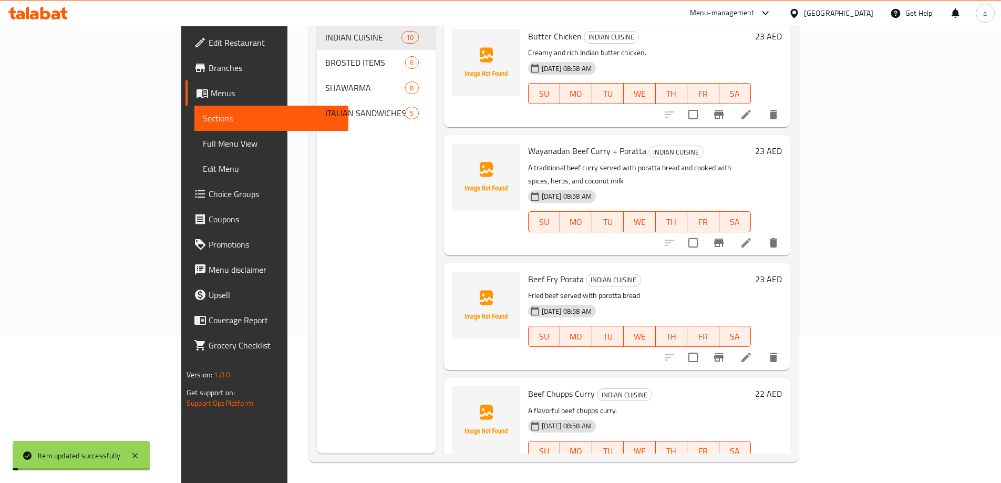
scroll to position [147, 0]
click at [358, 242] on div "Menu sections INDIAN CUISINE 10 BROSTED ITEMS 6 SHAWARMA 8 ITALIAN SANDWICHES 5" at bounding box center [376, 212] width 118 height 483
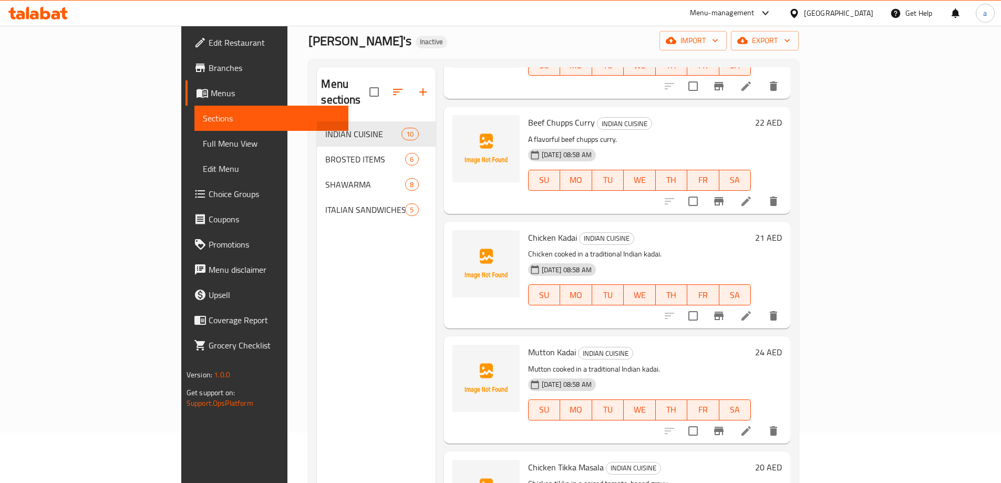
scroll to position [0, 0]
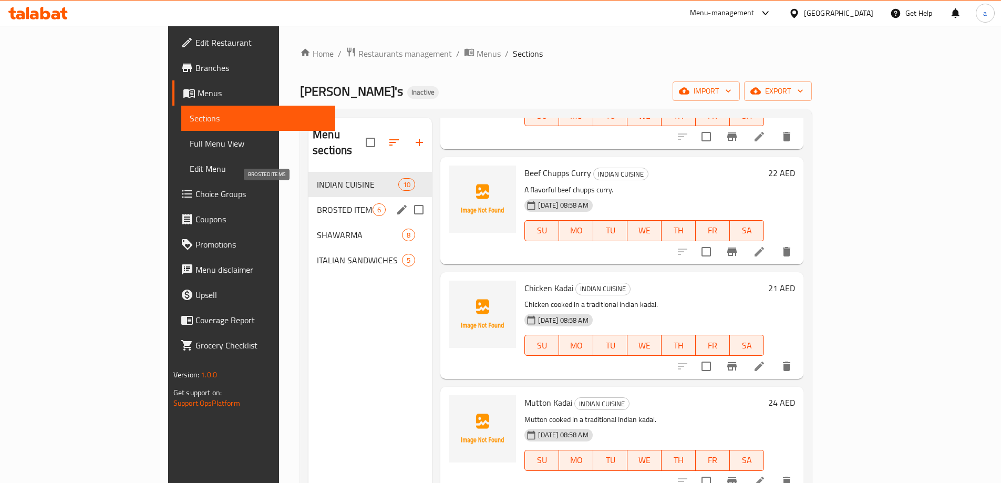
click at [317, 203] on span "BROSTED ITEMS" at bounding box center [345, 209] width 56 height 13
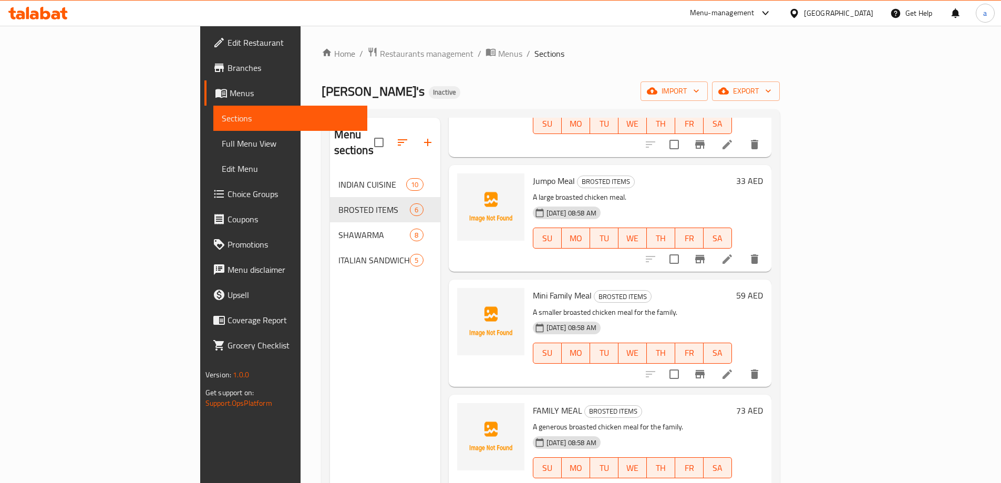
scroll to position [147, 0]
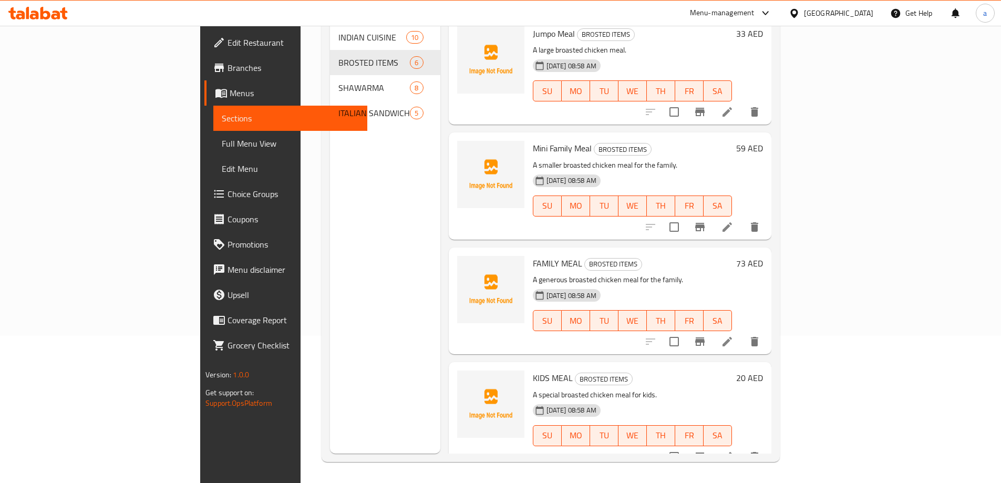
click at [742, 332] on li at bounding box center [726, 341] width 29 height 19
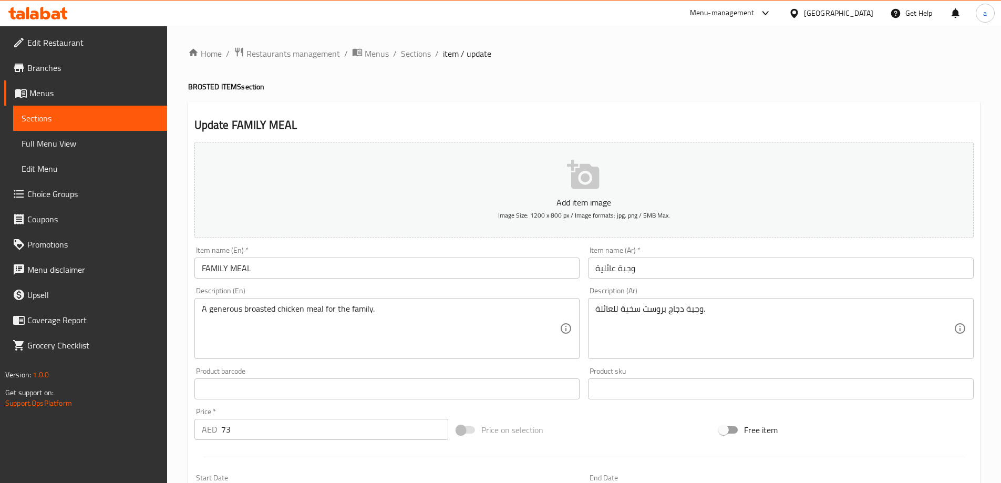
click at [340, 260] on input "FAMILY MEAL" at bounding box center [387, 267] width 386 height 21
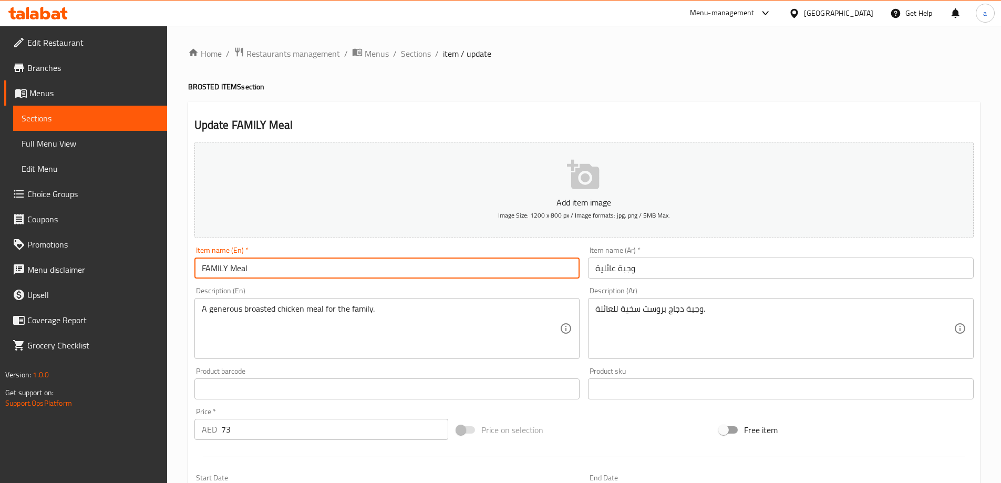
click at [226, 272] on input "FAMILY Meal" at bounding box center [387, 267] width 386 height 21
type input "Family Meal"
click at [335, 279] on div "Item name (En)   * Family Meal Item name (En) *" at bounding box center [387, 262] width 394 height 40
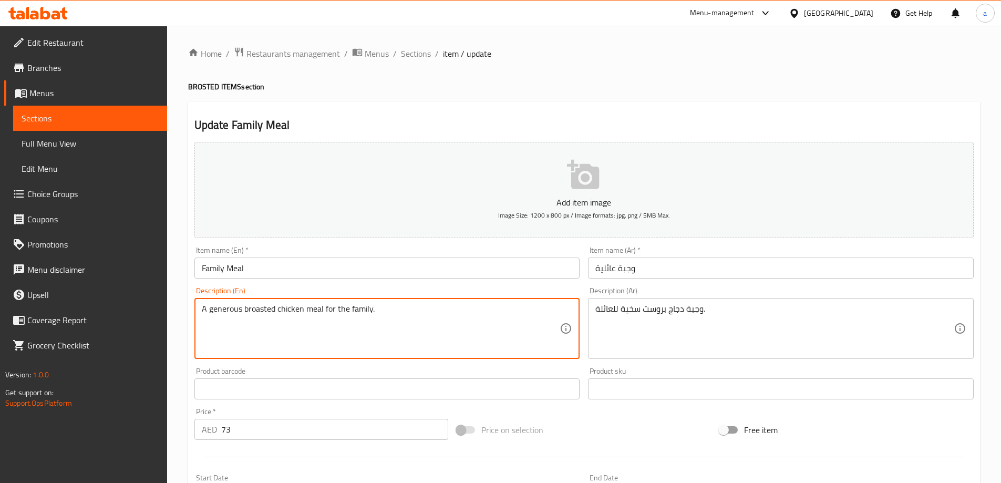
click at [234, 310] on textarea "A generous broasted chicken meal for the family." at bounding box center [381, 329] width 358 height 50
click at [301, 290] on div "Description (En) A generous broasted chicken meal for the family. Description (…" at bounding box center [387, 323] width 386 height 72
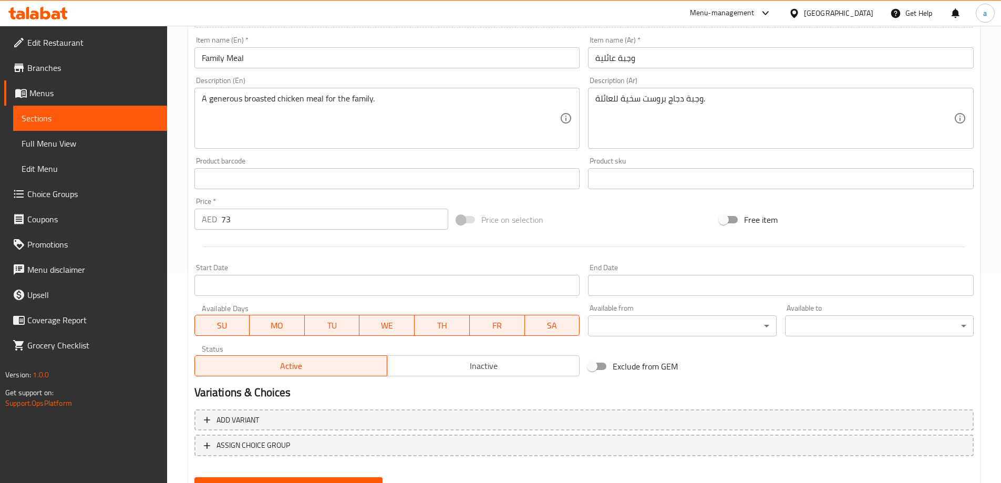
scroll to position [260, 0]
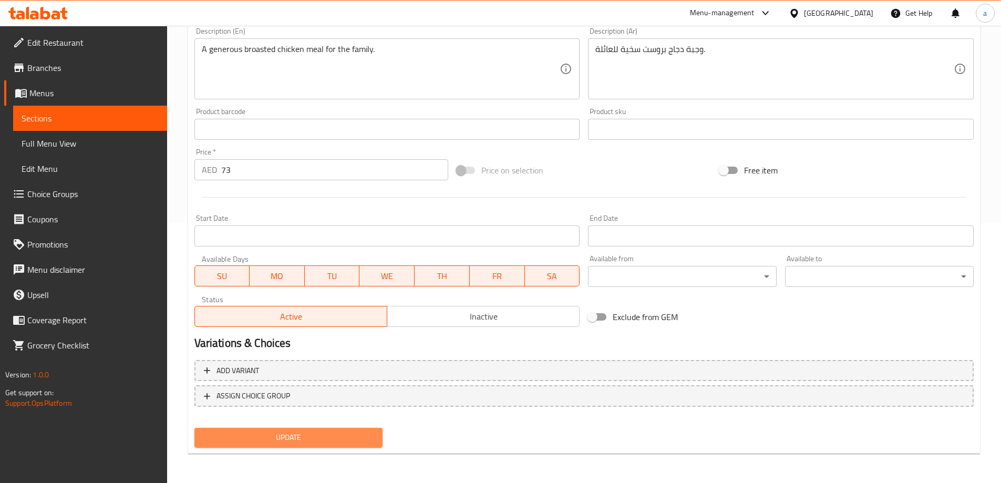
click at [312, 431] on span "Update" at bounding box center [289, 437] width 172 height 13
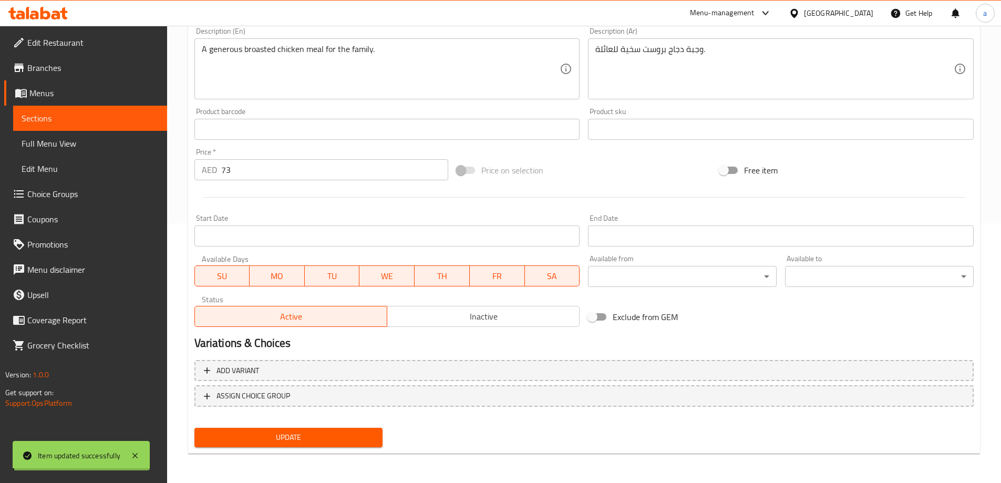
click at [133, 117] on span "Sections" at bounding box center [90, 118] width 137 height 13
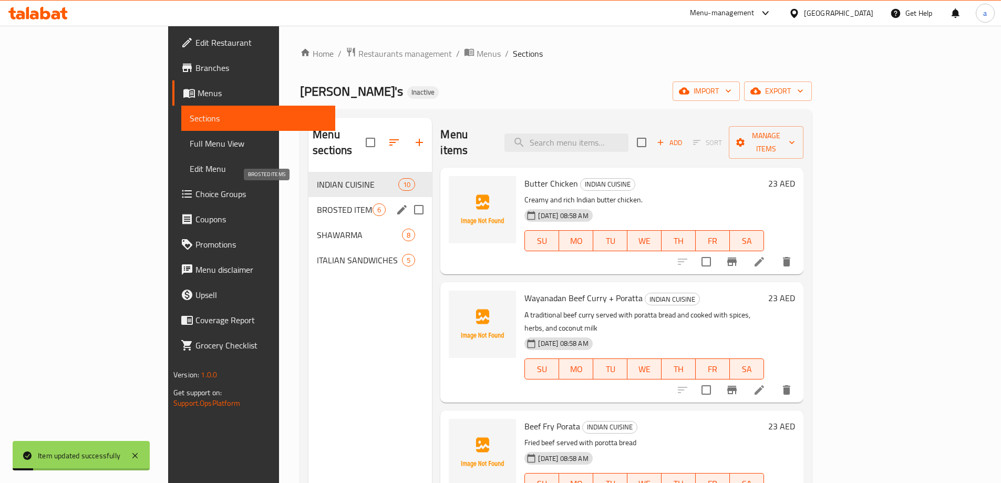
click at [317, 203] on span "BROSTED ITEMS" at bounding box center [345, 209] width 56 height 13
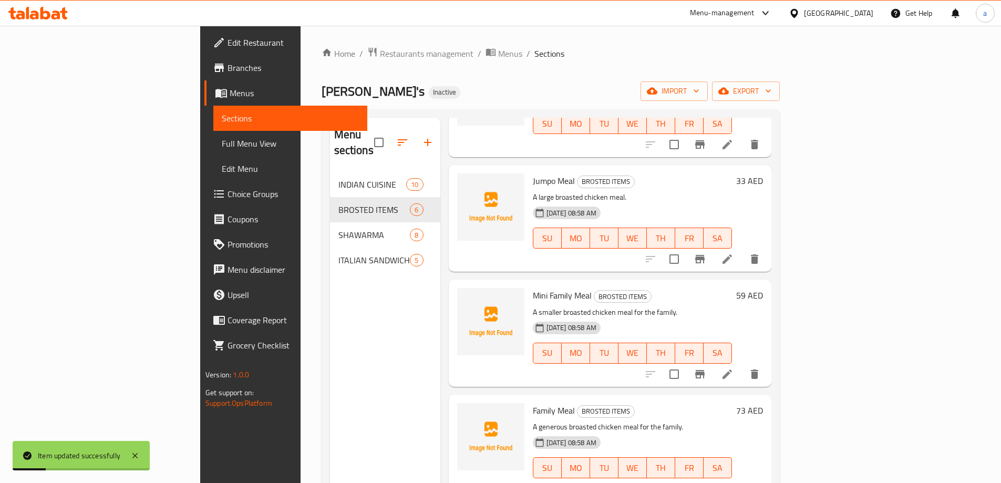
scroll to position [147, 0]
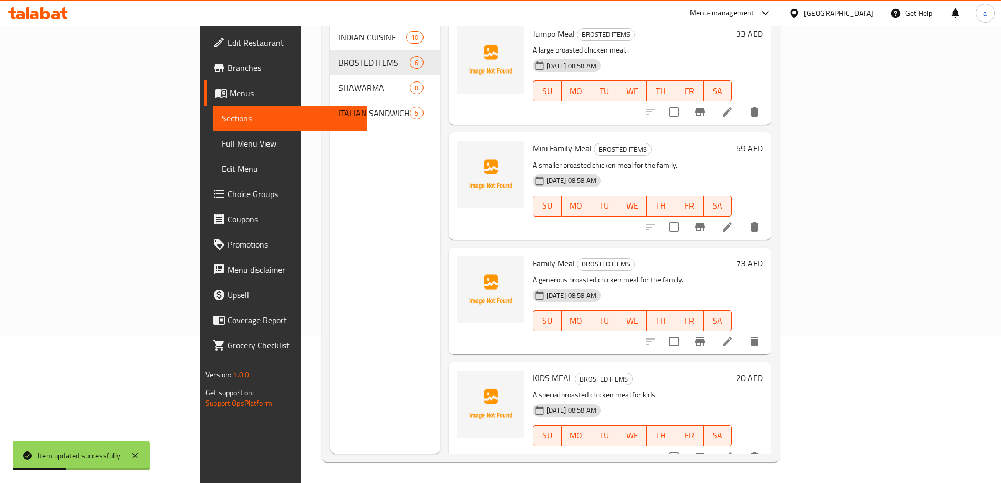
click at [733, 450] on icon at bounding box center [727, 456] width 13 height 13
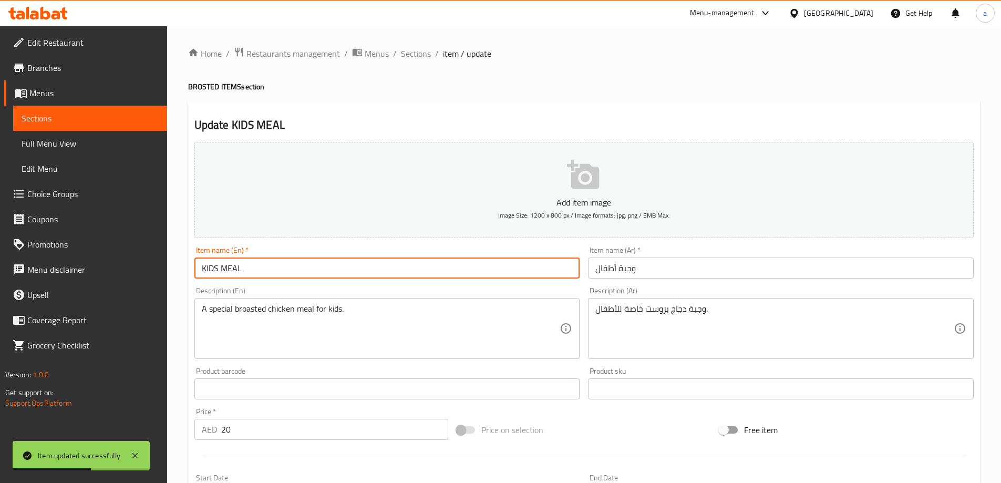
click at [278, 278] on input "KIDS MEAL" at bounding box center [387, 267] width 386 height 21
type input "Kids Meal"
click at [365, 282] on div "Item name (En)   * Kids Meal Item name (En) *" at bounding box center [387, 262] width 394 height 40
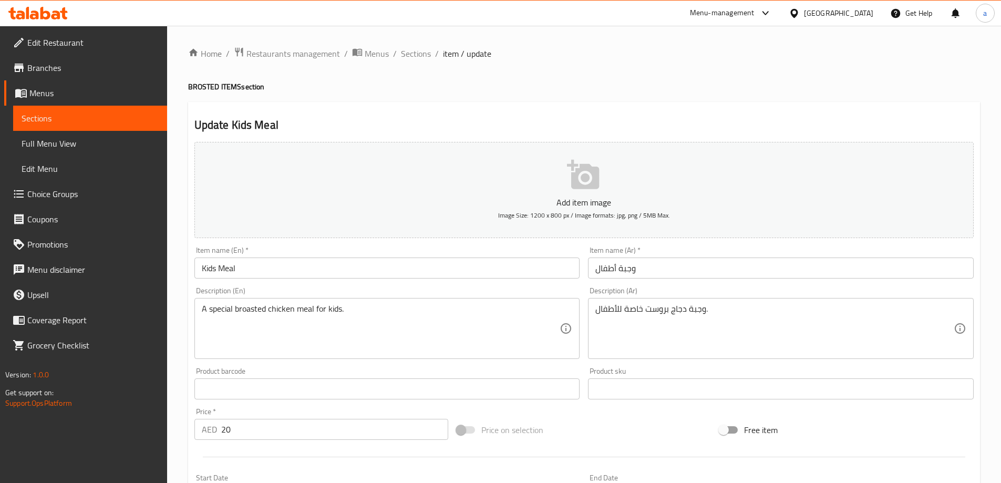
click at [510, 290] on div "Description (En) A special broasted chicken meal for kids. Description (En)" at bounding box center [387, 323] width 386 height 72
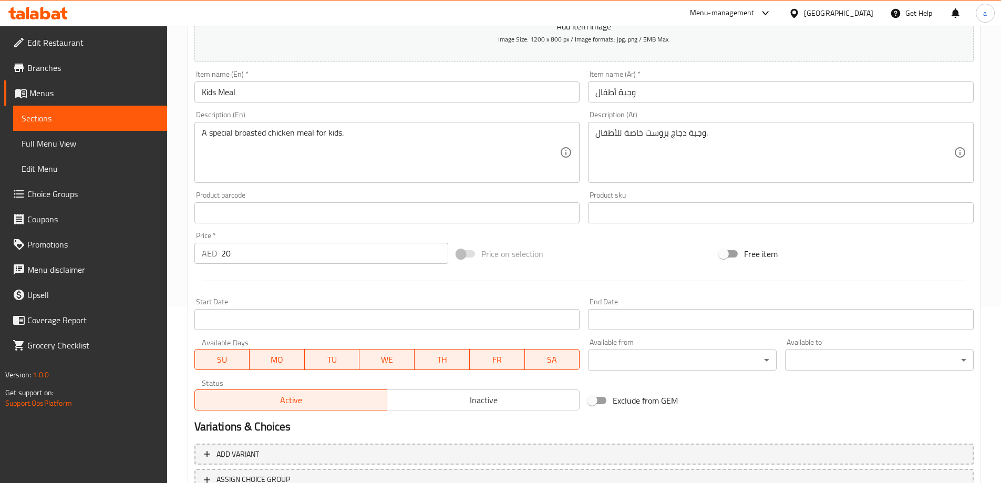
scroll to position [260, 0]
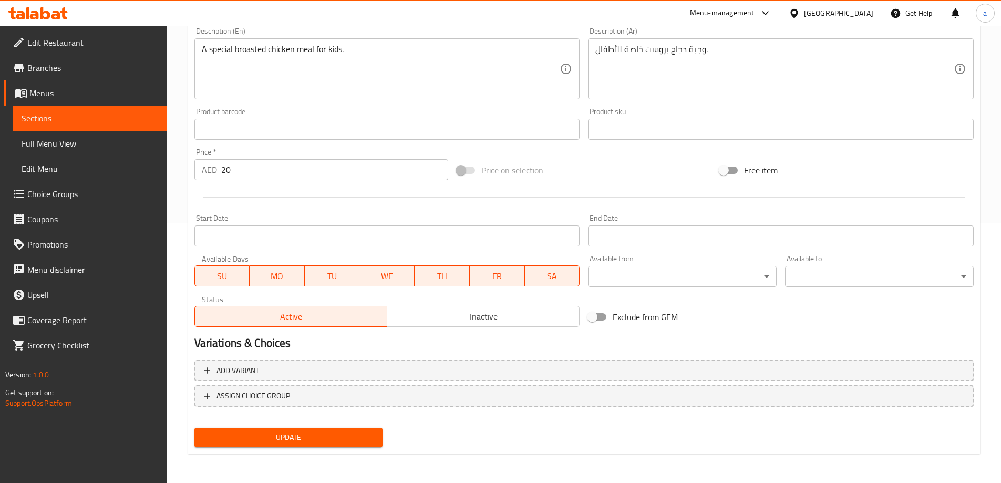
click at [274, 431] on span "Update" at bounding box center [289, 437] width 172 height 13
click at [112, 121] on span "Sections" at bounding box center [90, 118] width 137 height 13
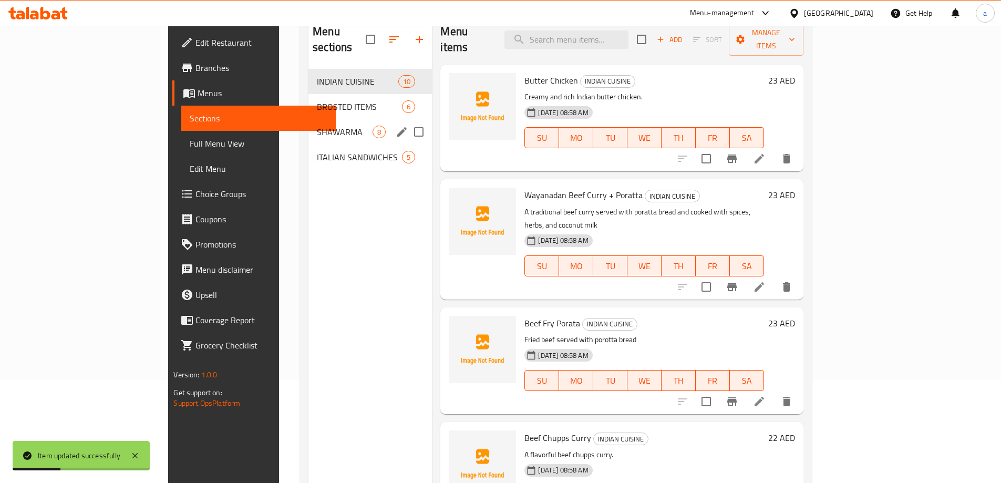
scroll to position [42, 0]
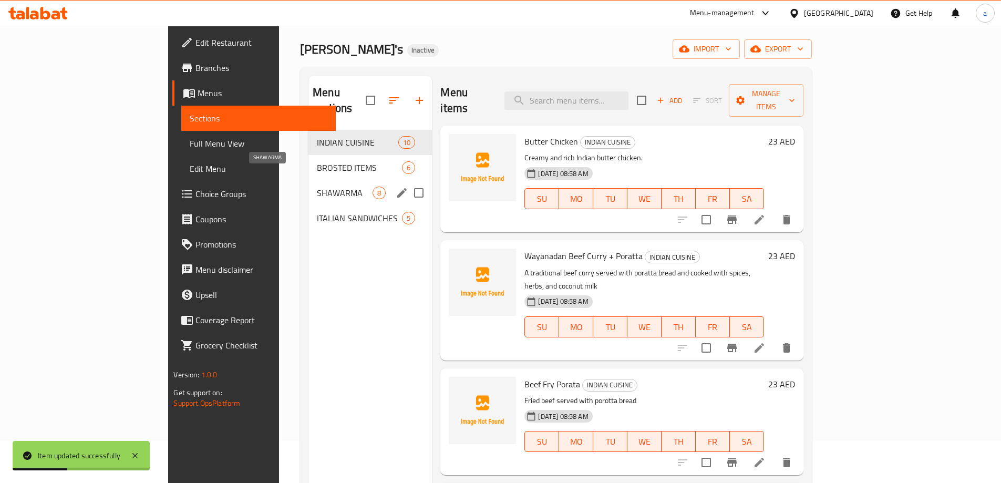
click at [317, 186] on span "SHAWARMA" at bounding box center [345, 192] width 56 height 13
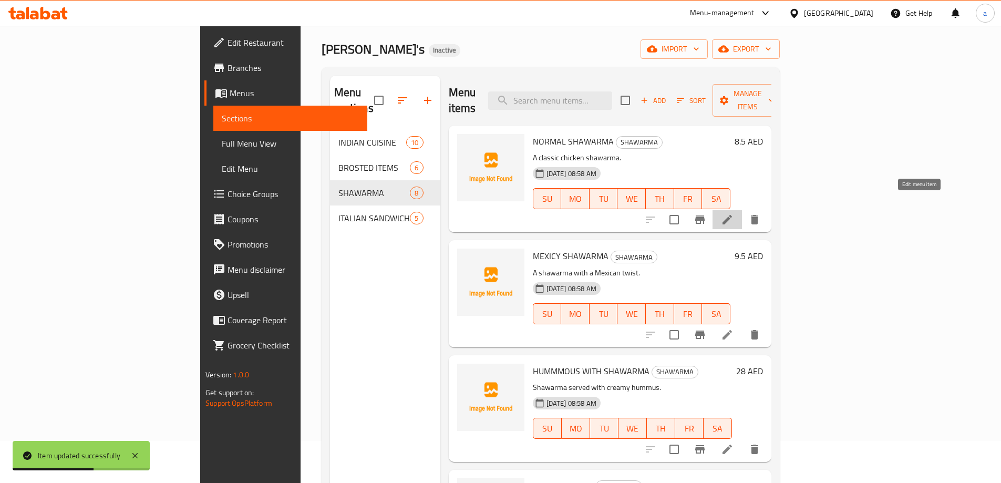
click at [733, 213] on icon at bounding box center [727, 219] width 13 height 13
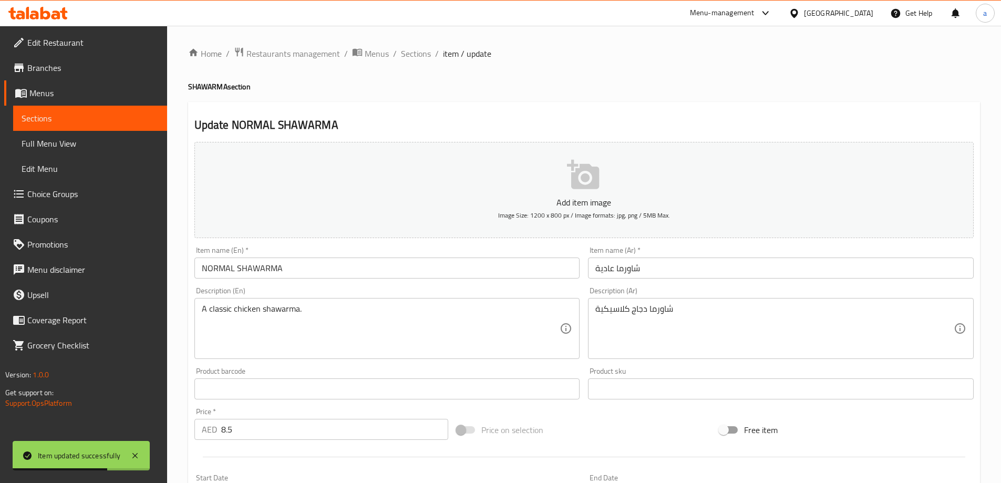
click at [303, 268] on input "NORMAL SHAWARMA" at bounding box center [387, 267] width 386 height 21
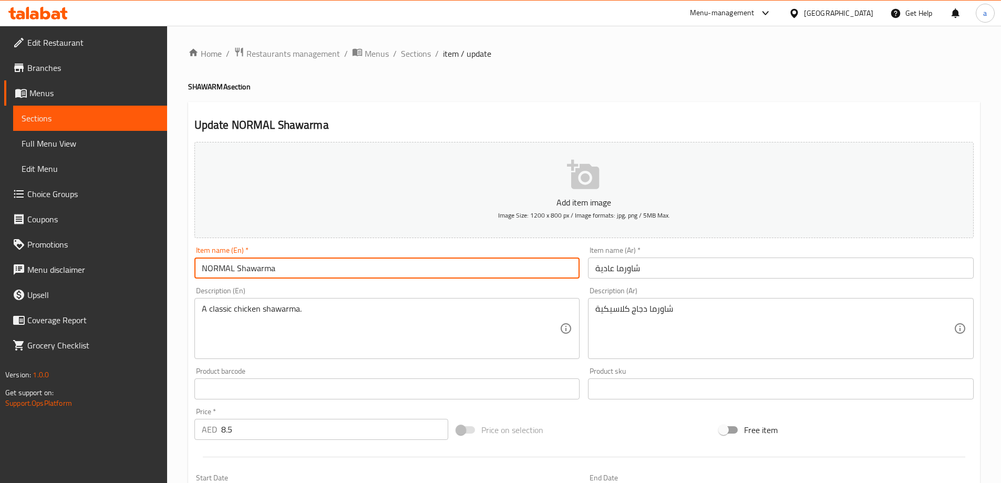
click at [233, 267] on input "NORMAL Shawarma" at bounding box center [387, 267] width 386 height 21
type input "Normal Shawarma"
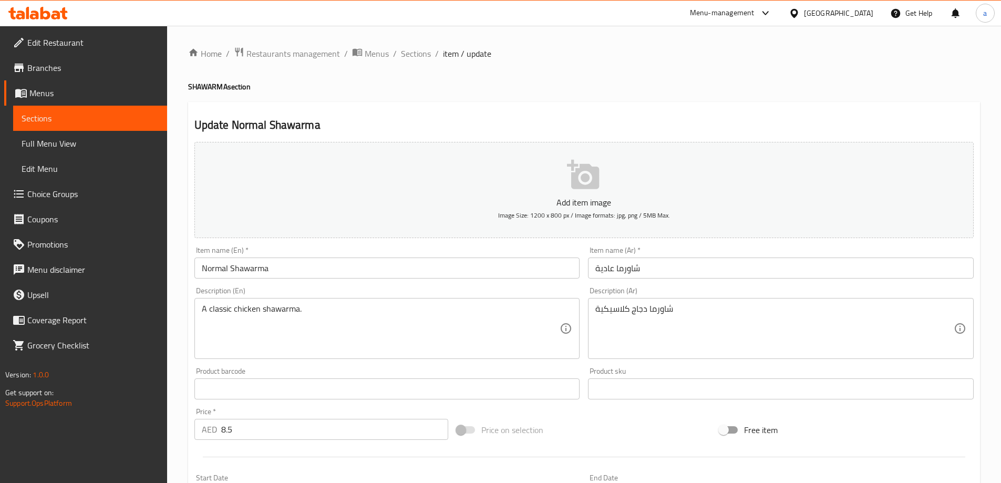
click at [311, 292] on div "Description (En) A classic chicken shawarma. Description (En)" at bounding box center [387, 323] width 386 height 72
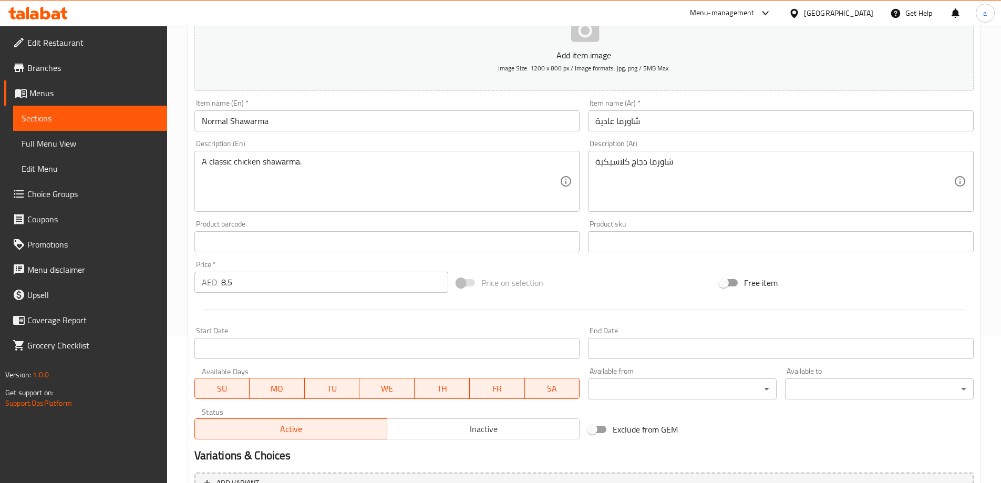
scroll to position [260, 0]
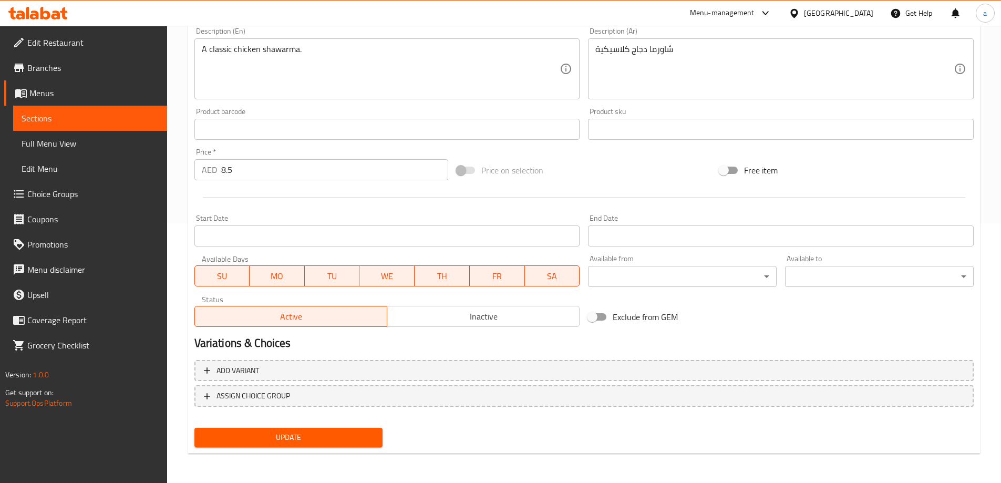
click at [276, 436] on span "Update" at bounding box center [289, 437] width 172 height 13
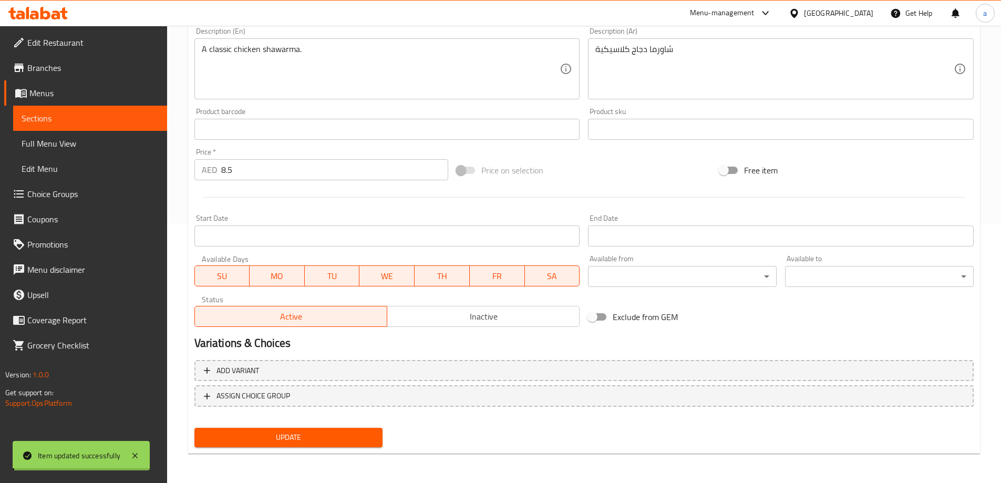
click at [99, 120] on span "Sections" at bounding box center [90, 118] width 137 height 13
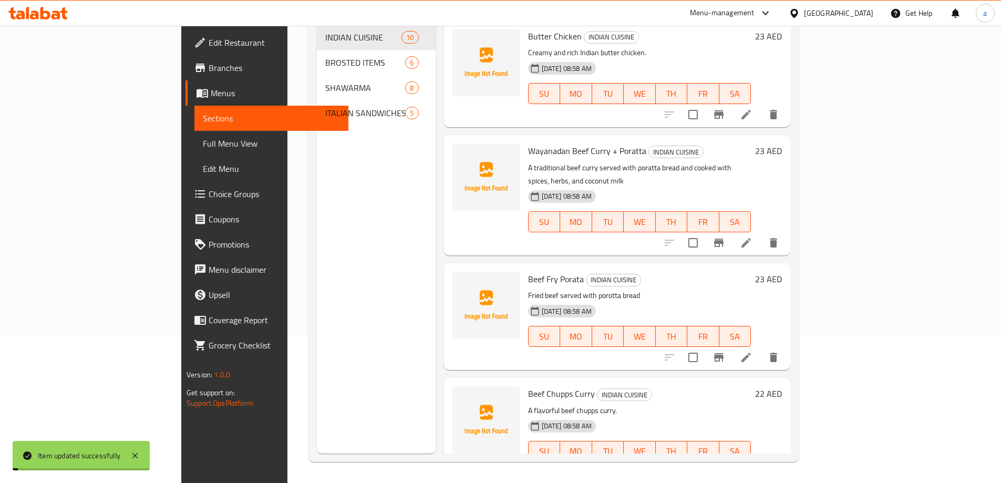
scroll to position [147, 0]
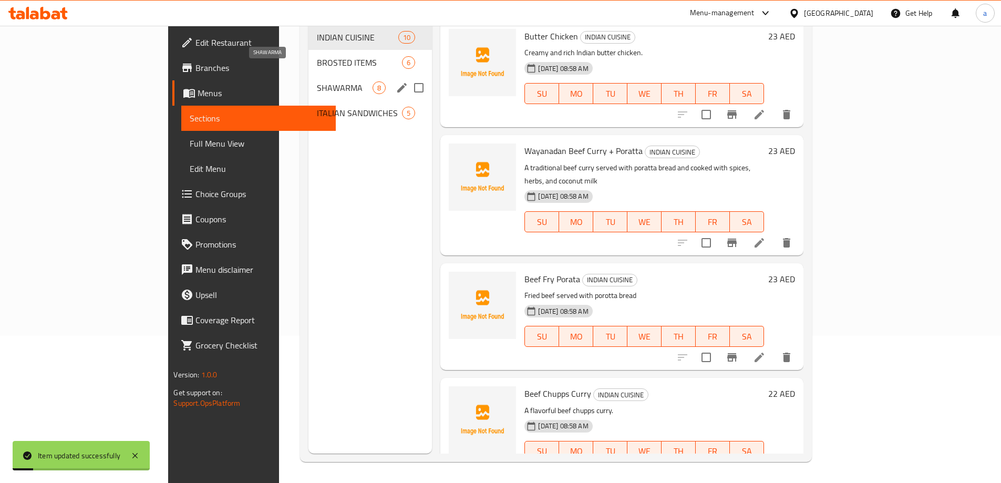
click at [317, 81] on span "SHAWARMA" at bounding box center [345, 87] width 56 height 13
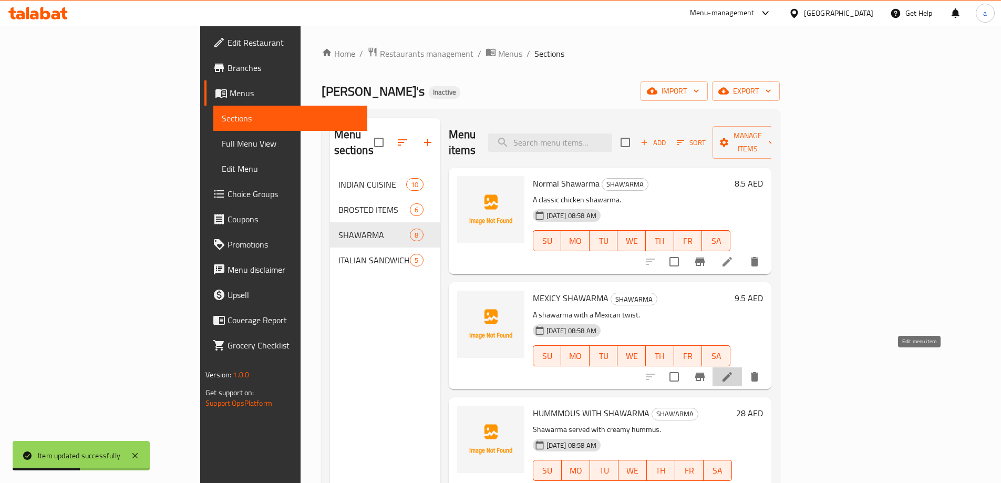
click at [733, 370] on icon at bounding box center [727, 376] width 13 height 13
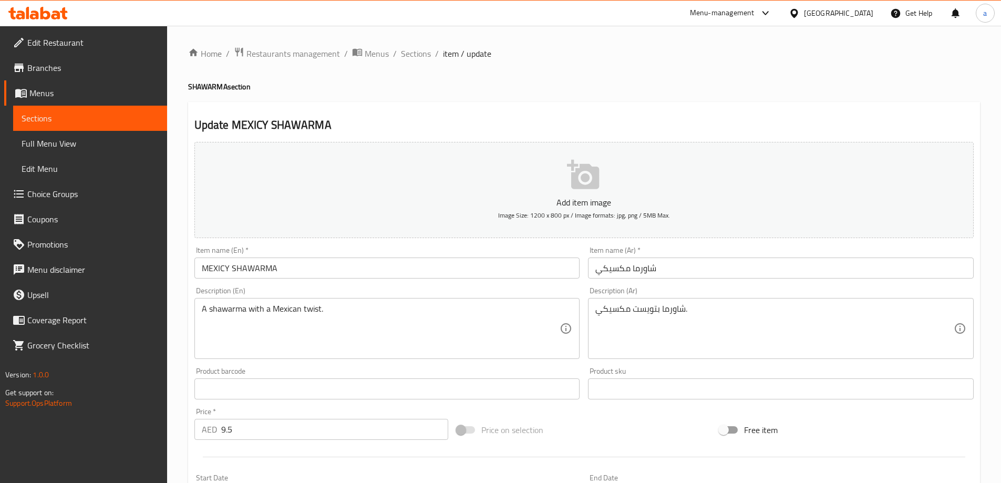
click at [312, 261] on input "MEXICY SHAWARMA" at bounding box center [387, 267] width 386 height 21
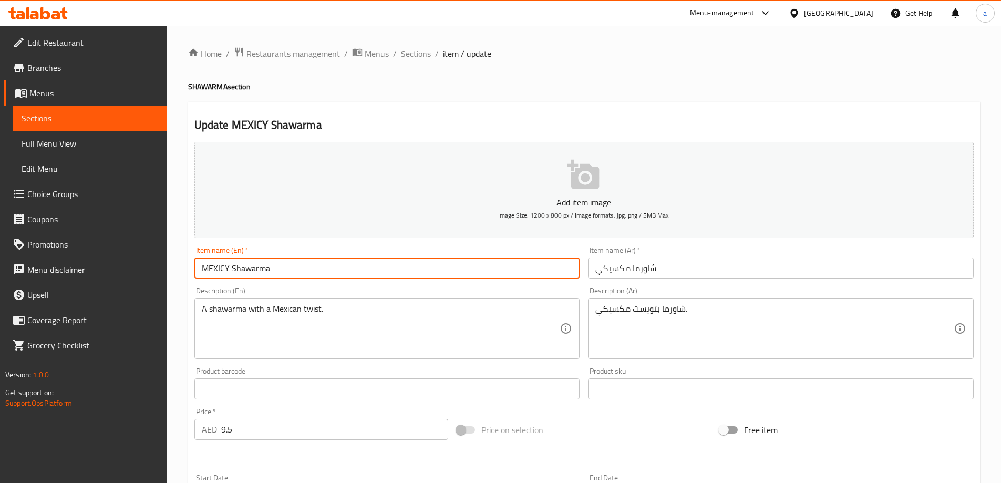
click at [230, 266] on input "MEXICY Shawarma" at bounding box center [387, 267] width 386 height 21
type input "Mexicy Shawarma"
click at [242, 286] on div "Description (En) A shawarma with a Mexican twist. Description (En)" at bounding box center [387, 323] width 394 height 80
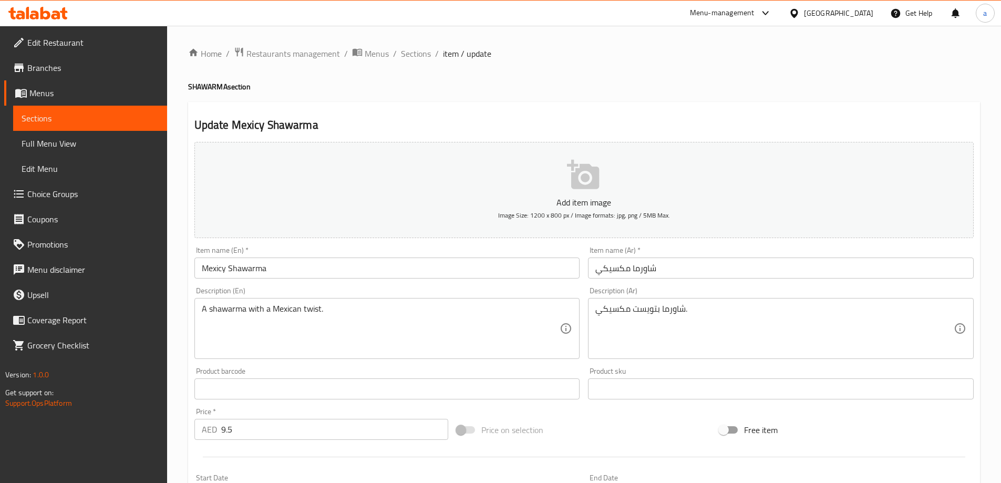
click at [220, 273] on input "Mexicy Shawarma" at bounding box center [387, 267] width 386 height 21
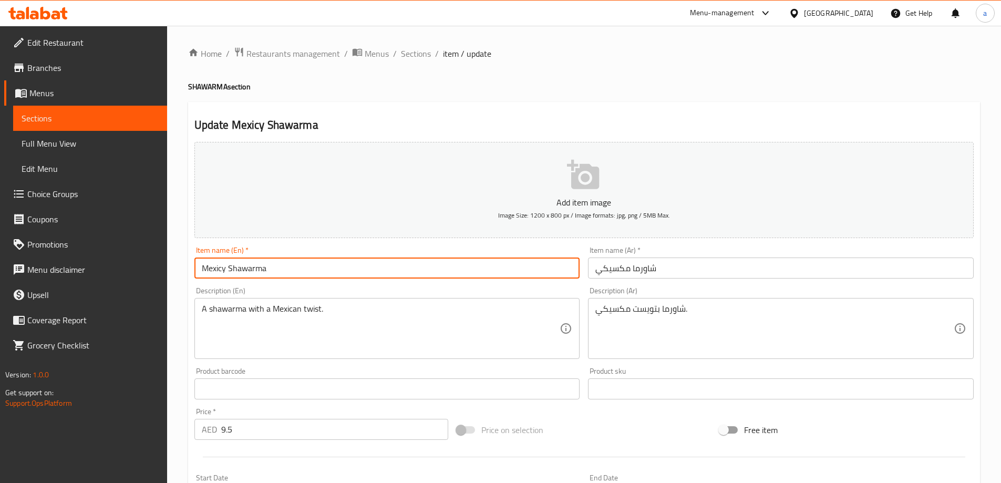
click at [220, 273] on input "Mexicy Shawarma" at bounding box center [387, 267] width 386 height 21
click at [377, 279] on div "Item name (En)   * Mexicy Shawarma Item name (En) *" at bounding box center [387, 262] width 394 height 40
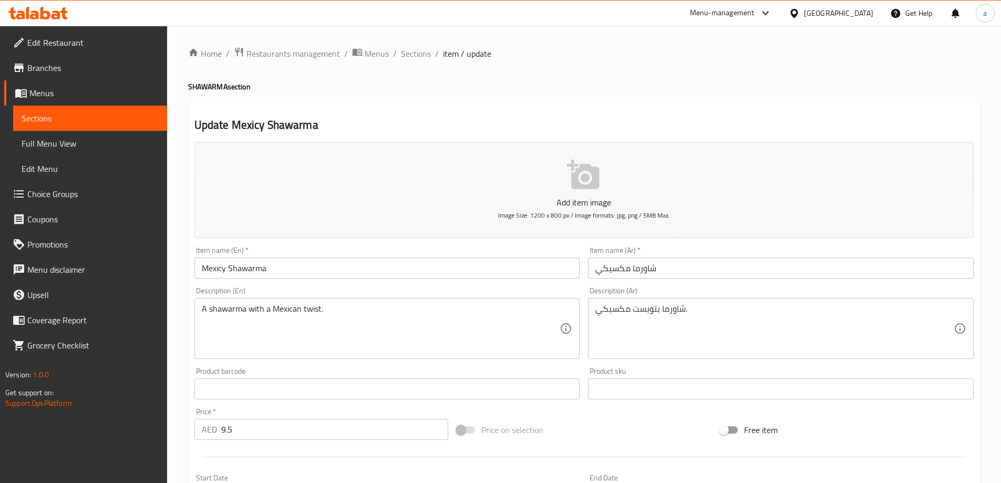
click at [217, 268] on input "Mexicy Shawarma" at bounding box center [387, 267] width 386 height 21
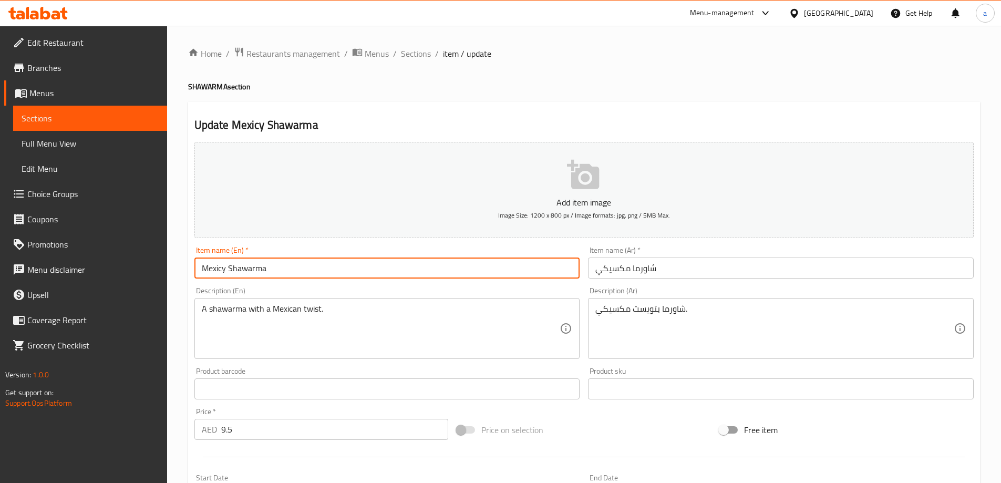
drag, startPoint x: 198, startPoint y: 268, endPoint x: 303, endPoint y: 269, distance: 104.5
click at [303, 269] on input "Mexicy Shawarma" at bounding box center [387, 267] width 386 height 21
click at [368, 282] on div "Item name (En)   * Mexicy Shawarma Item name (En) *" at bounding box center [387, 262] width 394 height 40
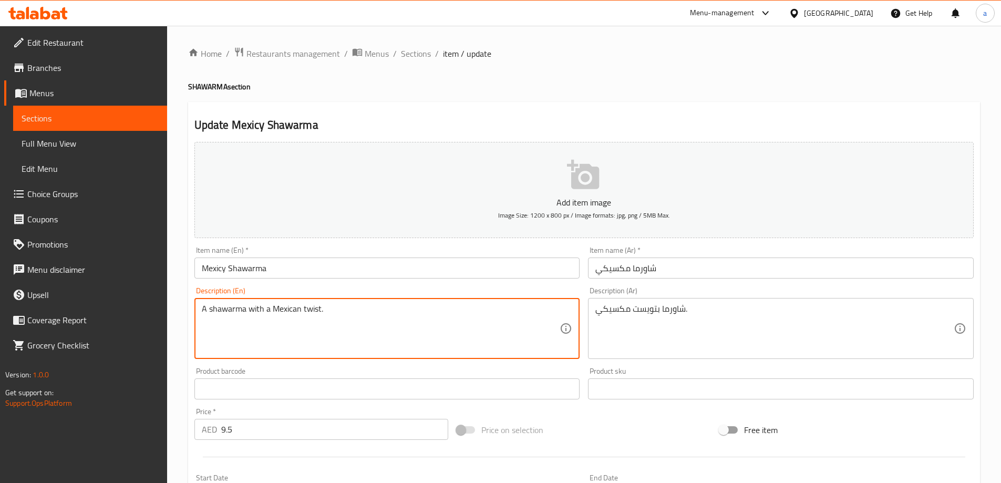
click at [313, 310] on textarea "A shawarma with a Mexican twist." at bounding box center [381, 329] width 358 height 50
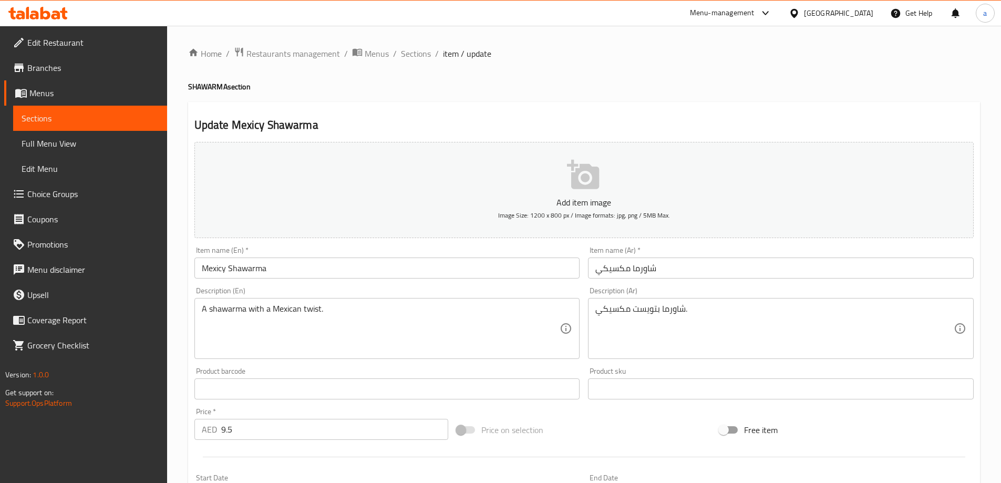
click at [402, 289] on div "Description (En) A shawarma with a Mexican twist. Description (En)" at bounding box center [387, 323] width 386 height 72
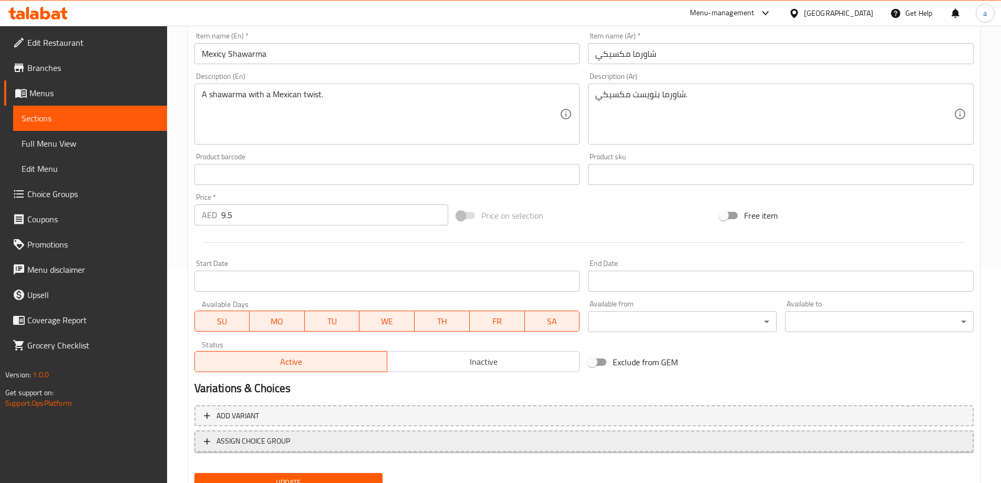
scroll to position [260, 0]
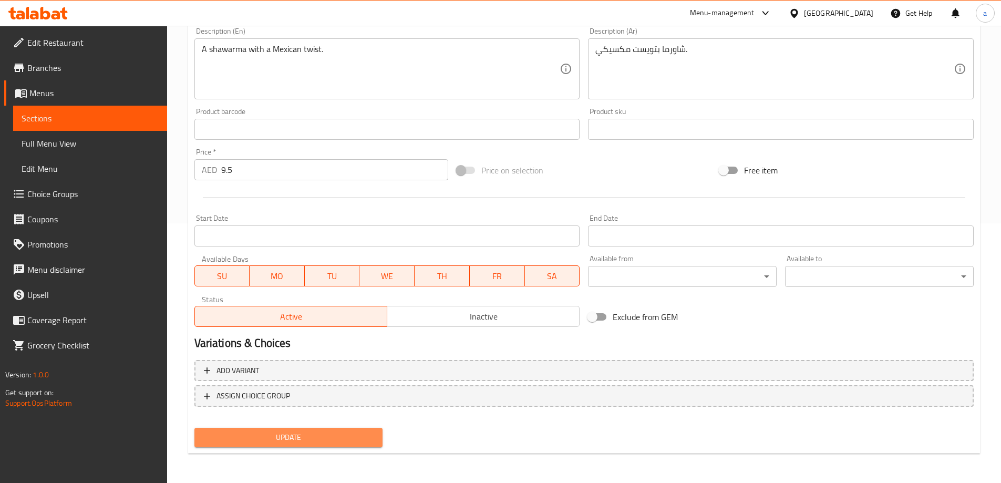
click at [332, 438] on span "Update" at bounding box center [289, 437] width 172 height 13
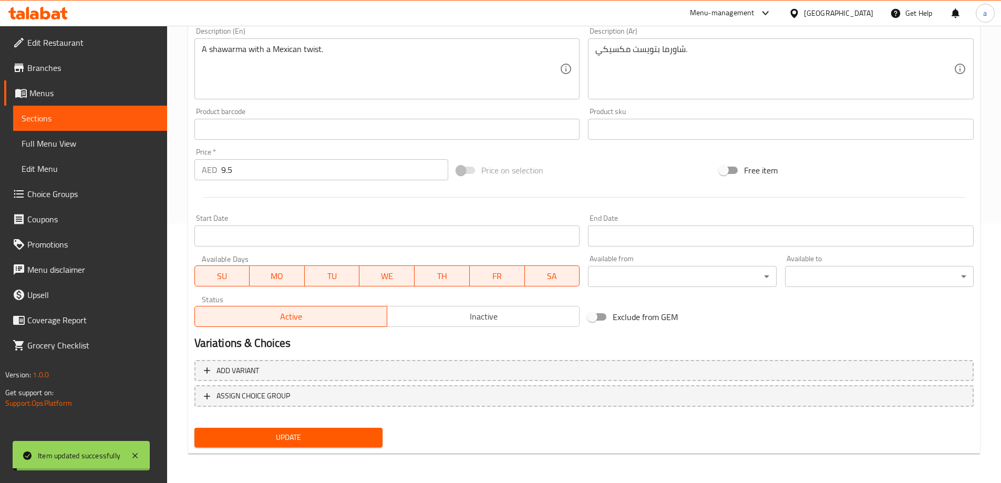
click at [95, 119] on span "Sections" at bounding box center [90, 118] width 137 height 13
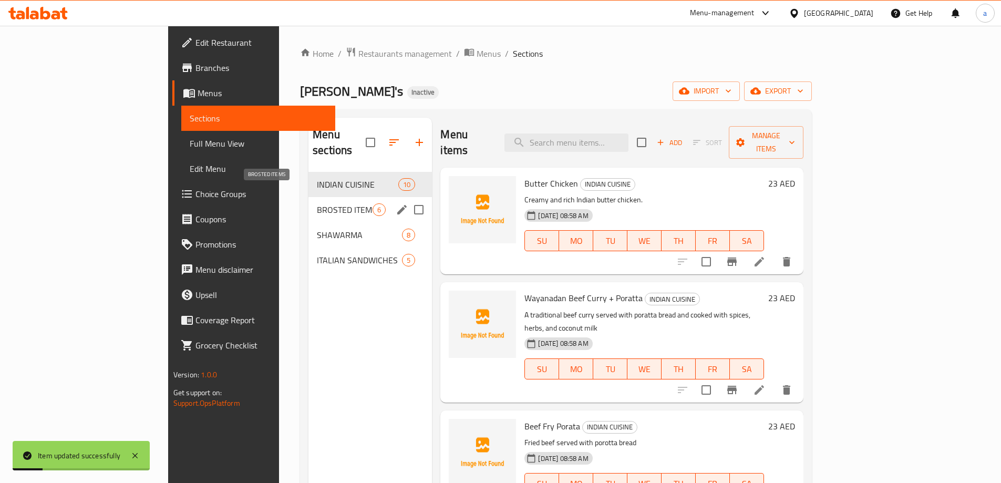
click at [317, 203] on span "BROSTED ITEMS" at bounding box center [345, 209] width 56 height 13
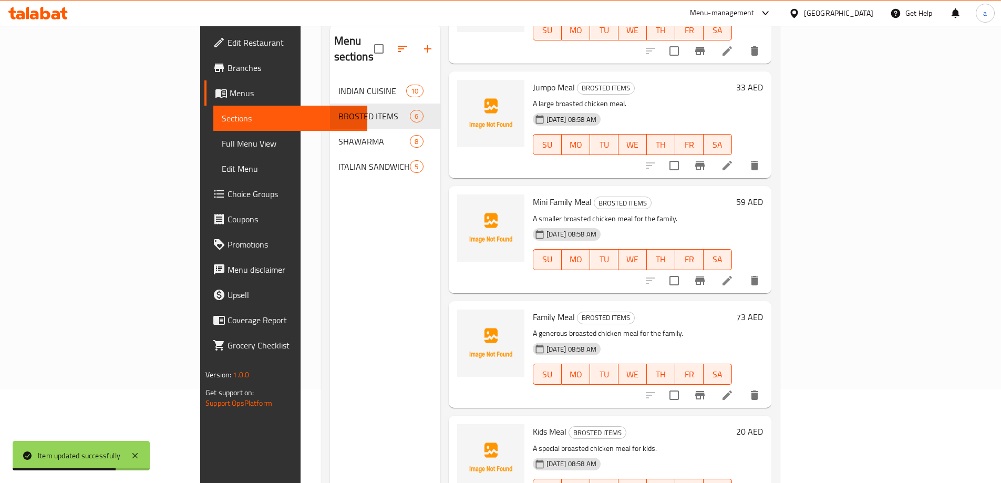
scroll to position [42, 0]
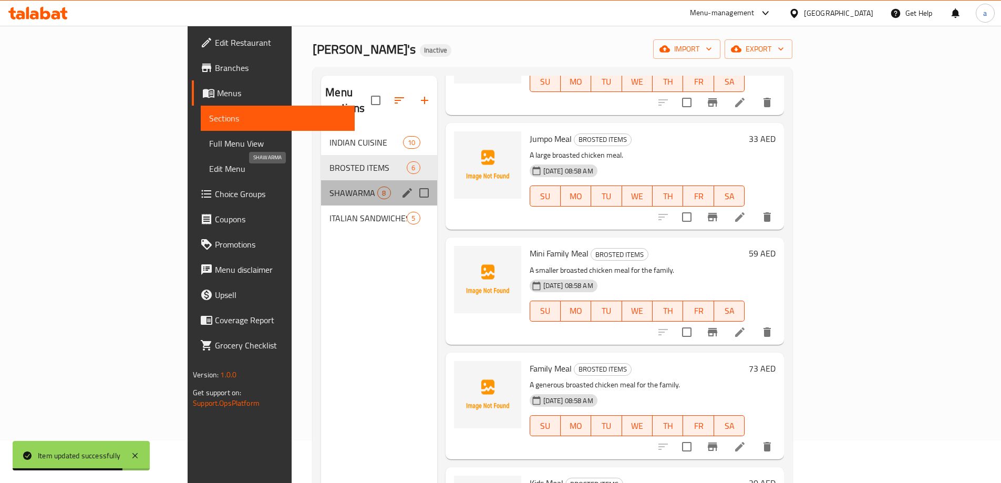
click at [329, 186] on span "SHAWARMA" at bounding box center [353, 192] width 48 height 13
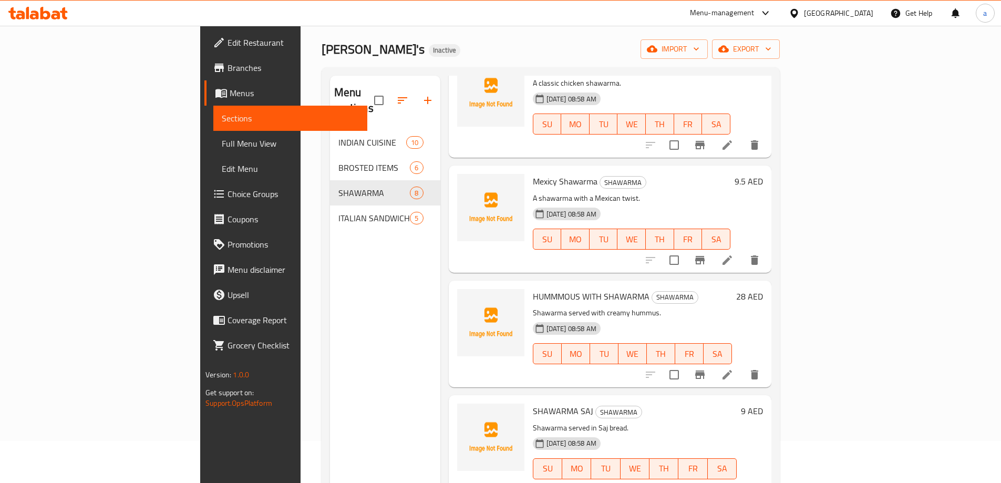
scroll to position [22, 0]
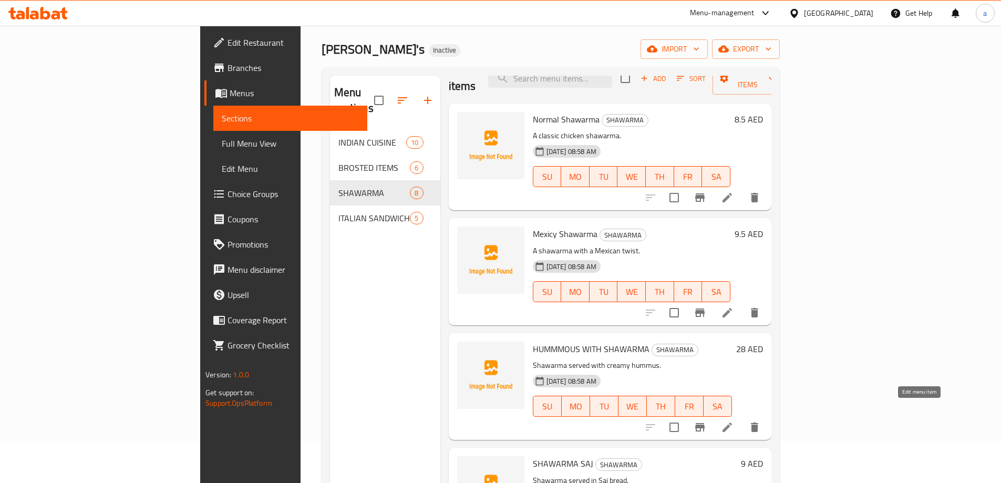
click at [733, 421] on icon at bounding box center [727, 427] width 13 height 13
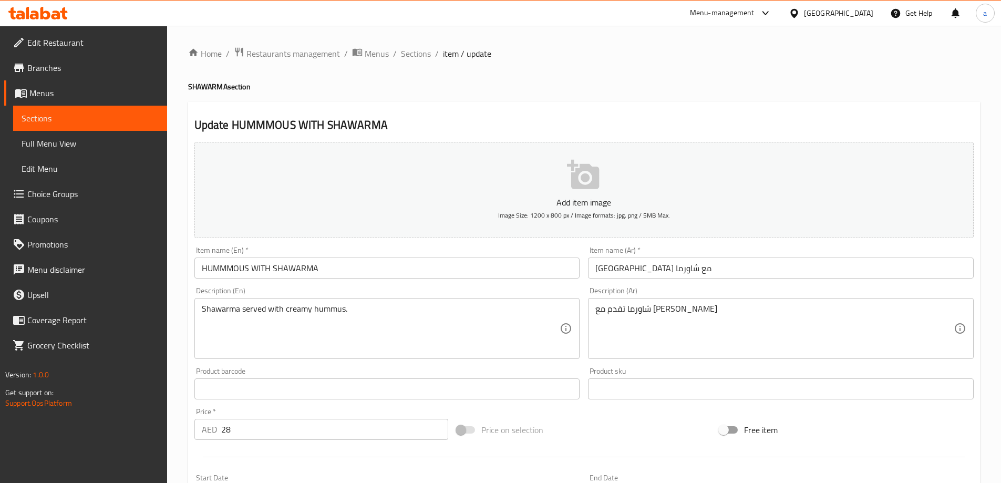
click at [317, 276] on input "HUMMMOUS WITH SHAWARMA" at bounding box center [387, 267] width 386 height 21
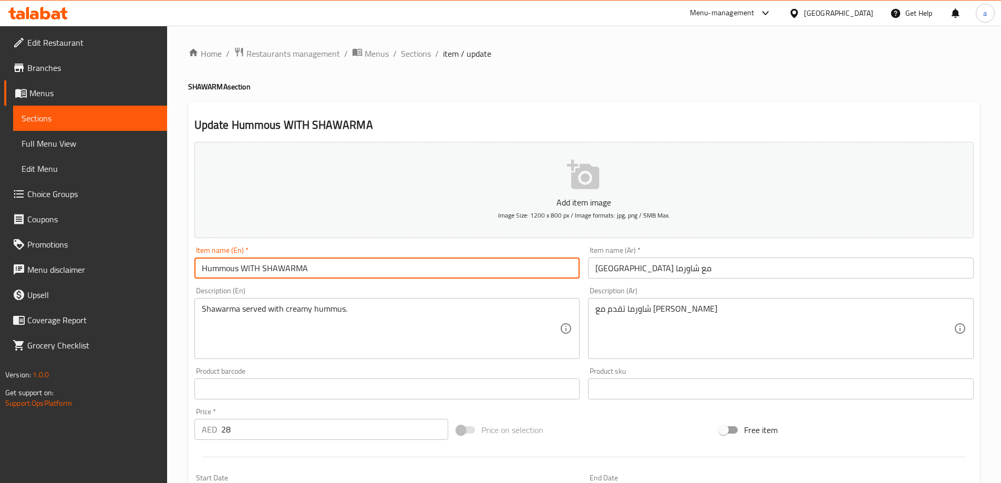
click at [262, 271] on input "Hummous WITH SHAWARMA" at bounding box center [387, 267] width 386 height 21
click at [260, 268] on input "Hummous WITH SHAWARMA" at bounding box center [387, 267] width 386 height 21
click at [316, 266] on input "Hummous With SHAWARMA" at bounding box center [387, 267] width 386 height 21
type input "Hummous With Shawarma"
click at [316, 279] on div "Item name (En)   * Hummous With Shawarma Item name (En) *" at bounding box center [387, 262] width 394 height 40
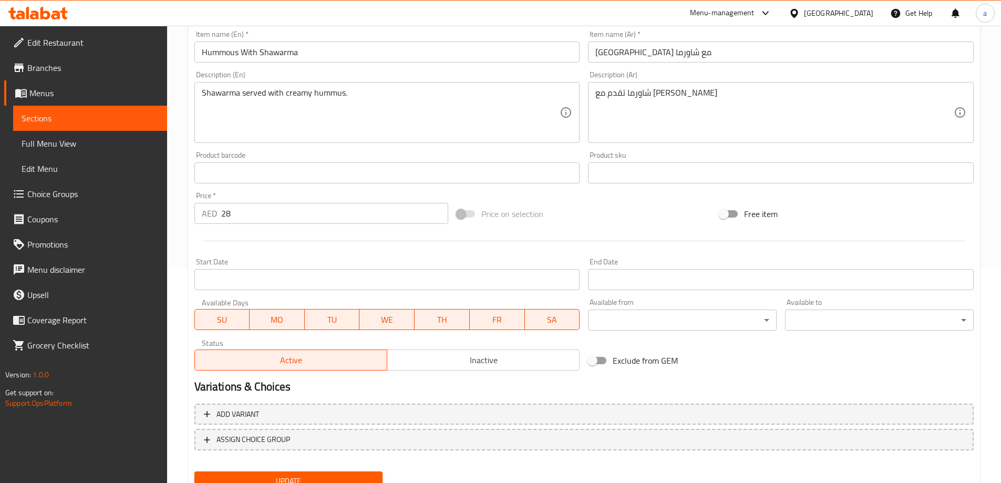
scroll to position [260, 0]
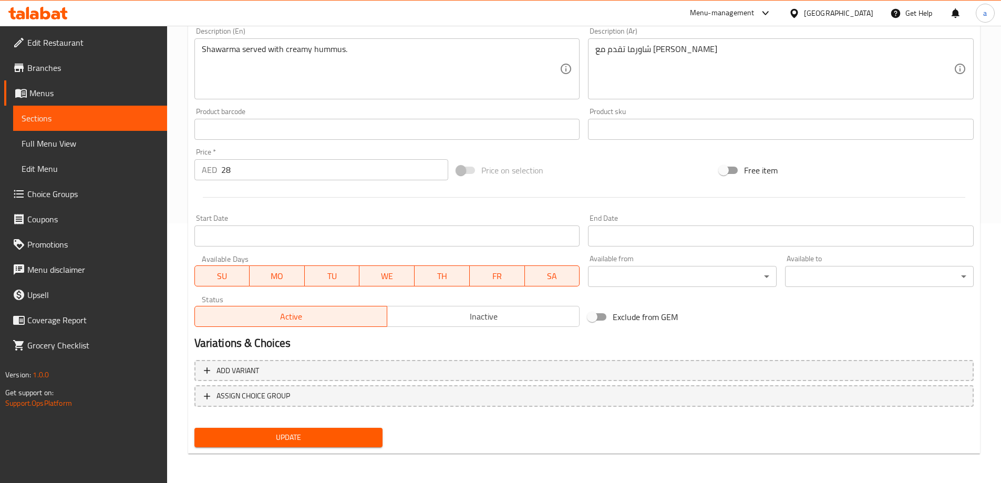
click at [300, 429] on button "Update" at bounding box center [288, 437] width 189 height 19
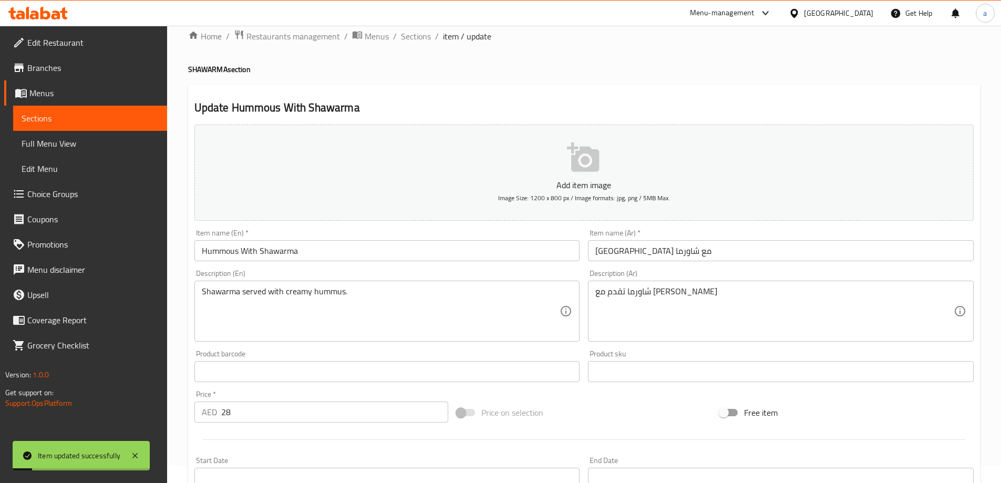
scroll to position [0, 0]
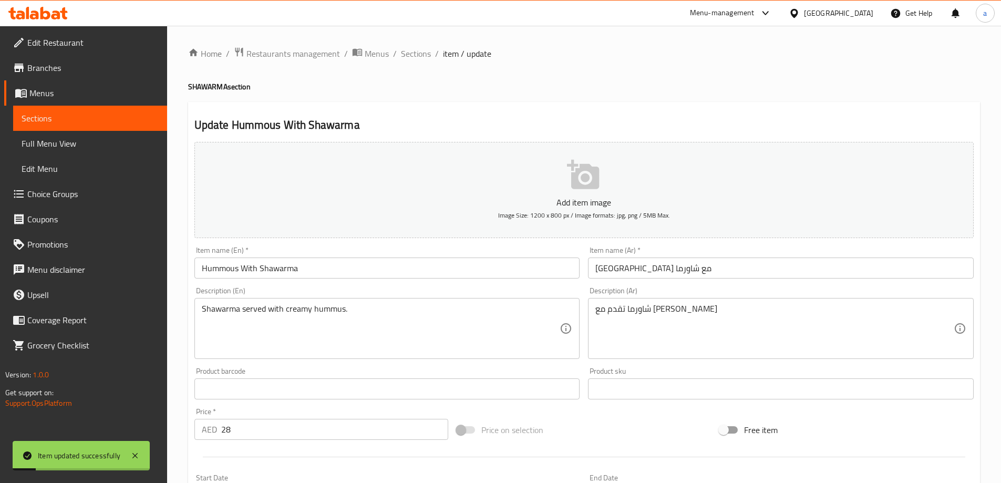
click at [101, 116] on span "Sections" at bounding box center [90, 118] width 137 height 13
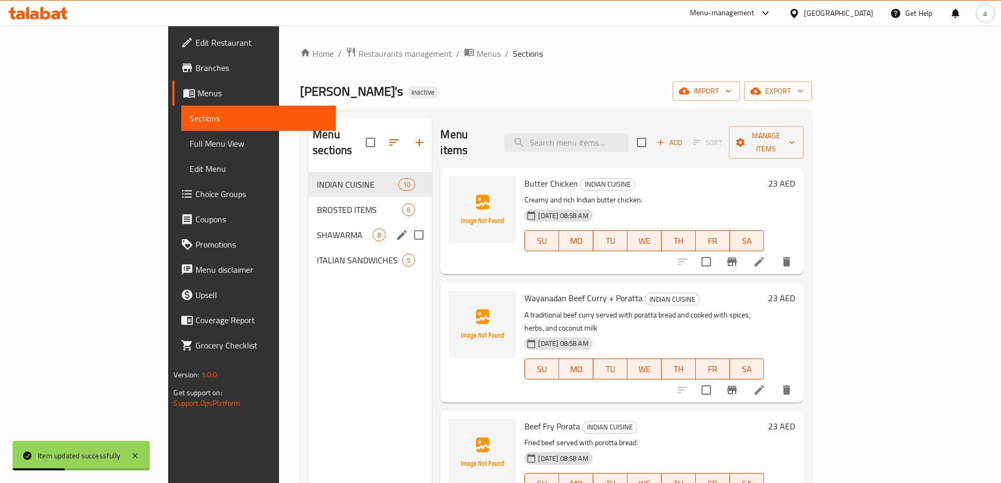
click at [308, 222] on div "SHAWARMA 8" at bounding box center [369, 234] width 123 height 25
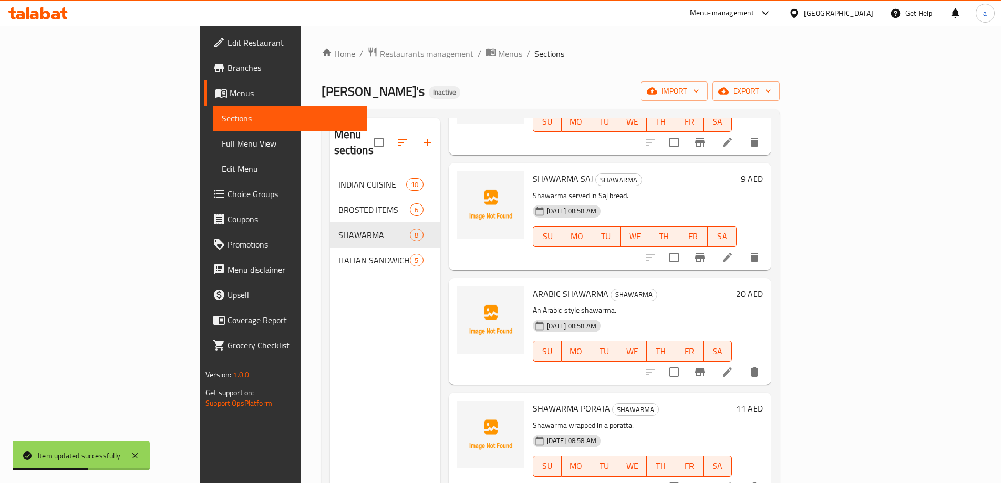
scroll to position [315, 0]
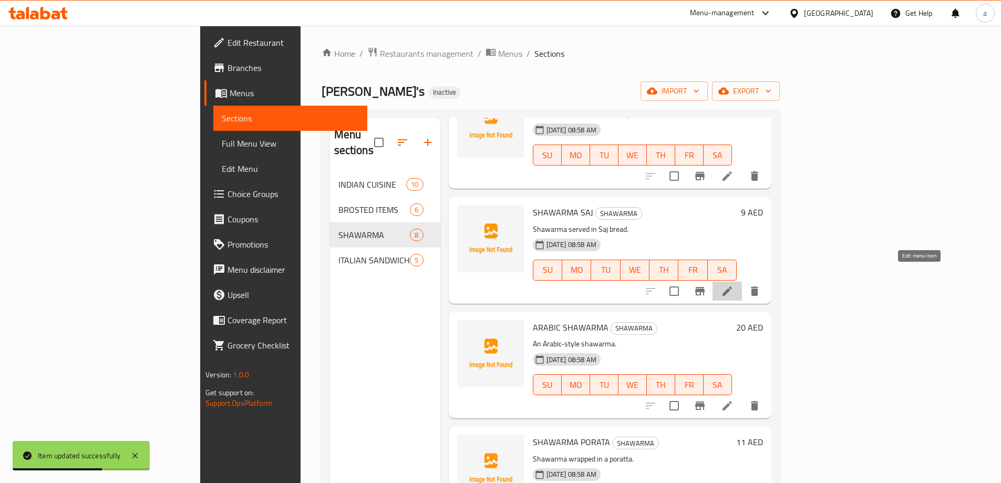
click at [733, 285] on icon at bounding box center [727, 291] width 13 height 13
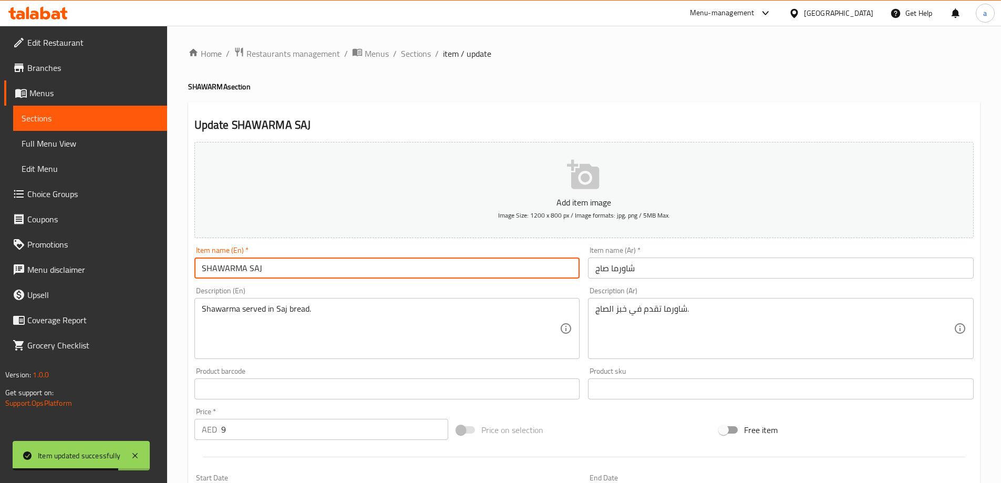
click at [298, 265] on input "SHAWARMA SAJ" at bounding box center [387, 267] width 386 height 21
click at [246, 269] on input "SHAWARMA Saj" at bounding box center [387, 267] width 386 height 21
type input "Shawarma Saj"
click at [319, 288] on div "Description (En) Shawarma served in Saj bread. Description (En)" at bounding box center [387, 323] width 386 height 72
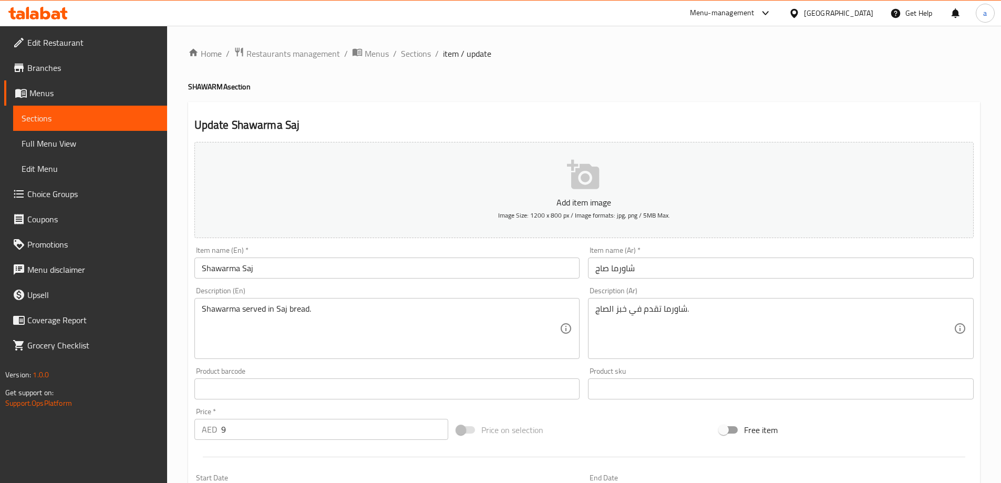
click at [255, 270] on input "Shawarma Saj" at bounding box center [387, 267] width 386 height 21
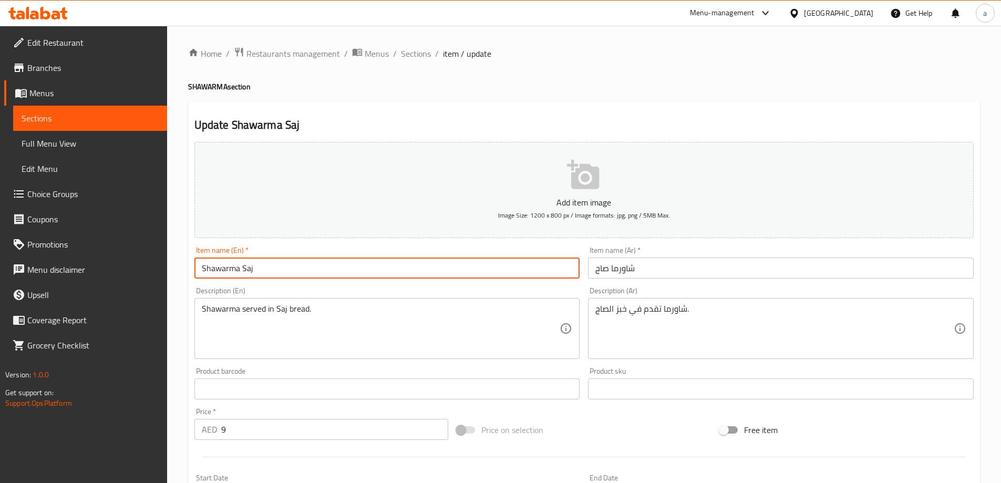
click at [324, 282] on div "Item name (En)   * Shawarma Saj Item name (En) *" at bounding box center [387, 262] width 394 height 40
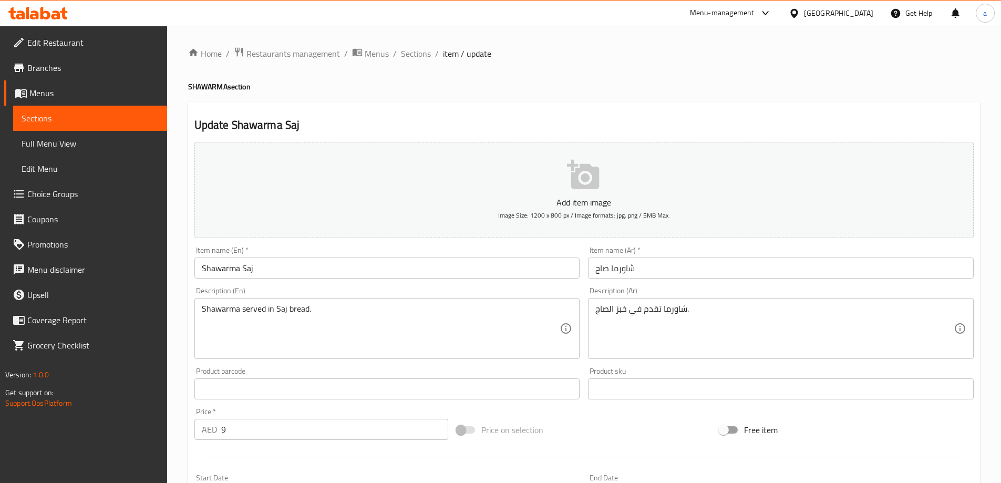
click at [490, 289] on div "Description (En) Shawarma served in Saj bread. Description (En)" at bounding box center [387, 323] width 386 height 72
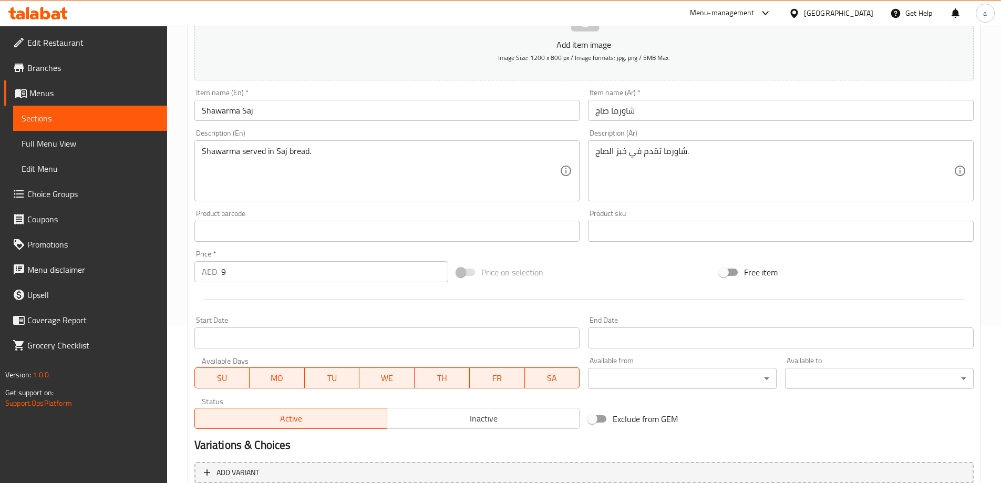
scroll to position [260, 0]
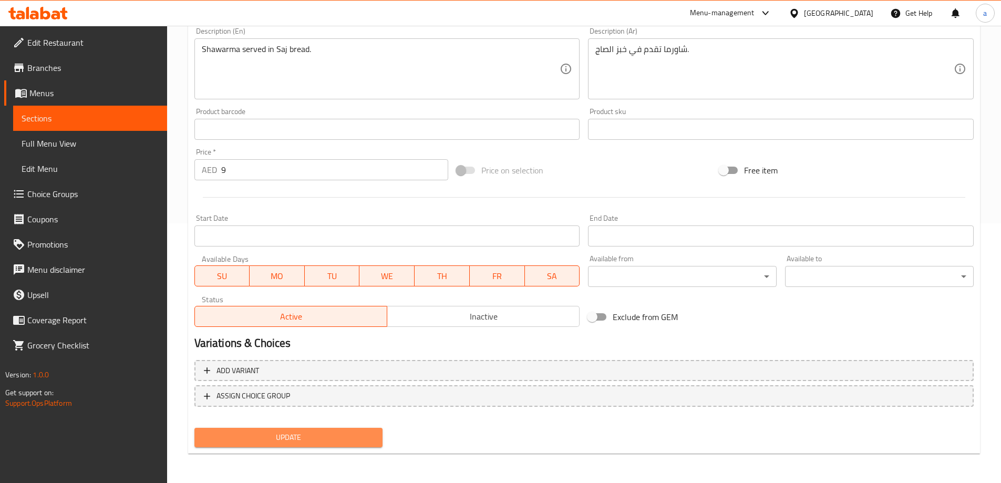
click at [314, 435] on span "Update" at bounding box center [289, 437] width 172 height 13
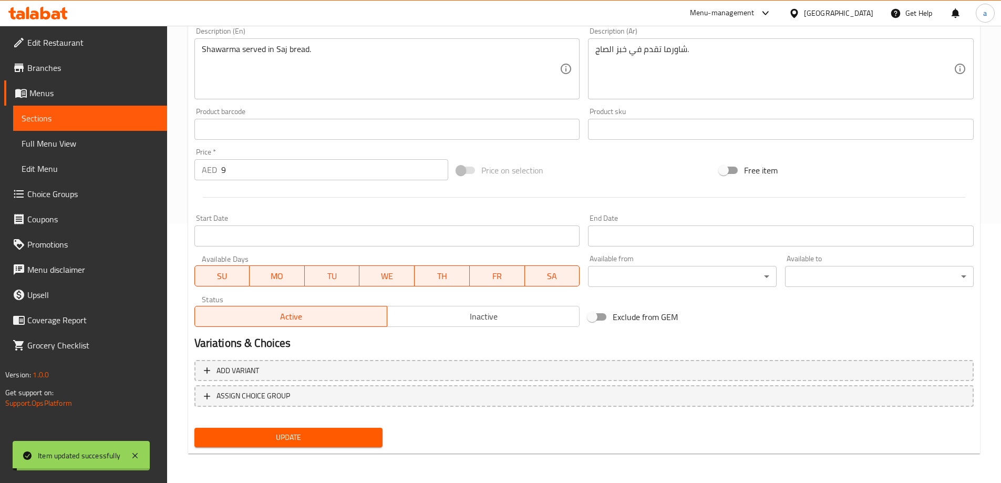
click at [89, 115] on span "Sections" at bounding box center [90, 118] width 137 height 13
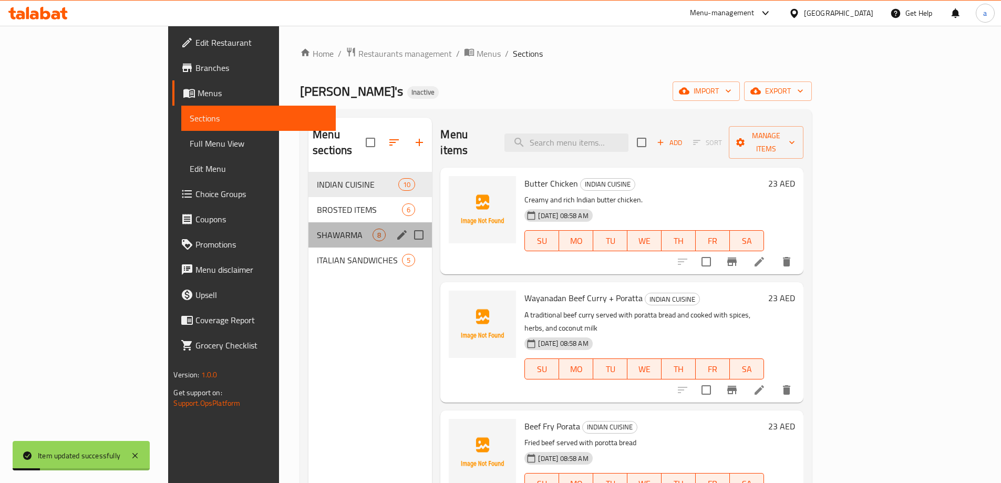
drag, startPoint x: 300, startPoint y: 225, endPoint x: 308, endPoint y: 225, distance: 7.9
click at [308, 225] on div "SHAWARMA 8" at bounding box center [369, 234] width 123 height 25
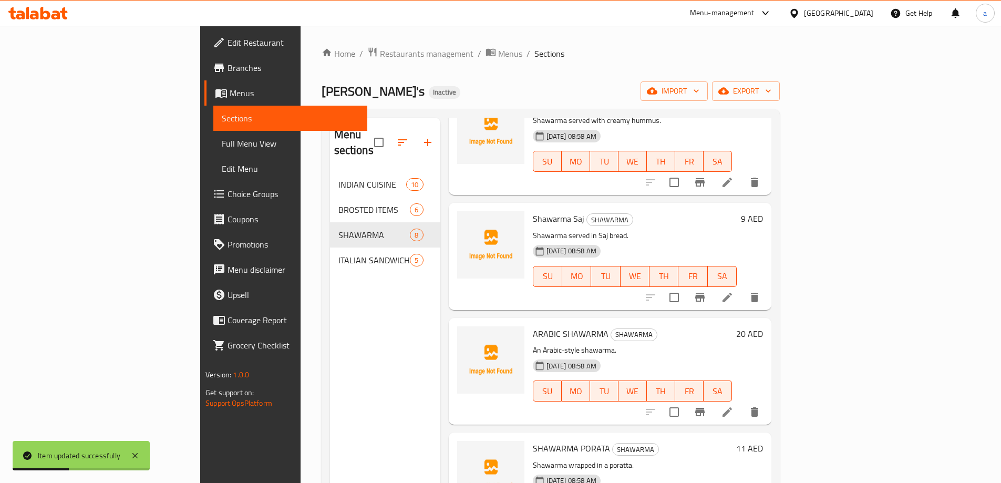
scroll to position [315, 0]
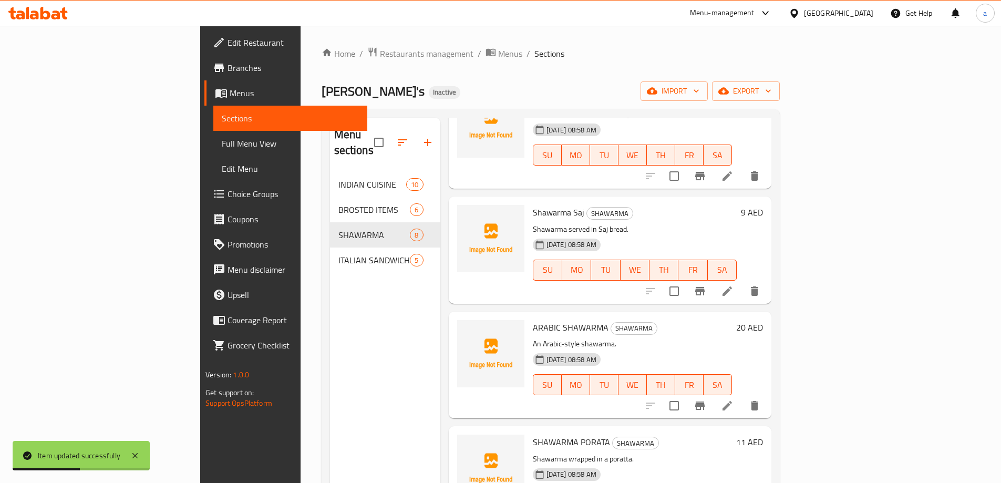
click at [732, 401] on icon at bounding box center [726, 405] width 9 height 9
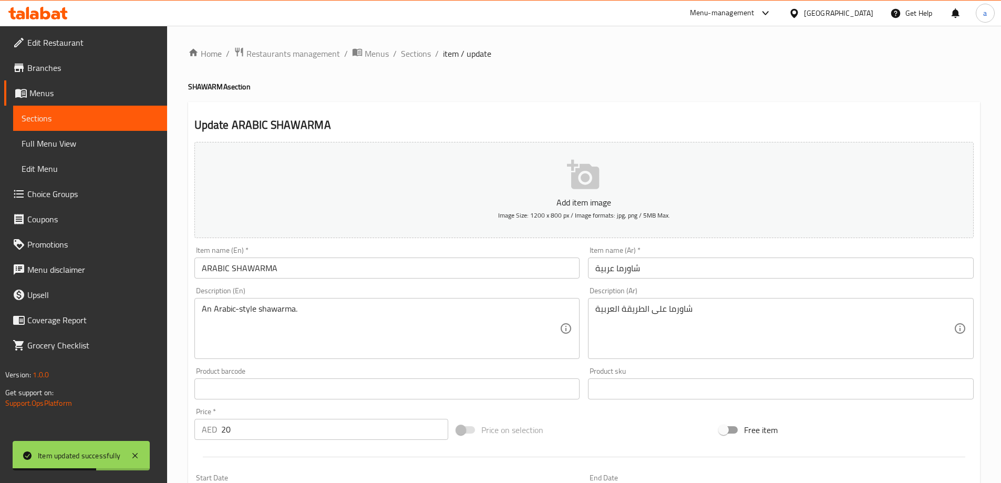
click at [319, 266] on input "ARABIC SHAWARMA" at bounding box center [387, 267] width 386 height 21
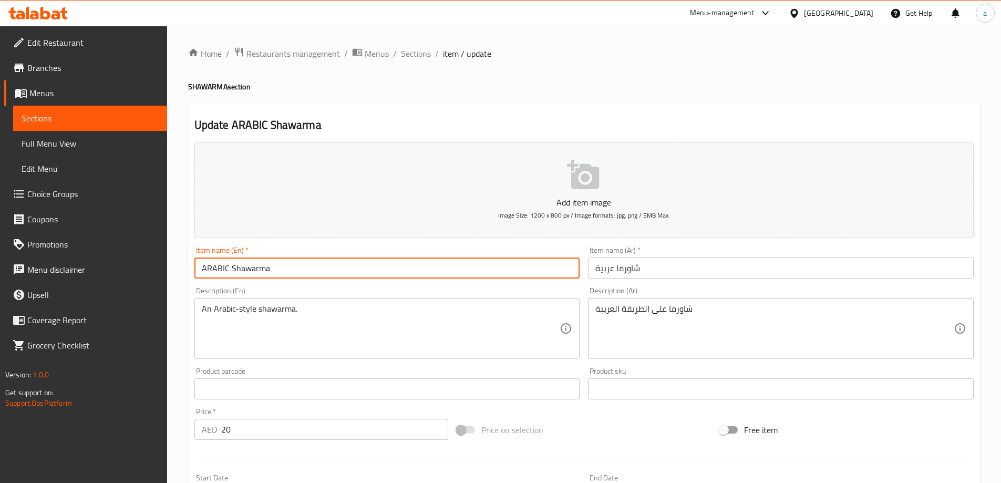
click at [226, 263] on input "ARABIC Shawarma" at bounding box center [387, 267] width 386 height 21
click at [275, 277] on input "Arabic Shawarma" at bounding box center [387, 267] width 386 height 21
click at [281, 278] on input "Arabic Shawarma" at bounding box center [387, 267] width 386 height 21
type input "Arabic Shawarma"
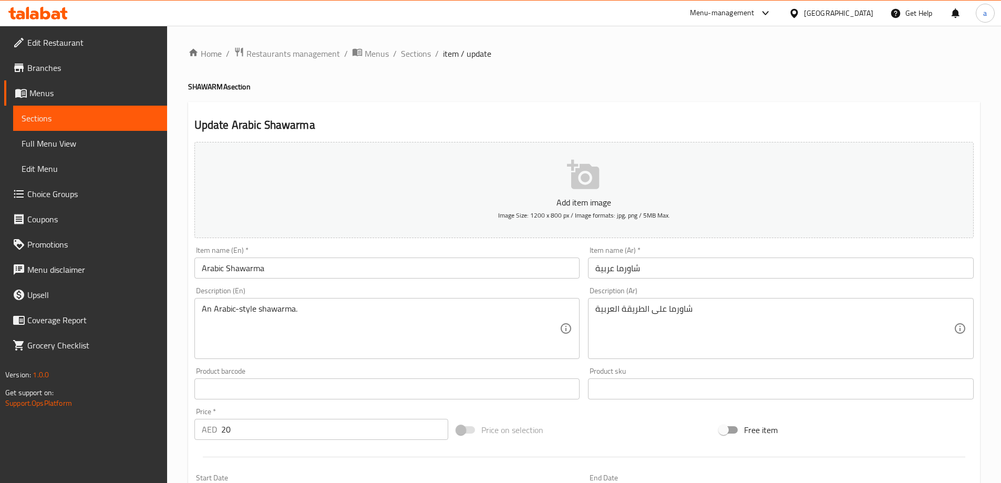
click at [281, 284] on div "Description (En) An Arabic-style shawarma. Description (En)" at bounding box center [387, 323] width 394 height 80
click at [271, 269] on input "Arabic Shawarma" at bounding box center [387, 267] width 386 height 21
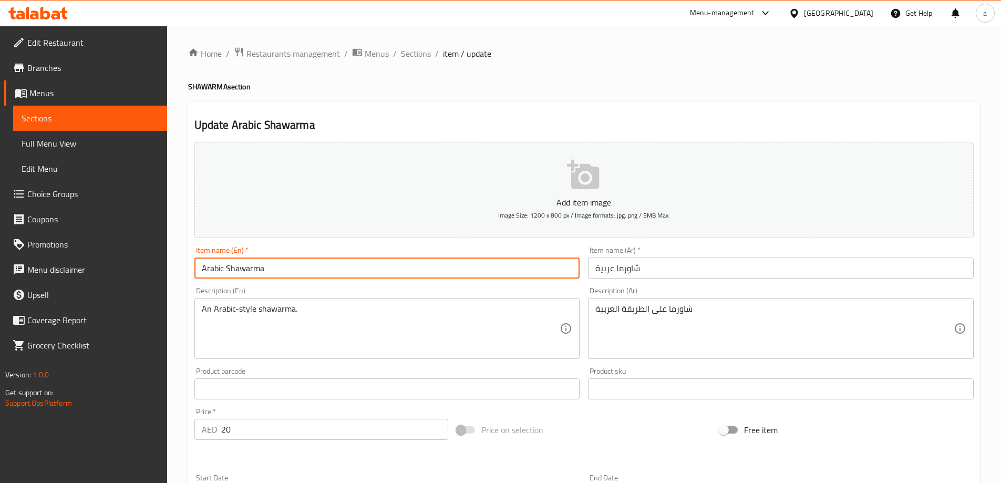
click at [271, 269] on input "Arabic Shawarma" at bounding box center [387, 267] width 386 height 21
click at [342, 301] on div "An Arabic-style shawarma. Description (En)" at bounding box center [387, 328] width 386 height 61
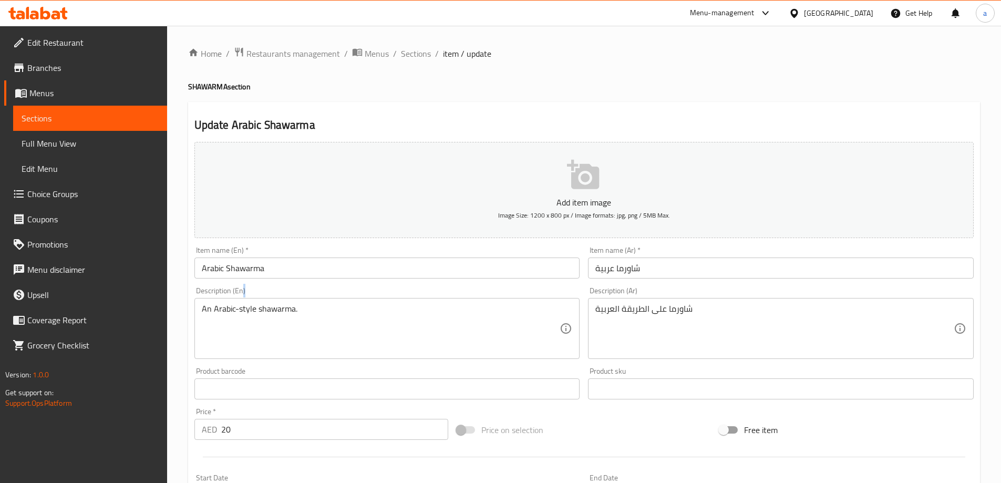
click at [342, 301] on div "An Arabic-style shawarma. Description (En)" at bounding box center [387, 328] width 386 height 61
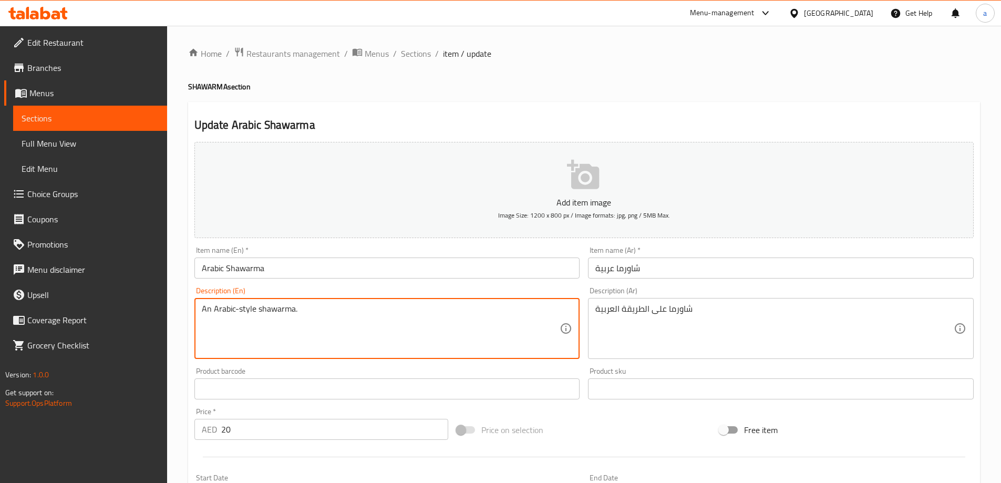
click at [340, 322] on textarea "An Arabic-style shawarma." at bounding box center [381, 329] width 358 height 50
paste textarea "Filled with tender slices of spiced meat, crisp veggies, tangy tahini sauce and…"
type textarea "Filled with tender slices of spiced meat, crisp veggies, tangy tahini sauce and…"
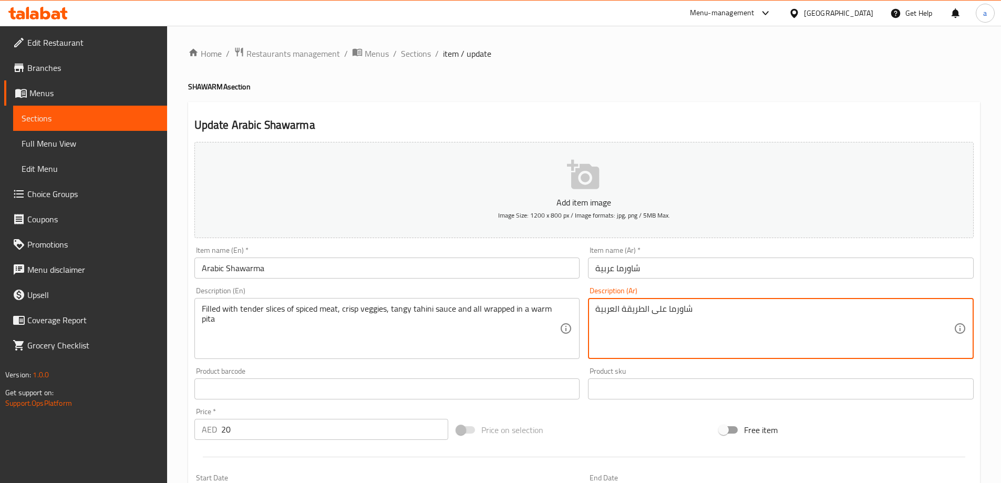
click at [650, 315] on textarea "شاورما على الطريقة العربية" at bounding box center [774, 329] width 358 height 50
paste textarea "مليء بشرائح لحم تندر متبلة، خضروات مقرمشة، صلصة طحينة تانجي، وملفوفة في خبز الب…"
click at [639, 325] on textarea "مليء بشرائح لحم تندر متبلة، خضروات مقرمشة، صلصة طحينة تانجي، وملفوفة في خبز الب…" at bounding box center [774, 329] width 358 height 50
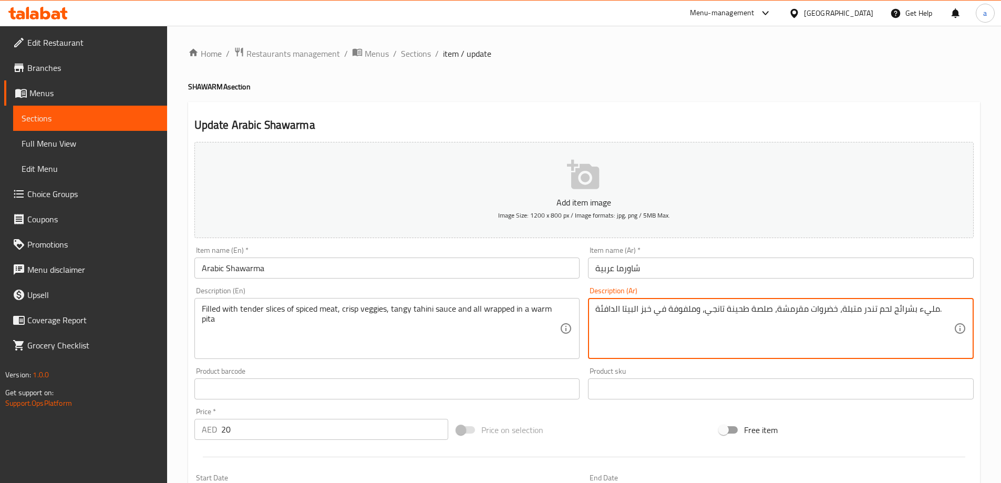
click at [633, 333] on textarea "مليء بشرائح لحم تندر متبلة، خضروات مقرمشة، صلصة طحينة تانجي، وملفوفة في خبز الب…" at bounding box center [774, 329] width 358 height 50
click at [599, 331] on textarea "مليء بشرائح لحم تندر متبلة، خضروات مقرمشة، صلصة طحينة تانجي، وملفوفة في خبز الب…" at bounding box center [774, 329] width 358 height 50
type textarea "مليء بشرائح لحم تندر متبلة، خضروات مقرمشة، صلصة طحينة تانجي، وملفوفة في خبز الب…"
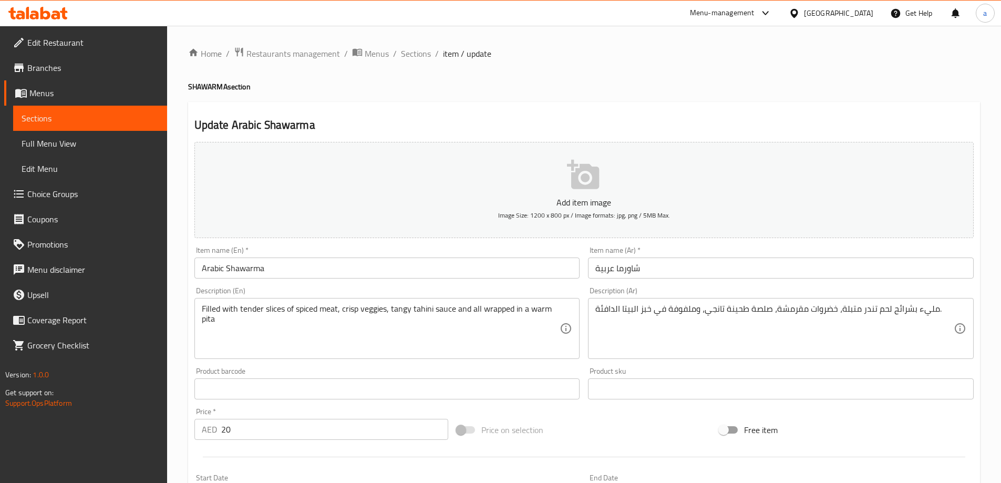
click at [584, 89] on h4 "SHAWARMA section" at bounding box center [584, 86] width 792 height 11
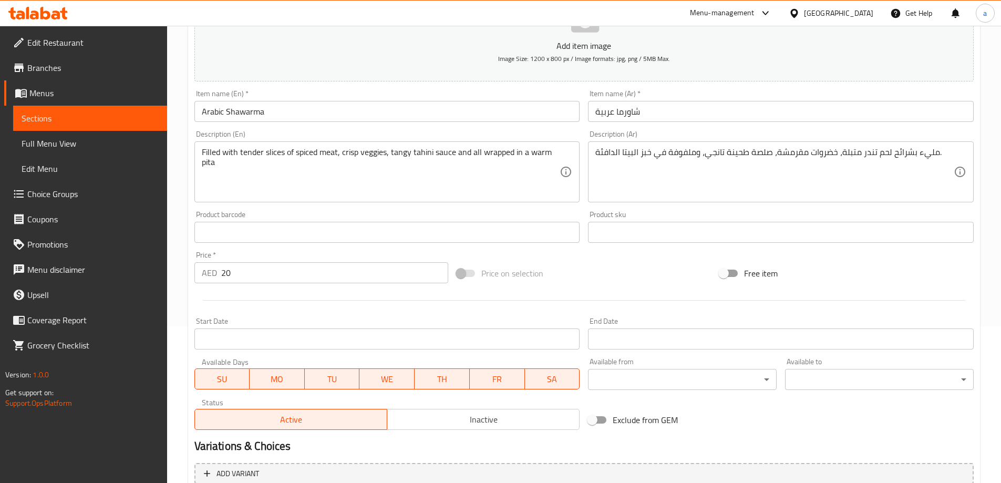
scroll to position [260, 0]
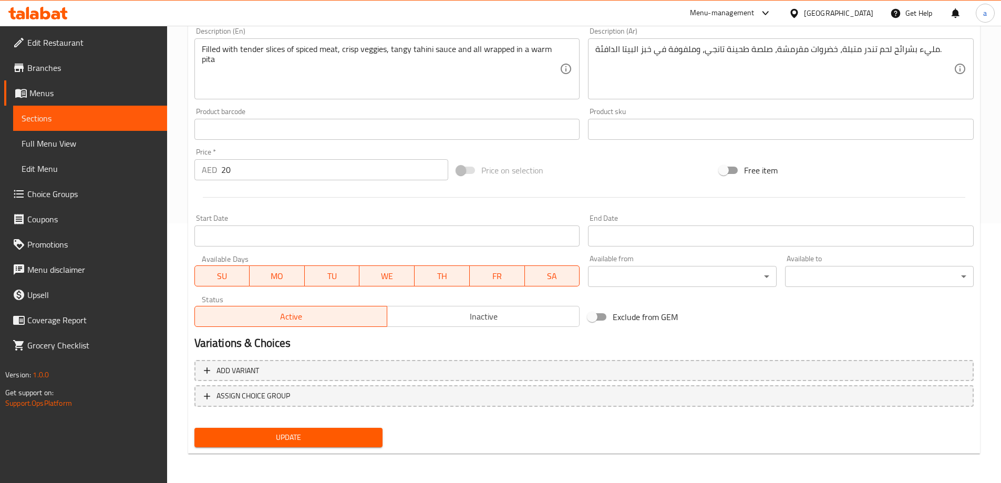
click at [319, 432] on span "Update" at bounding box center [289, 437] width 172 height 13
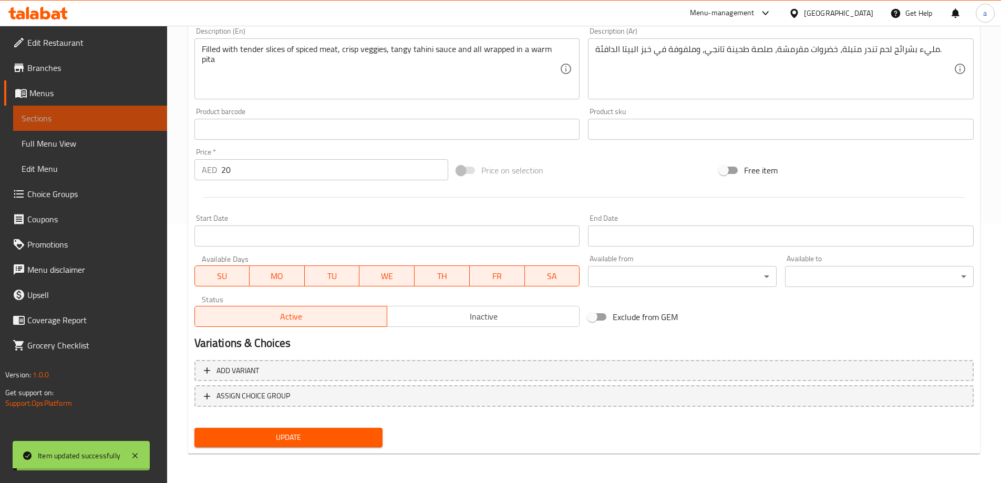
click at [108, 116] on span "Sections" at bounding box center [90, 118] width 137 height 13
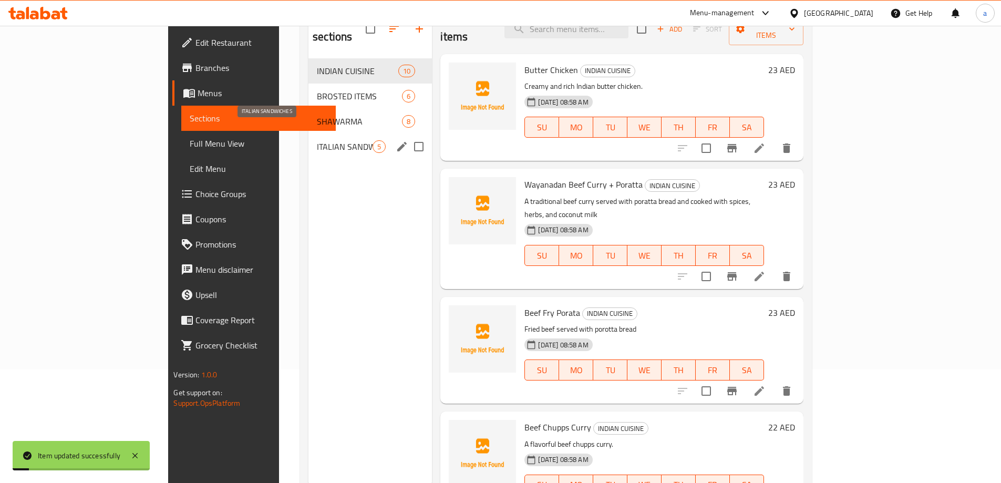
scroll to position [95, 0]
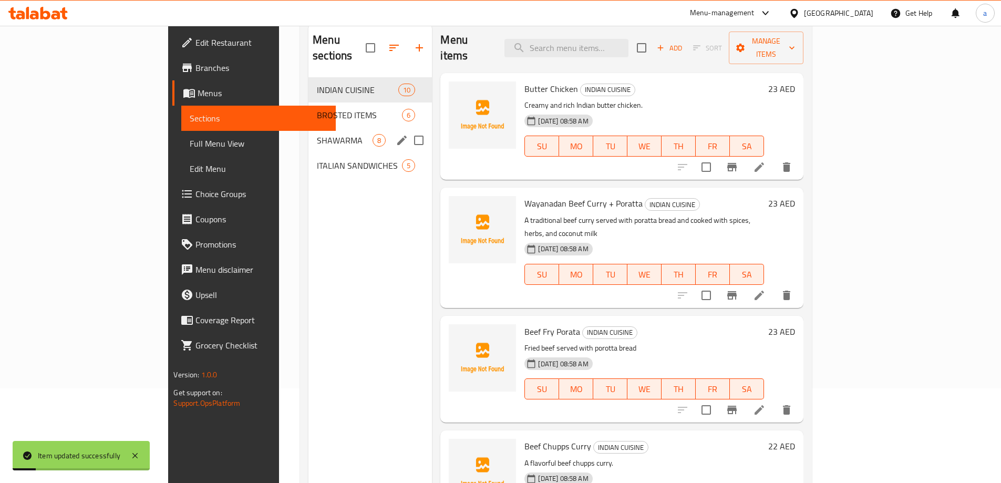
click at [308, 128] on div "SHAWARMA 8" at bounding box center [369, 140] width 123 height 25
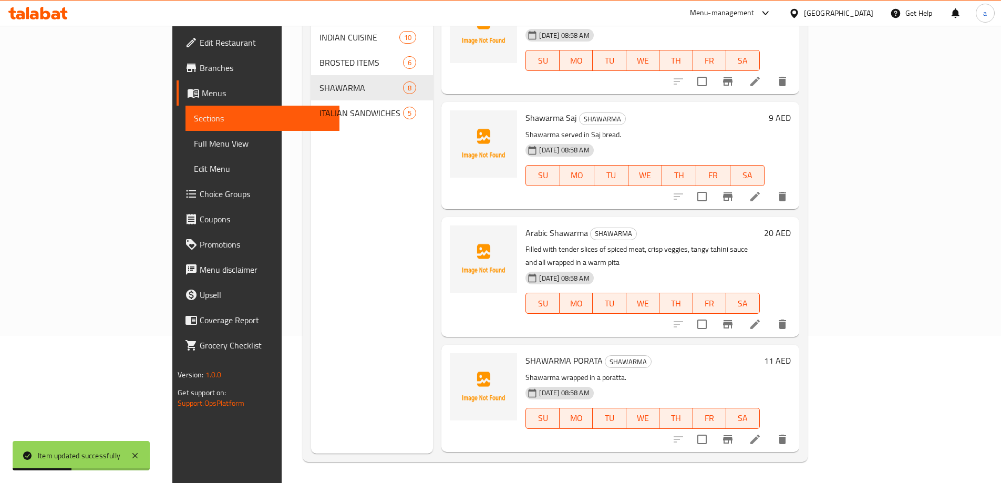
scroll to position [420, 0]
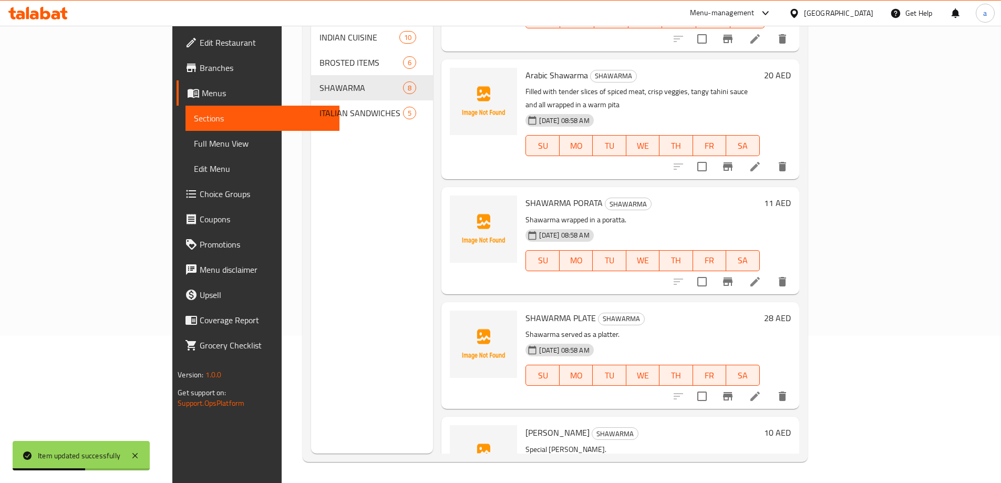
click at [761, 275] on icon at bounding box center [755, 281] width 13 height 13
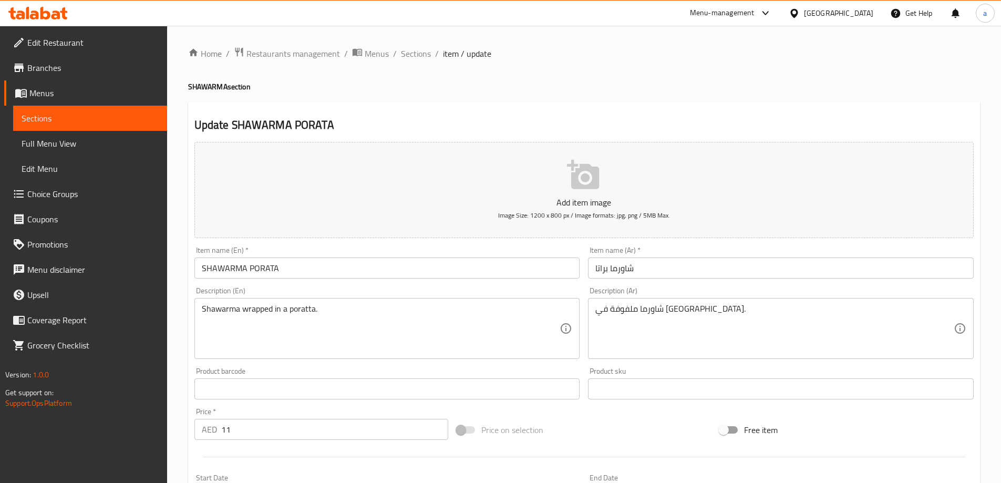
click at [361, 265] on input "SHAWARMA PORATA" at bounding box center [387, 267] width 386 height 21
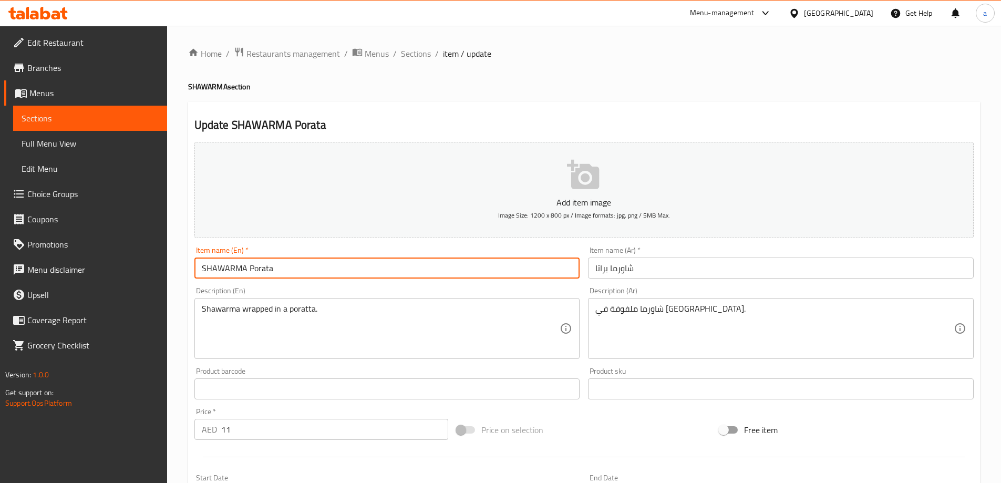
click at [245, 266] on input "SHAWARMA Porata" at bounding box center [387, 267] width 386 height 21
type input "Shawarma Porata"
click at [256, 284] on div "Description (En) Shawarma wrapped in a poratta. Description (En)" at bounding box center [387, 323] width 394 height 80
click at [260, 268] on input "Shawarma Porata" at bounding box center [387, 267] width 386 height 21
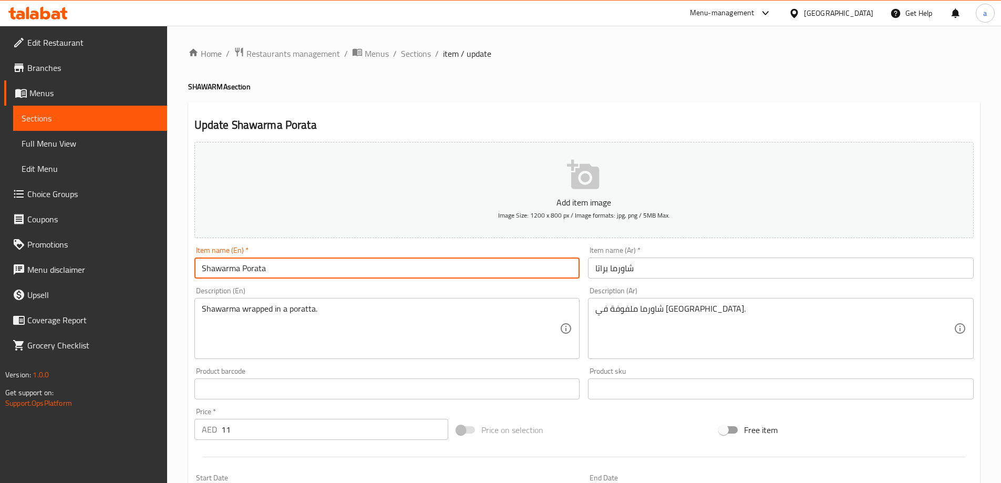
click at [398, 279] on div "Item name (En)   * Shawarma Porata Item name (En) *" at bounding box center [387, 262] width 394 height 40
click at [257, 269] on input "Shawarma Porata" at bounding box center [387, 267] width 386 height 21
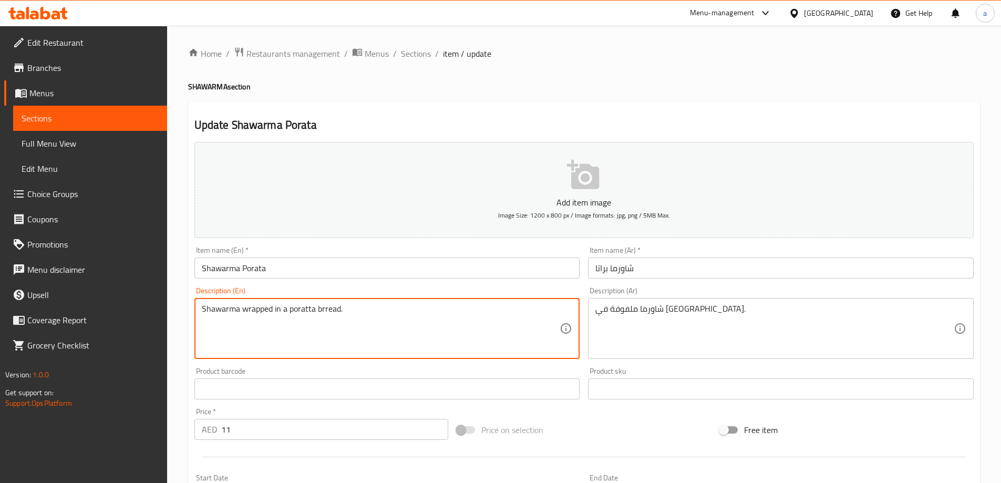
type textarea "Shawarma wrapped in a poratta brread."
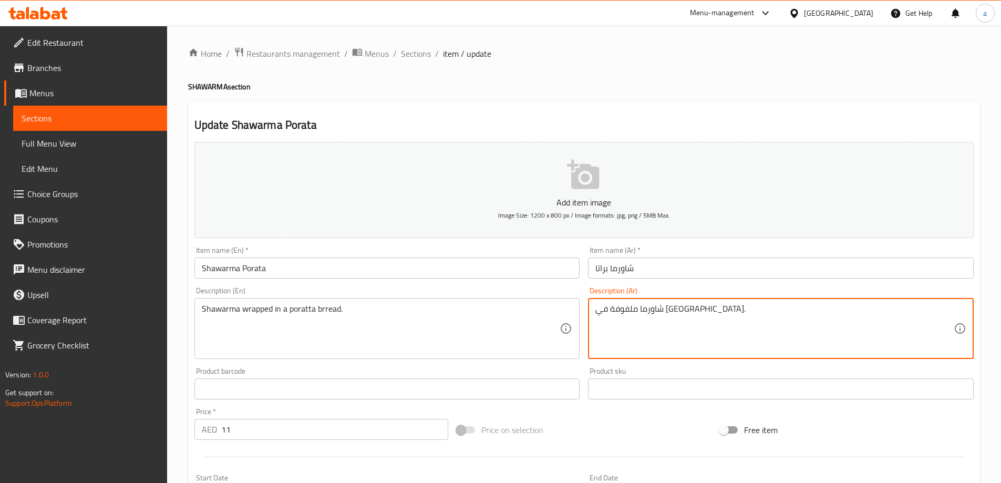
click at [612, 309] on textarea "شاورما ملفوفة في [GEOGRAPHIC_DATA]." at bounding box center [774, 329] width 358 height 50
type textarea "شاورما ملفوفة في خبز بوراتا."
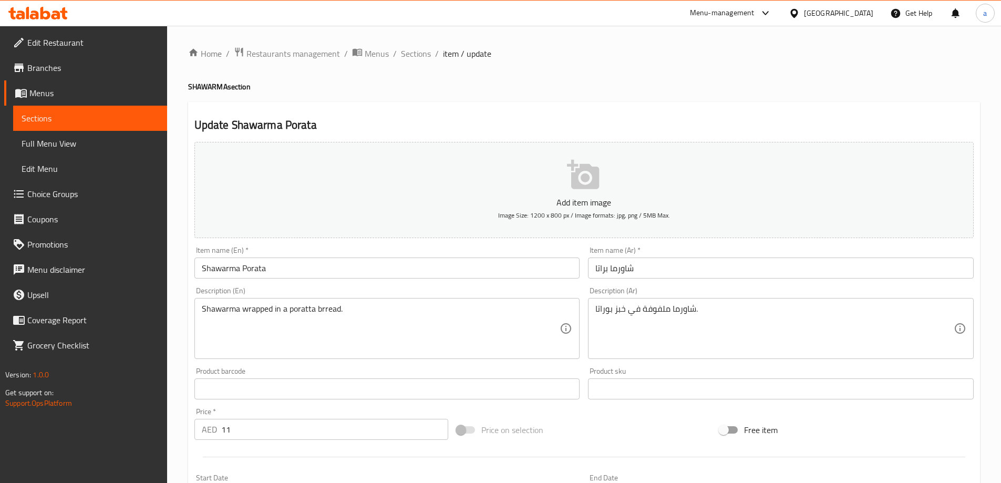
click at [580, 288] on div "Description (En) Shawarma wrapped in a poratta brread. Description (En)" at bounding box center [387, 323] width 394 height 80
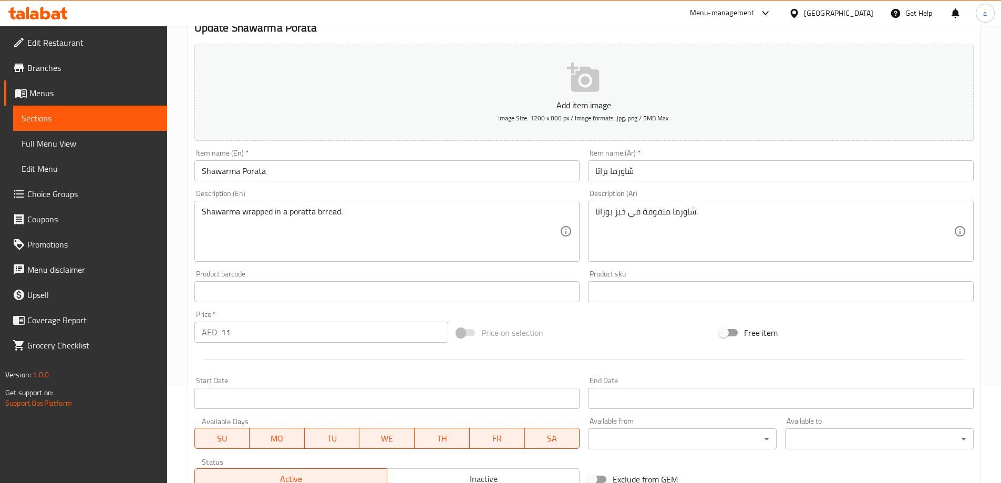
scroll to position [105, 0]
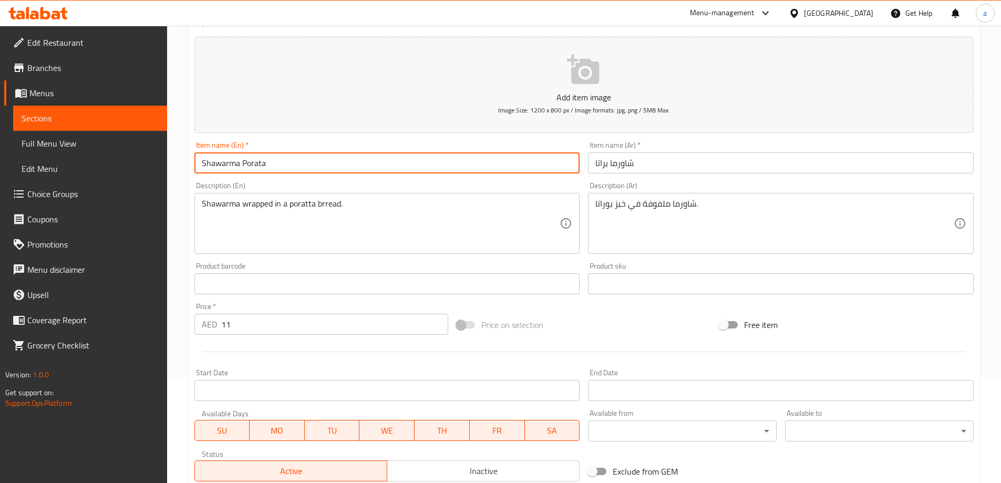
click at [255, 168] on input "Shawarma Porata" at bounding box center [387, 162] width 386 height 21
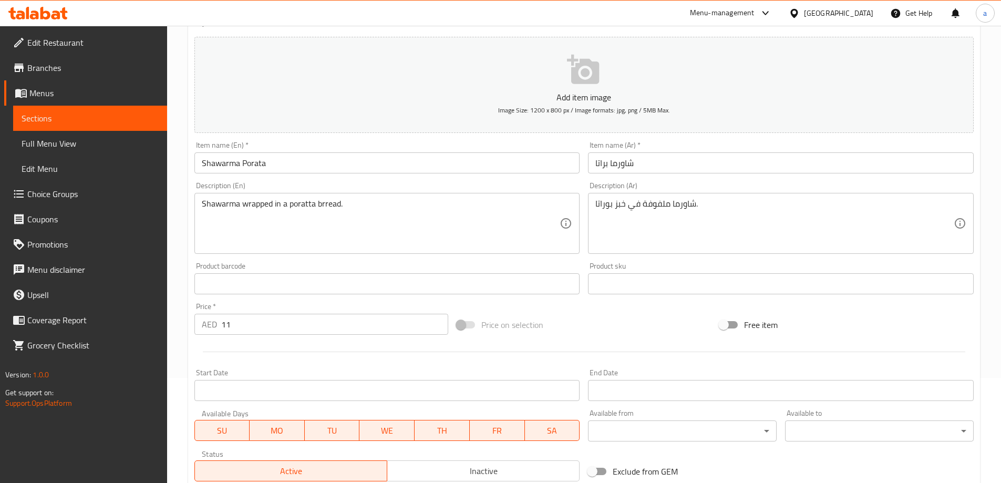
click at [468, 142] on div "Item name (En)   * Shawarma Porata Item name (En) *" at bounding box center [387, 157] width 386 height 32
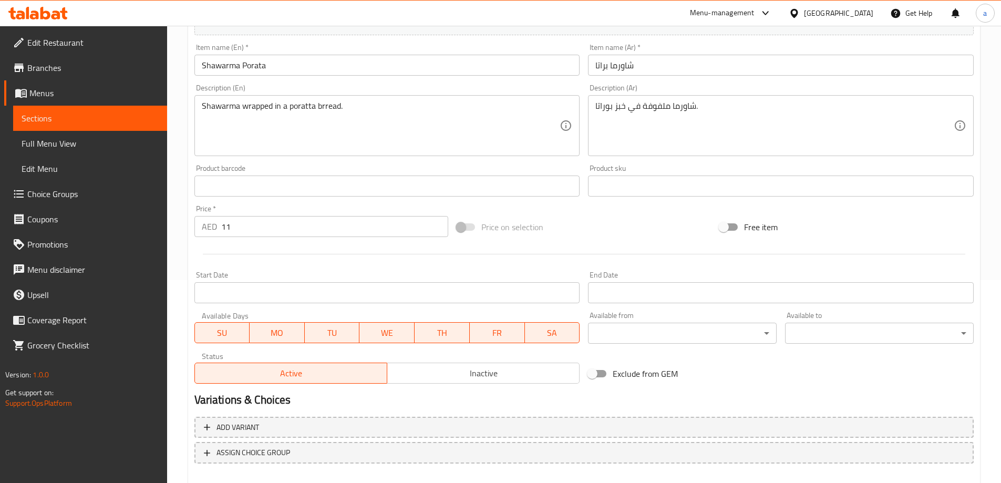
scroll to position [260, 0]
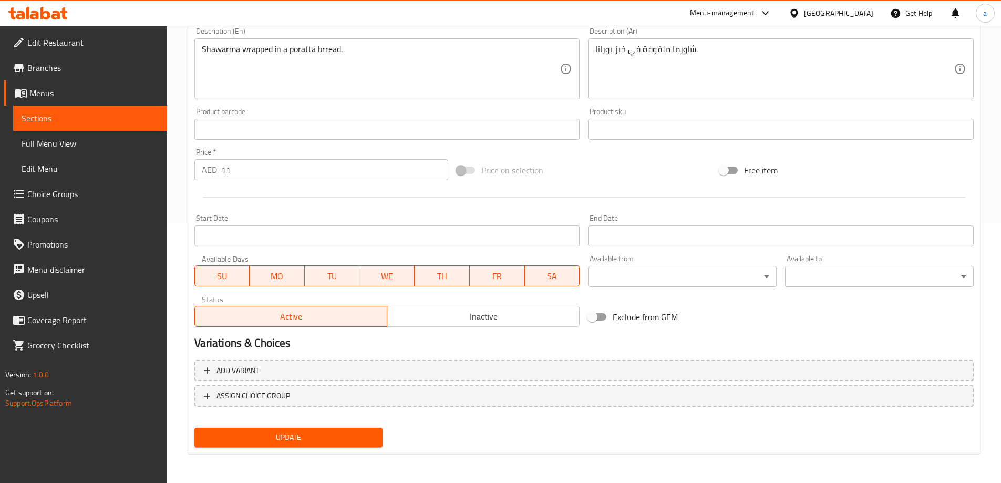
click at [286, 434] on span "Update" at bounding box center [289, 437] width 172 height 13
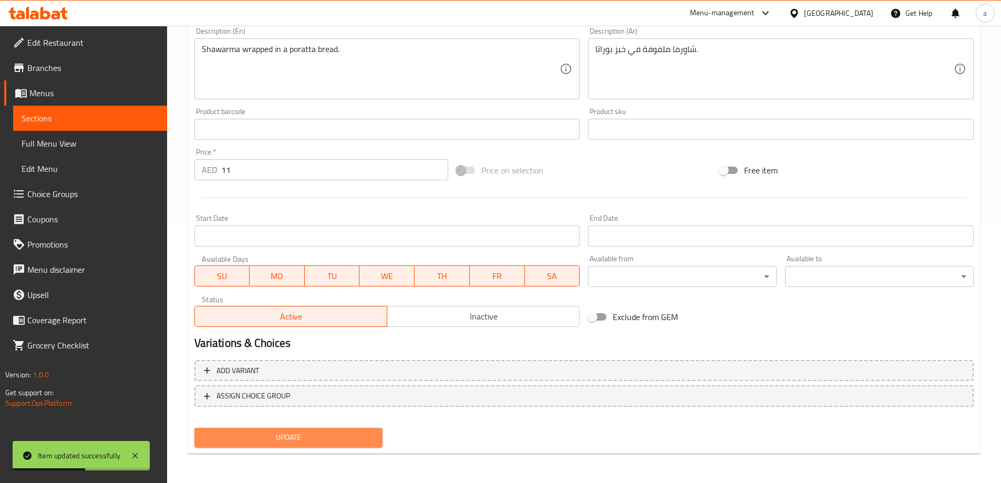
click at [342, 433] on span "Update" at bounding box center [289, 437] width 172 height 13
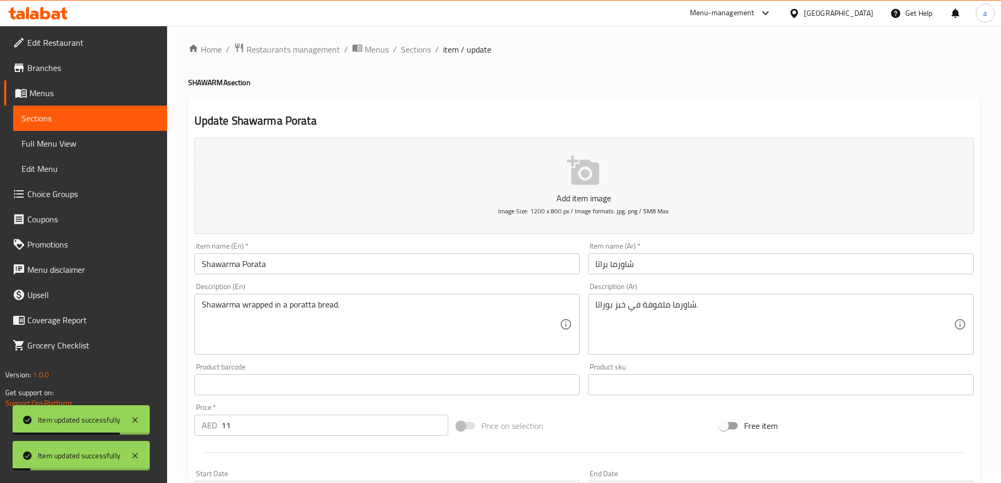
scroll to position [0, 0]
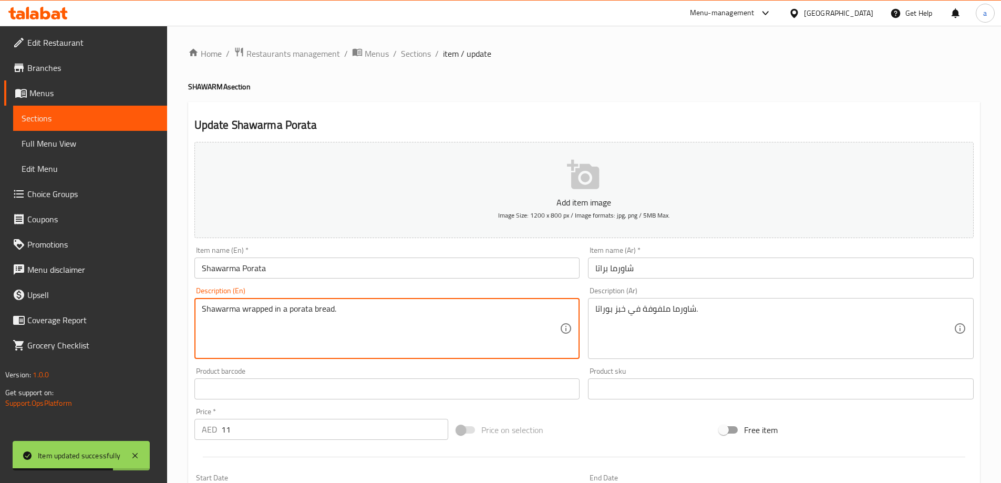
type textarea "Shawarma wrapped in a porata bread."
click at [314, 367] on div "Product barcode Product barcode" at bounding box center [387, 383] width 394 height 40
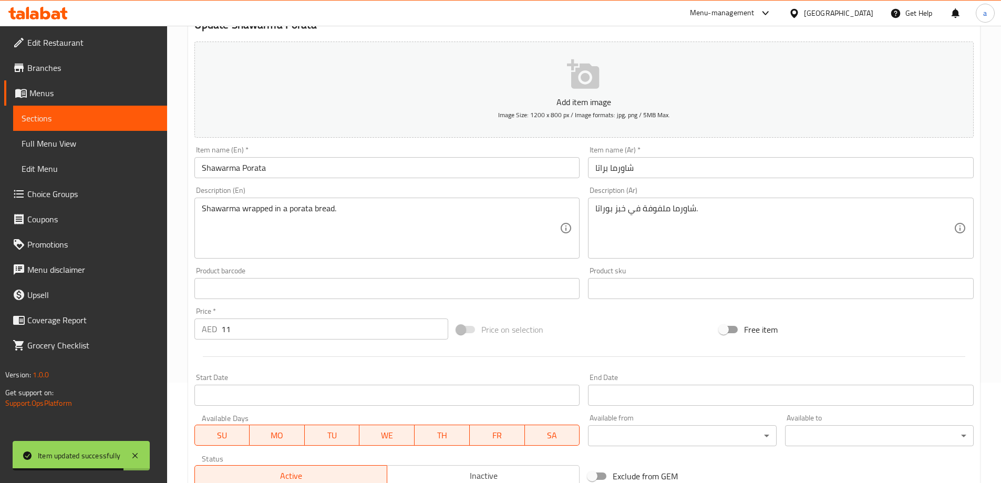
scroll to position [260, 0]
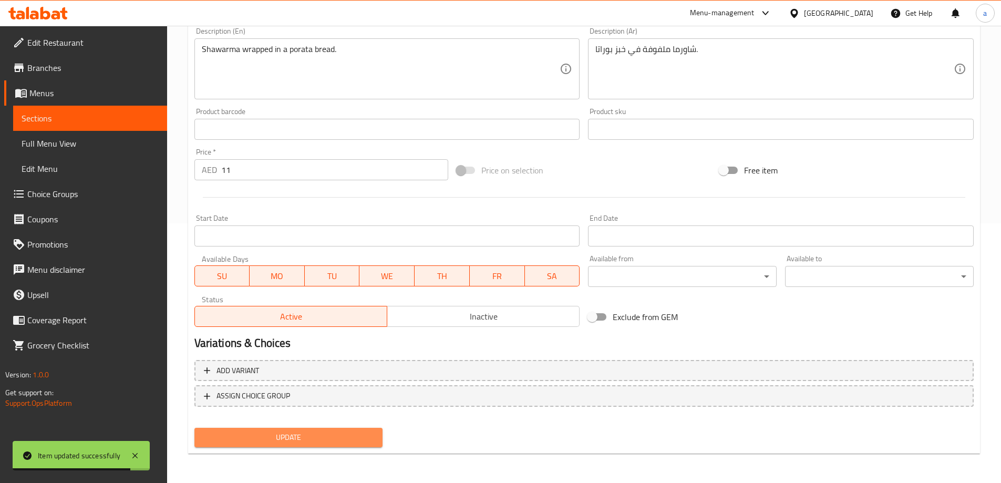
click at [297, 438] on span "Update" at bounding box center [289, 437] width 172 height 13
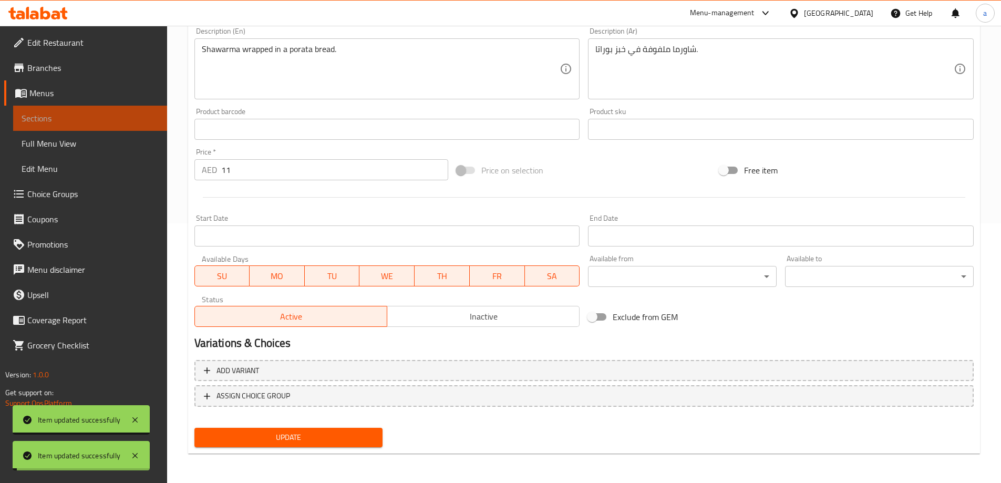
click at [134, 118] on span "Sections" at bounding box center [90, 118] width 137 height 13
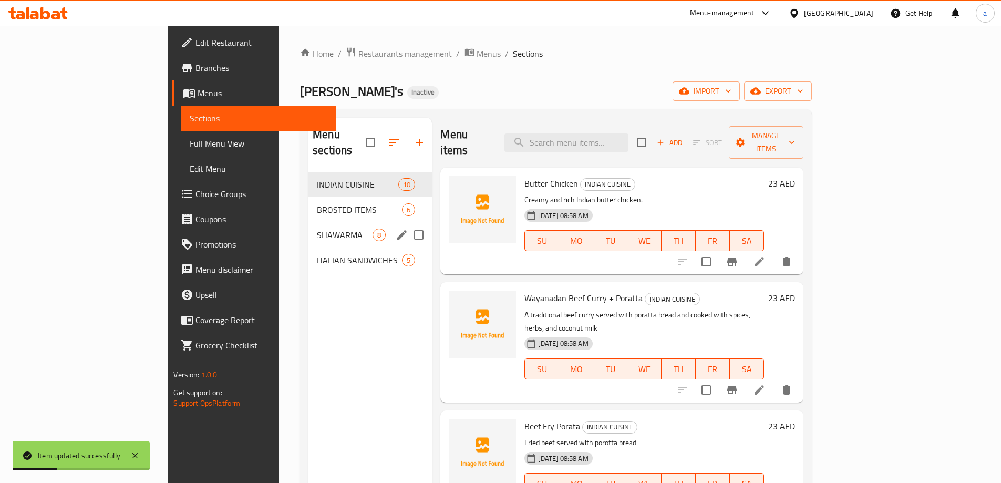
click at [317, 229] on span "SHAWARMA" at bounding box center [345, 235] width 56 height 13
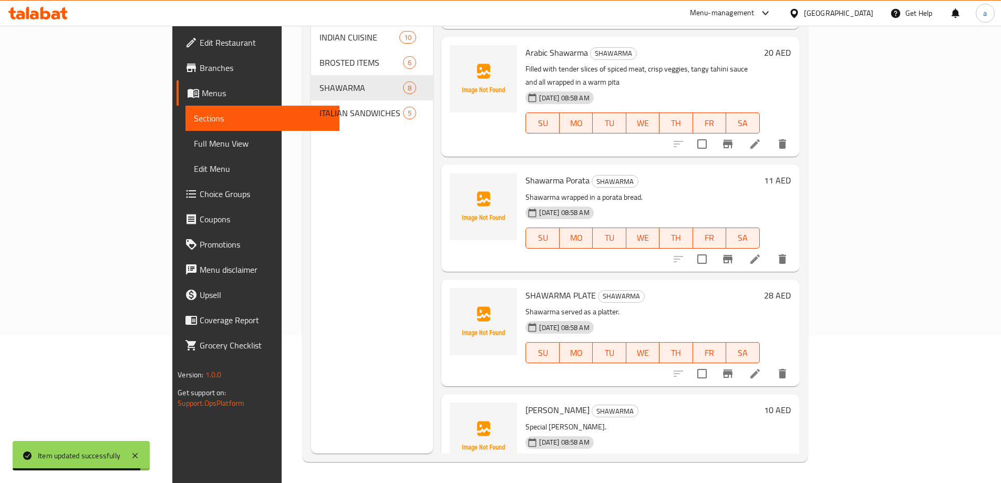
scroll to position [462, 0]
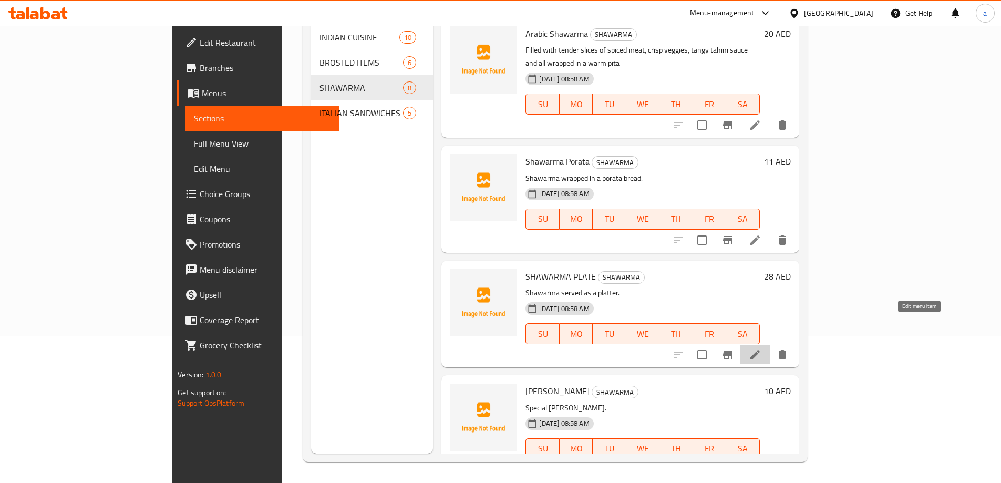
click at [761, 348] on icon at bounding box center [755, 354] width 13 height 13
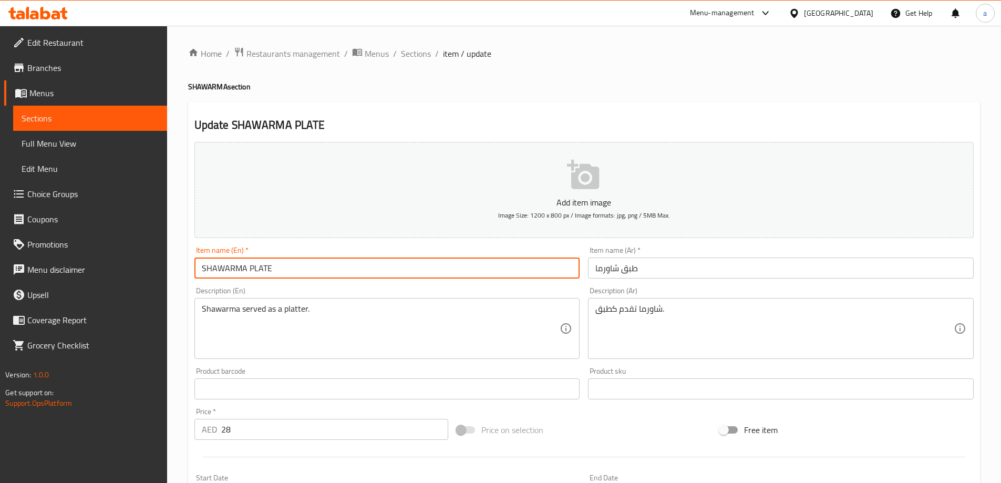
click at [282, 274] on input "SHAWARMA PLATE" at bounding box center [387, 267] width 386 height 21
type input "Shawarma Plate"
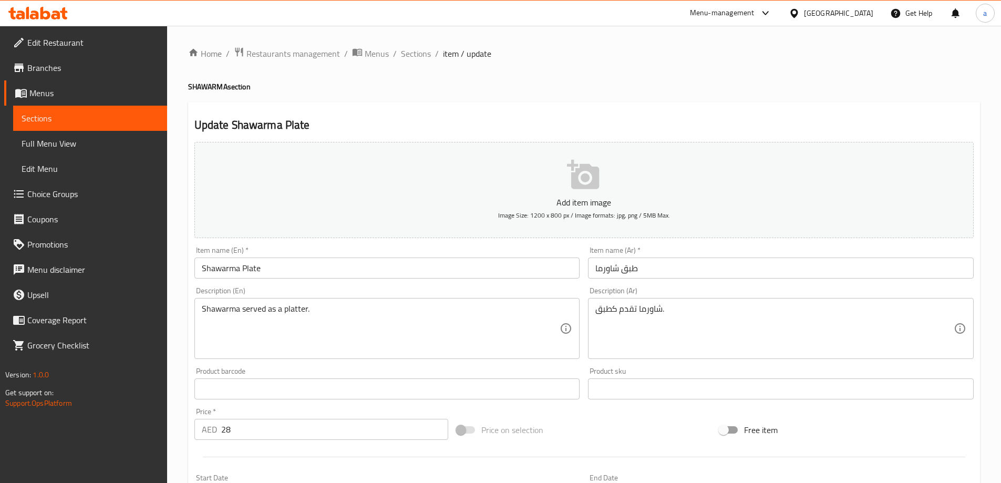
click at [320, 291] on div "Description (En) Shawarma served as a platter. Description (En)" at bounding box center [387, 323] width 386 height 72
click at [265, 275] on input "Shawarma Plate" at bounding box center [387, 267] width 386 height 21
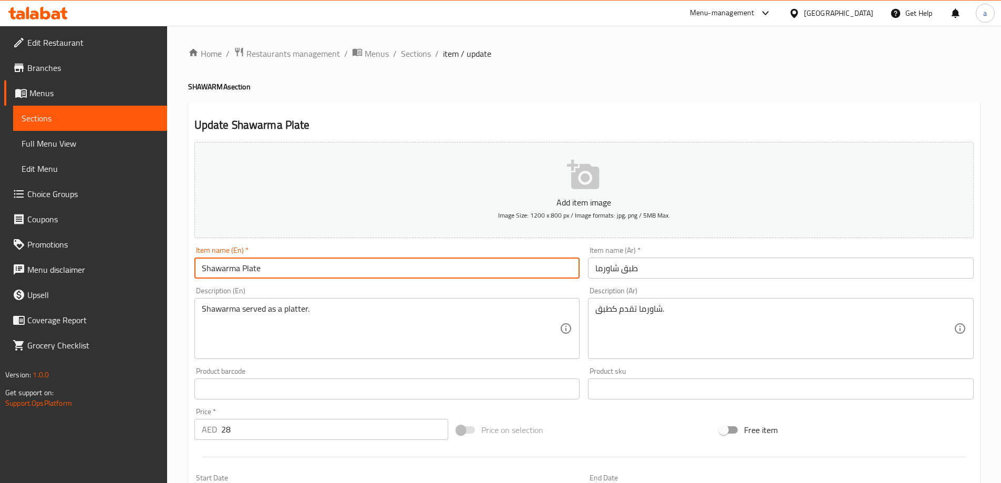
click at [264, 274] on input "Shawarma Plate" at bounding box center [387, 267] width 386 height 21
click at [312, 285] on div "Description (En) Shawarma served as a platter. Description (En)" at bounding box center [387, 323] width 394 height 80
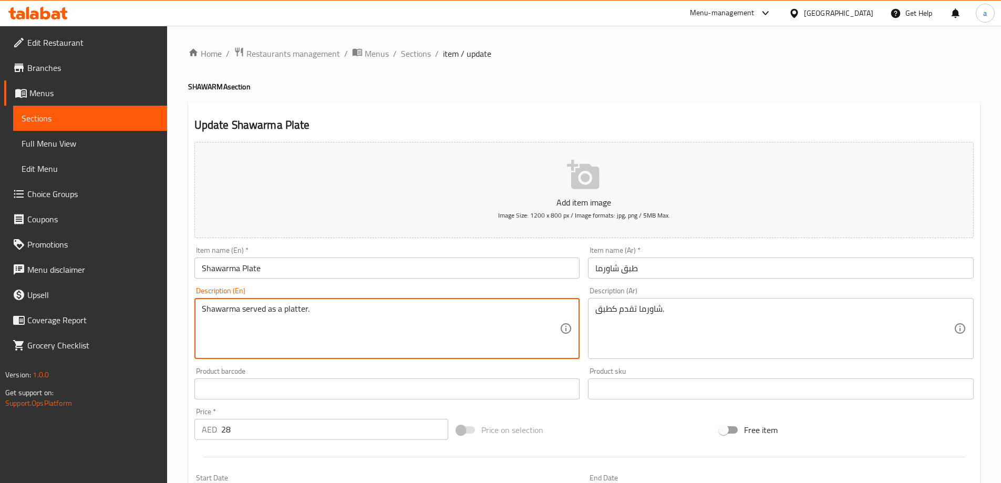
click at [350, 313] on textarea "Shawarma served as a platter." at bounding box center [381, 329] width 358 height 50
paste textarea "meat, olive oil, lemon juice, cumin, coriander, turmeric, paprika, salt, pepper…"
type textarea "meat, olive oil, lemon juice, cumin, coriander, turmeric, paprika, salt, pepper…"
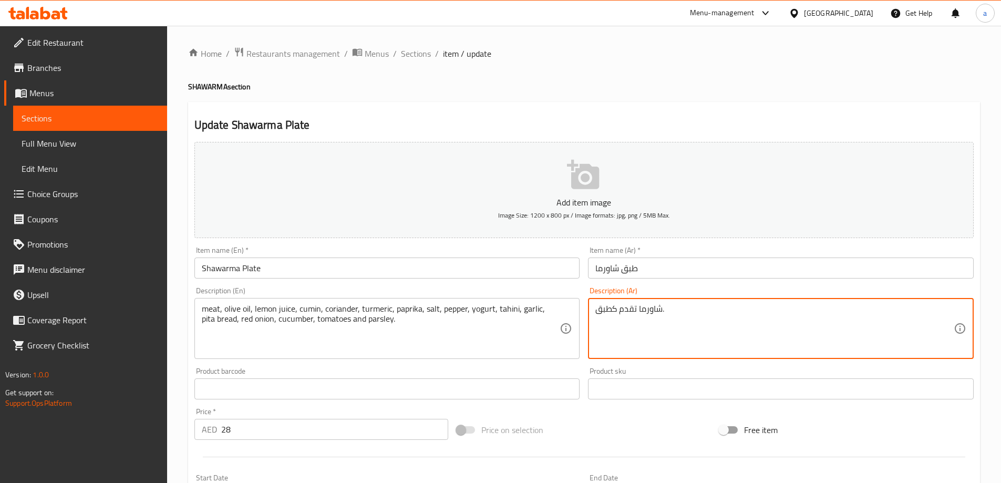
click at [639, 327] on textarea "شاورما تقدم كطبق." at bounding box center [774, 329] width 358 height 50
paste textarea "لحم، زيت زيتون، عصير ليمون، كمون، كزبرة، كركم، بابريكا، ملح، فلفل، زبادي، طحينة…"
type textarea "لحم، زيت زيتون، عصير ليمون، كمون، كزبرة، كركم، بابريكا، ملح، فلفل، زبادي، طحينة…"
click at [588, 294] on div "Description (Ar) لحم، زيت زيتون، عصير ليمون، كمون، كزبرة، كركم، بابريكا، ملح، ف…" at bounding box center [781, 323] width 386 height 72
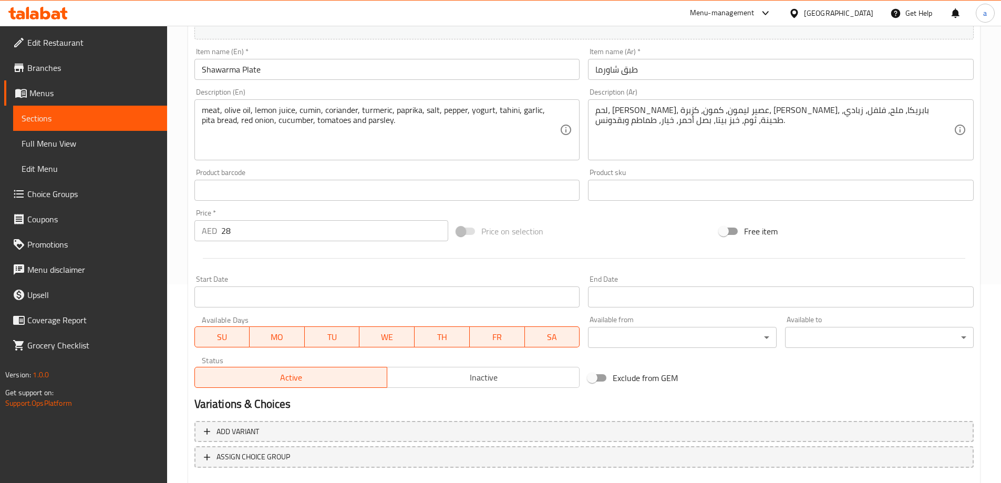
scroll to position [102, 0]
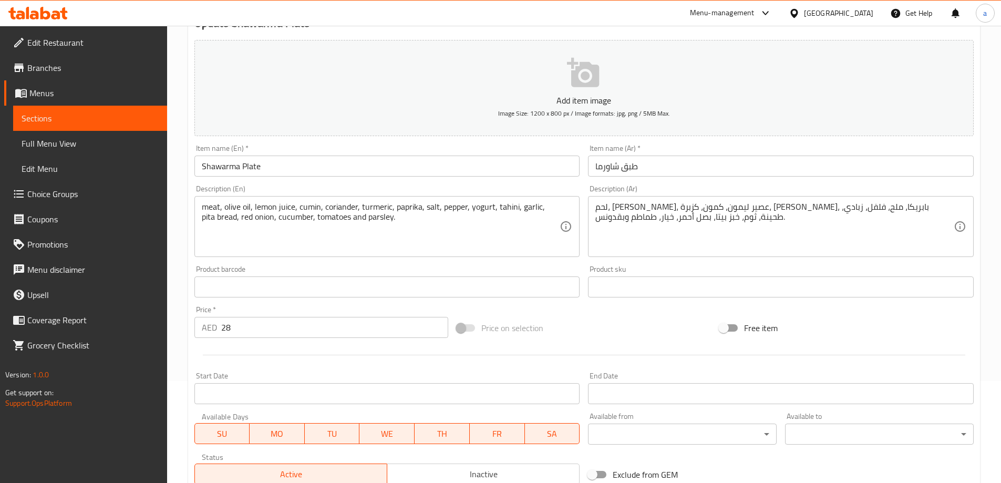
click at [220, 165] on input "Shawarma Plate" at bounding box center [387, 165] width 386 height 21
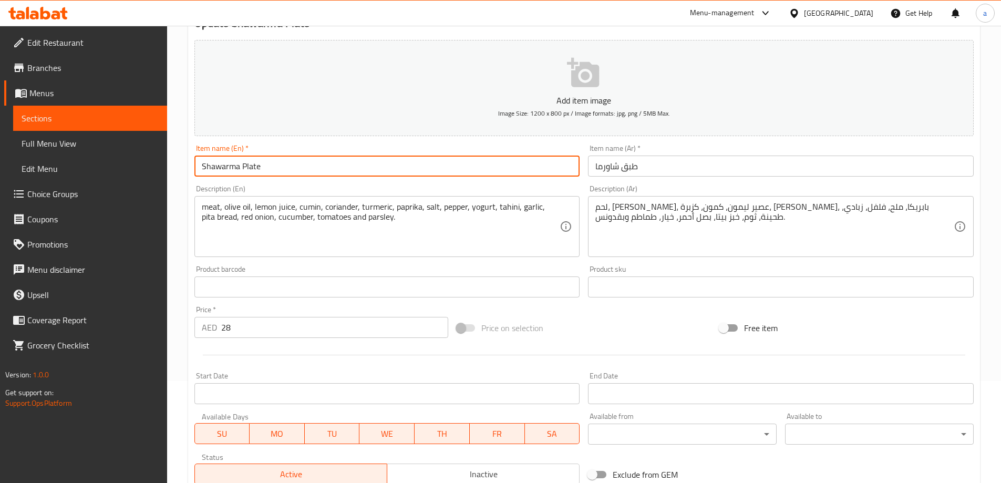
click at [220, 165] on input "Shawarma Plate" at bounding box center [387, 165] width 386 height 21
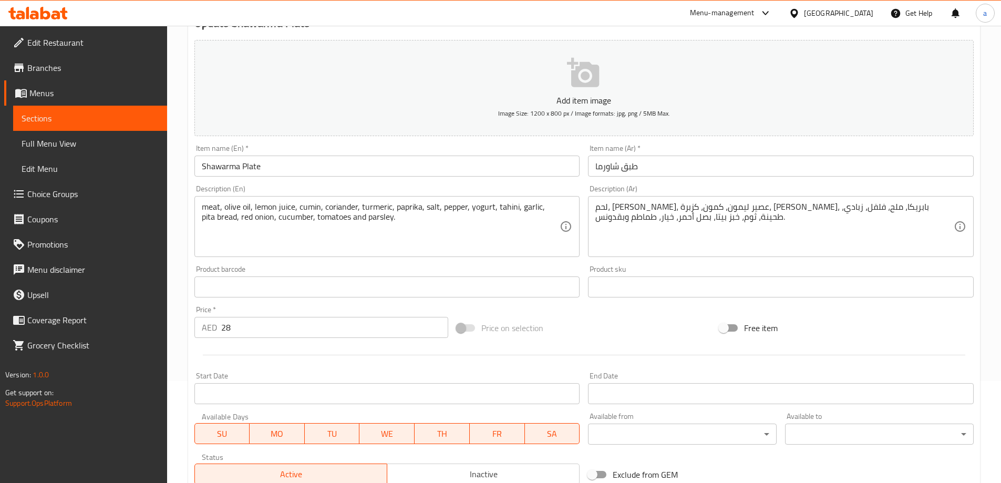
click at [565, 191] on div "Description (En) meat, olive oil, lemon juice, cumin, coriander, turmeric, papr…" at bounding box center [387, 221] width 386 height 72
click at [405, 300] on div "Product barcode Product barcode" at bounding box center [387, 281] width 394 height 40
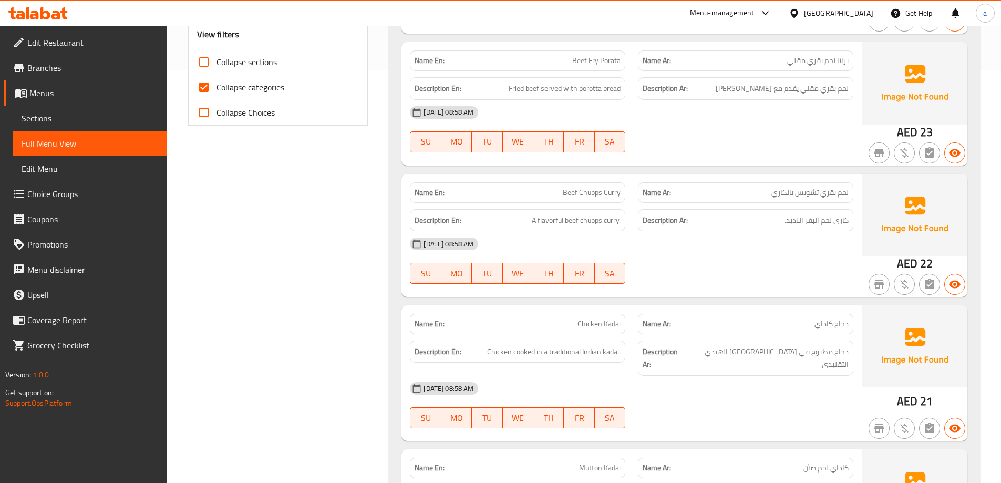
scroll to position [420, 0]
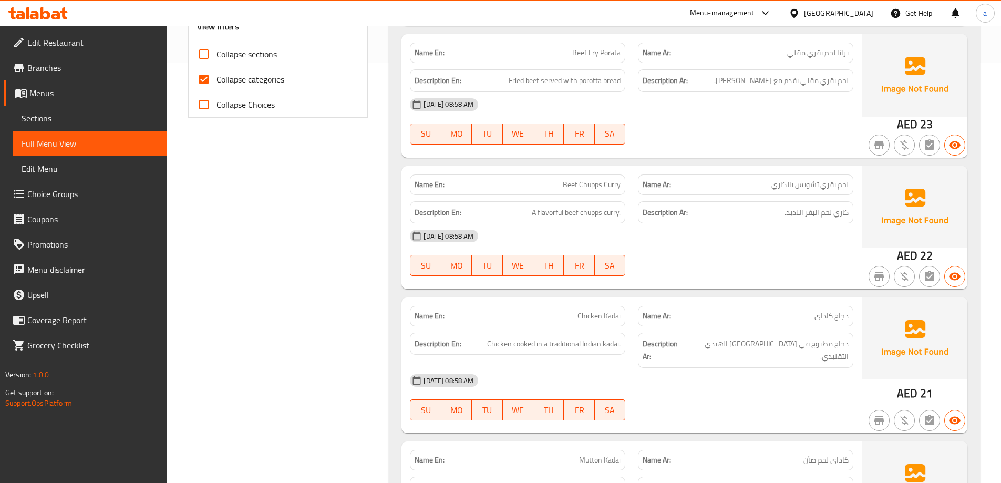
click at [255, 73] on span "Collapse categories" at bounding box center [250, 79] width 68 height 13
click at [216, 71] on input "Collapse categories" at bounding box center [203, 79] width 25 height 25
checkbox input "false"
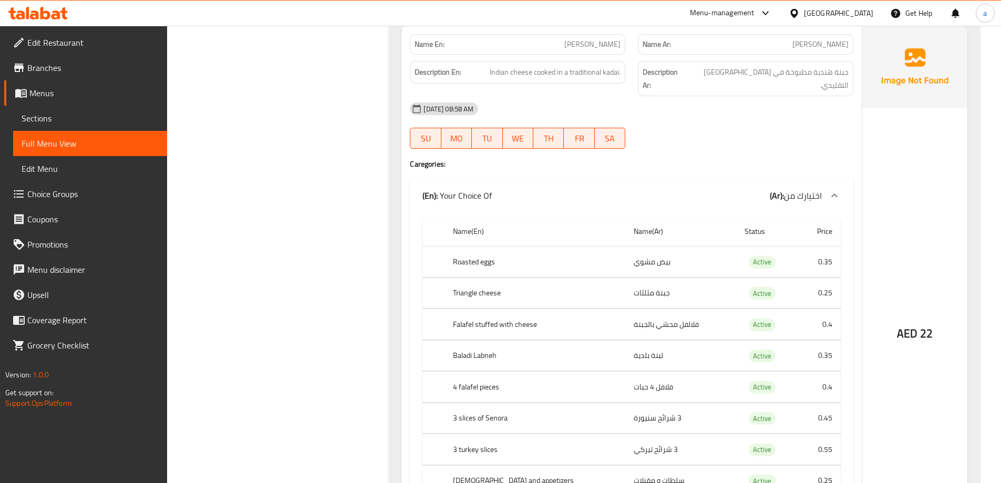
scroll to position [998, 0]
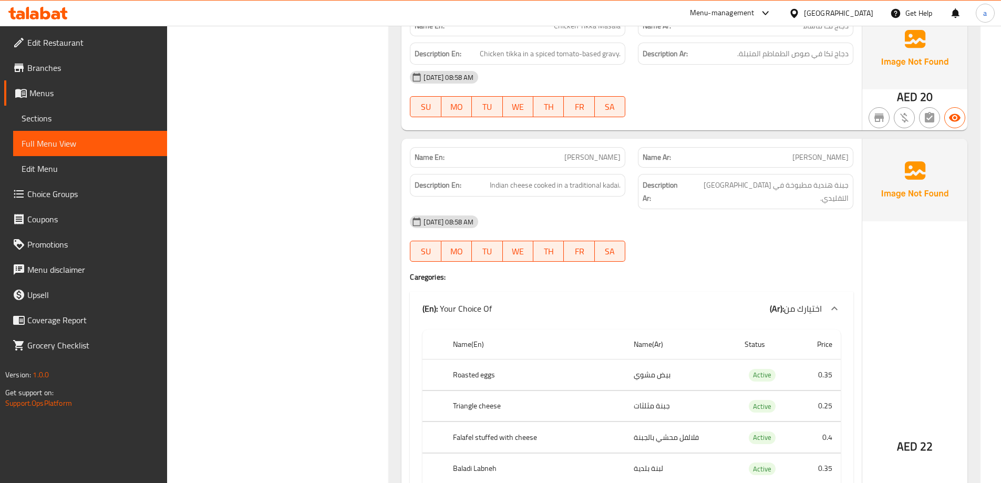
click at [808, 300] on span "اختيارك من" at bounding box center [803, 308] width 38 height 16
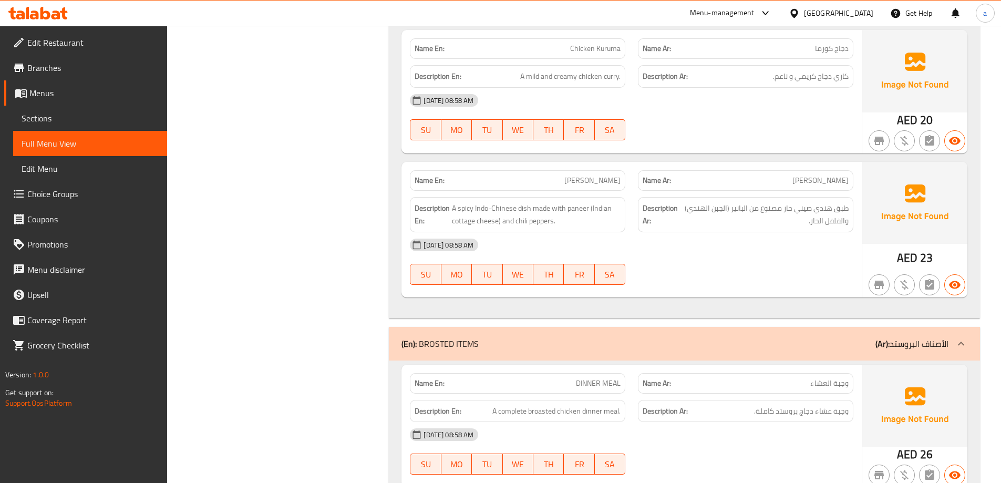
scroll to position [1523, 0]
